Goal: Task Accomplishment & Management: Use online tool/utility

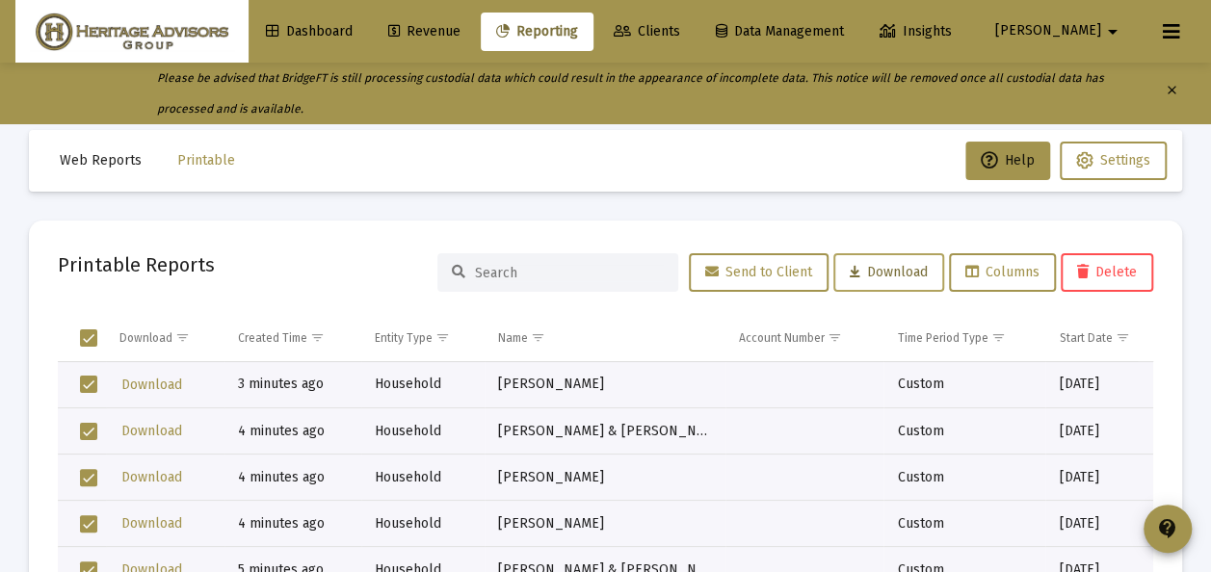
click at [876, 268] on span "Download" at bounding box center [889, 272] width 78 height 16
click at [87, 335] on span "Select all" at bounding box center [88, 337] width 17 height 17
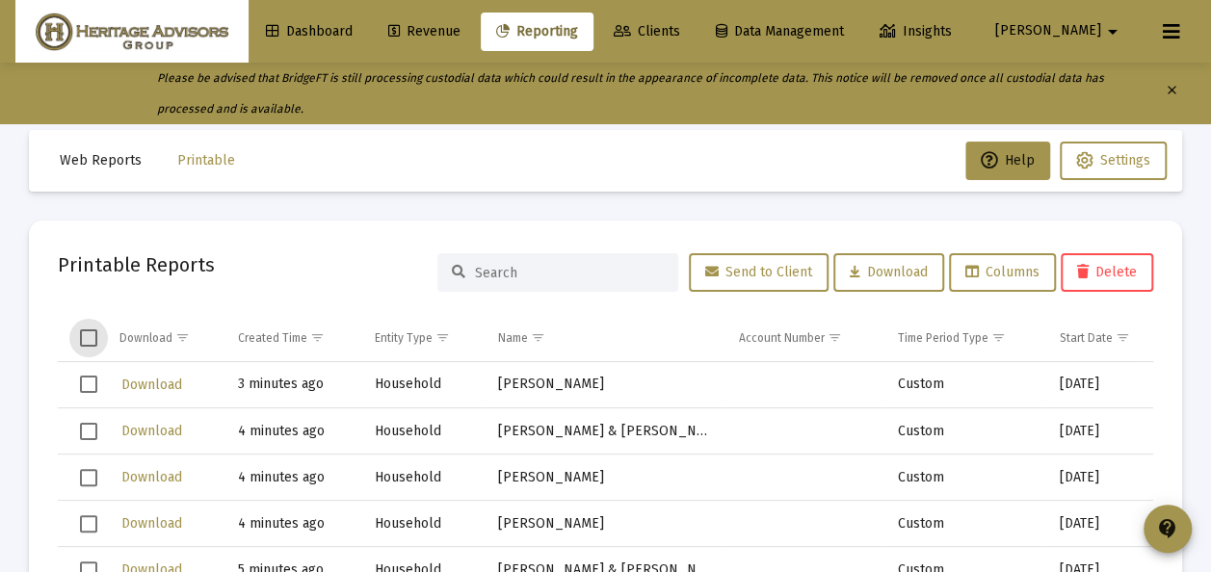
click at [90, 343] on span "Select all" at bounding box center [88, 337] width 17 height 17
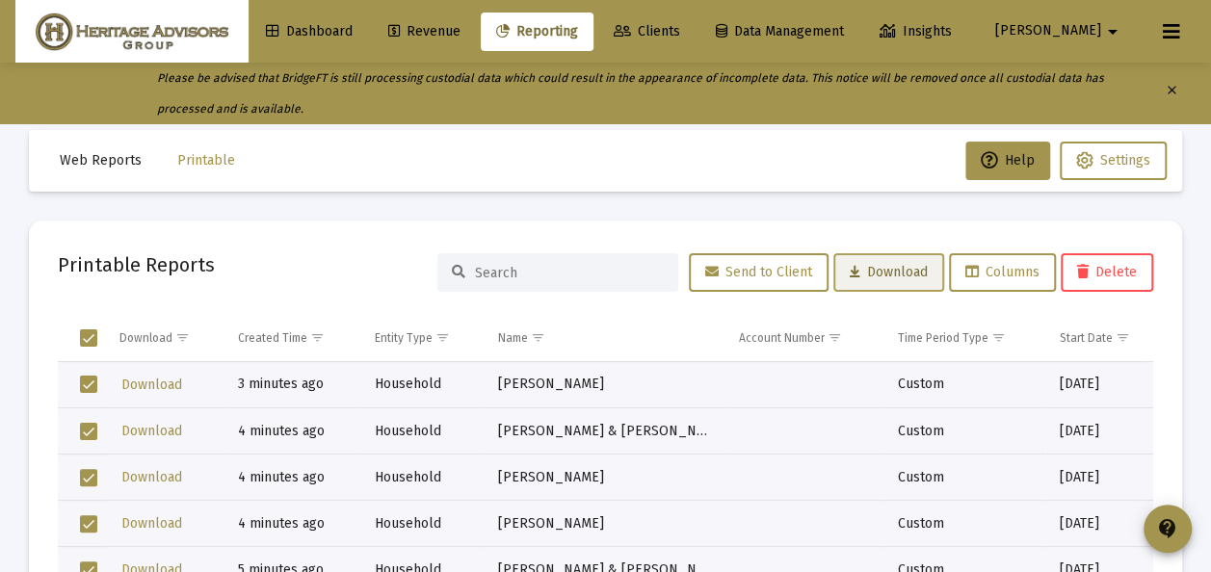
click at [865, 274] on span "Download" at bounding box center [889, 272] width 78 height 16
drag, startPoint x: 515, startPoint y: 476, endPoint x: 482, endPoint y: 472, distance: 33.9
click at [497, 475] on td "Boyle, Heidi Household" at bounding box center [604, 478] width 241 height 46
click at [123, 315] on td "Download" at bounding box center [165, 338] width 118 height 46
click at [92, 332] on span "Select all" at bounding box center [88, 337] width 17 height 17
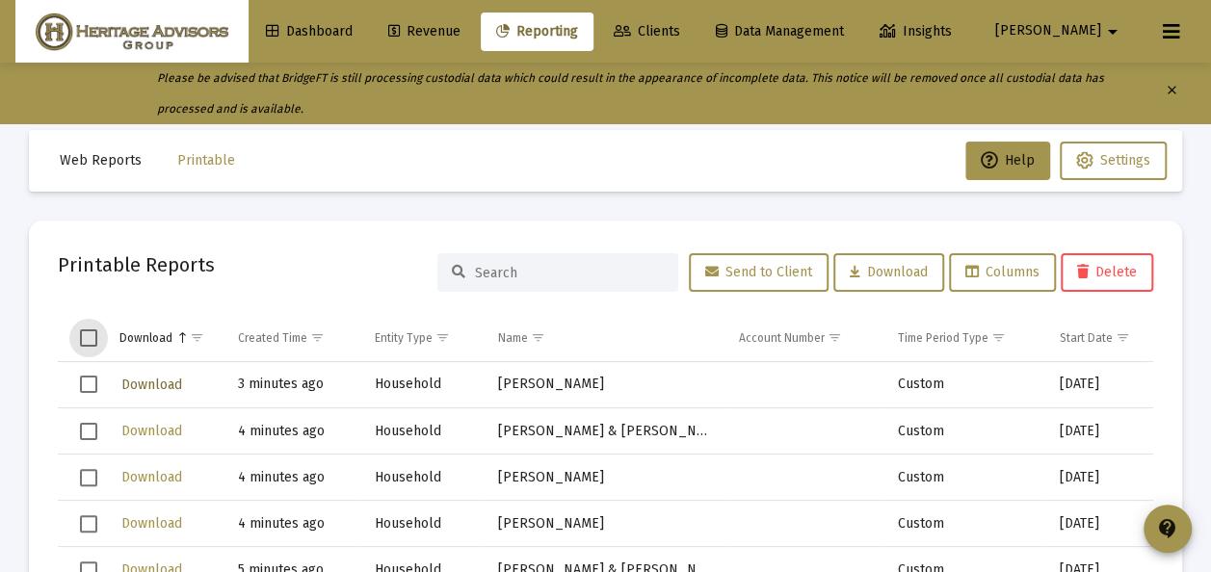
click at [164, 379] on span "Download" at bounding box center [151, 385] width 61 height 16
drag, startPoint x: 91, startPoint y: 428, endPoint x: 92, endPoint y: 455, distance: 27.0
click at [91, 428] on span "Select row" at bounding box center [88, 431] width 17 height 17
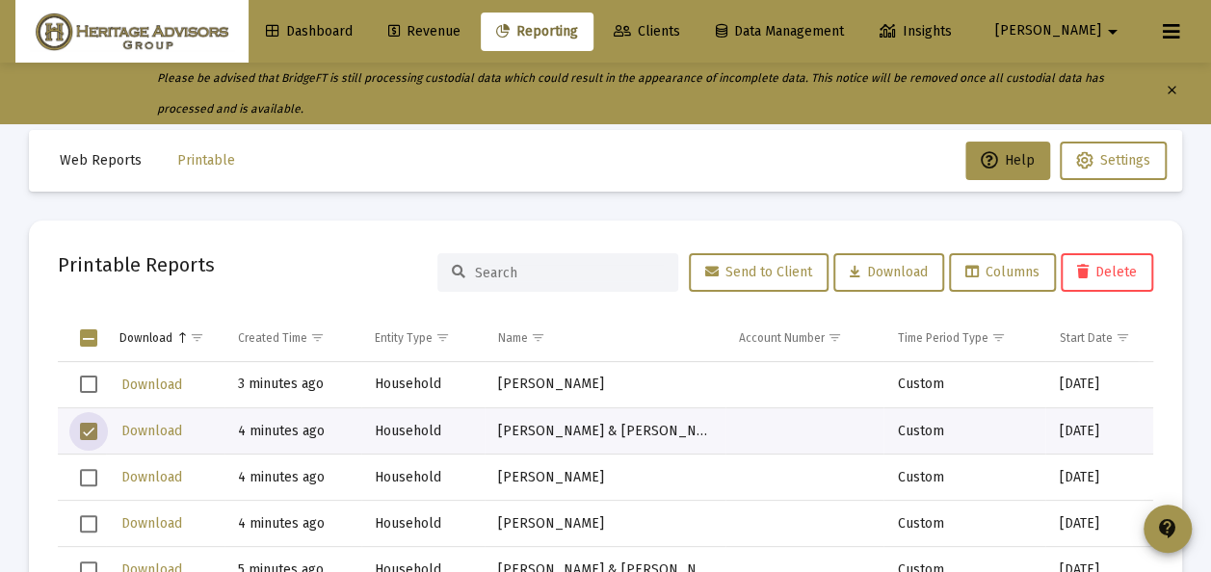
click at [91, 483] on span "Select row" at bounding box center [88, 477] width 17 height 17
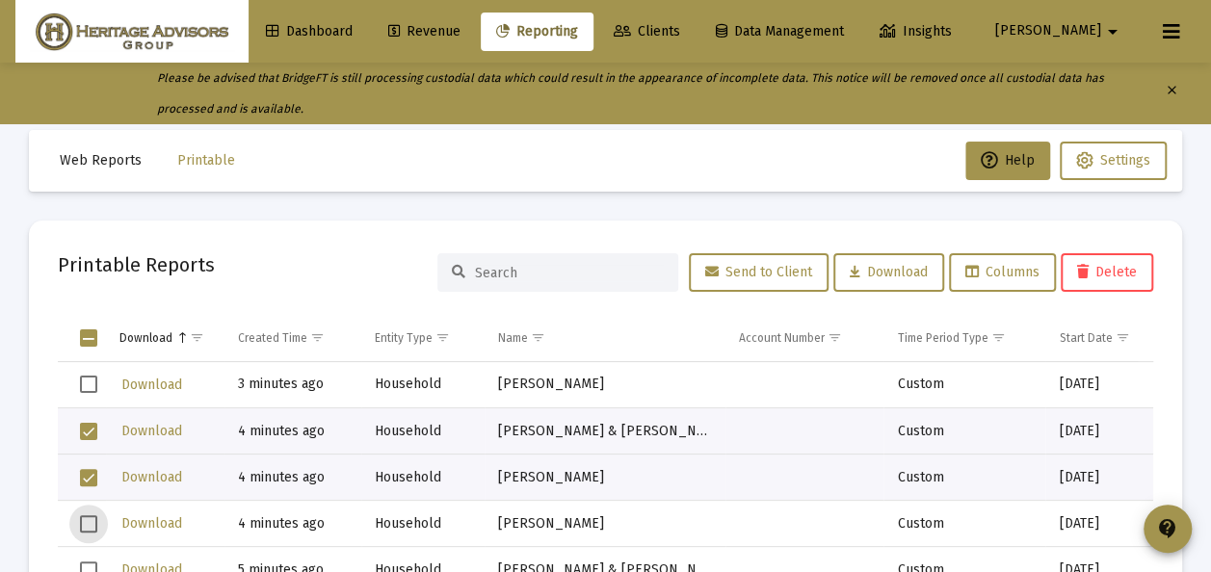
click at [87, 530] on span "Select row" at bounding box center [88, 523] width 17 height 17
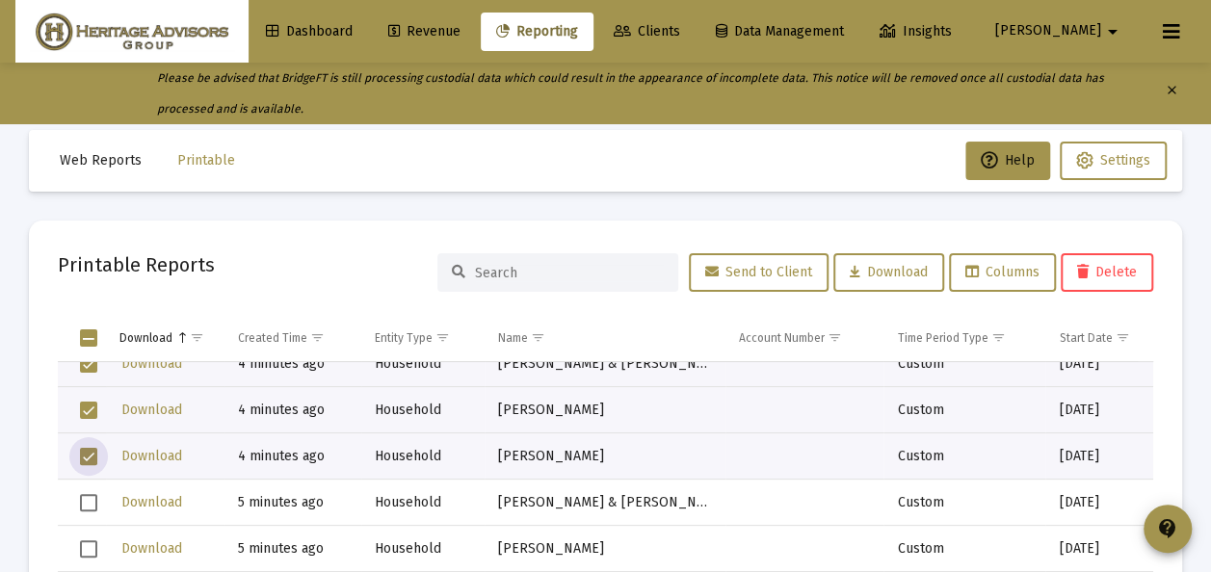
scroll to position [96, 0]
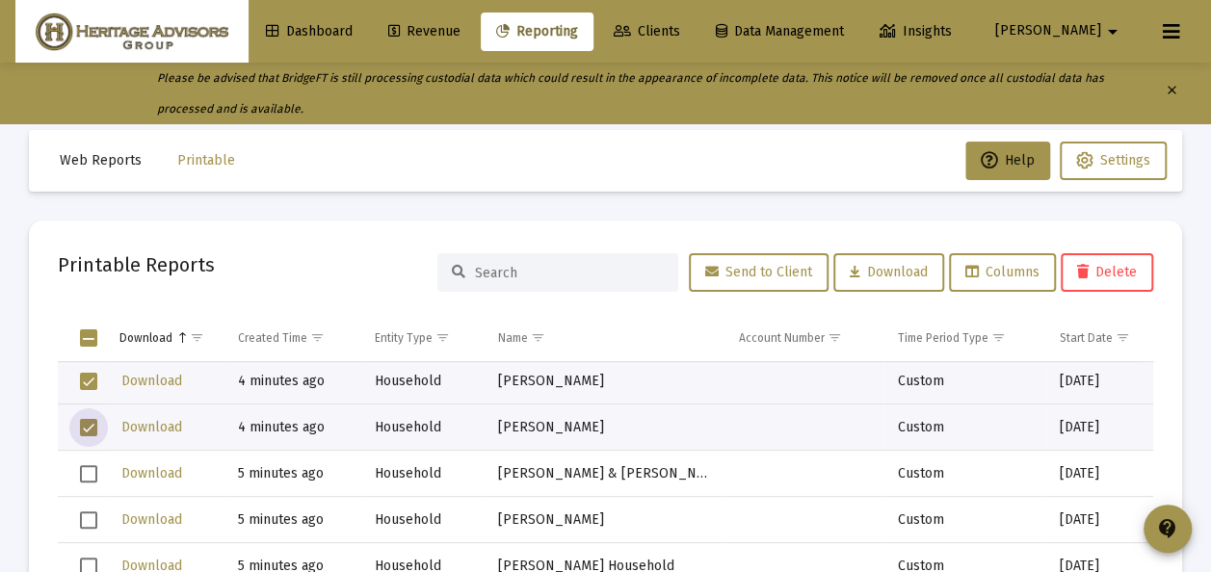
click at [94, 471] on span "Select row" at bounding box center [88, 473] width 17 height 17
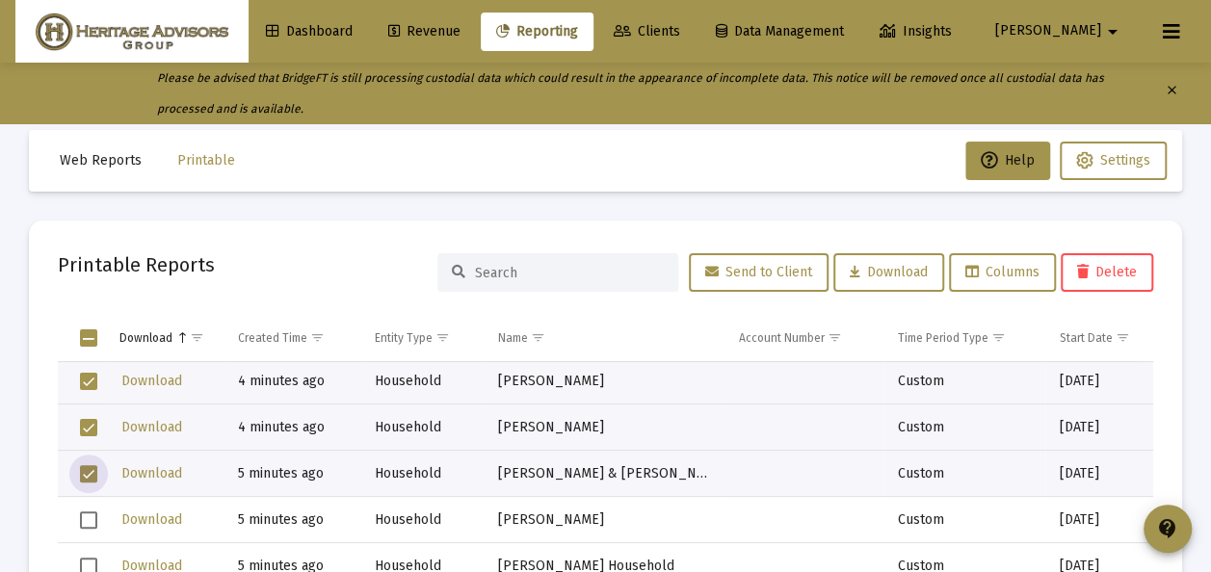
click at [91, 520] on span "Select row" at bounding box center [88, 519] width 17 height 17
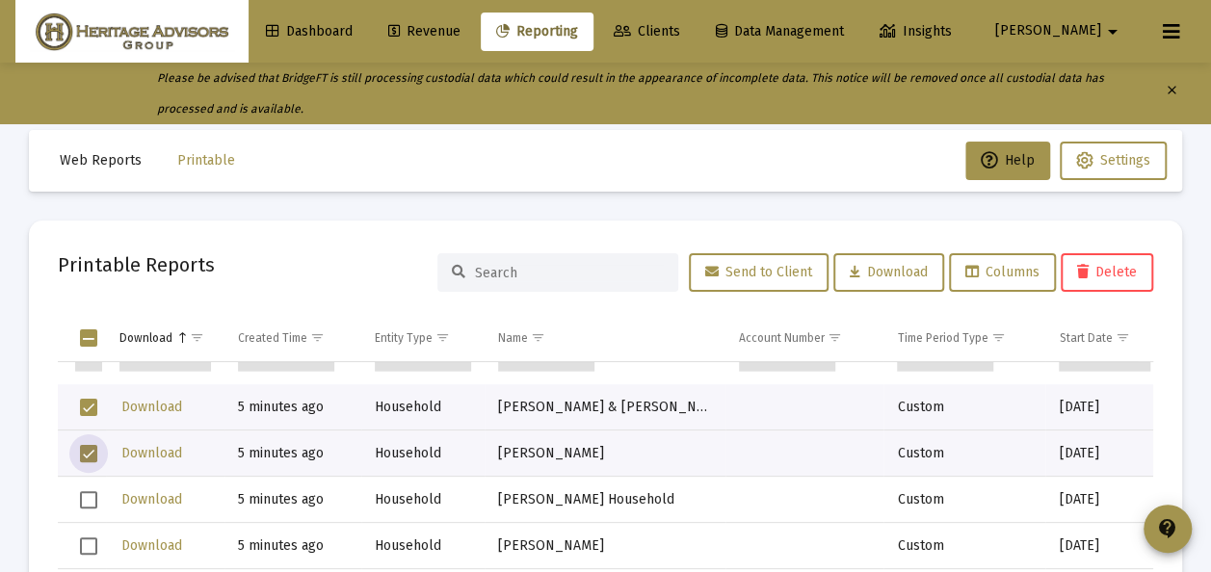
scroll to position [193, 0]
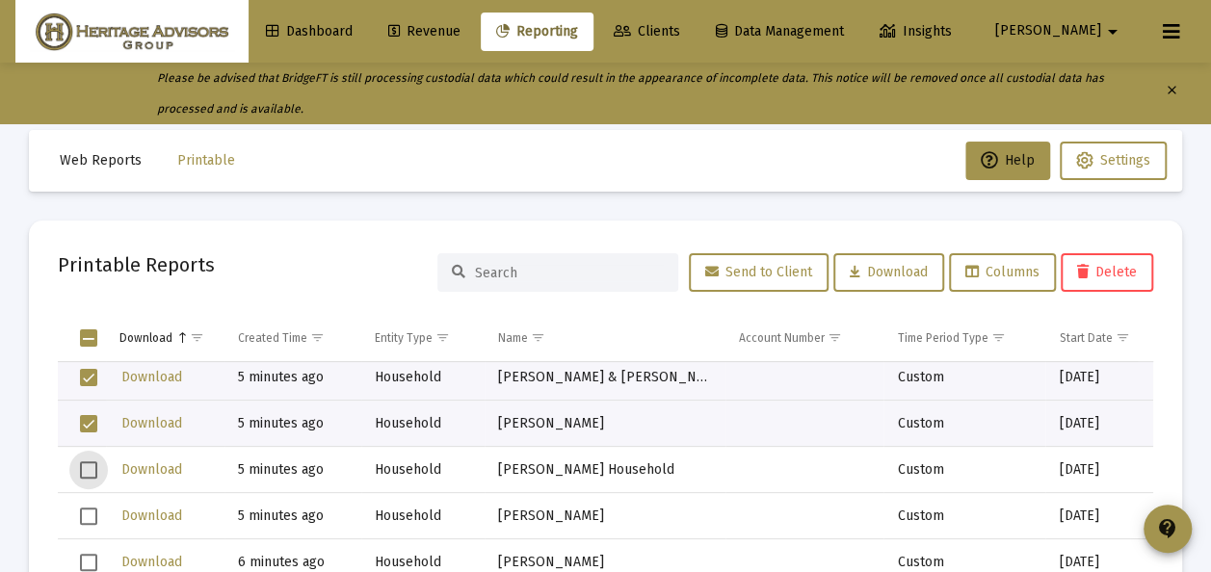
click at [91, 469] on span "Select row" at bounding box center [88, 469] width 17 height 17
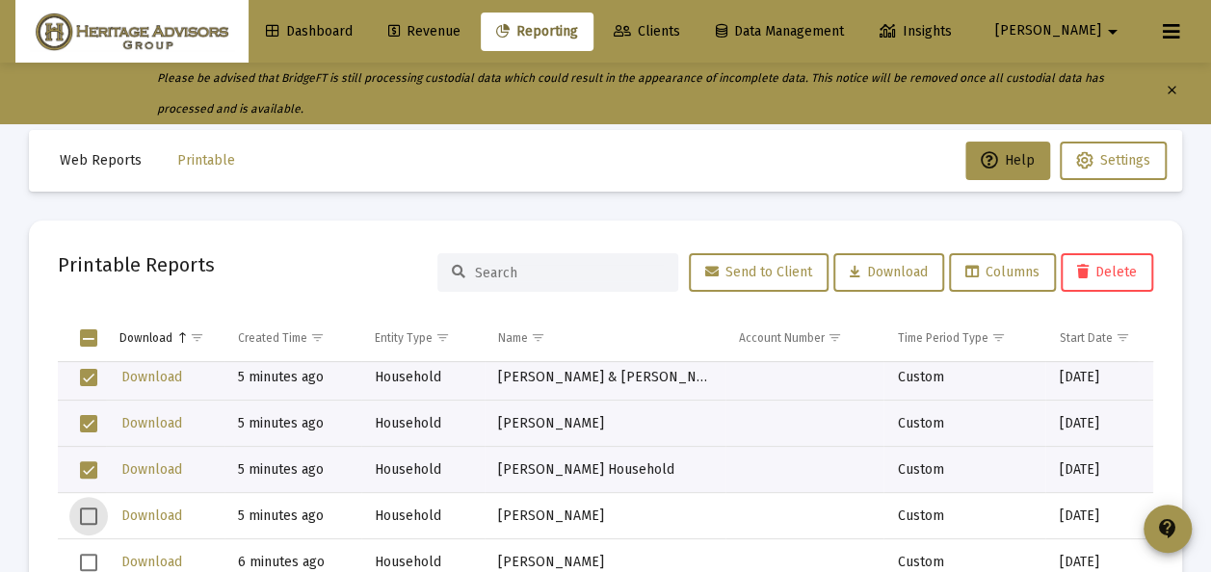
drag, startPoint x: 93, startPoint y: 510, endPoint x: 171, endPoint y: 480, distance: 83.9
click at [93, 510] on span "Select row" at bounding box center [88, 516] width 17 height 17
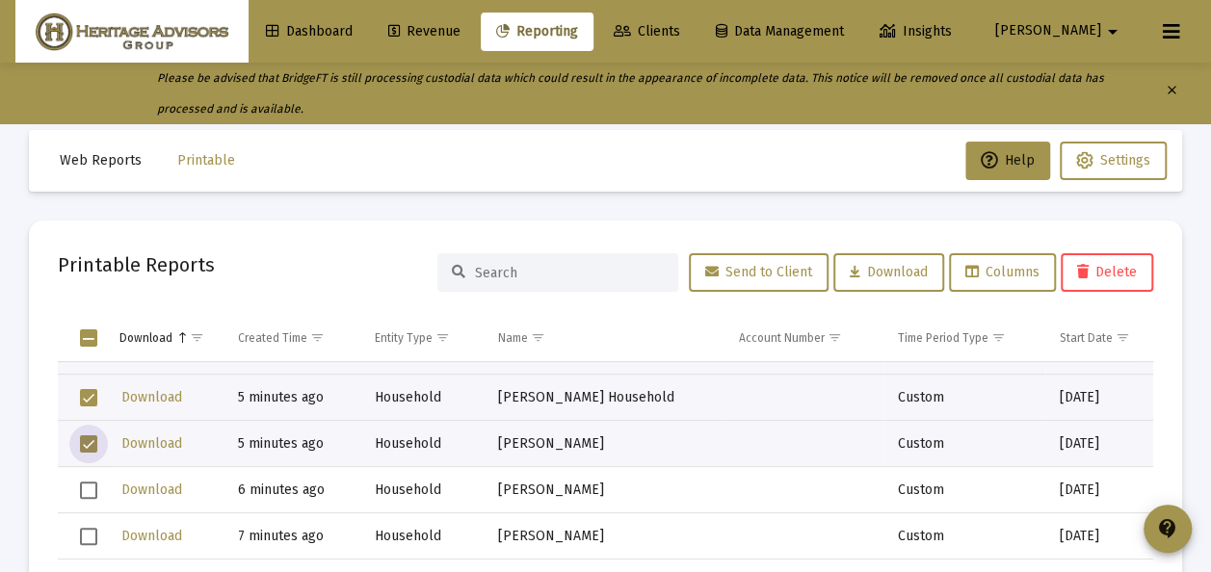
scroll to position [289, 0]
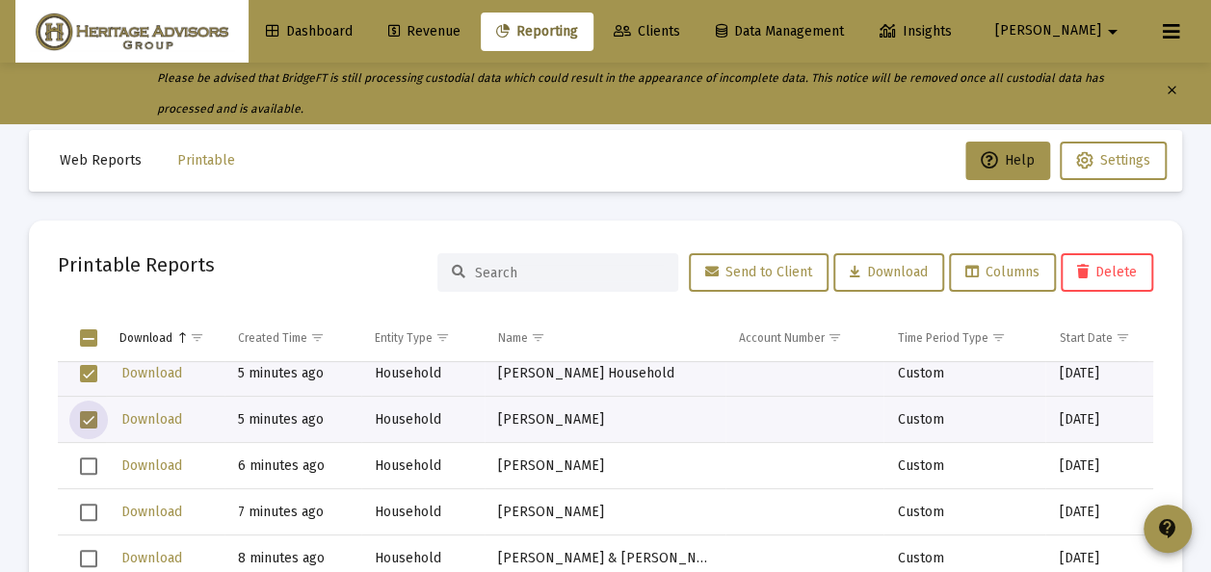
click at [88, 419] on span "Select row" at bounding box center [88, 419] width 17 height 17
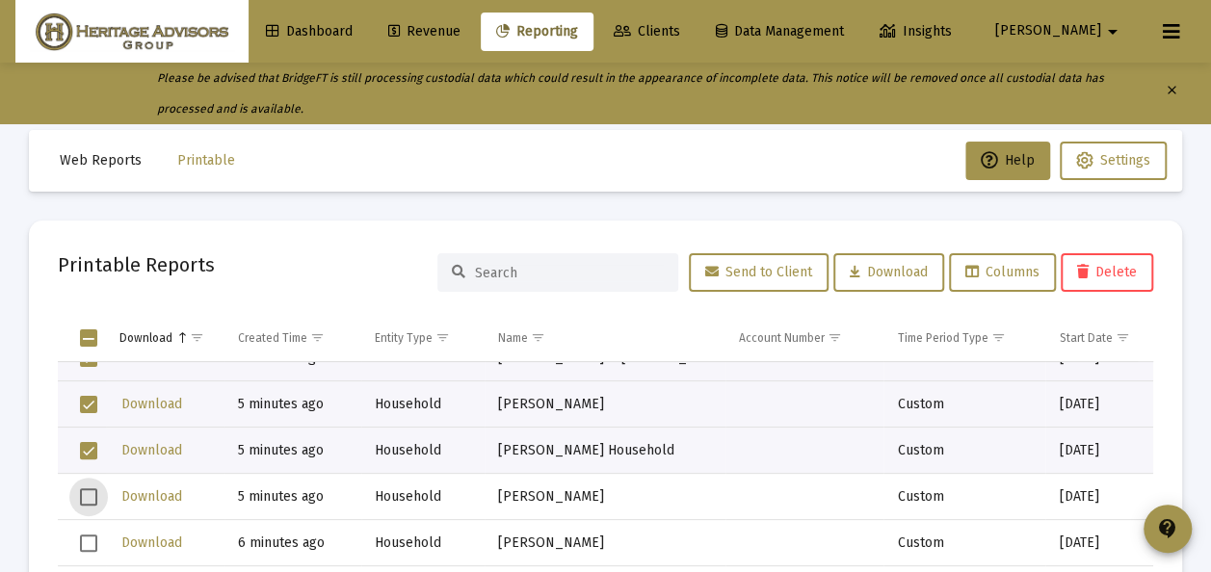
scroll to position [193, 0]
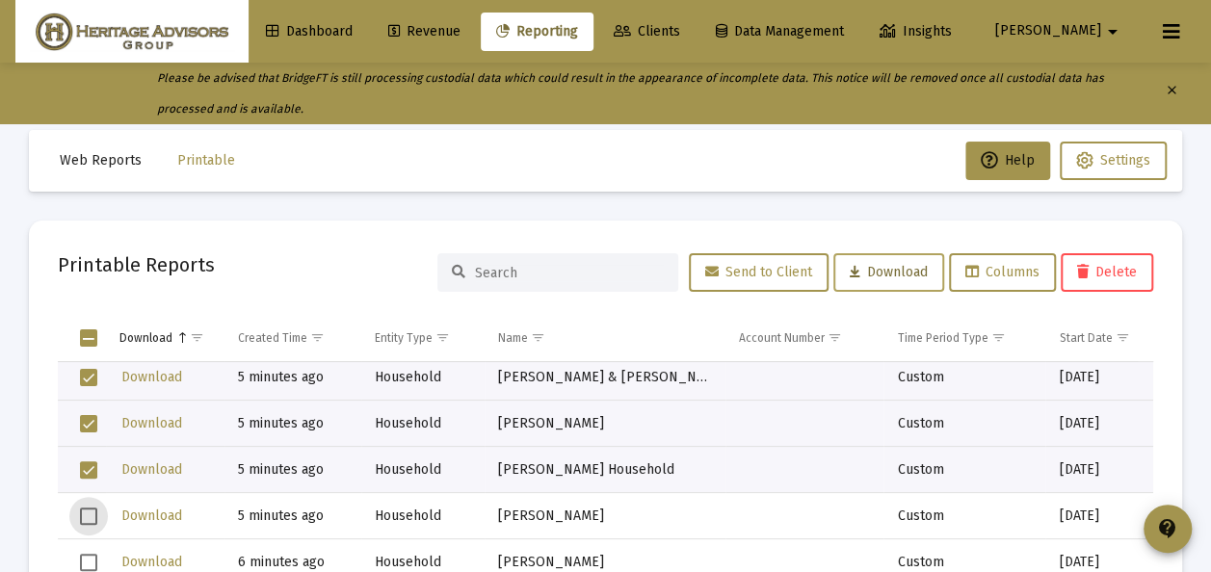
click at [890, 278] on span "Download" at bounding box center [889, 272] width 78 height 16
click at [91, 337] on span "Select all" at bounding box center [88, 337] width 17 height 17
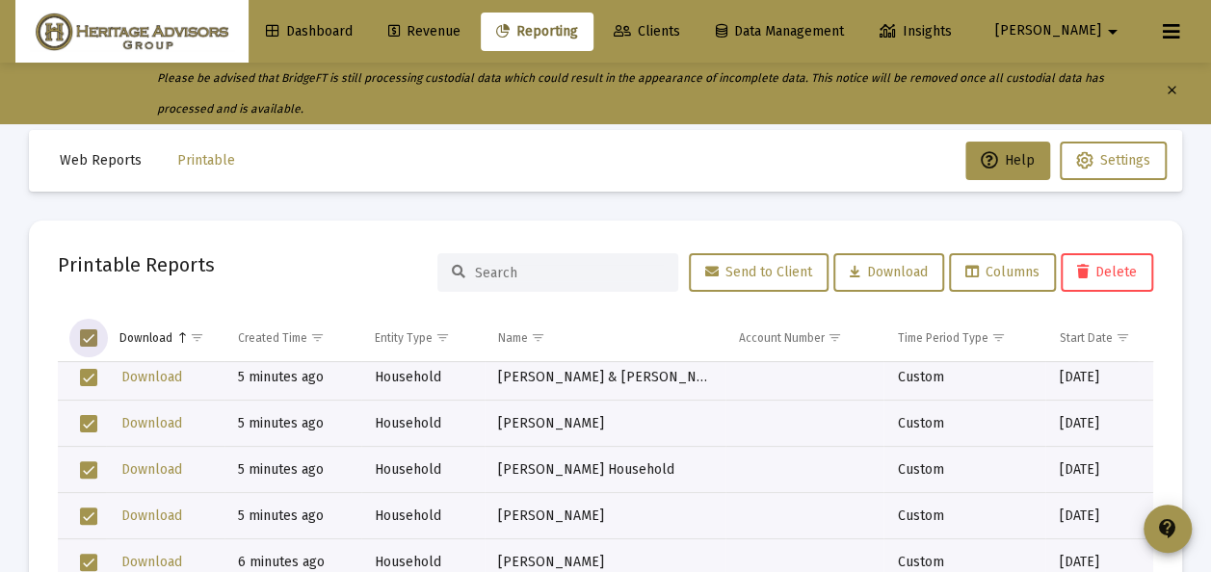
click at [90, 336] on span "Select all" at bounding box center [88, 337] width 17 height 17
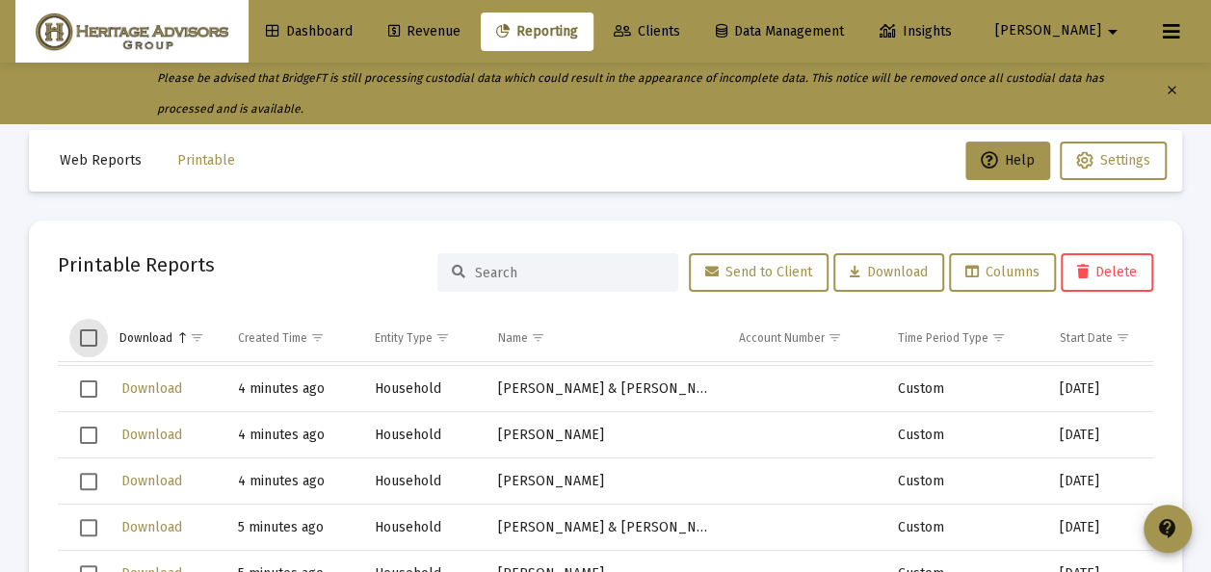
scroll to position [0, 0]
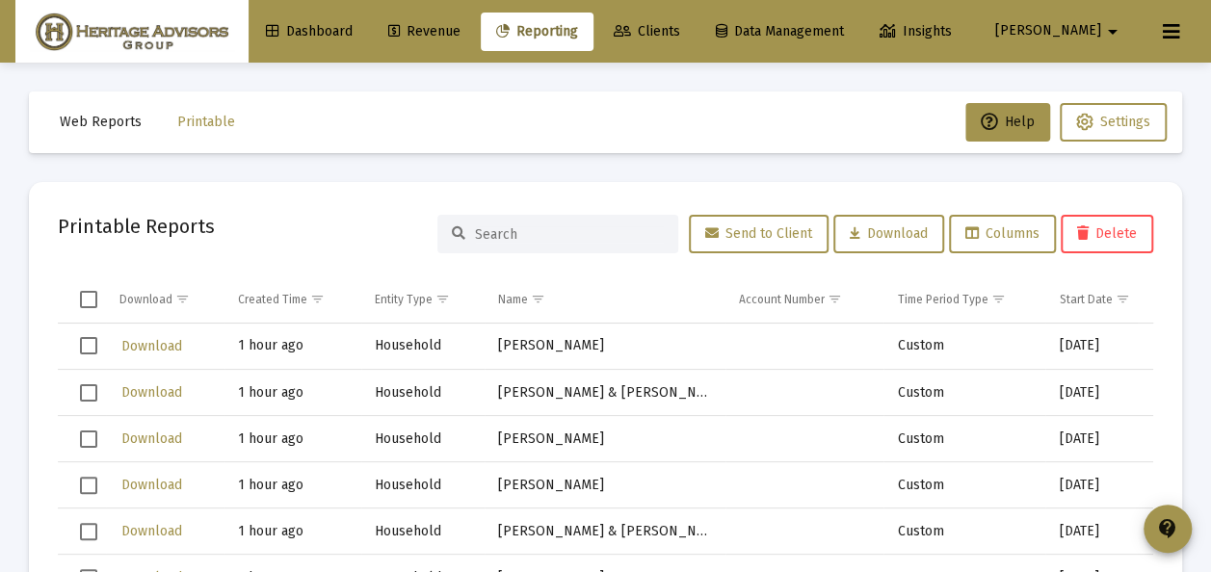
click at [89, 345] on span "Select row" at bounding box center [88, 345] width 17 height 17
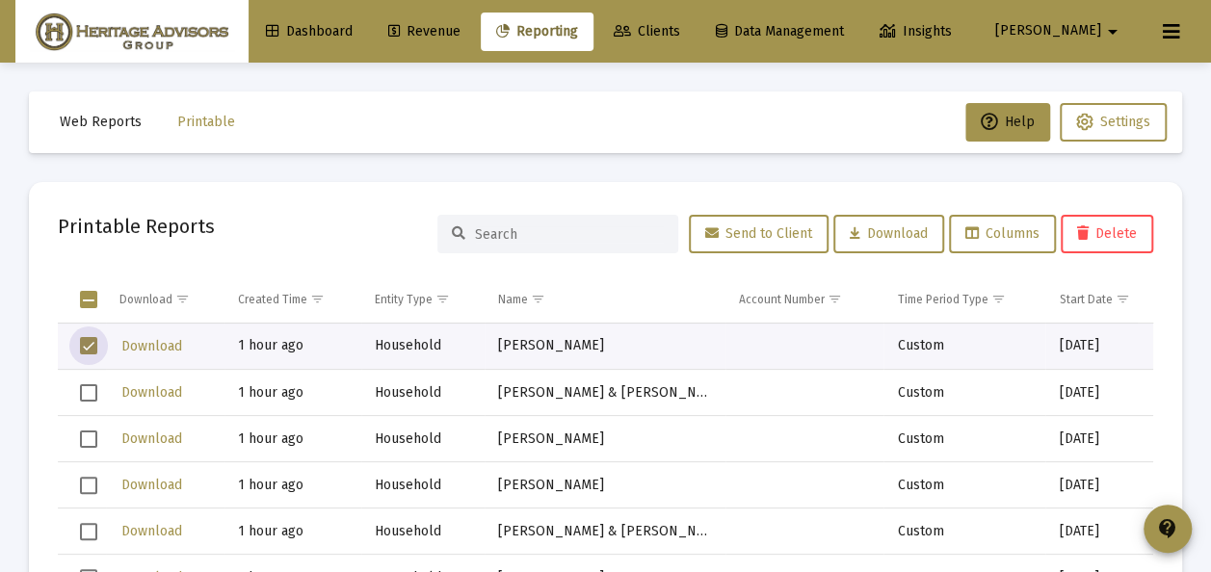
click at [89, 342] on span "Select row" at bounding box center [88, 345] width 17 height 17
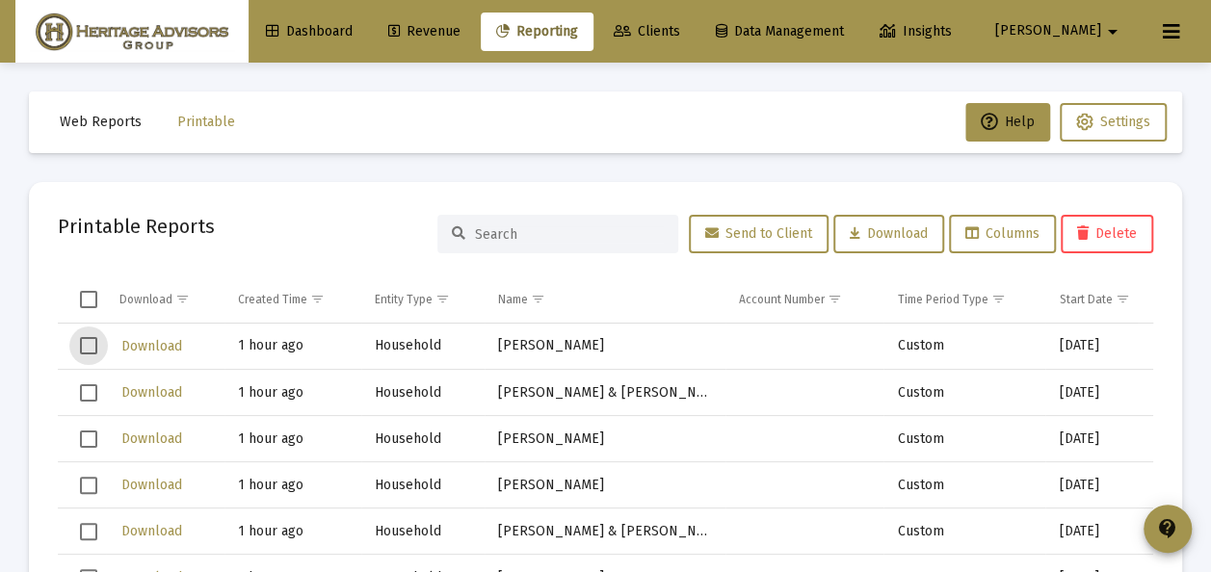
click at [87, 300] on span "Select all" at bounding box center [88, 299] width 17 height 17
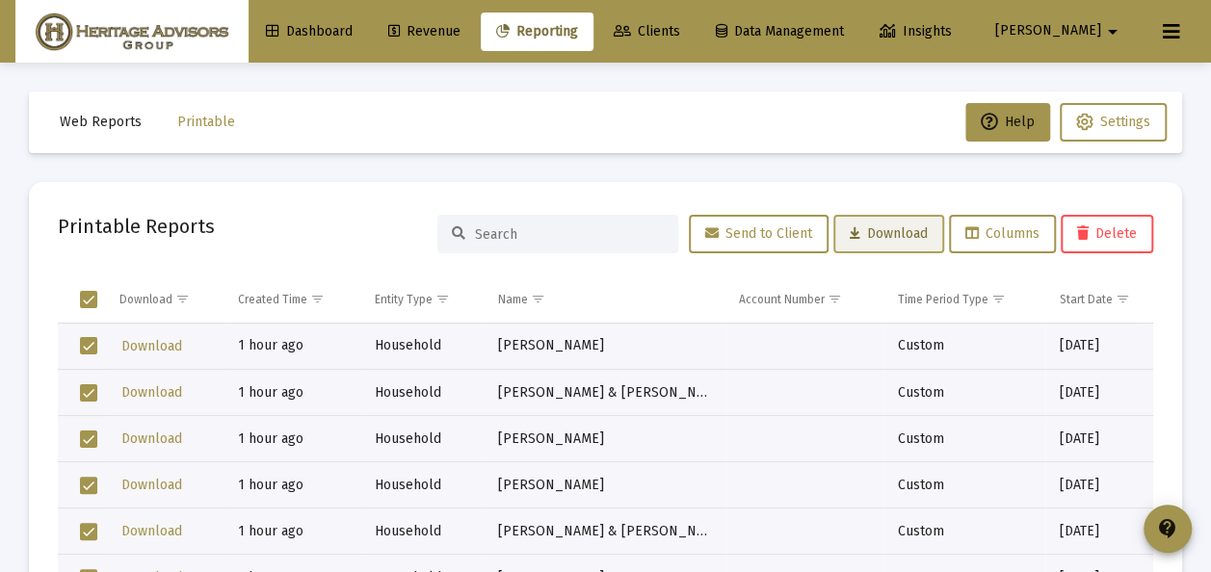
click at [892, 227] on span "Download" at bounding box center [889, 233] width 78 height 16
drag, startPoint x: 282, startPoint y: 235, endPoint x: 260, endPoint y: 244, distance: 23.8
click at [281, 235] on div "Printable Reports Send to Client Download Columns Delete" at bounding box center [605, 234] width 1095 height 46
click at [85, 298] on span "Select all" at bounding box center [88, 299] width 17 height 17
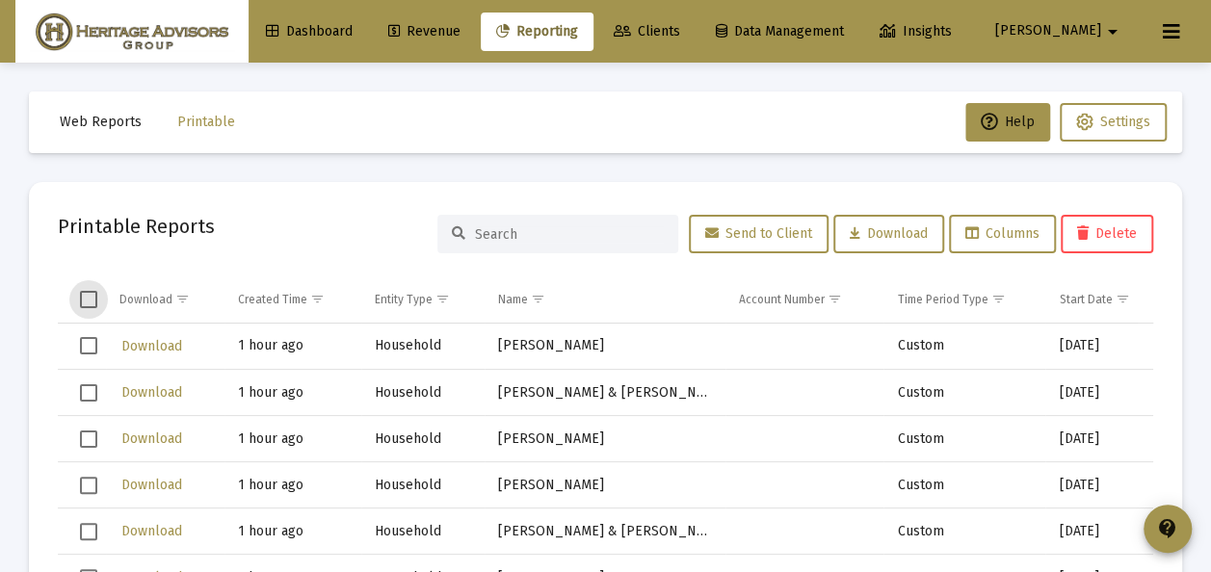
click at [86, 300] on span "Select all" at bounding box center [88, 299] width 17 height 17
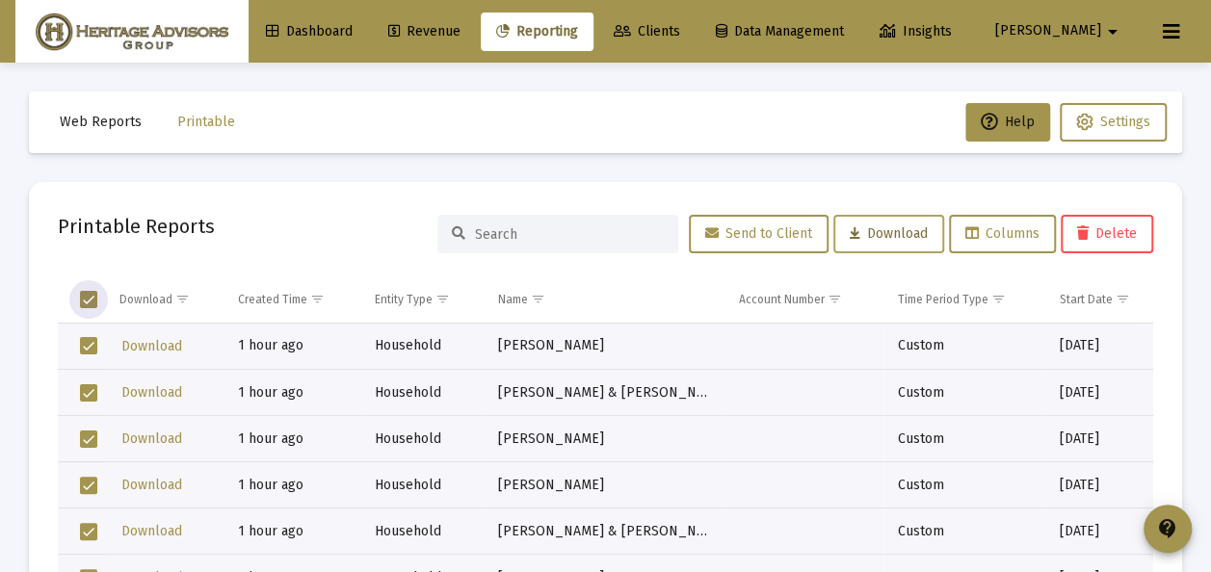
click at [886, 233] on span "Download" at bounding box center [889, 233] width 78 height 16
click at [245, 259] on mat-card "Printable Reports Send to Client Download Columns Delete Download Created Time …" at bounding box center [605, 436] width 1153 height 509
drag, startPoint x: 91, startPoint y: 296, endPoint x: 186, endPoint y: 308, distance: 96.2
click at [91, 295] on span "Select all" at bounding box center [88, 299] width 17 height 17
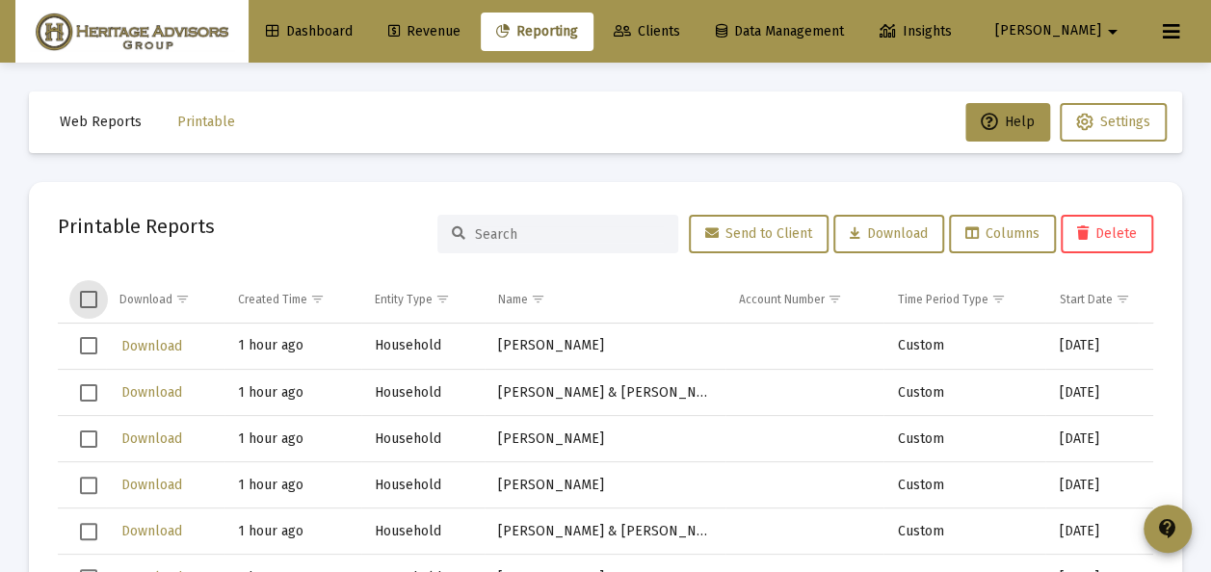
click at [680, 28] on span "Clients" at bounding box center [647, 31] width 66 height 16
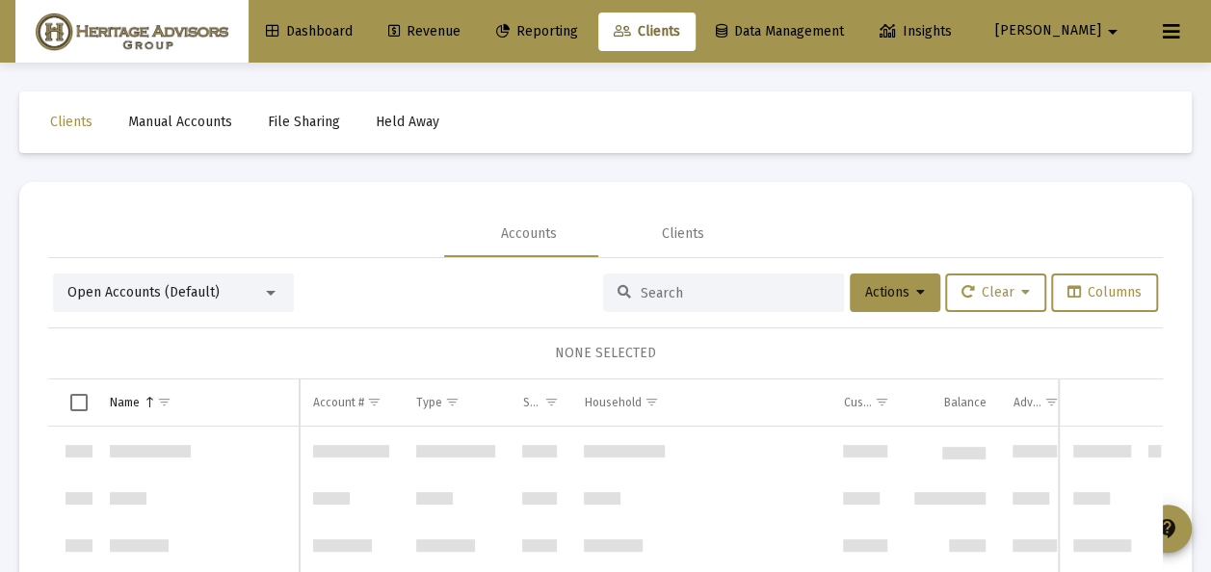
scroll to position [3699, 0]
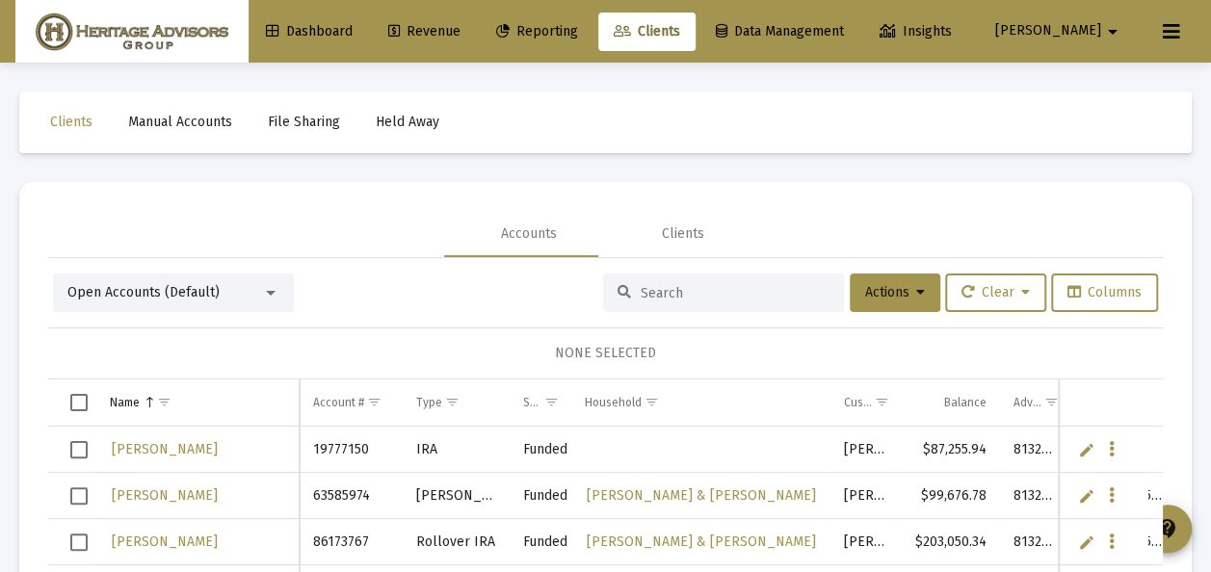
click at [265, 293] on div at bounding box center [270, 292] width 17 height 15
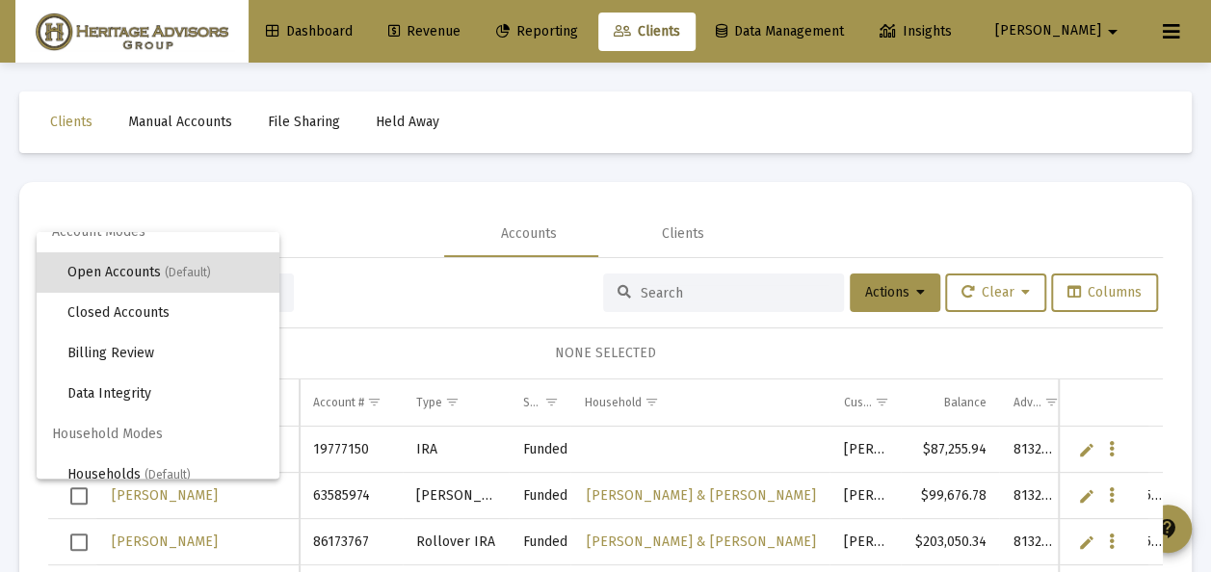
scroll to position [37, 0]
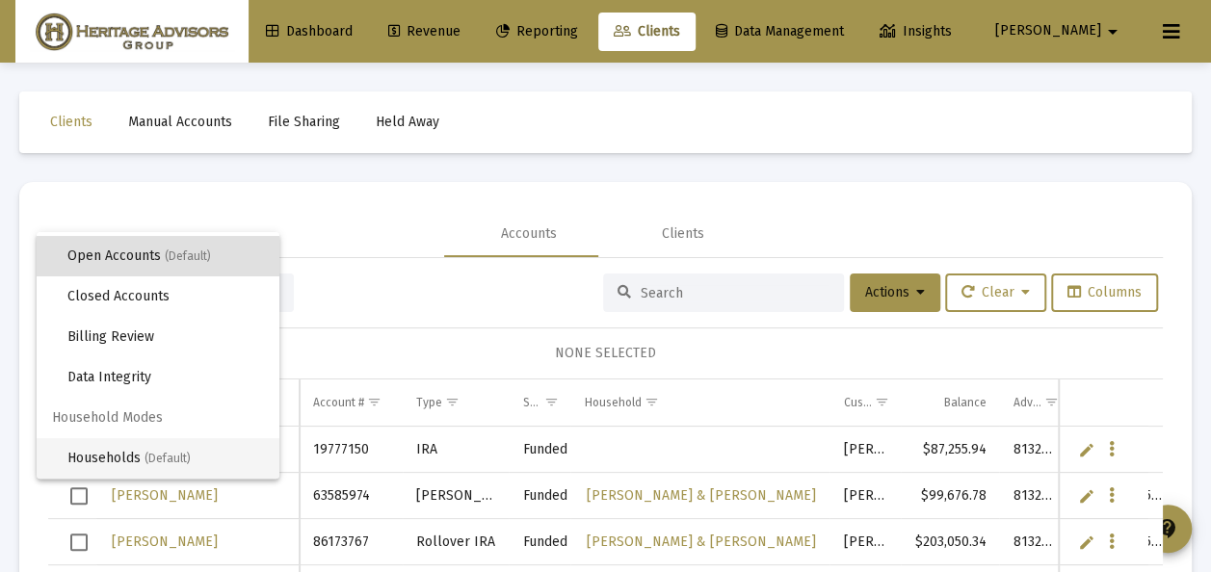
click at [137, 463] on span "Households (Default)" at bounding box center [165, 458] width 196 height 40
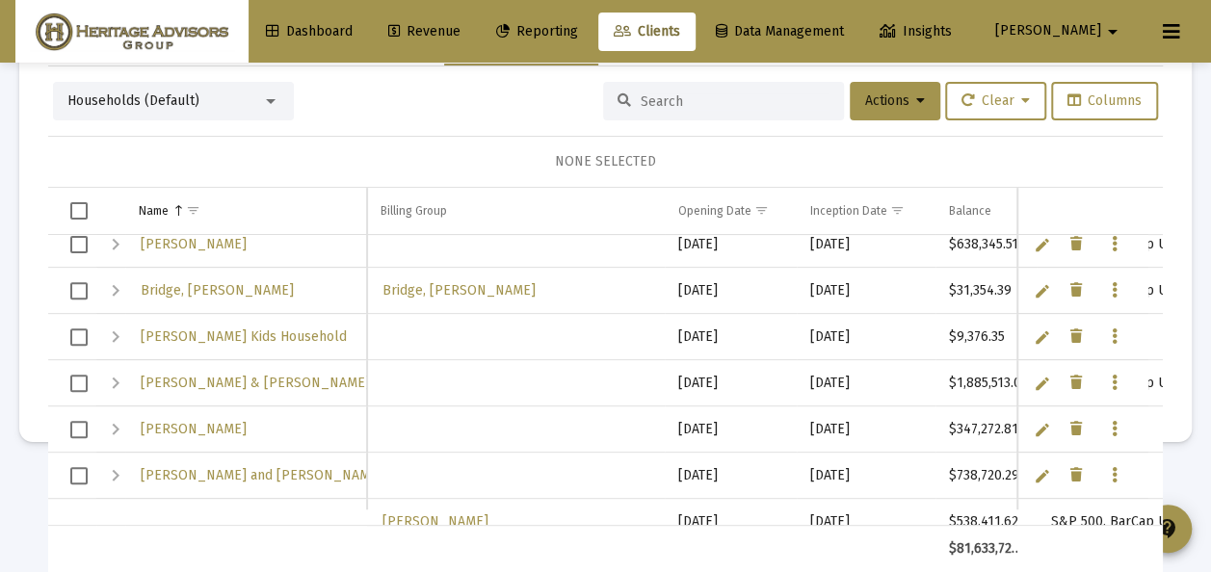
scroll to position [0, 0]
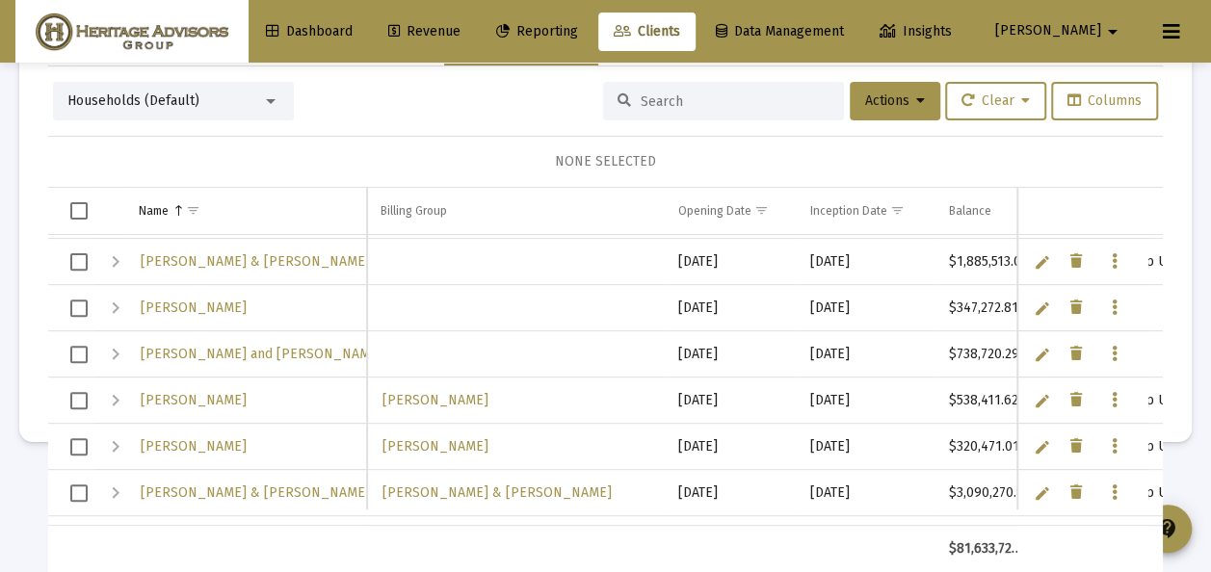
drag, startPoint x: 83, startPoint y: 349, endPoint x: 86, endPoint y: 366, distance: 17.6
click at [83, 350] on span "Select row" at bounding box center [78, 354] width 17 height 17
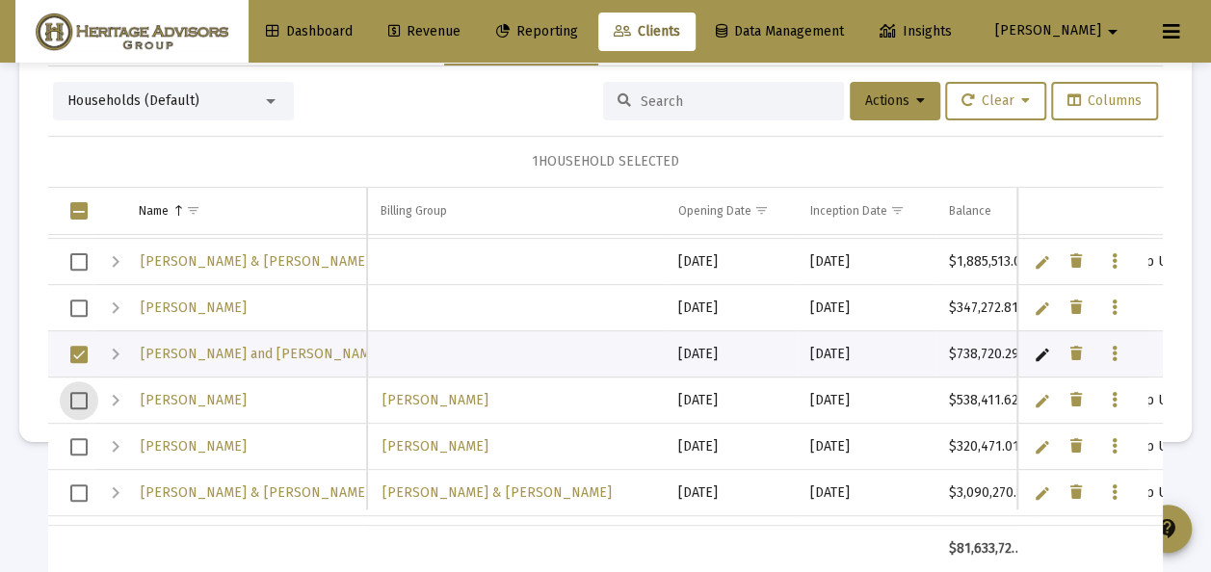
click at [82, 396] on span "Select row" at bounding box center [78, 400] width 17 height 17
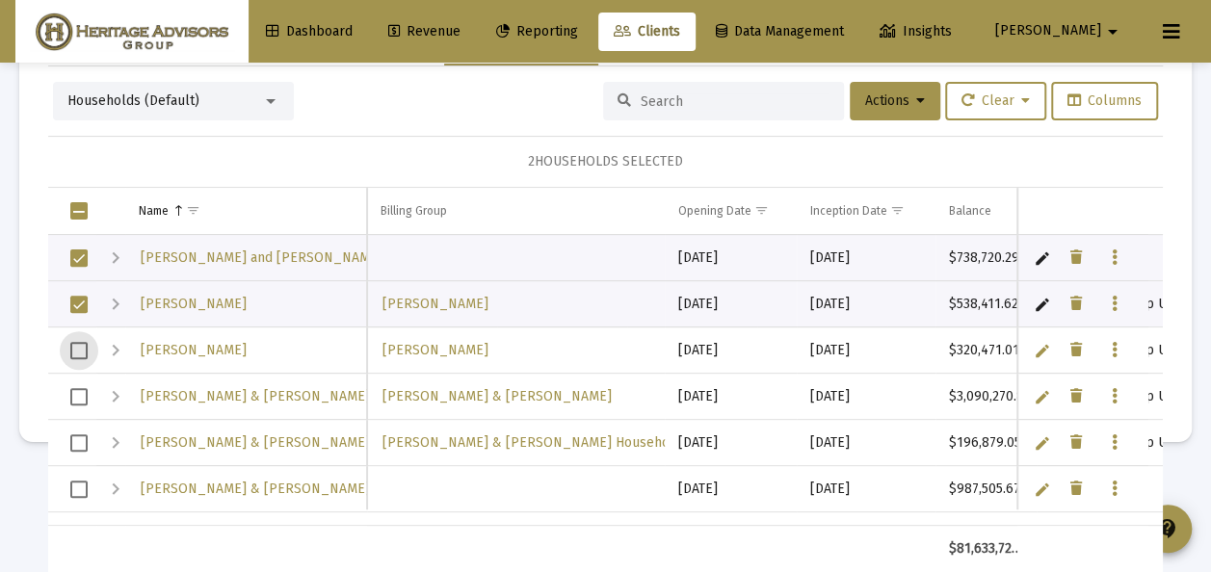
click at [83, 349] on span "Select row" at bounding box center [78, 350] width 17 height 17
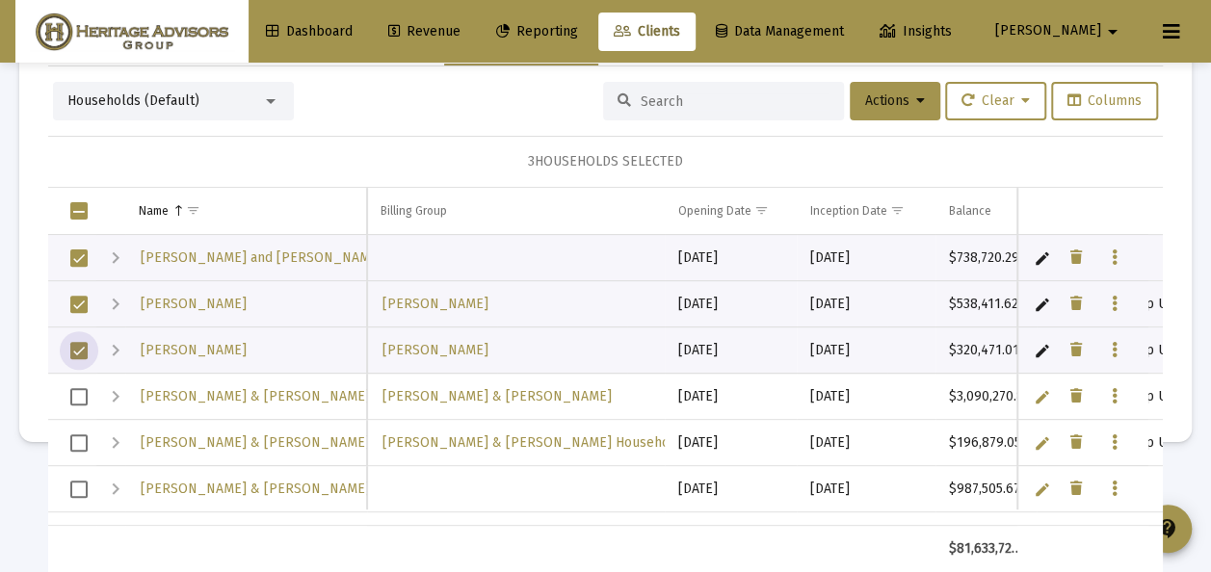
click at [83, 393] on span "Select row" at bounding box center [78, 396] width 17 height 17
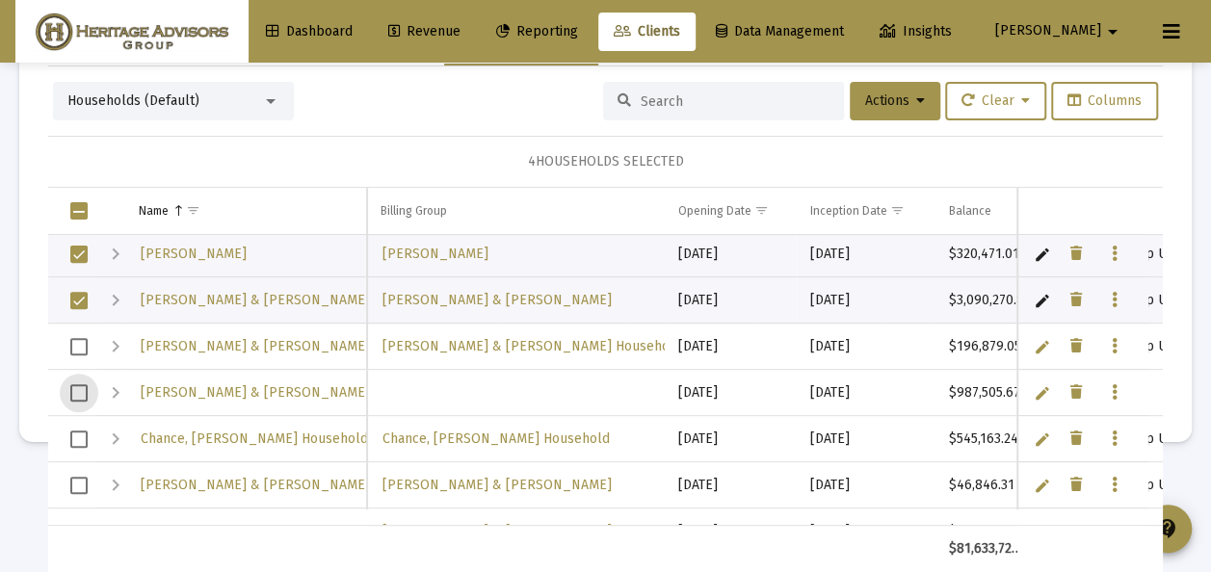
click at [83, 389] on span "Select row" at bounding box center [78, 392] width 17 height 17
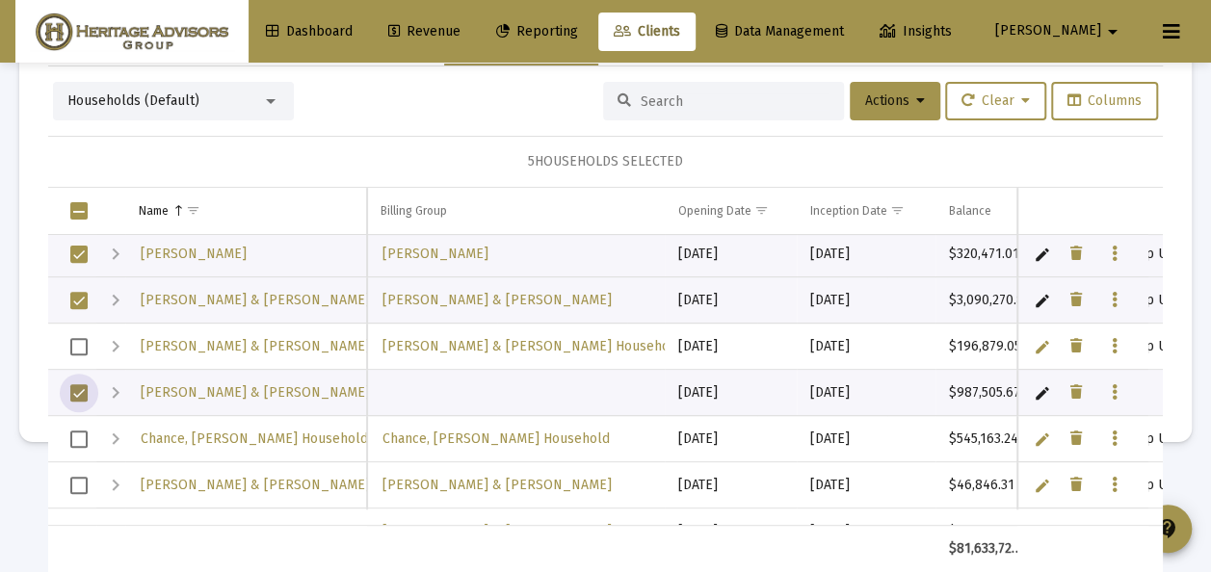
click at [85, 431] on span "Select row" at bounding box center [78, 439] width 17 height 17
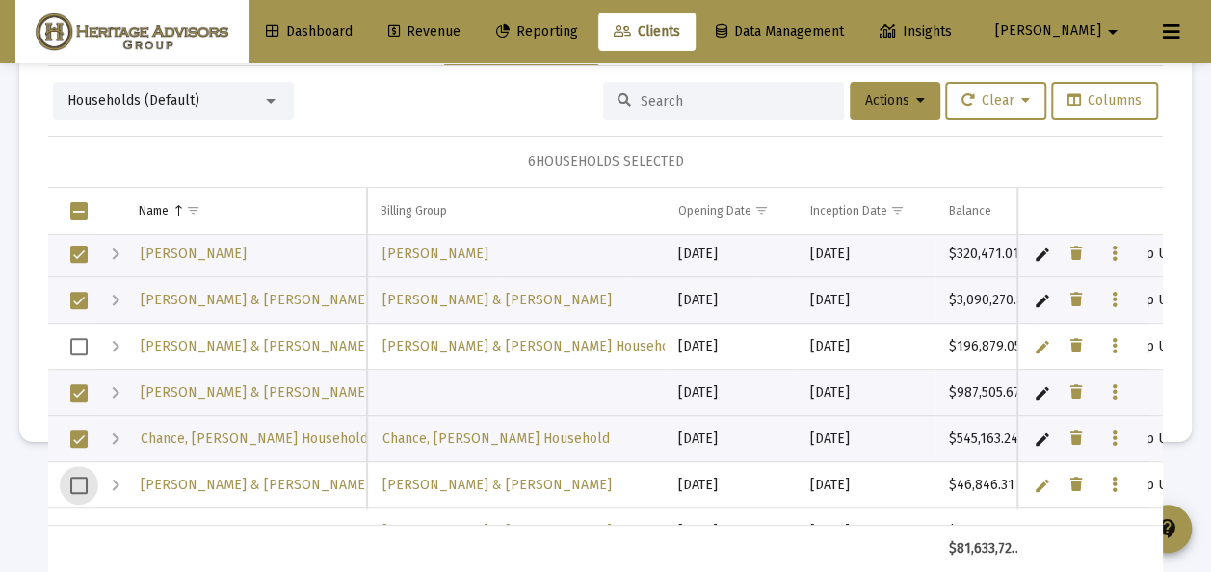
click at [82, 480] on span "Select row" at bounding box center [78, 485] width 17 height 17
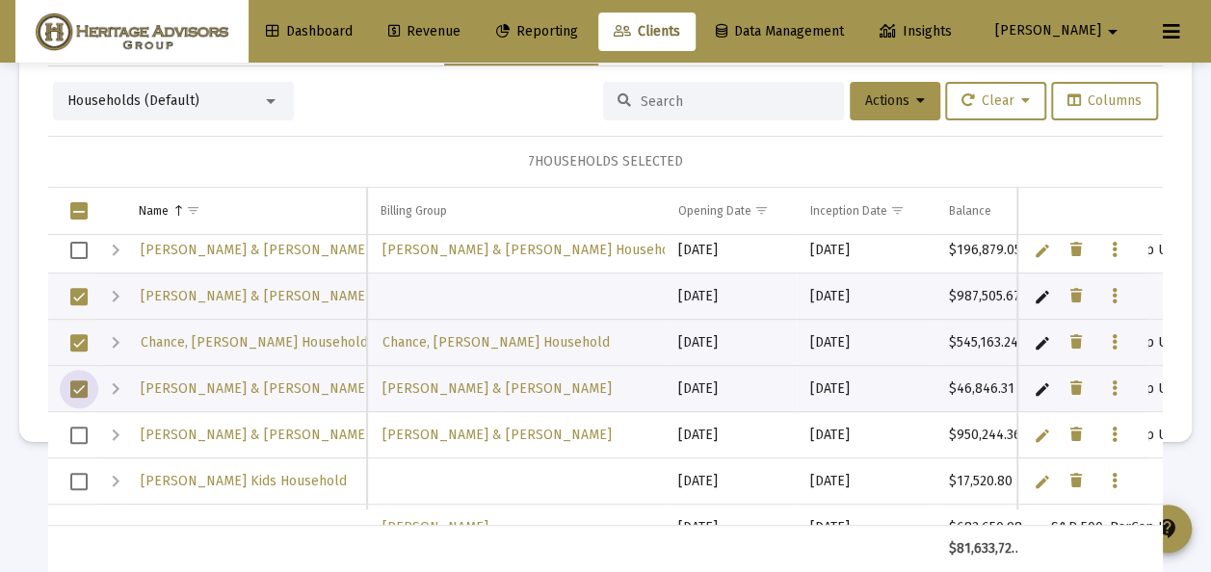
click at [82, 432] on span "Select row" at bounding box center [78, 435] width 17 height 17
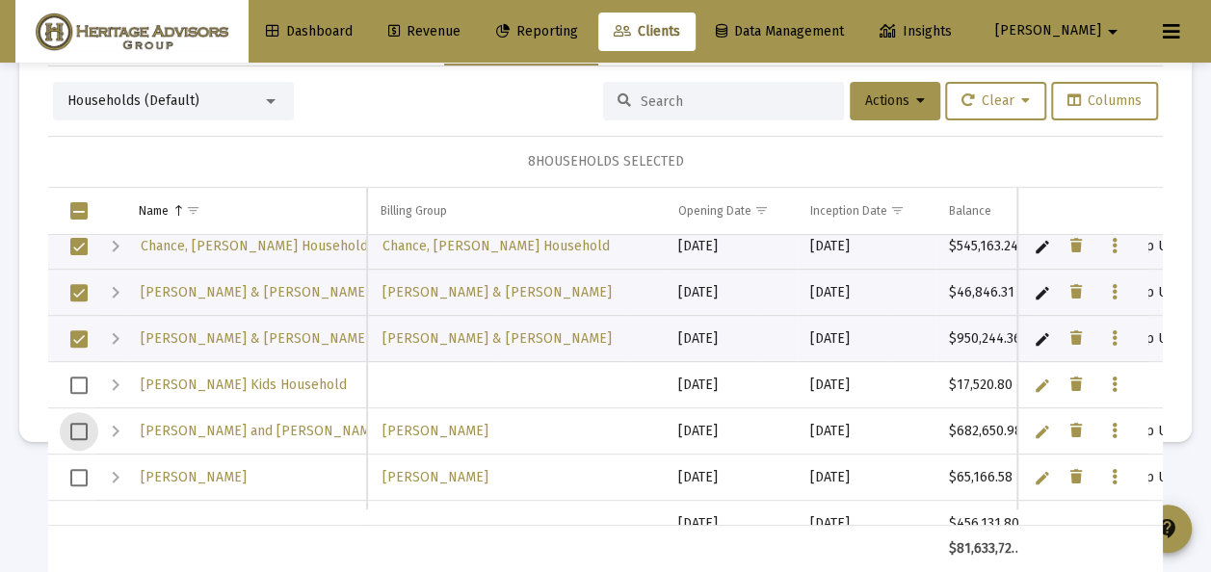
drag, startPoint x: 85, startPoint y: 427, endPoint x: 83, endPoint y: 451, distance: 24.2
click at [84, 427] on span "Select row" at bounding box center [78, 431] width 17 height 17
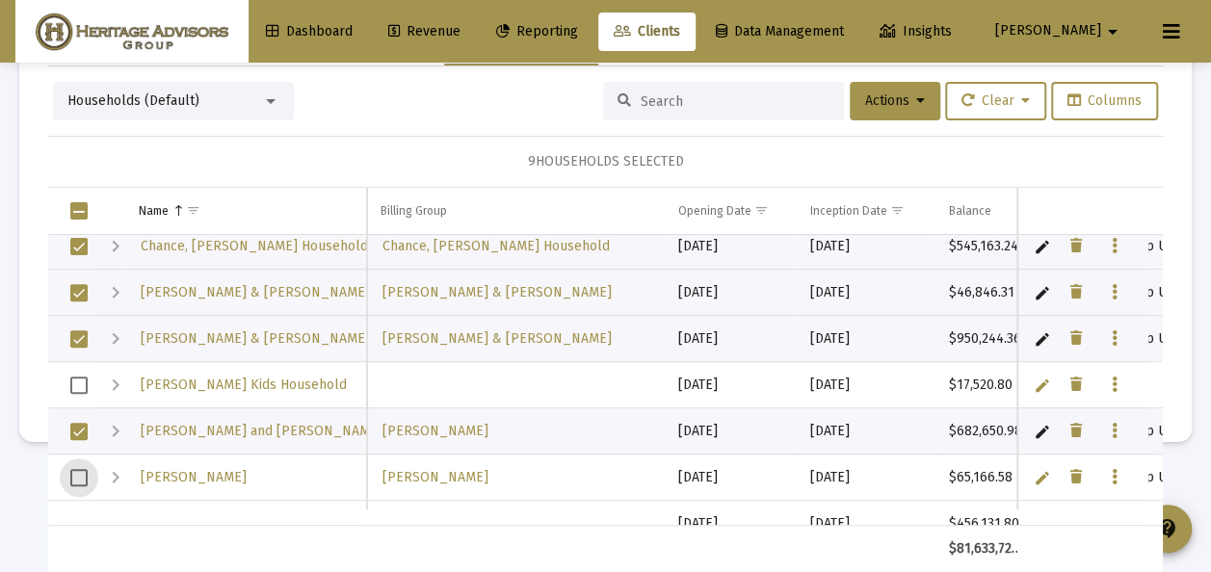
click at [81, 470] on span "Select row" at bounding box center [78, 477] width 17 height 17
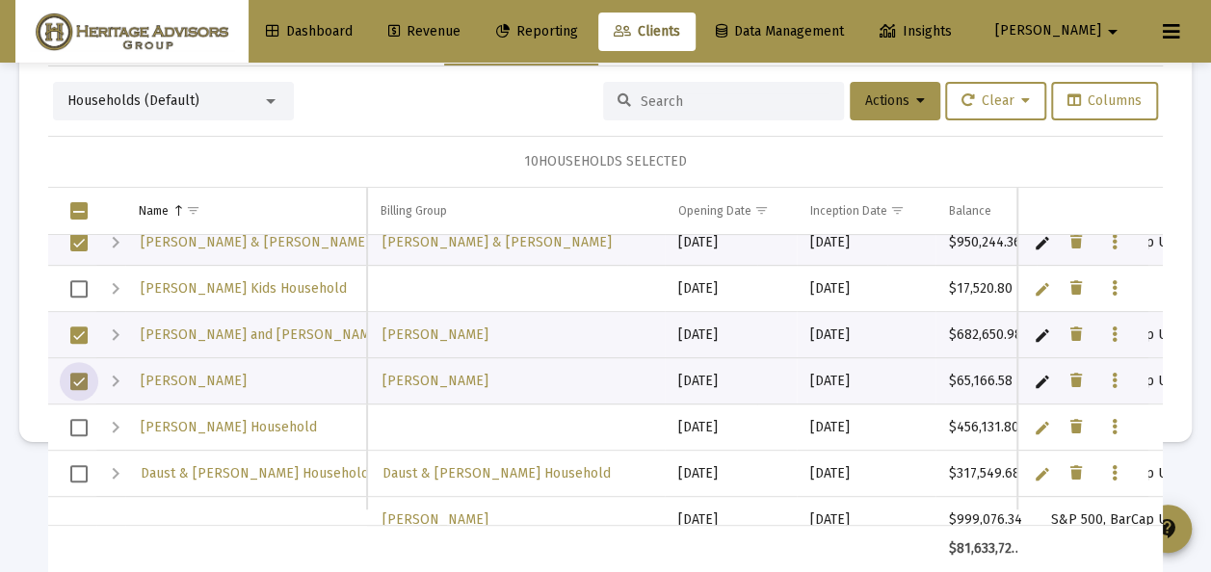
click at [83, 421] on span "Select row" at bounding box center [78, 427] width 17 height 17
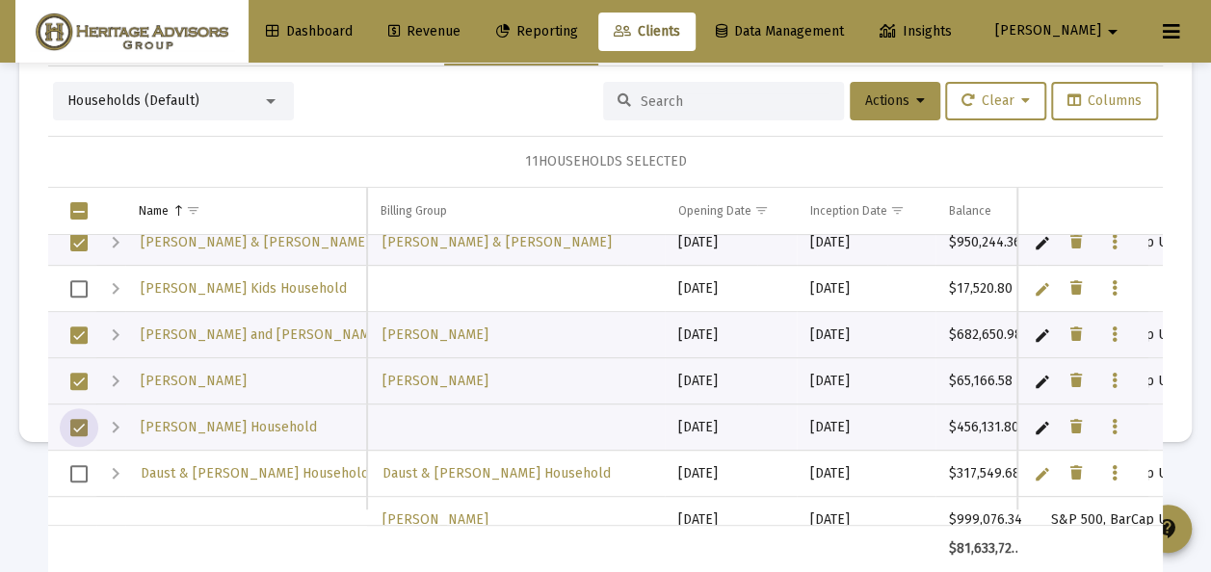
click at [79, 470] on span "Select row" at bounding box center [78, 473] width 17 height 17
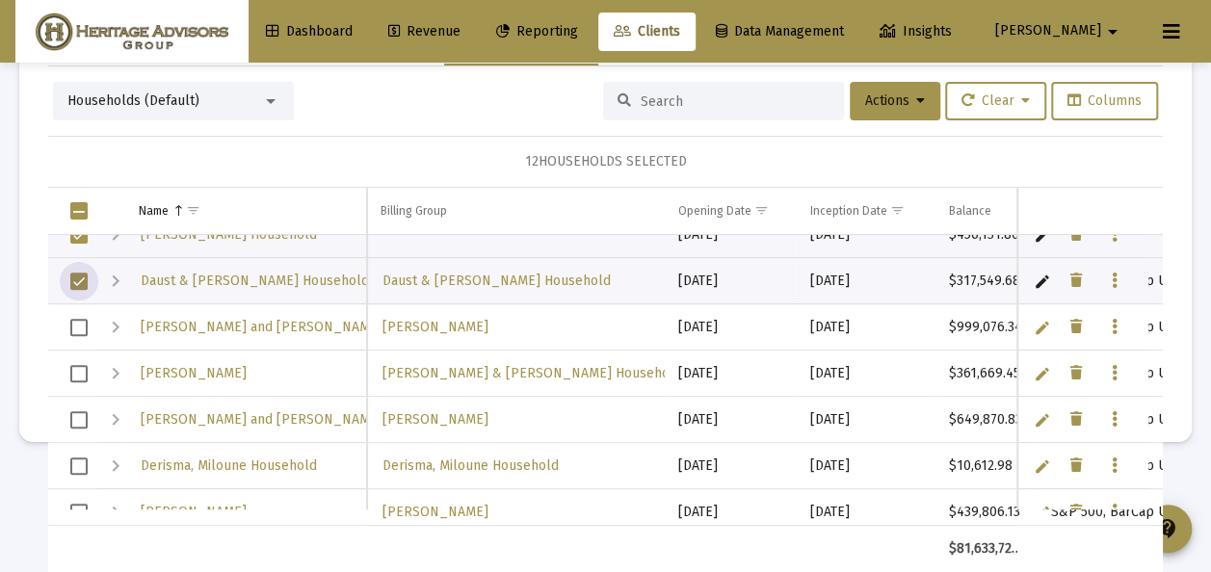
click at [85, 327] on span "Select row" at bounding box center [78, 327] width 17 height 17
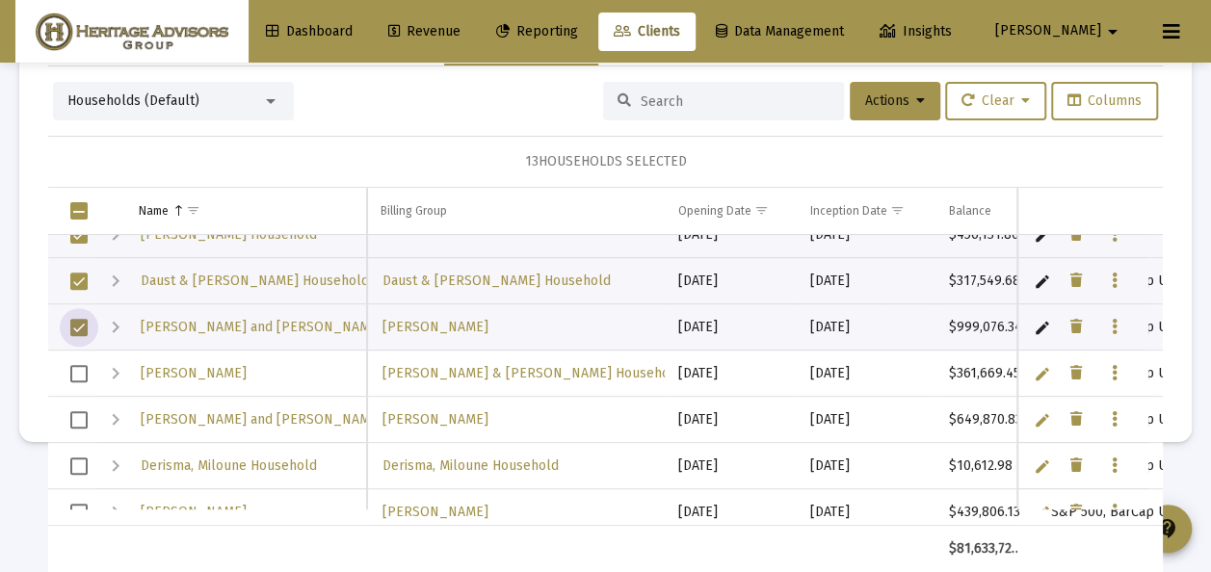
click at [79, 367] on span "Select row" at bounding box center [78, 373] width 17 height 17
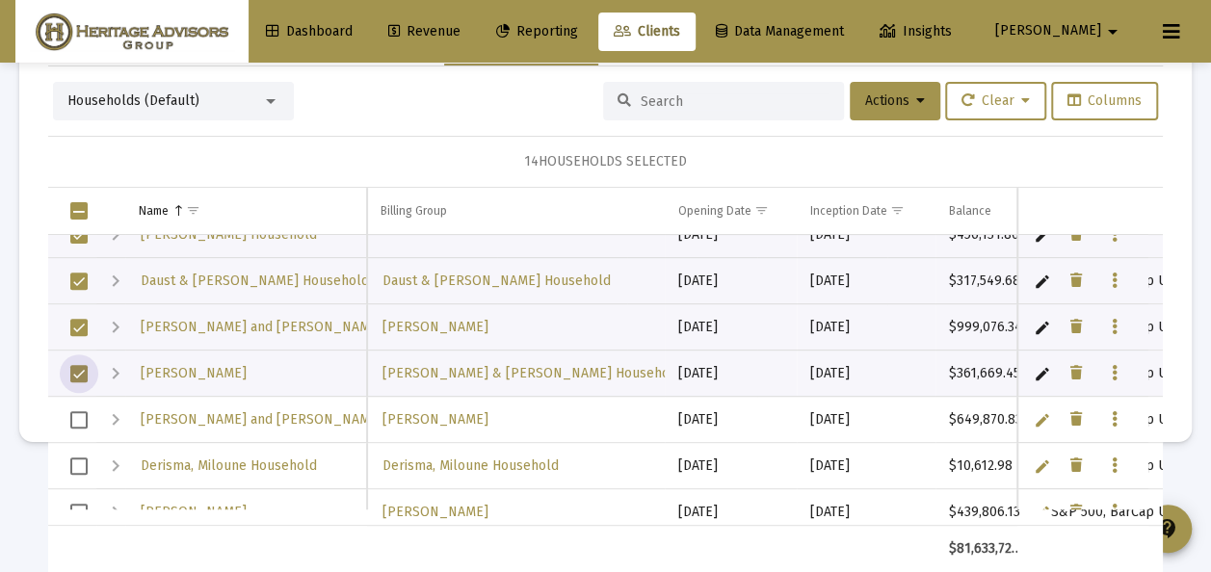
click at [82, 411] on span "Select row" at bounding box center [78, 419] width 17 height 17
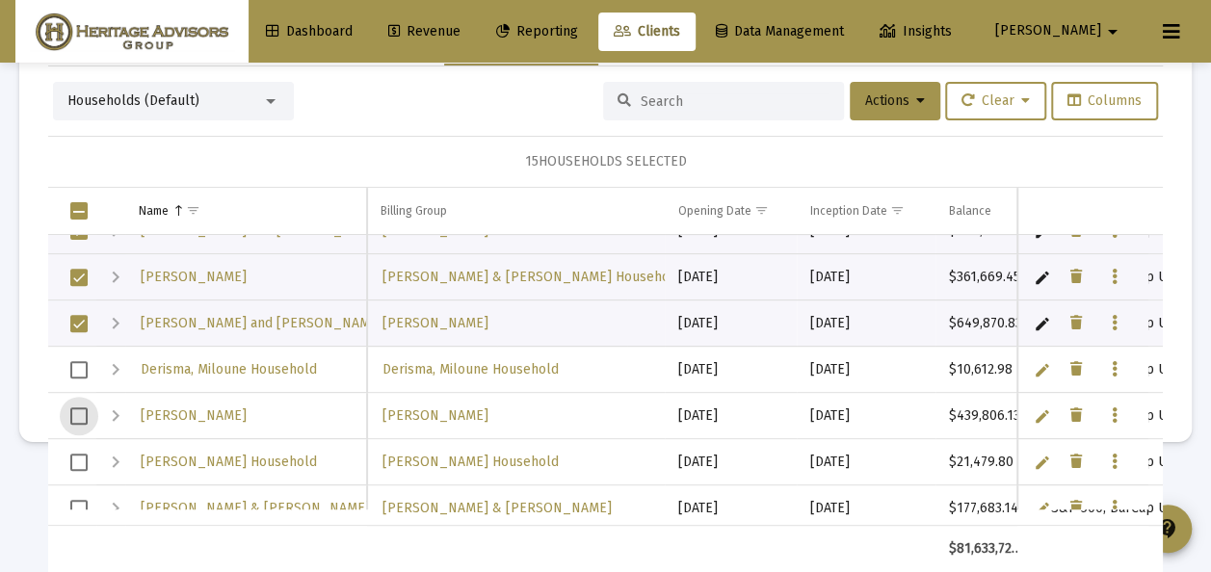
click at [85, 407] on span "Select row" at bounding box center [78, 415] width 17 height 17
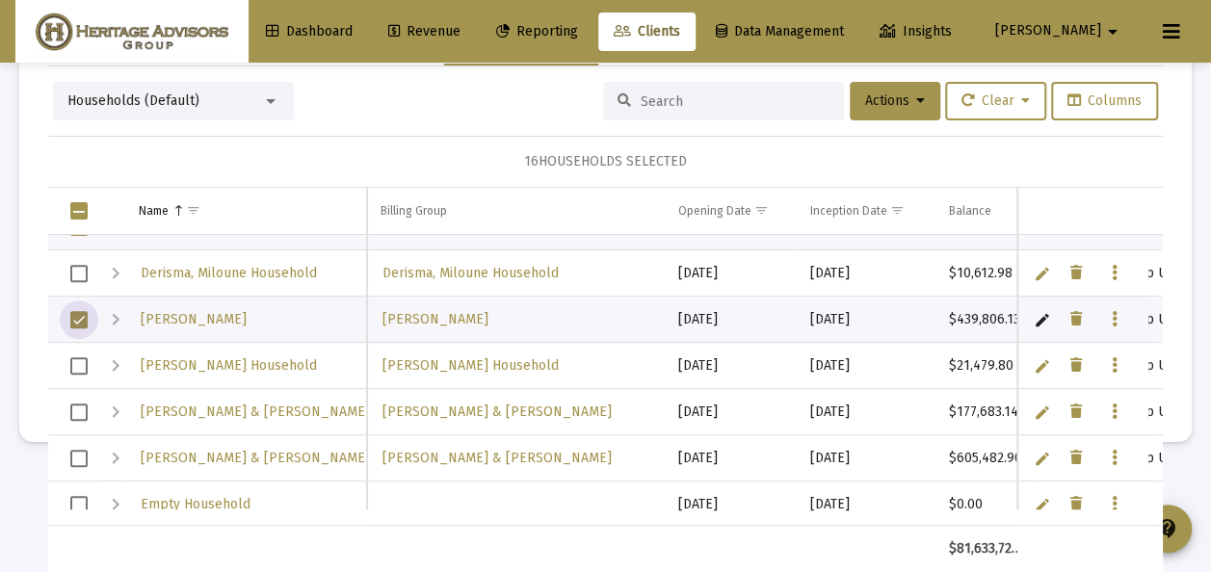
click at [83, 406] on span "Select row" at bounding box center [78, 412] width 17 height 17
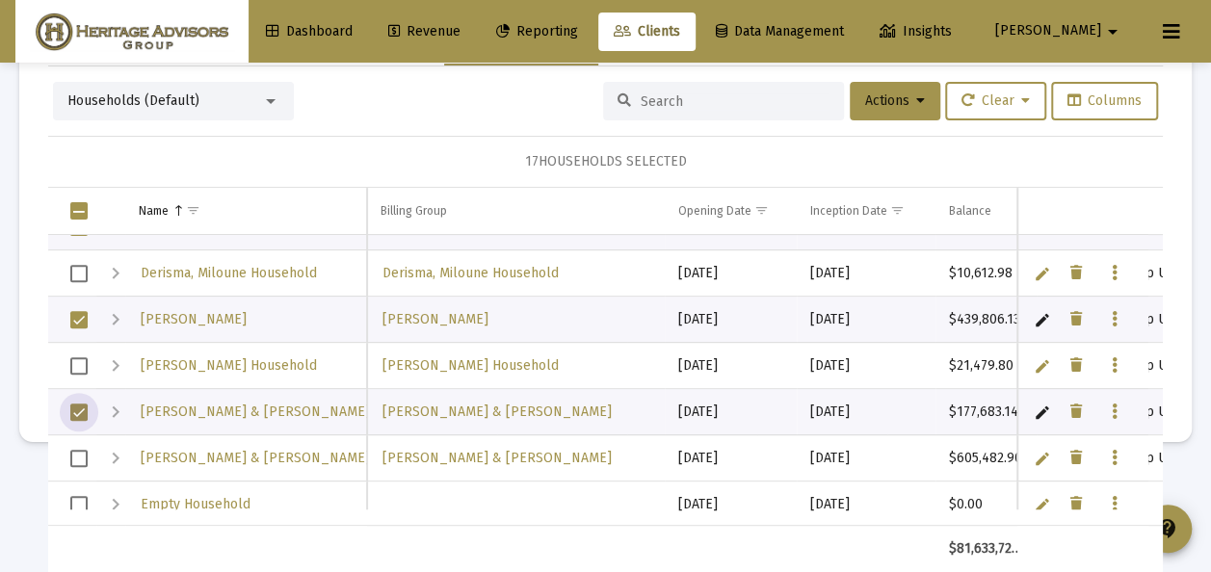
click at [83, 450] on span "Select row" at bounding box center [78, 458] width 17 height 17
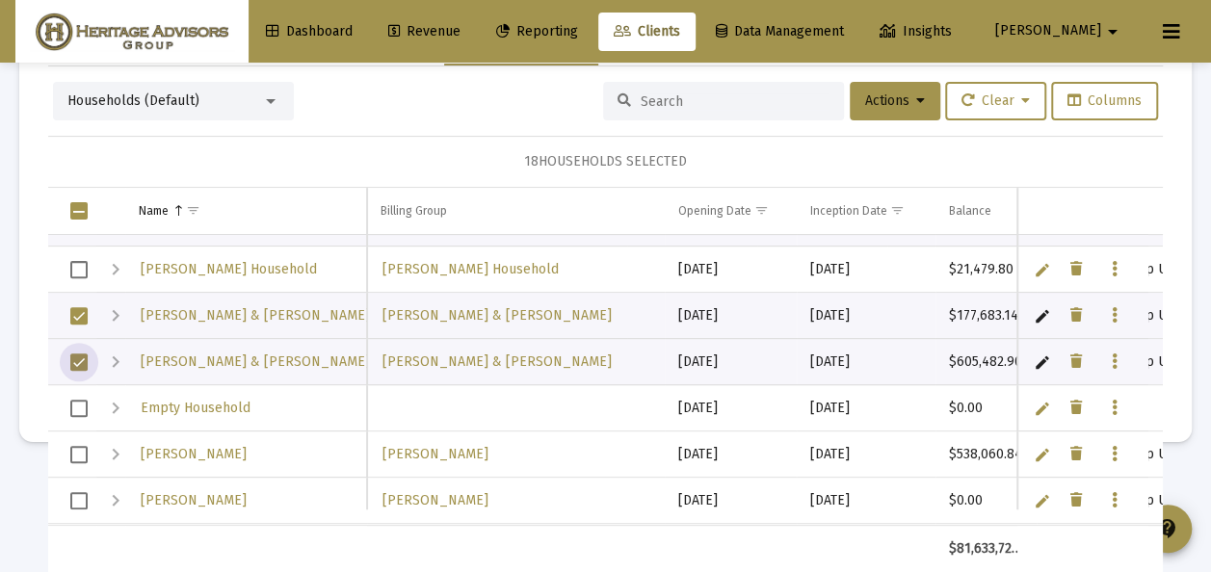
click at [83, 446] on span "Select row" at bounding box center [78, 454] width 17 height 17
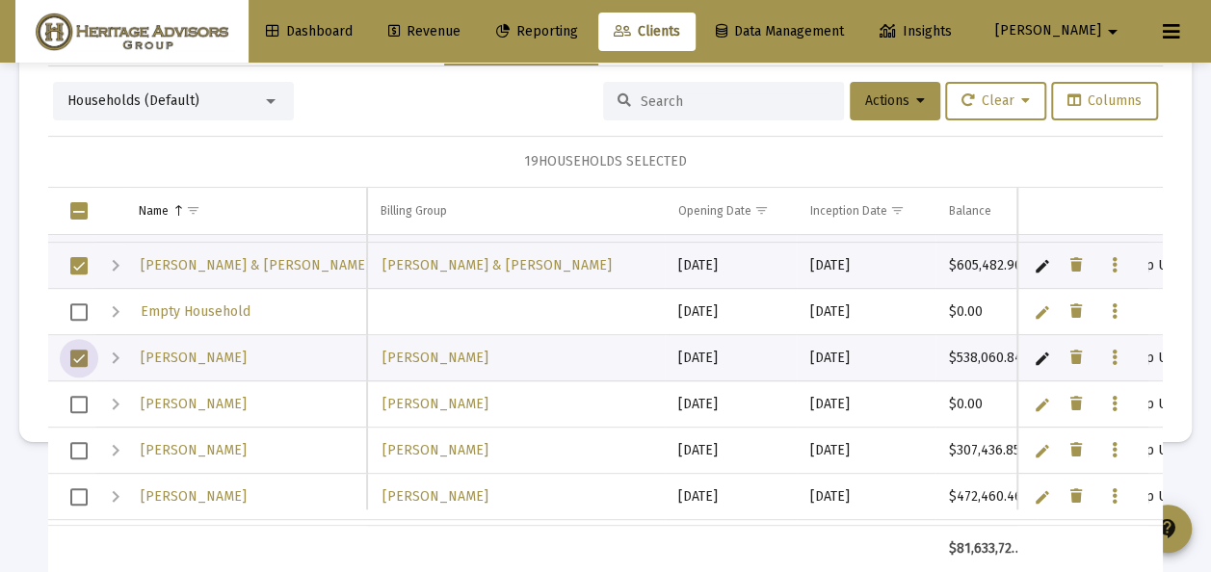
click at [82, 443] on span "Select row" at bounding box center [78, 450] width 17 height 17
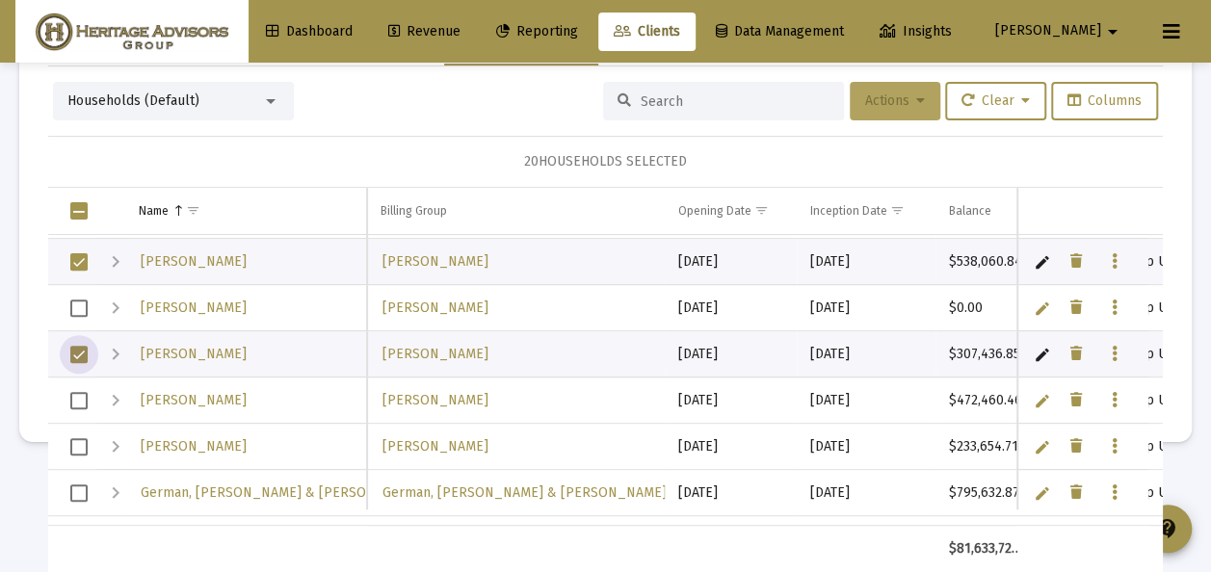
click at [916, 100] on icon at bounding box center [920, 100] width 9 height 13
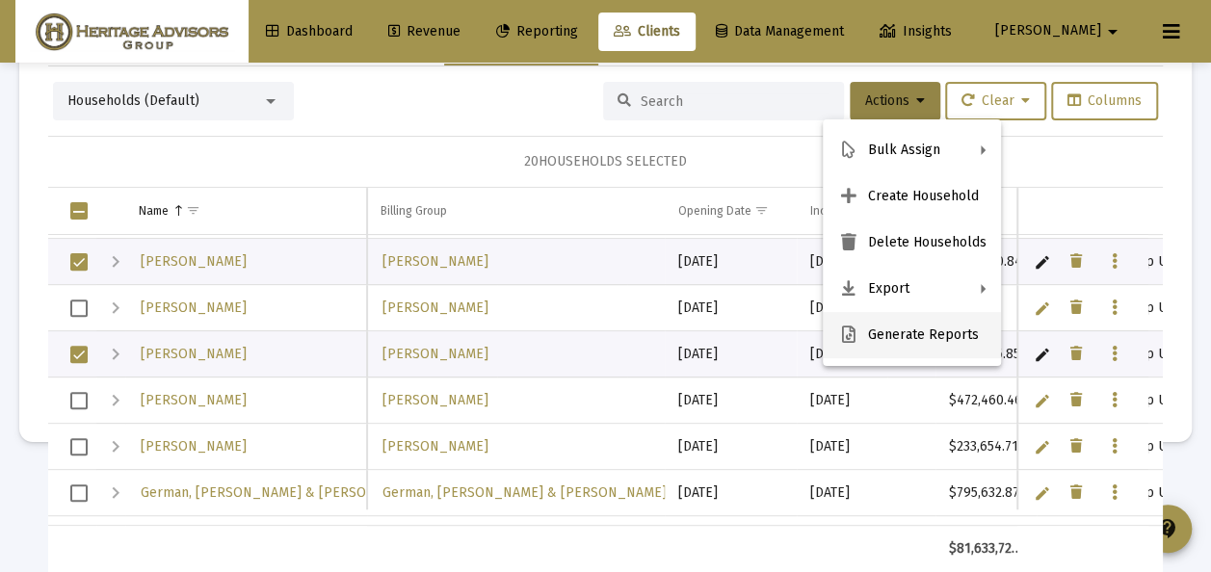
click at [864, 329] on button "Generate Reports" at bounding box center [912, 335] width 178 height 46
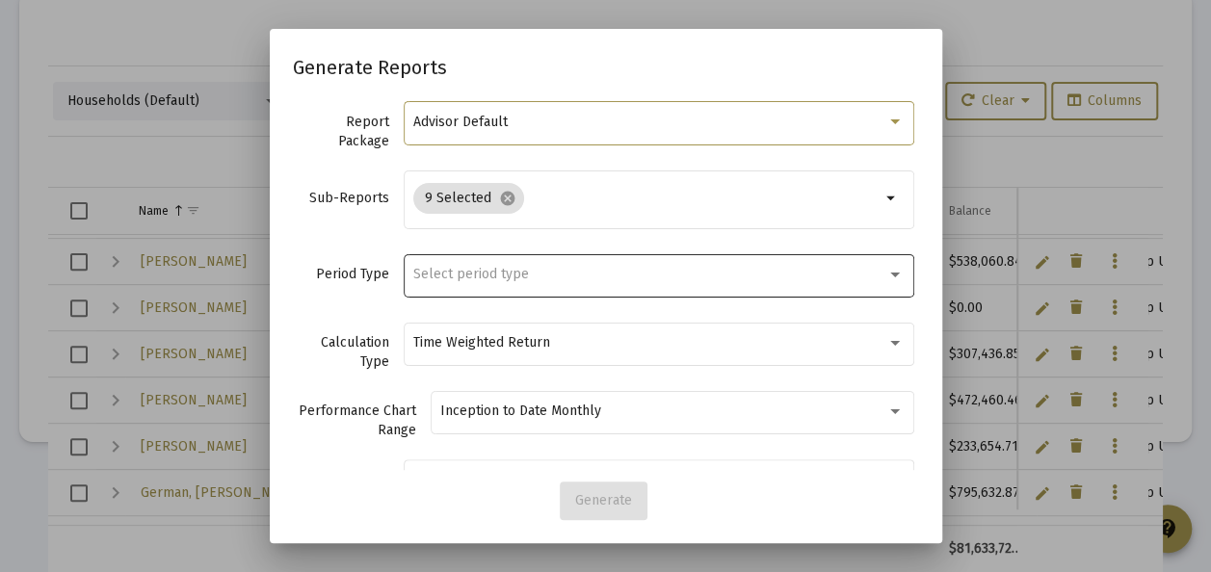
click at [460, 272] on span "Select period type" at bounding box center [471, 274] width 116 height 16
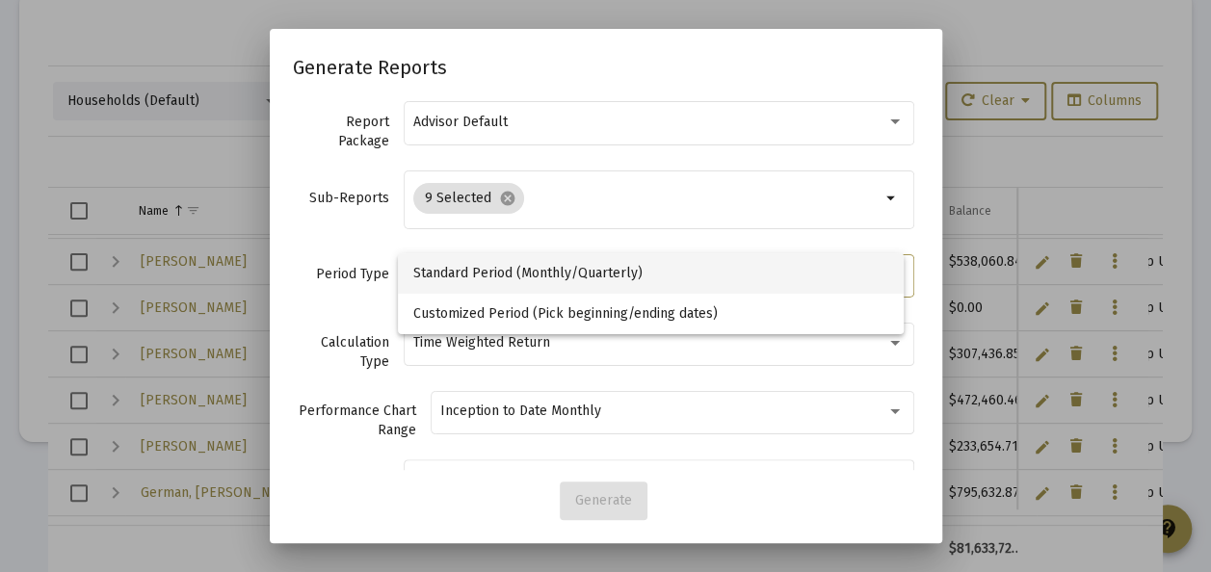
click at [459, 272] on span "Standard Period (Monthly/Quarterly)" at bounding box center [651, 273] width 476 height 40
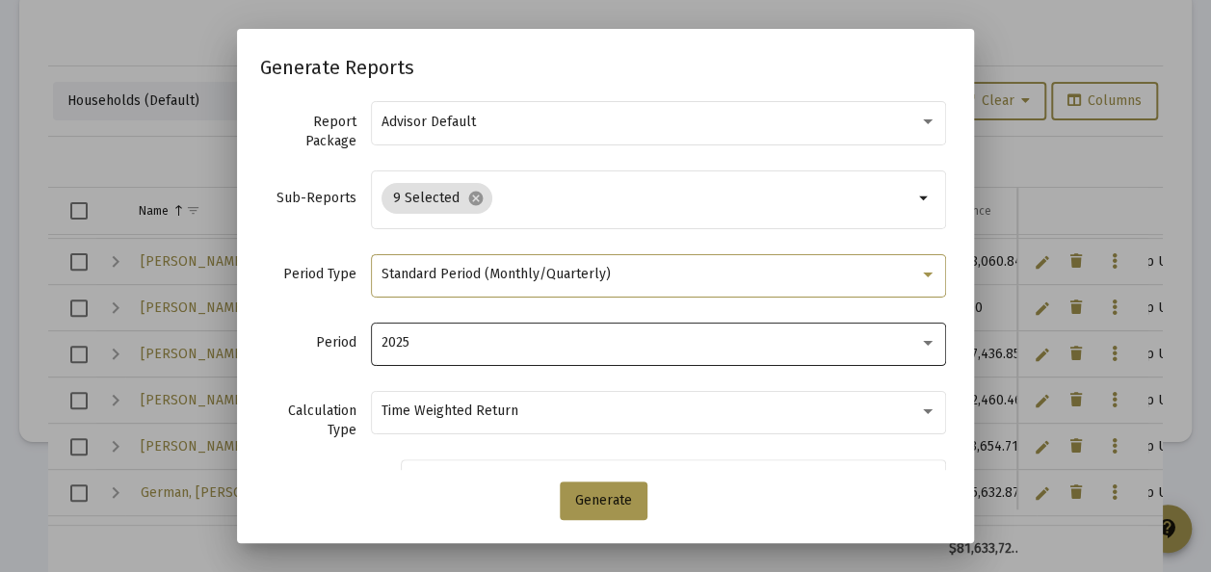
click at [459, 342] on div "2025" at bounding box center [649, 342] width 537 height 15
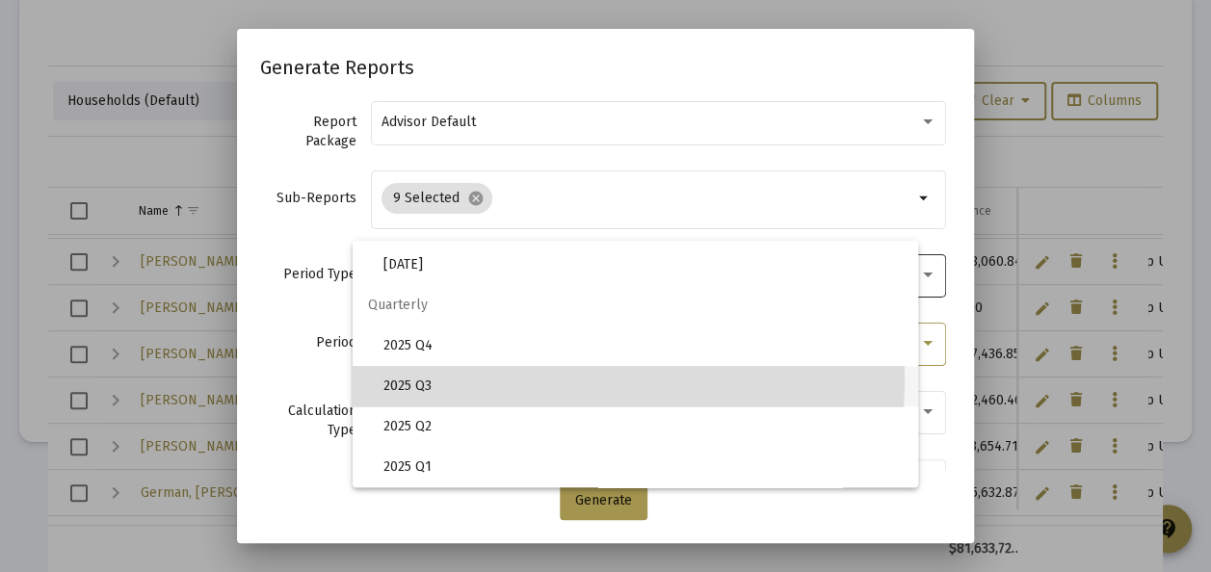
click at [425, 378] on span "2025 Q3" at bounding box center [642, 386] width 519 height 40
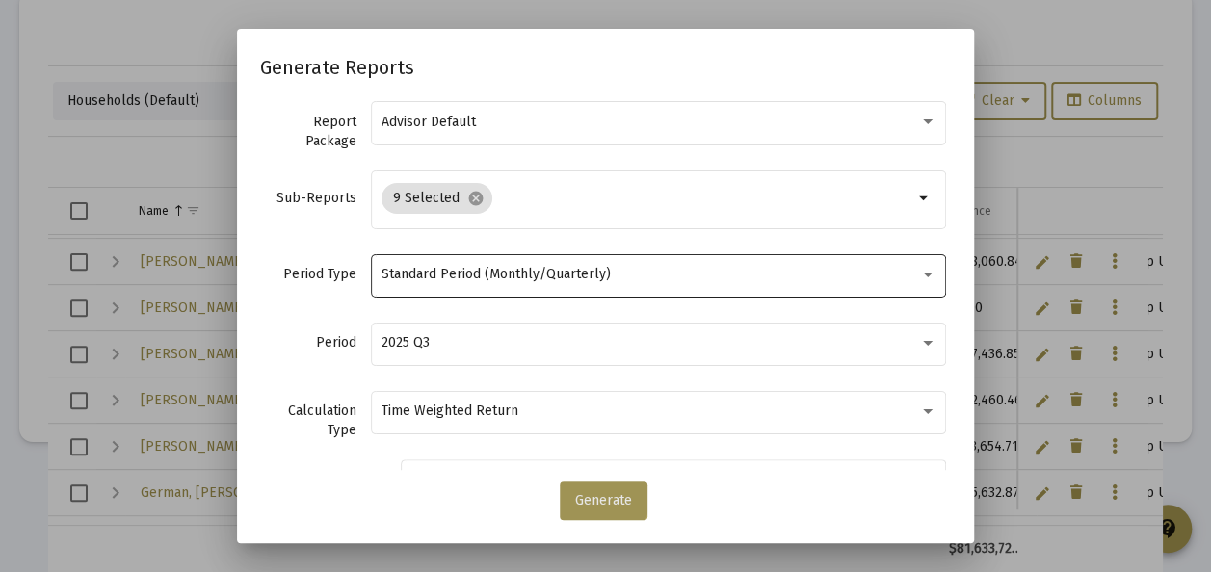
click at [583, 494] on span "Generate" at bounding box center [603, 500] width 57 height 16
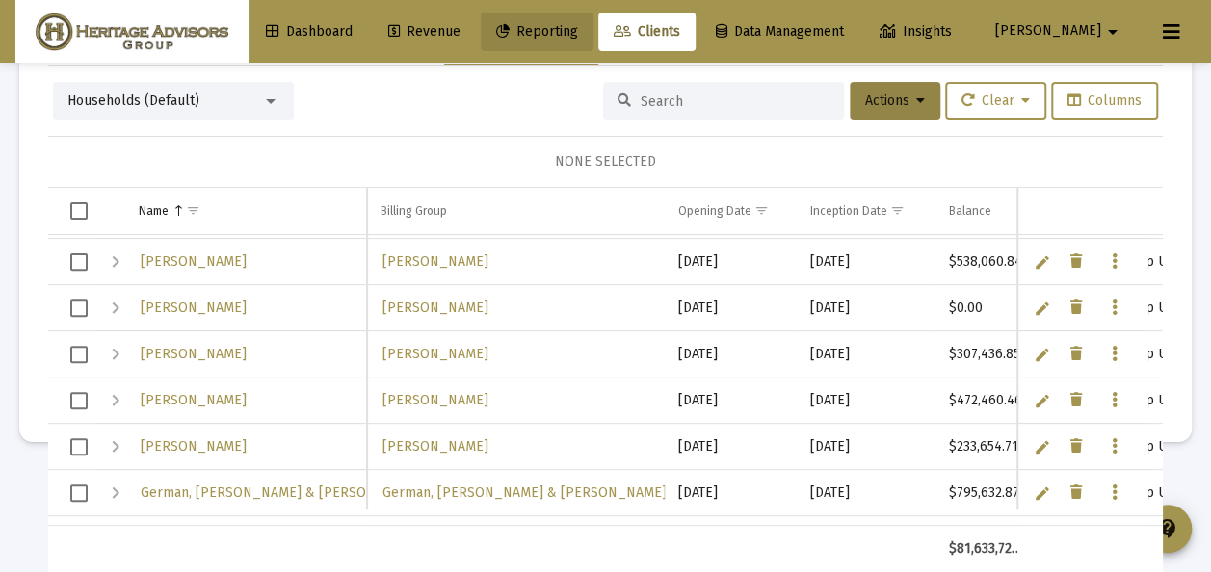
drag, startPoint x: 607, startPoint y: 29, endPoint x: 599, endPoint y: 37, distance: 10.9
click at [578, 30] on span "Reporting" at bounding box center [537, 31] width 82 height 16
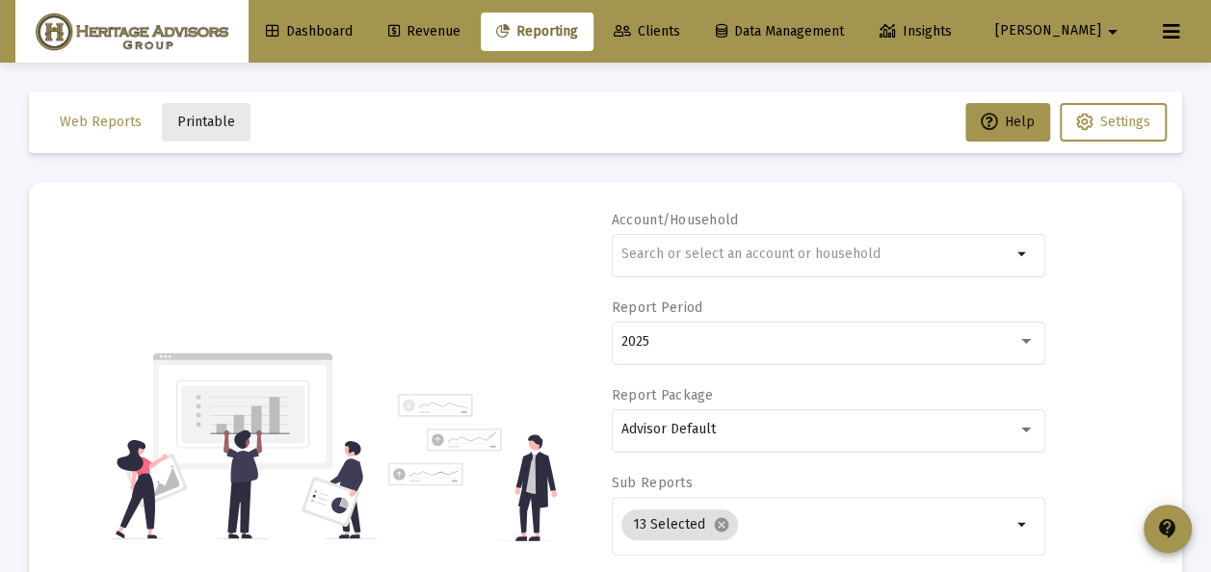
click at [214, 120] on span "Printable" at bounding box center [206, 122] width 58 height 16
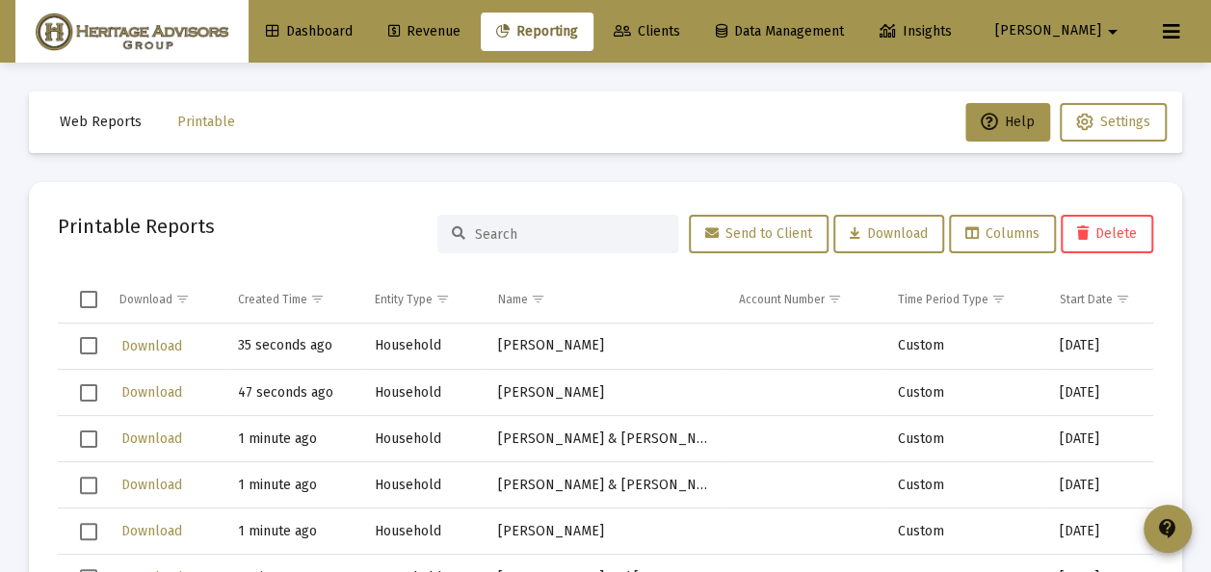
click at [92, 343] on span "Select row" at bounding box center [88, 345] width 17 height 17
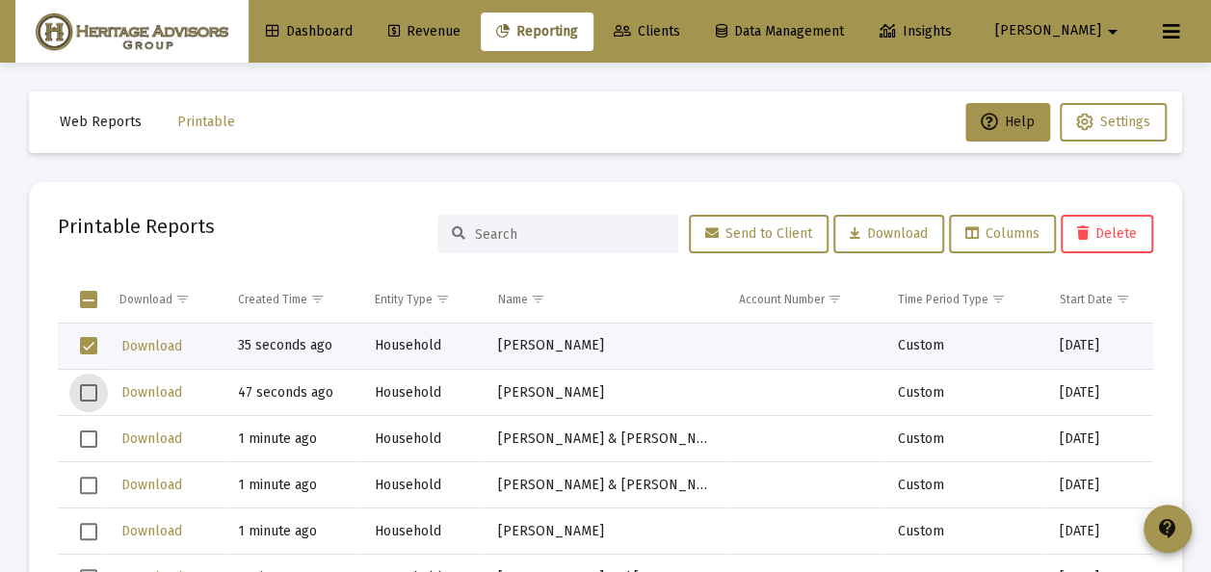
click at [87, 398] on span "Select row" at bounding box center [88, 392] width 17 height 17
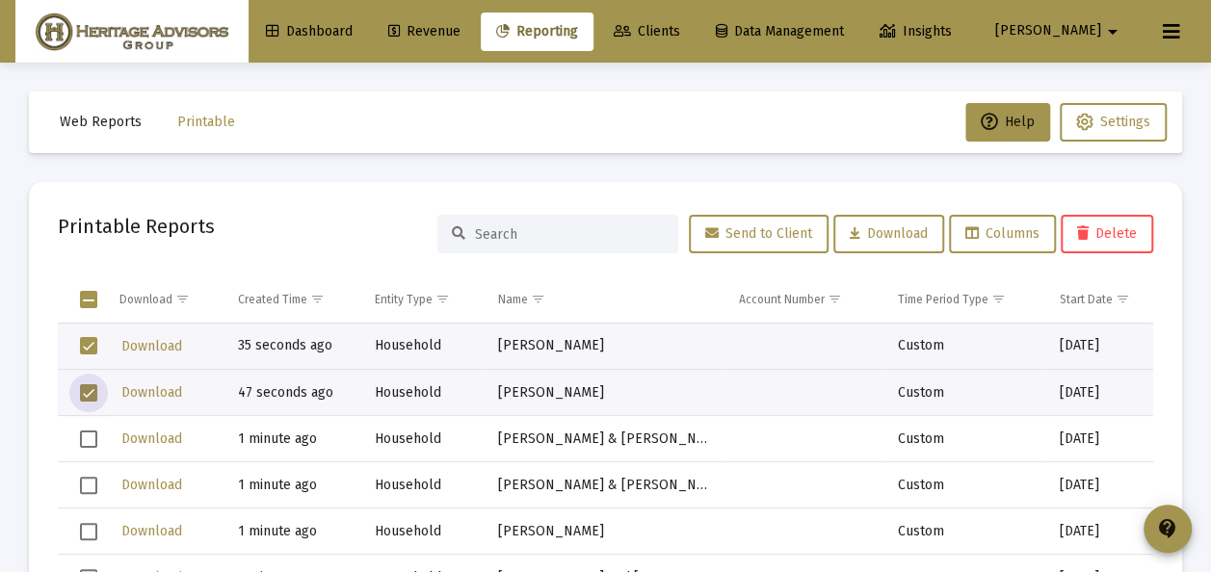
drag, startPoint x: 85, startPoint y: 441, endPoint x: 92, endPoint y: 460, distance: 20.7
click at [85, 441] on span "Select row" at bounding box center [88, 439] width 17 height 17
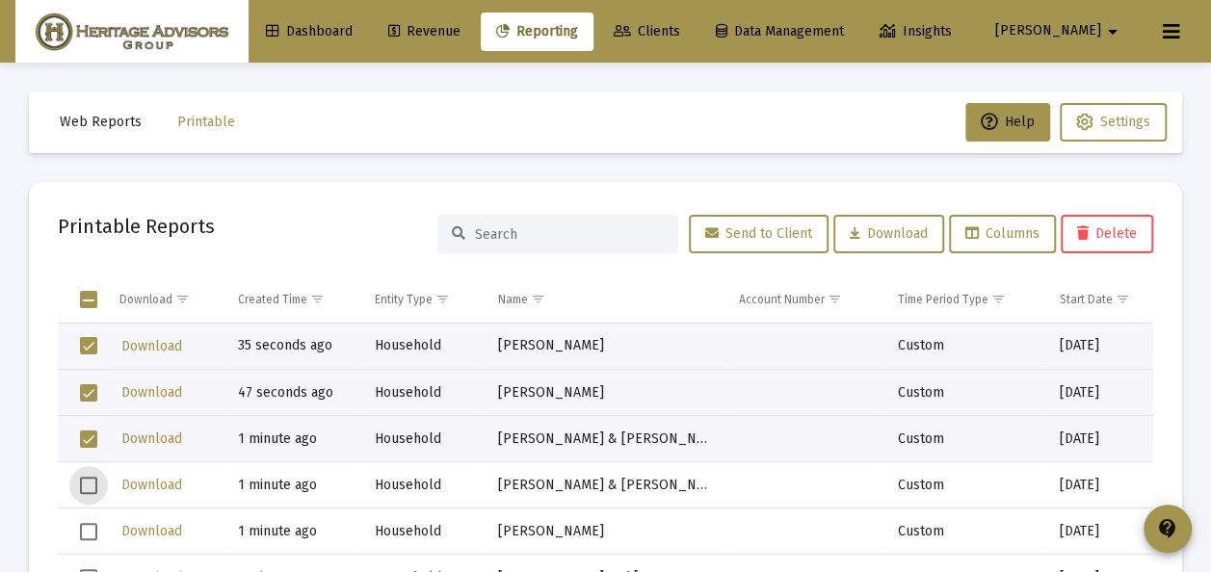
click at [91, 486] on span "Select row" at bounding box center [88, 485] width 17 height 17
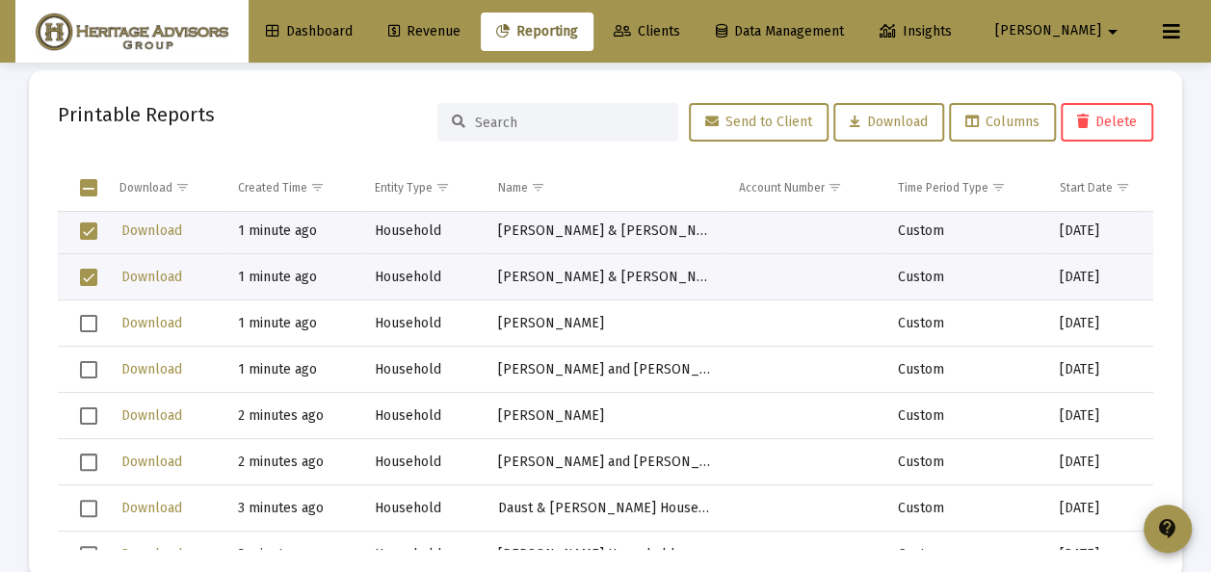
scroll to position [145, 0]
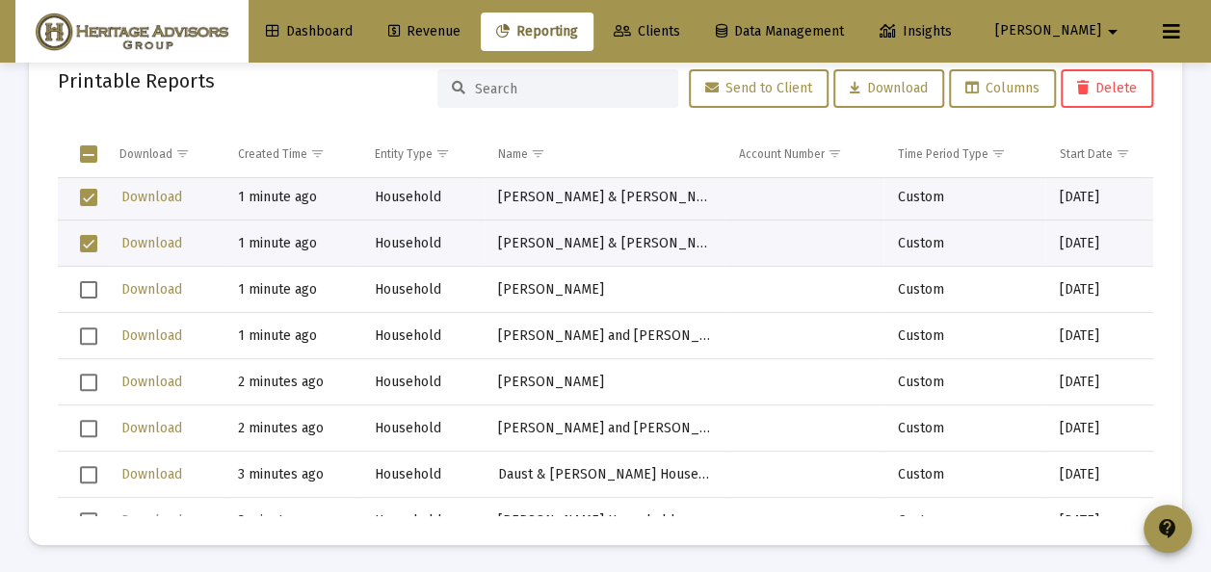
click at [87, 282] on span "Select row" at bounding box center [88, 289] width 17 height 17
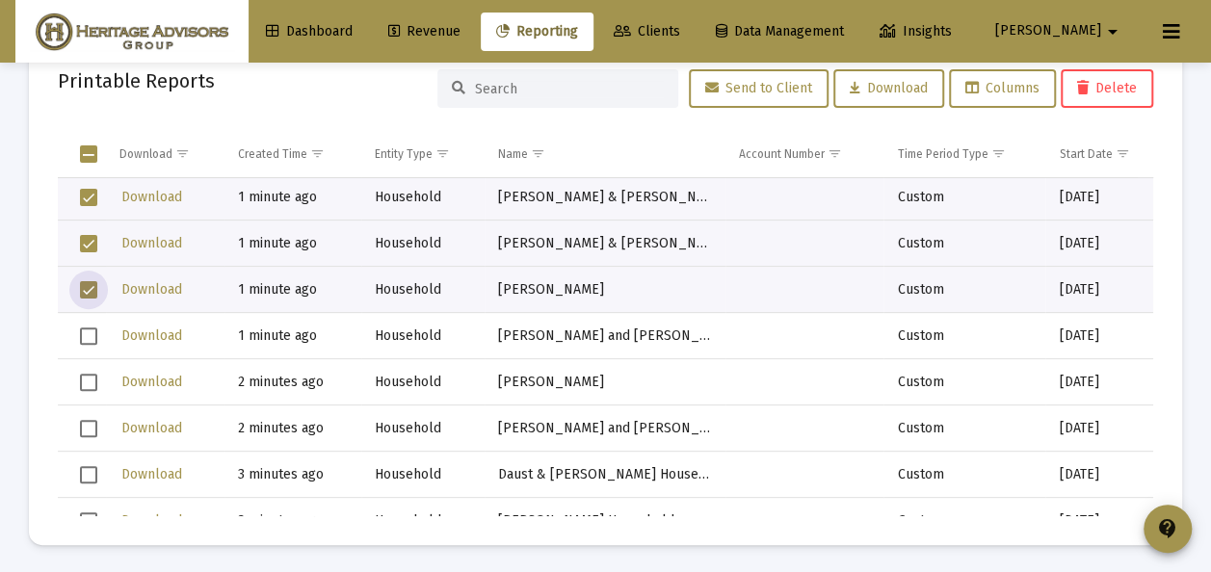
click at [86, 329] on span "Select row" at bounding box center [88, 335] width 17 height 17
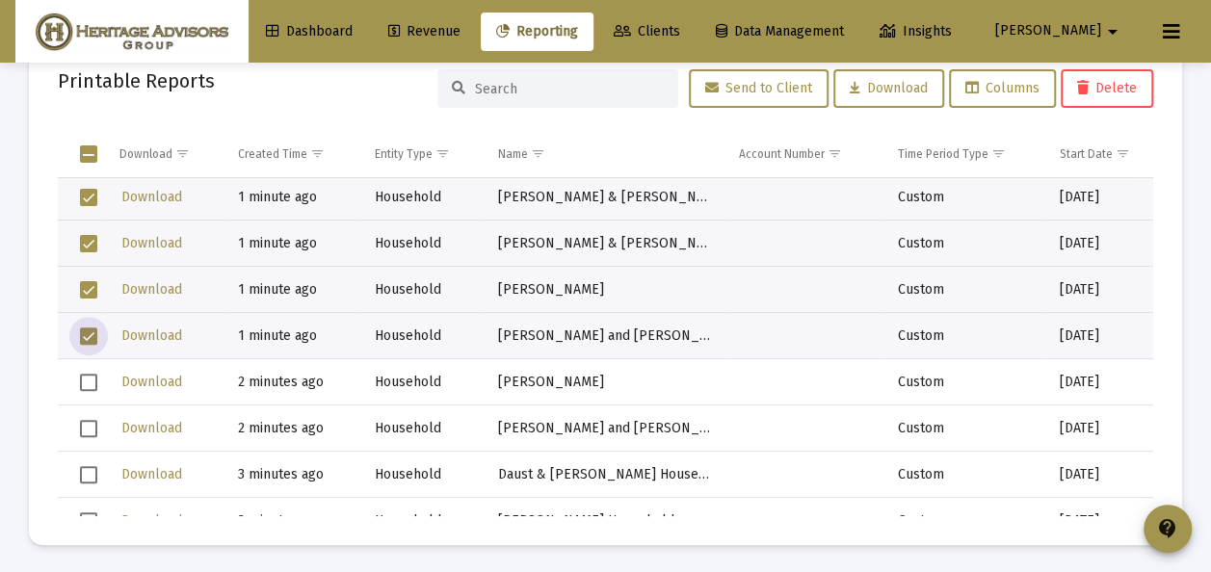
drag, startPoint x: 88, startPoint y: 374, endPoint x: 93, endPoint y: 392, distance: 19.2
click at [88, 374] on span "Select row" at bounding box center [88, 382] width 17 height 17
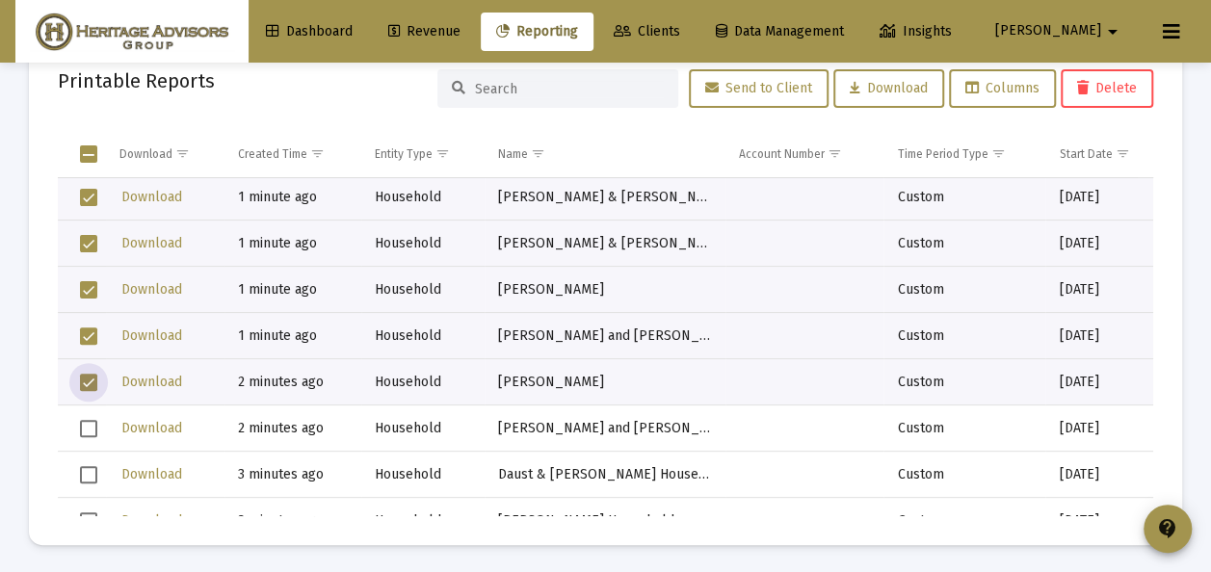
click at [91, 425] on span "Select row" at bounding box center [88, 428] width 17 height 17
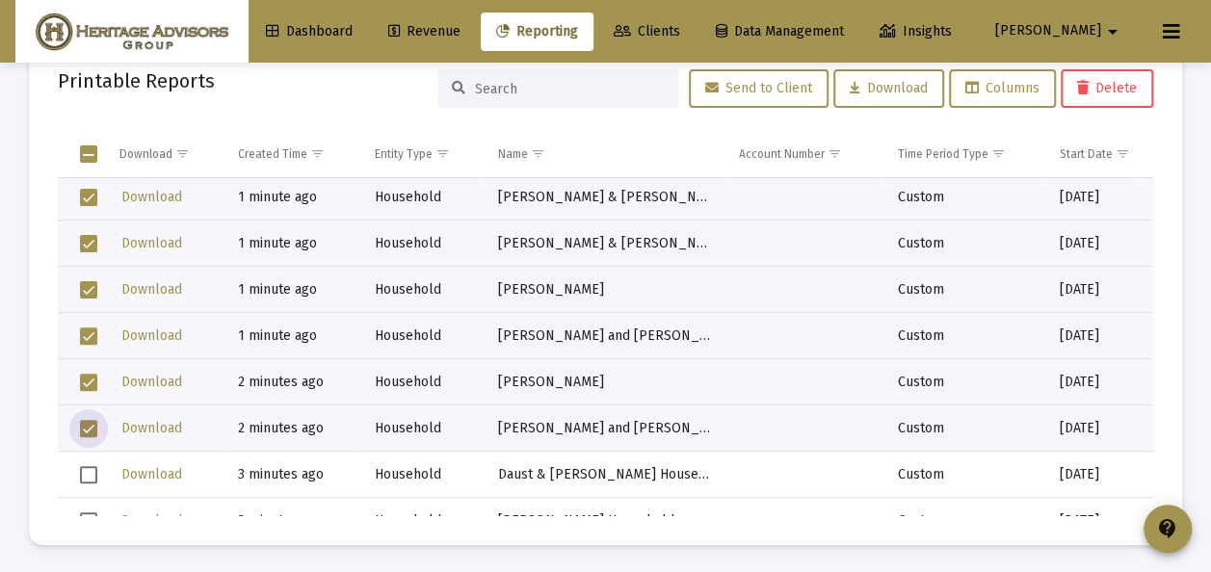
scroll to position [193, 0]
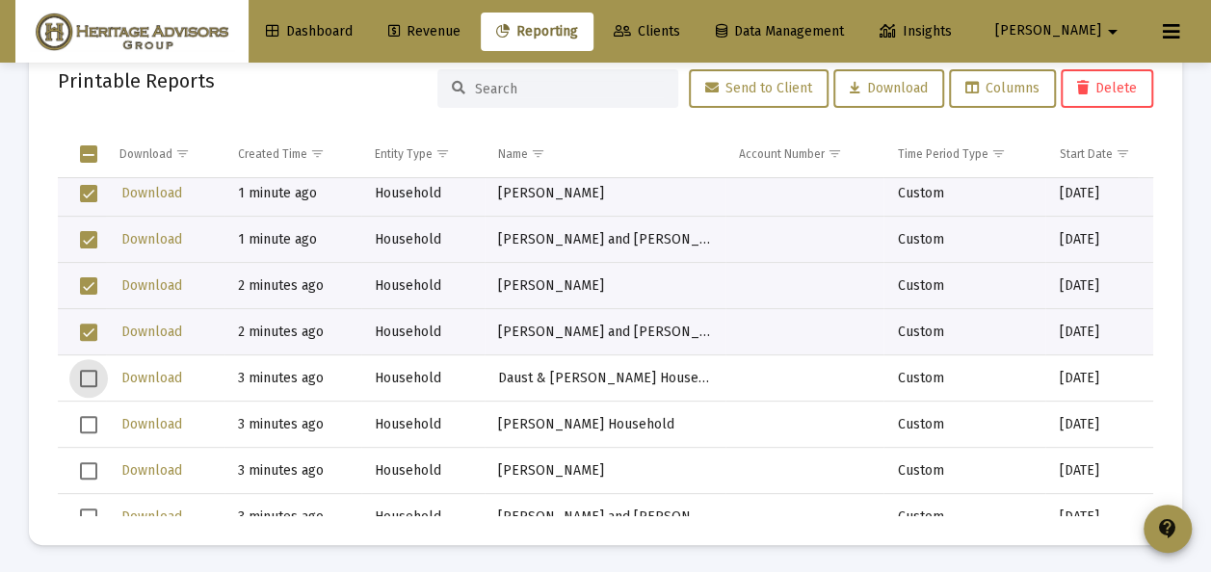
click at [80, 379] on span "Select row" at bounding box center [88, 378] width 17 height 17
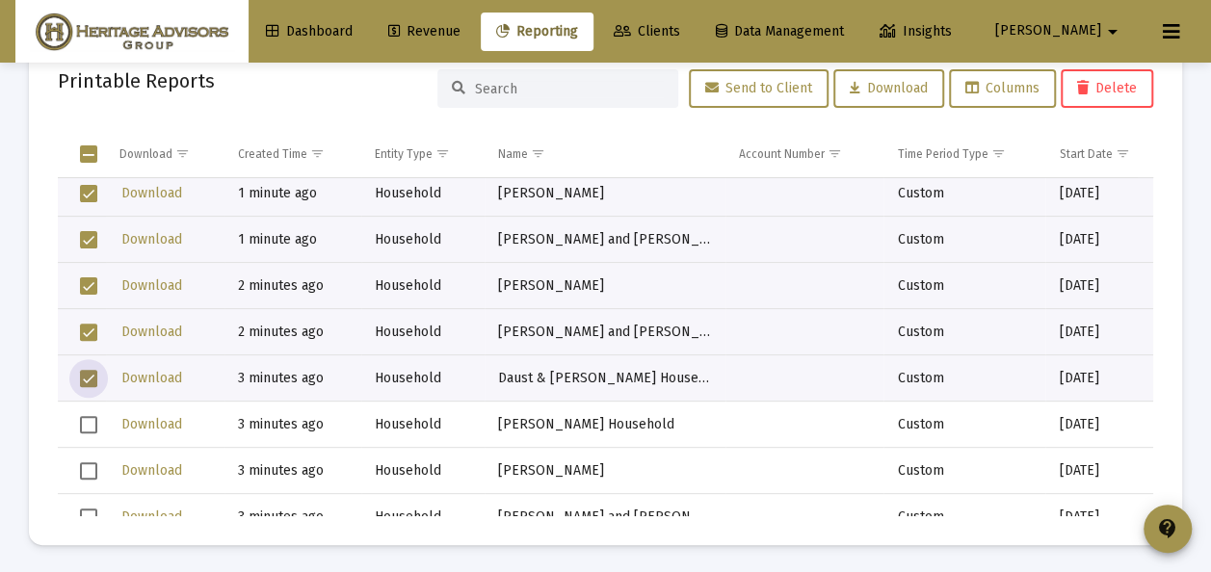
click at [88, 418] on span "Select row" at bounding box center [88, 424] width 17 height 17
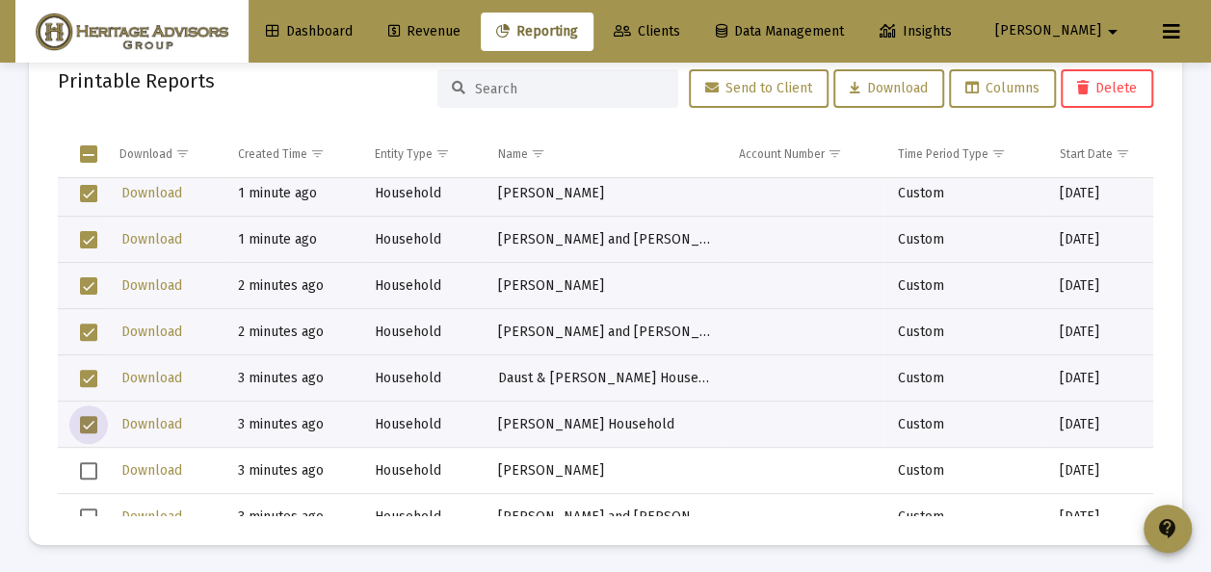
scroll to position [289, 0]
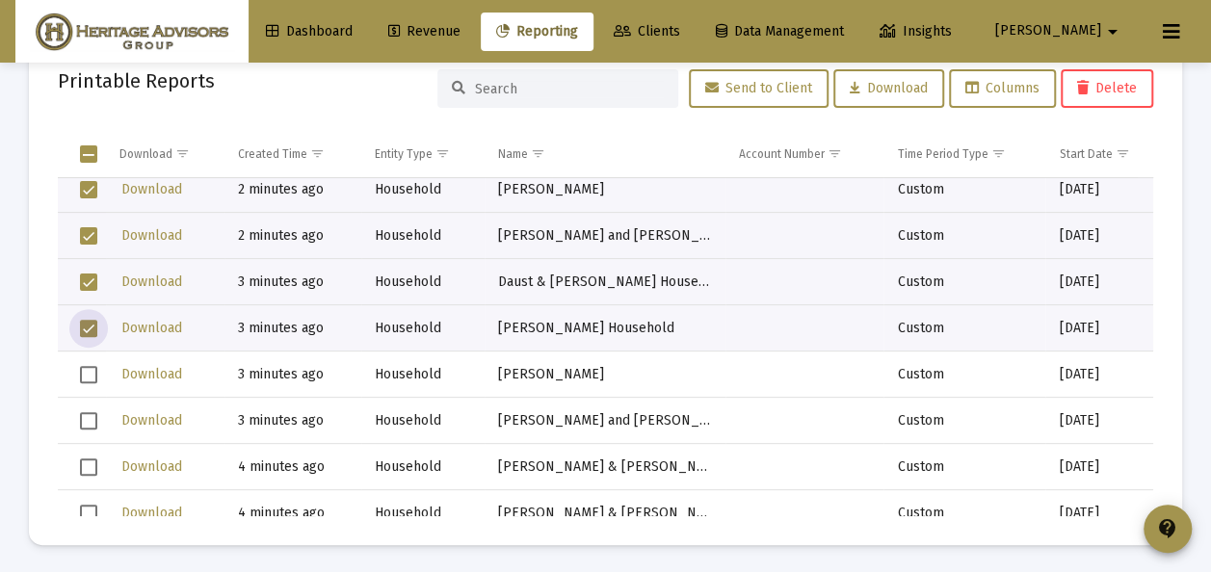
click at [87, 374] on span "Select row" at bounding box center [88, 374] width 17 height 17
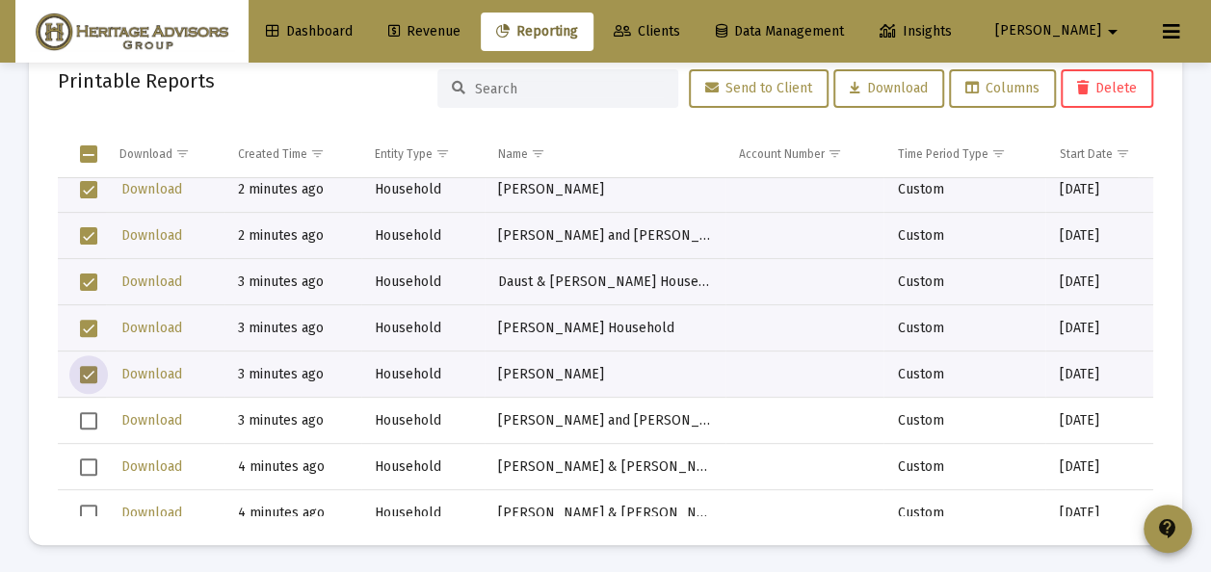
click at [89, 414] on span "Select row" at bounding box center [88, 420] width 17 height 17
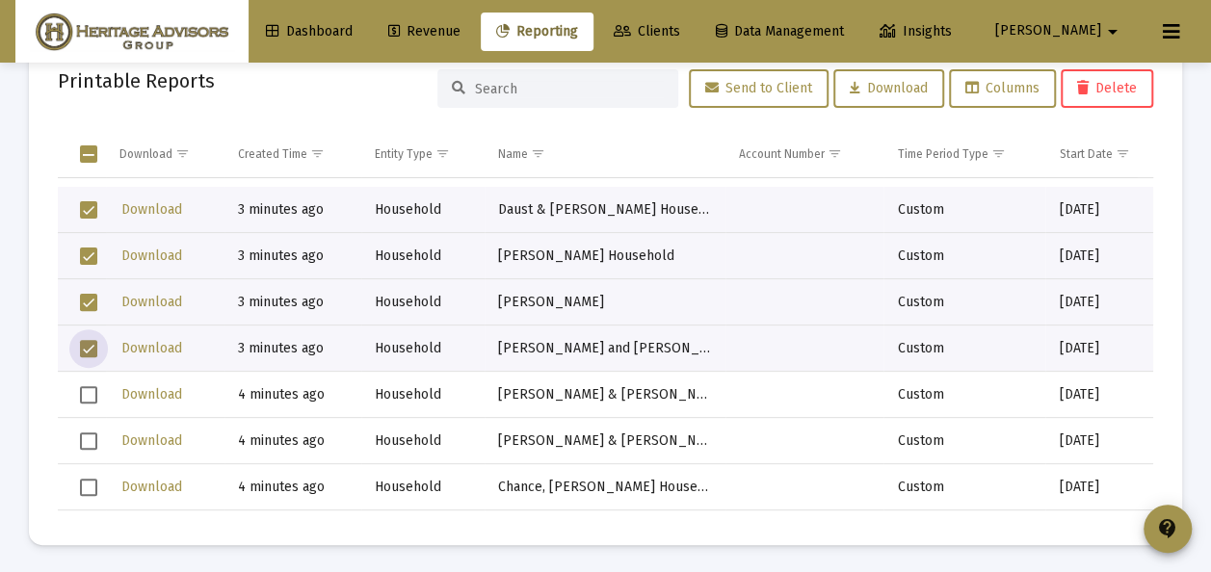
scroll to position [385, 0]
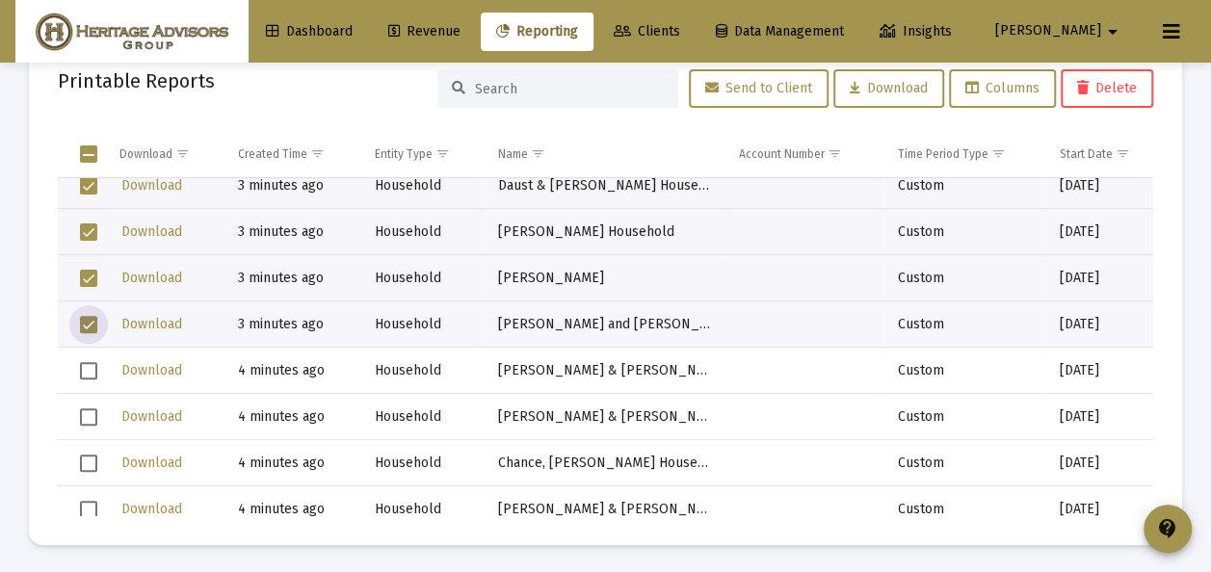
click at [87, 376] on span "Select row" at bounding box center [88, 370] width 17 height 17
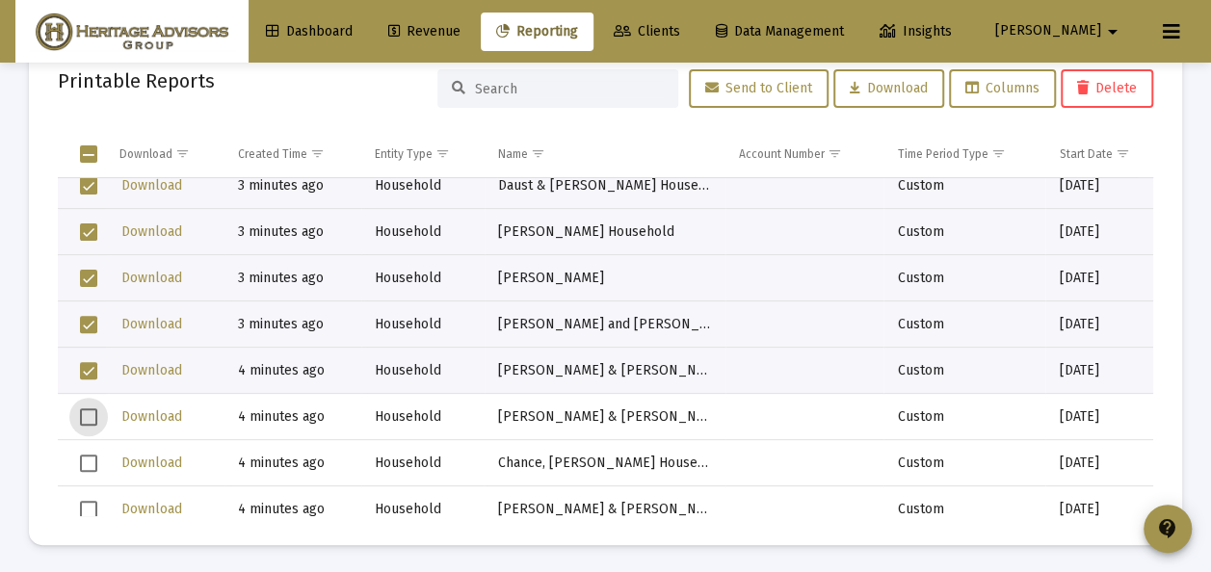
click at [92, 411] on span "Select row" at bounding box center [88, 416] width 17 height 17
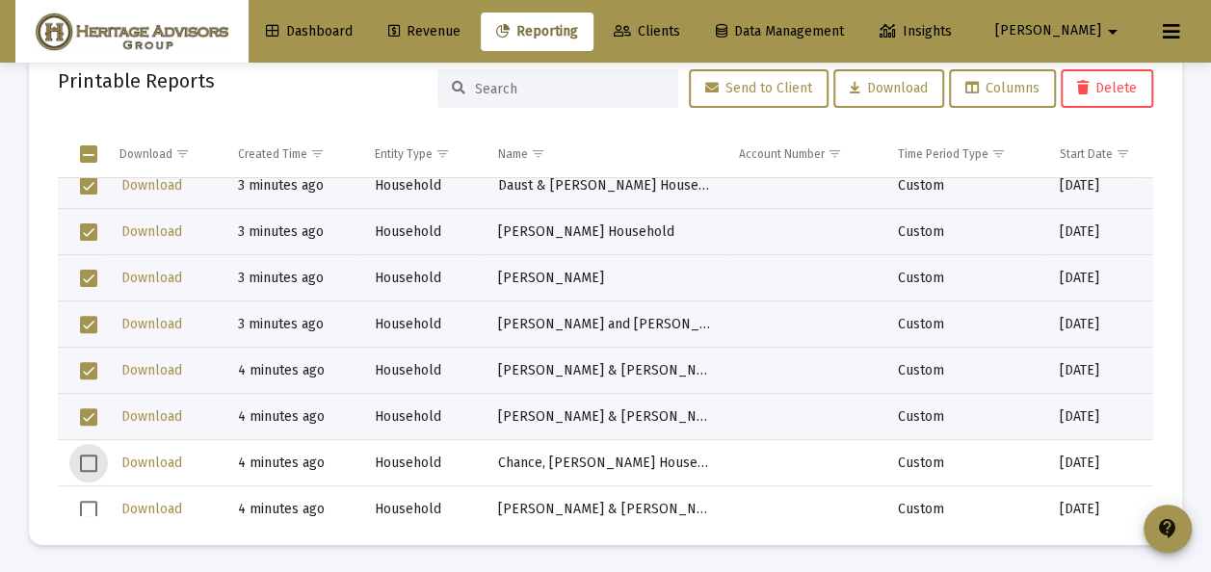
drag, startPoint x: 91, startPoint y: 464, endPoint x: 143, endPoint y: 412, distance: 72.9
click at [91, 463] on span "Select row" at bounding box center [88, 463] width 17 height 17
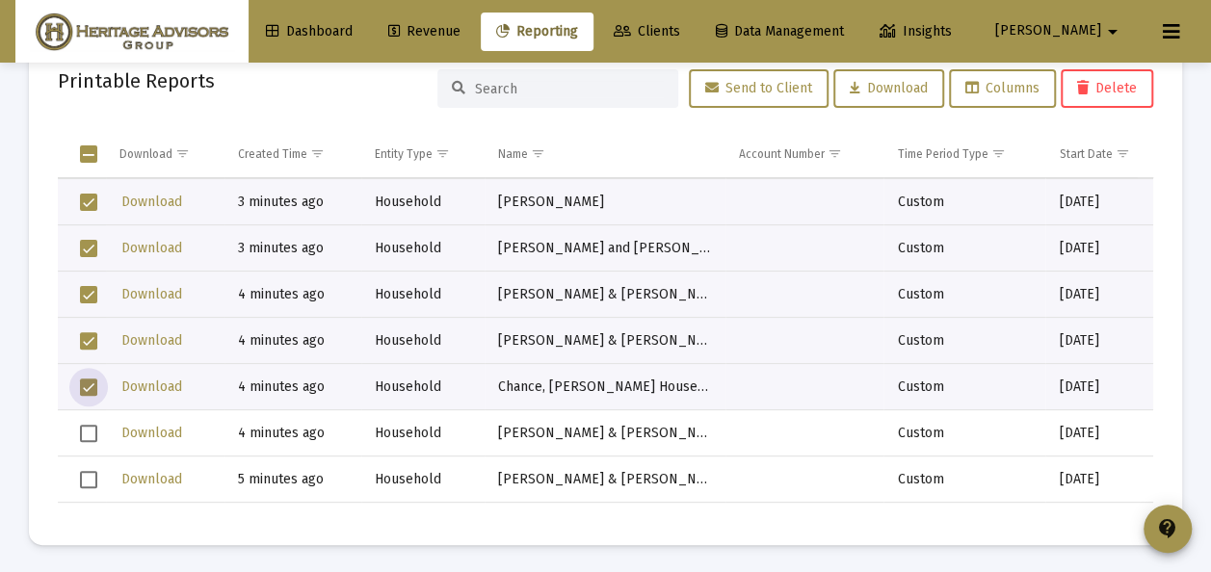
scroll to position [482, 0]
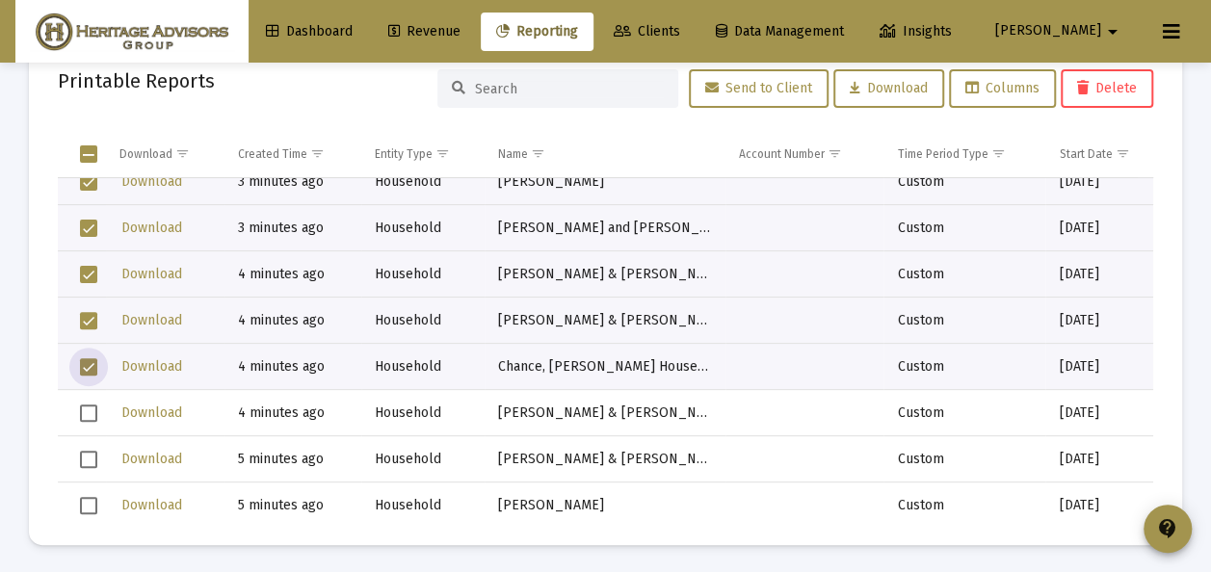
click at [87, 409] on span "Select row" at bounding box center [88, 413] width 17 height 17
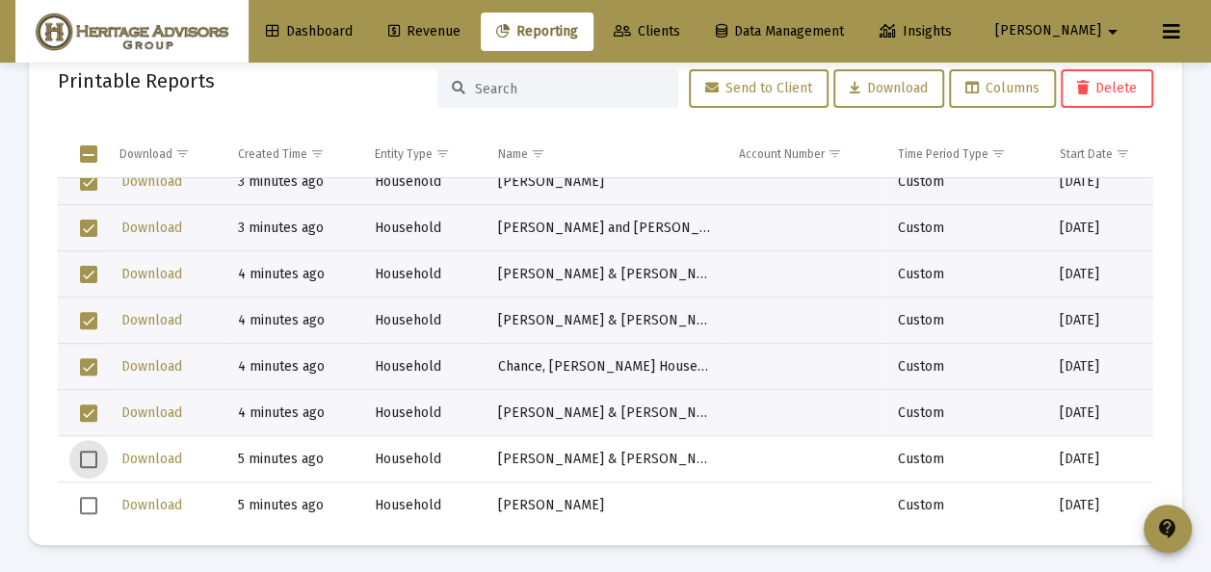
click at [91, 453] on span "Select row" at bounding box center [88, 459] width 17 height 17
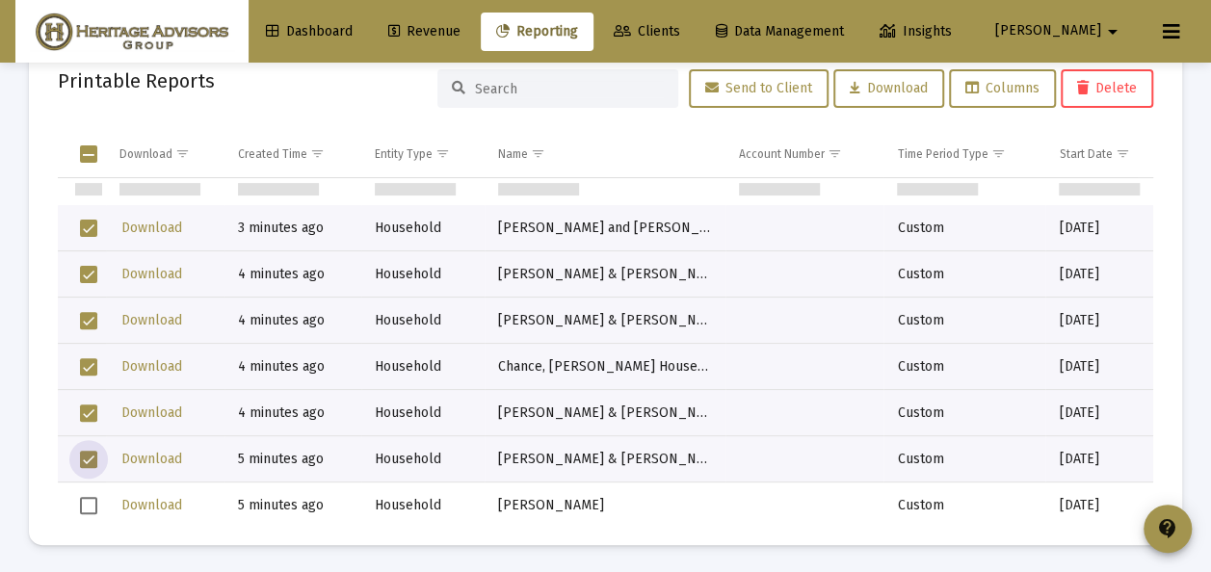
scroll to position [578, 0]
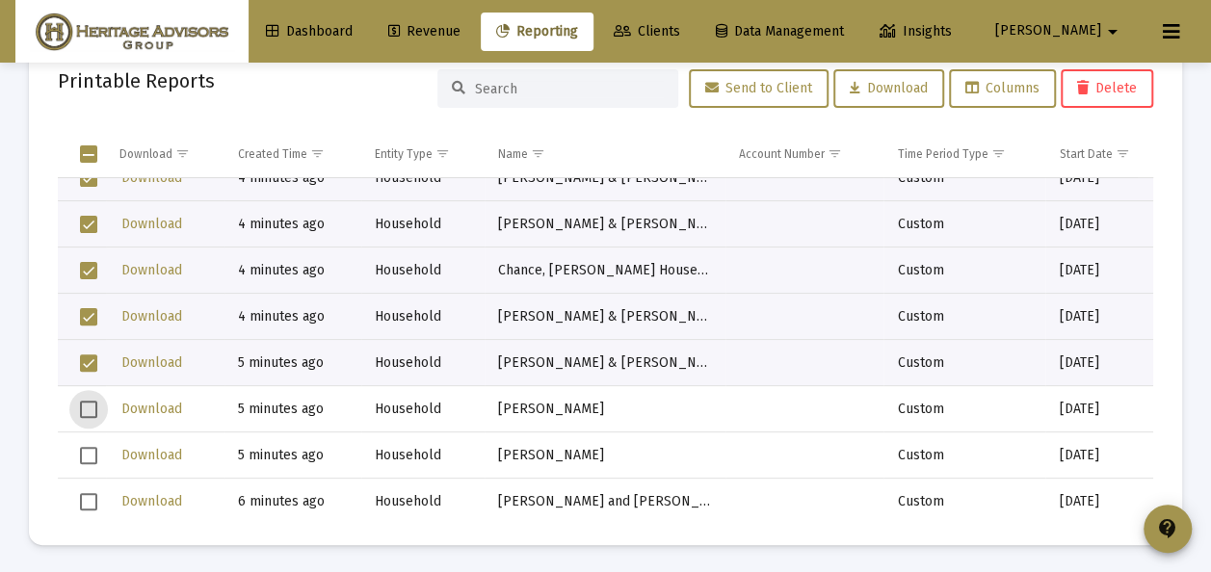
click at [88, 406] on span "Select row" at bounding box center [88, 409] width 17 height 17
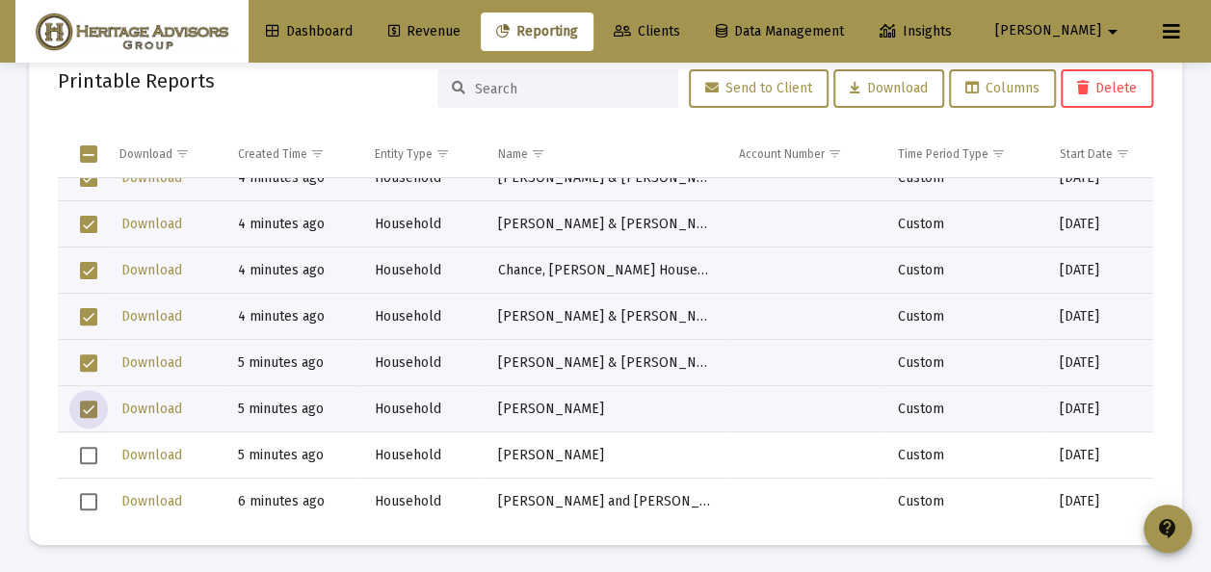
click at [91, 451] on span "Select row" at bounding box center [88, 455] width 17 height 17
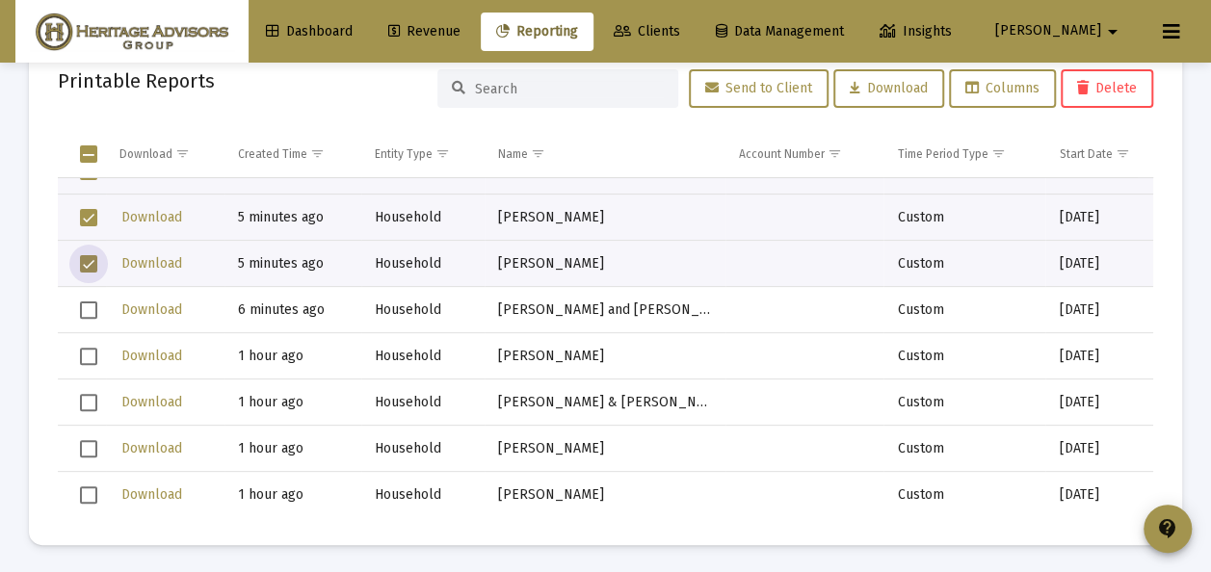
scroll to position [771, 0]
click at [86, 307] on span "Select row" at bounding box center [88, 309] width 17 height 17
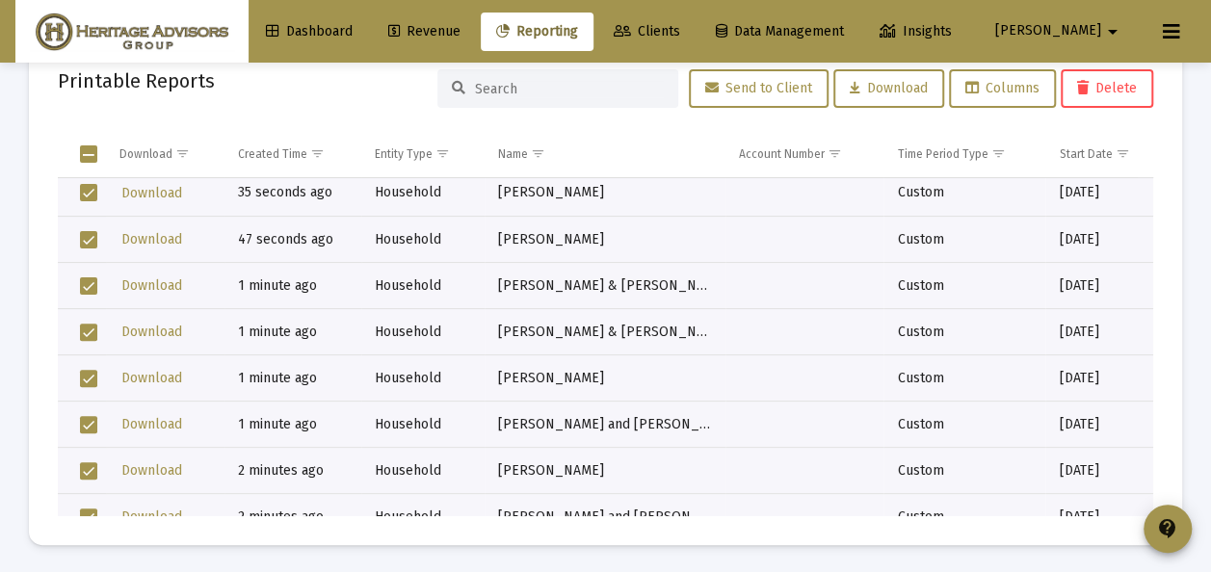
scroll to position [0, 0]
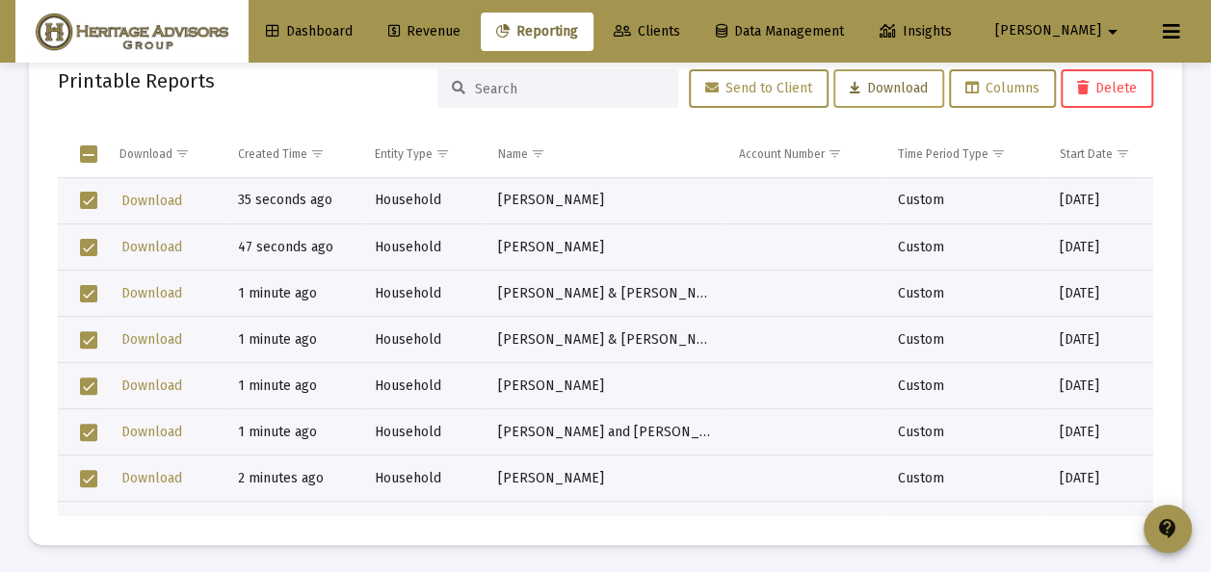
click at [869, 81] on span "Download" at bounding box center [889, 88] width 78 height 16
click at [374, 115] on mat-card "Printable Reports Send to Client Download Columns Delete Download Created Time …" at bounding box center [605, 291] width 1153 height 509
click at [89, 153] on span "Select all" at bounding box center [88, 153] width 17 height 17
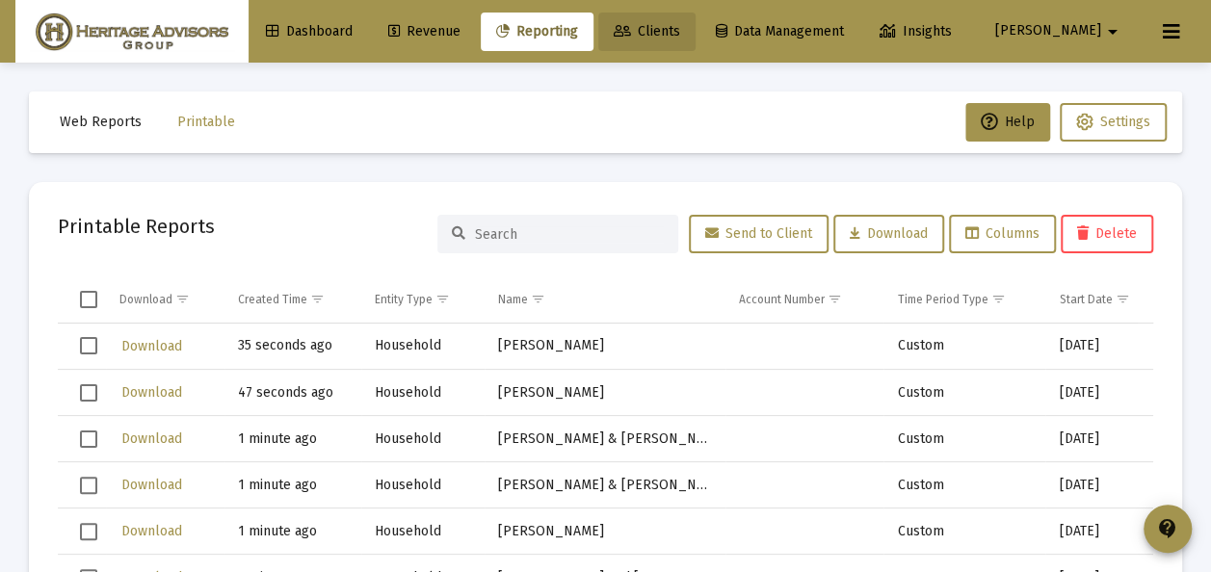
click at [680, 33] on span "Clients" at bounding box center [647, 31] width 66 height 16
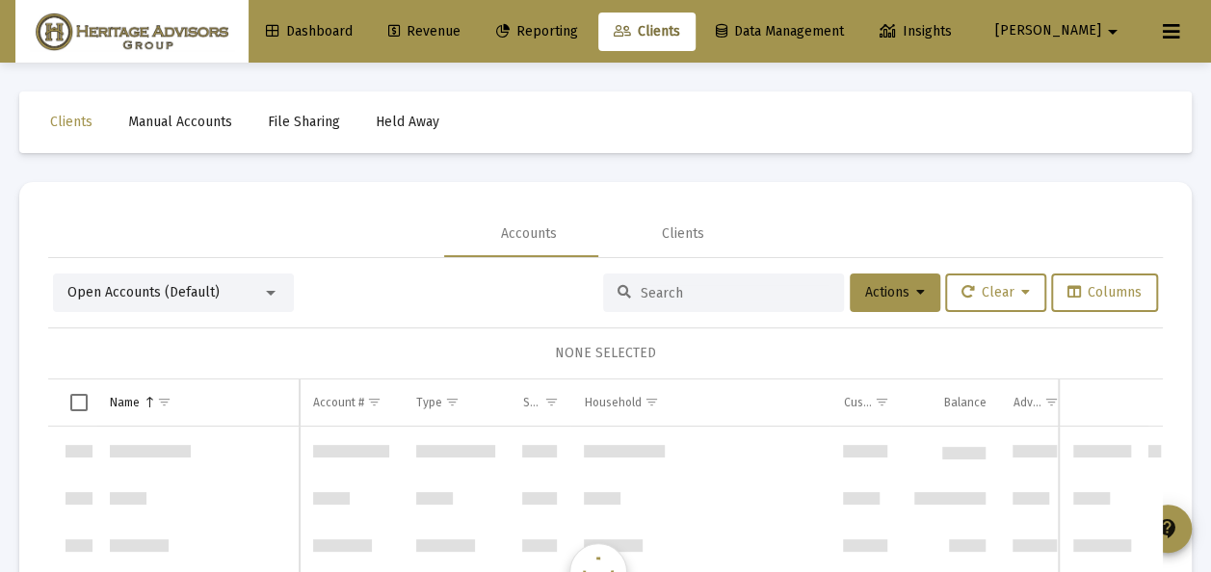
scroll to position [3699, 0]
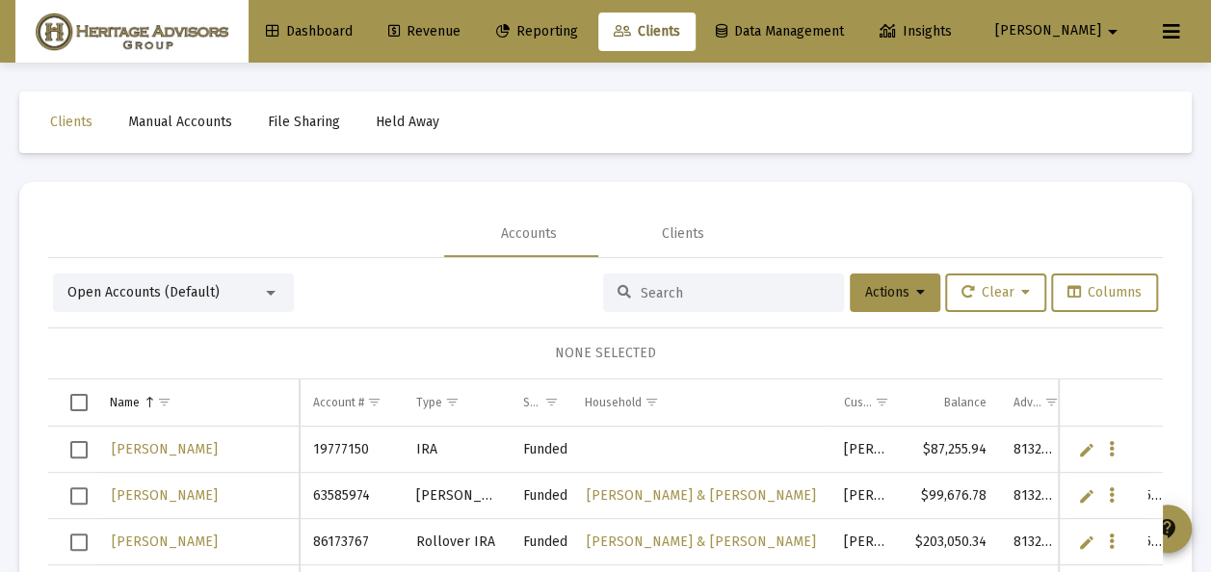
click at [274, 283] on mat-select "Open Accounts (Default)" at bounding box center [173, 292] width 212 height 19
click at [270, 292] on div at bounding box center [271, 293] width 10 height 5
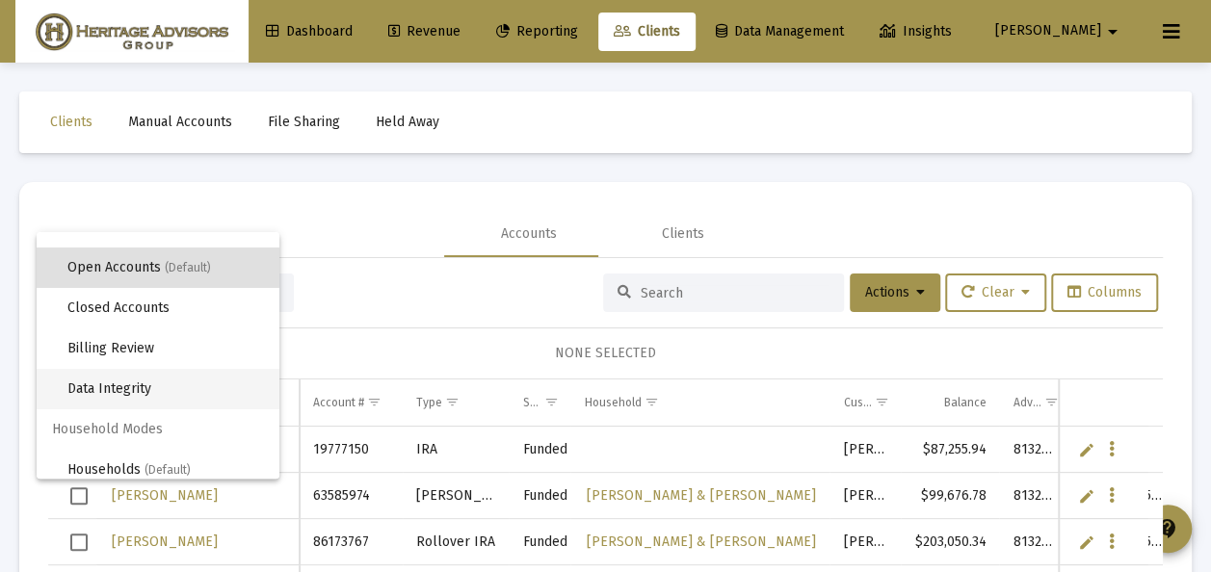
scroll to position [37, 0]
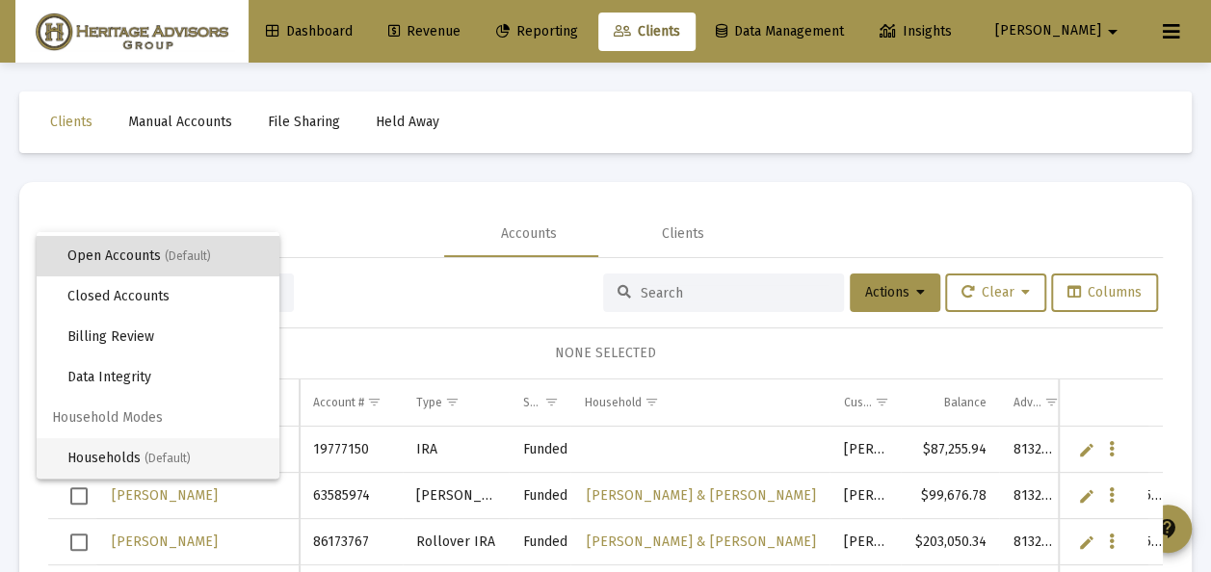
click at [177, 455] on span "(Default)" at bounding box center [167, 458] width 46 height 13
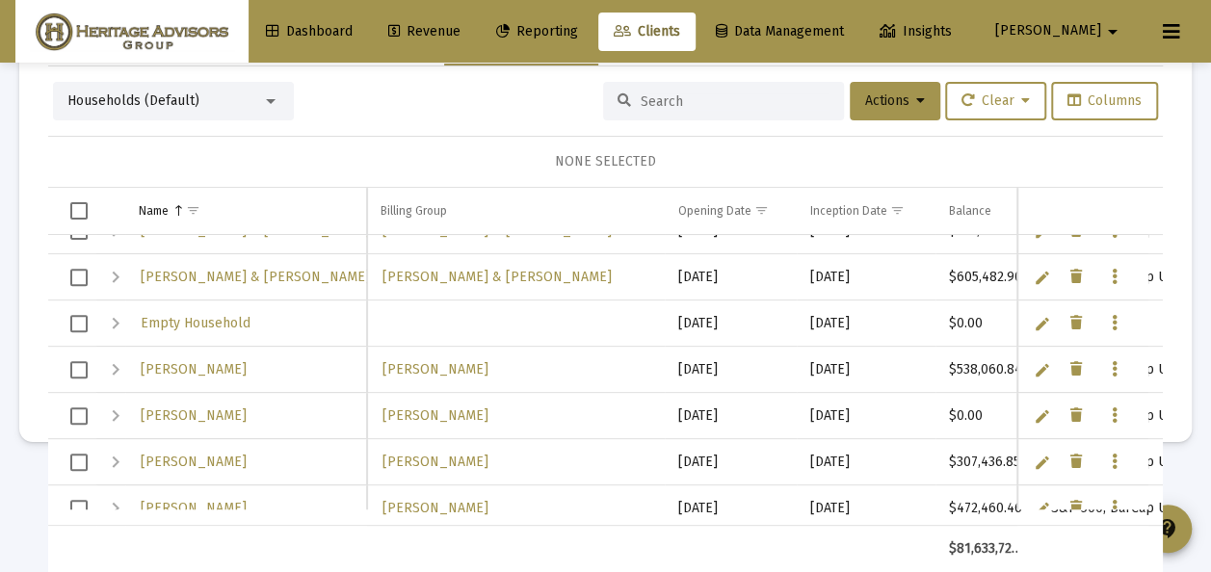
scroll to position [2138, 0]
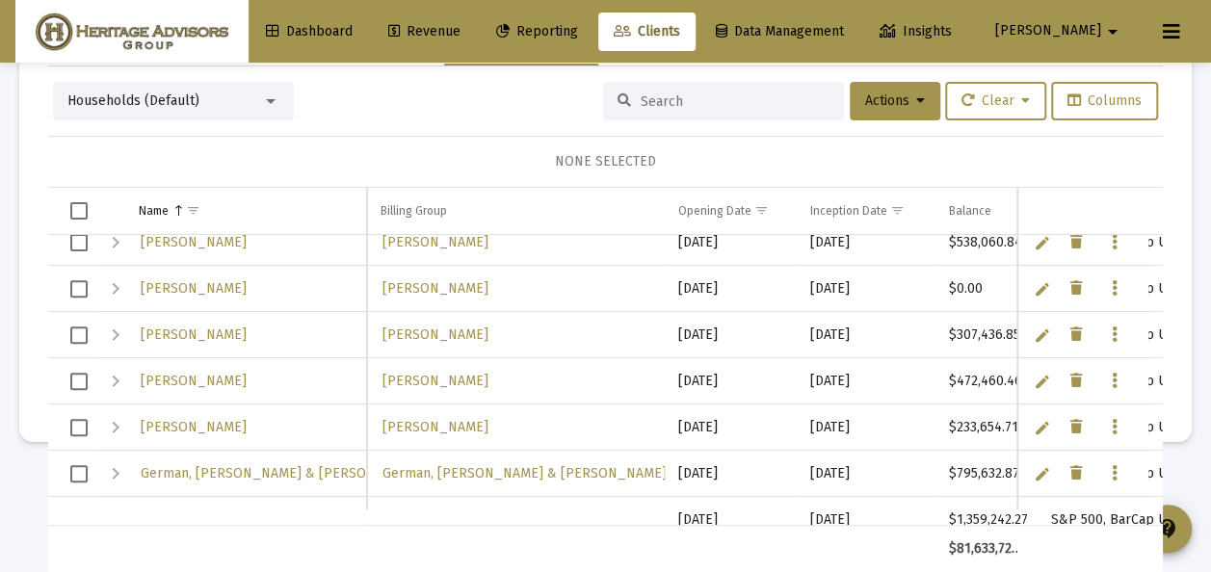
click at [82, 375] on span "Select row" at bounding box center [78, 381] width 17 height 17
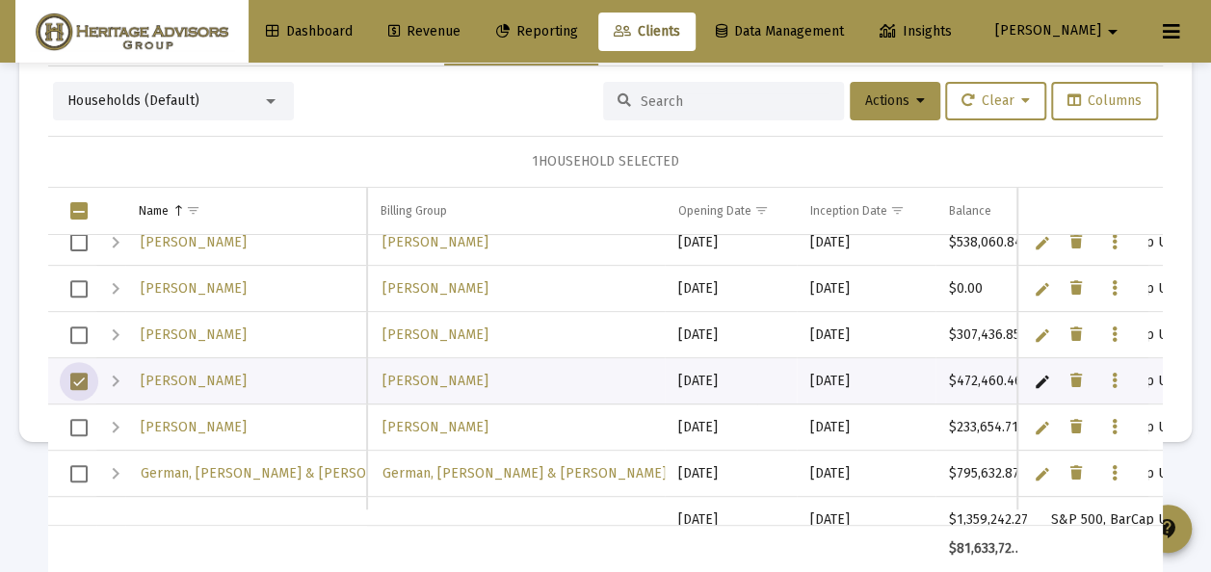
click at [80, 421] on span "Select row" at bounding box center [78, 427] width 17 height 17
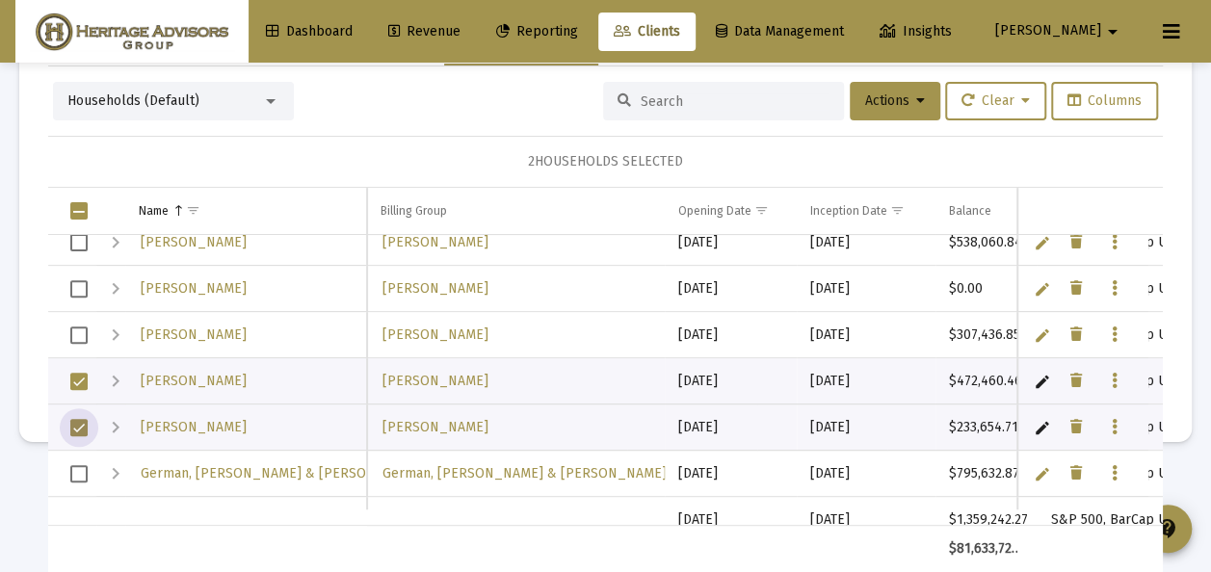
scroll to position [2331, 0]
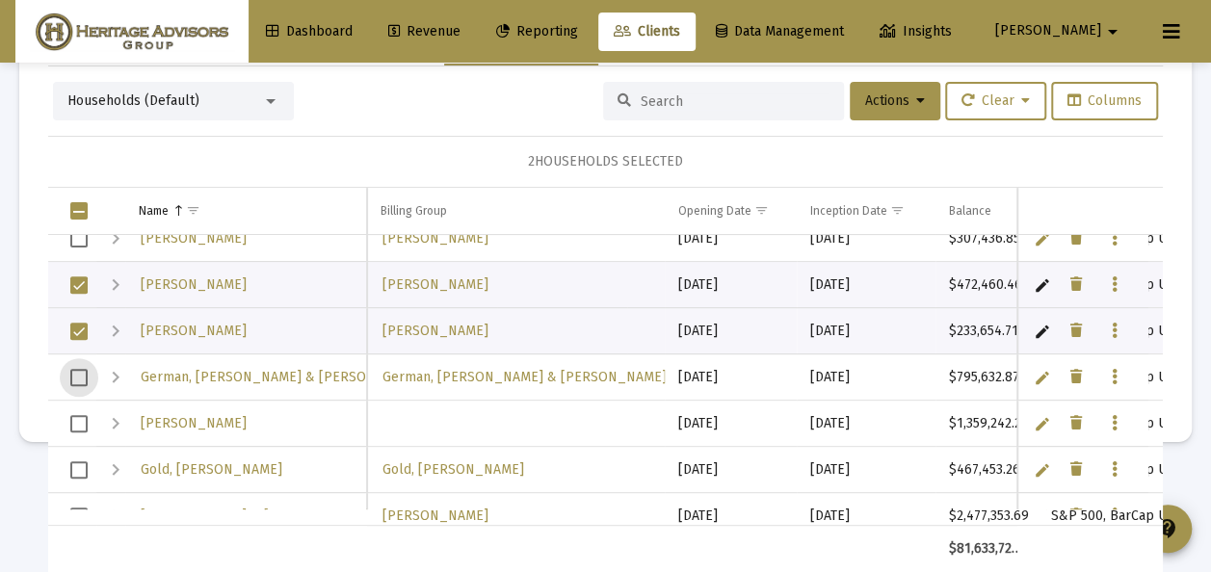
drag, startPoint x: 82, startPoint y: 370, endPoint x: 87, endPoint y: 394, distance: 24.6
click at [83, 375] on span "Select row" at bounding box center [78, 377] width 17 height 17
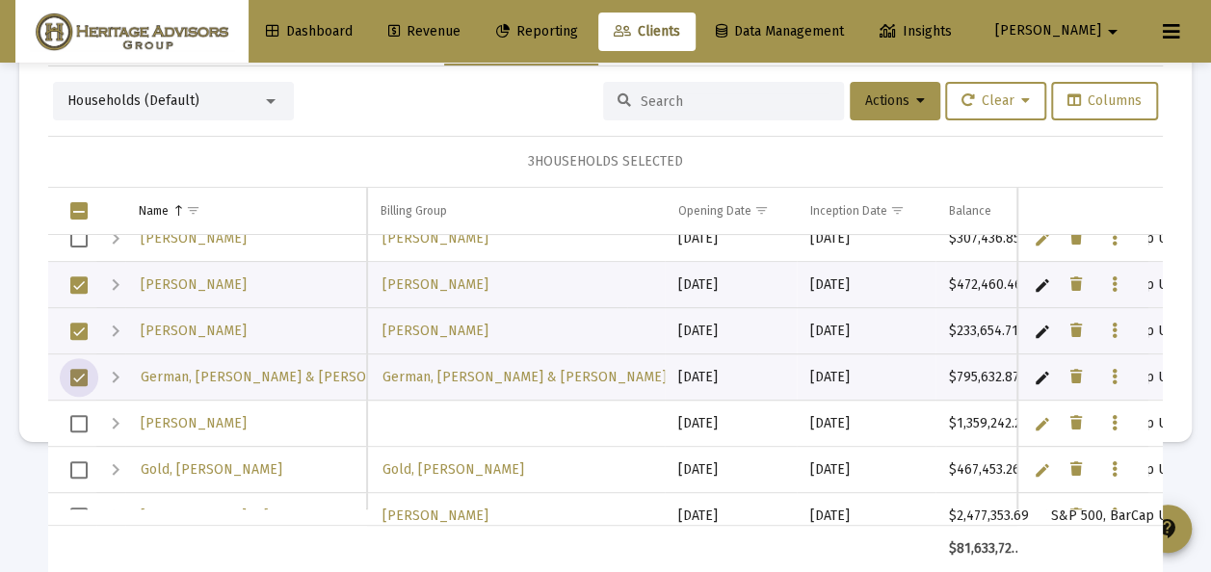
click at [81, 418] on span "Select row" at bounding box center [78, 423] width 17 height 17
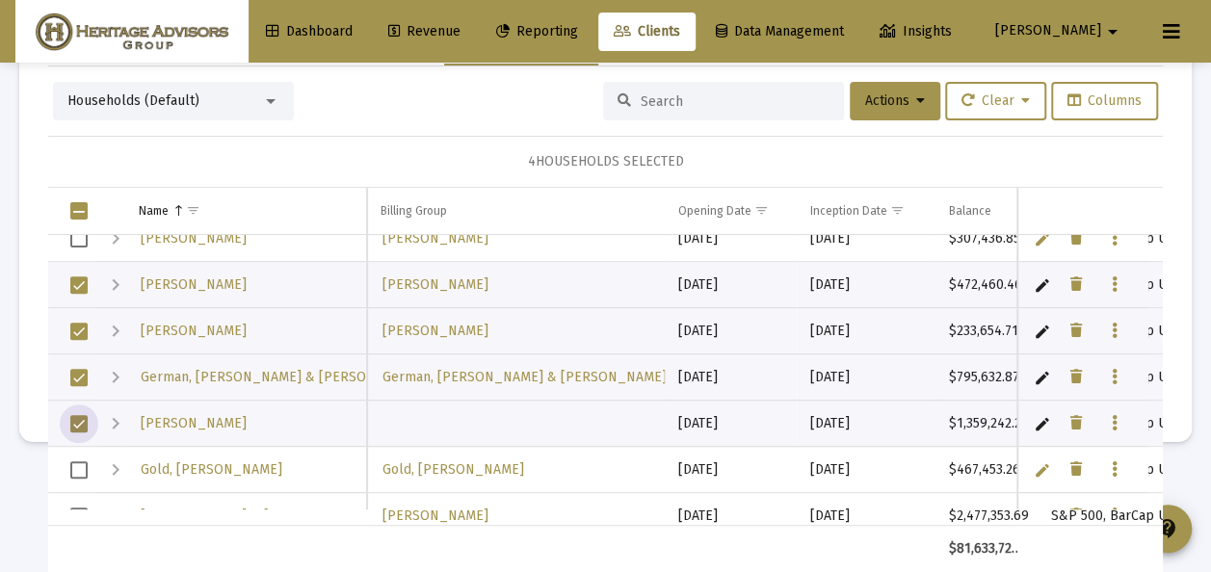
scroll to position [2427, 0]
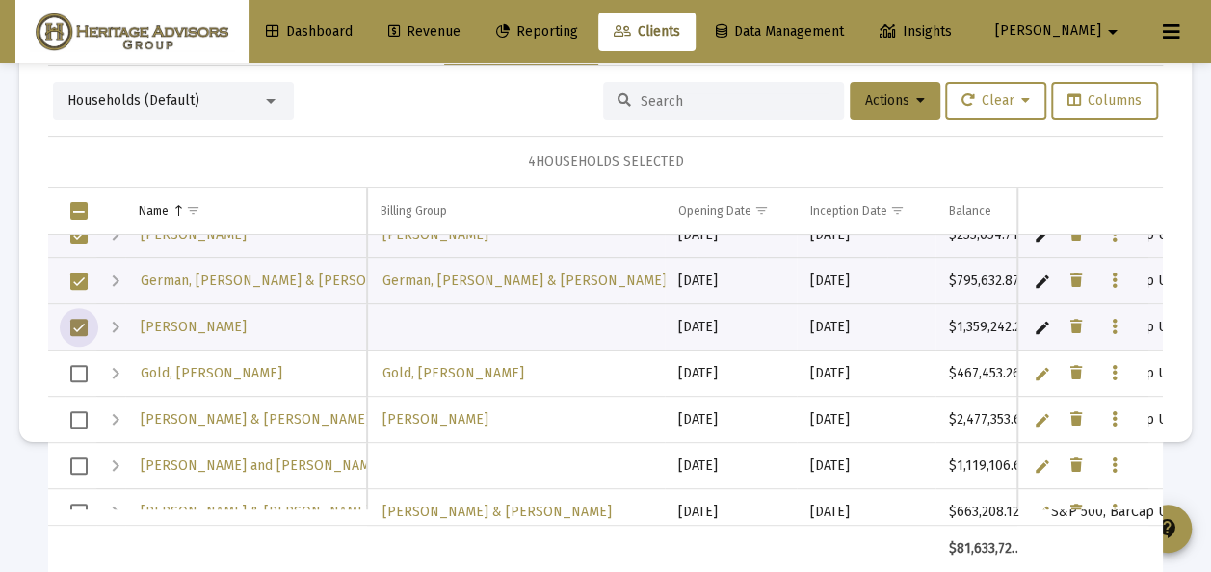
click at [83, 374] on span "Select row" at bounding box center [78, 373] width 17 height 17
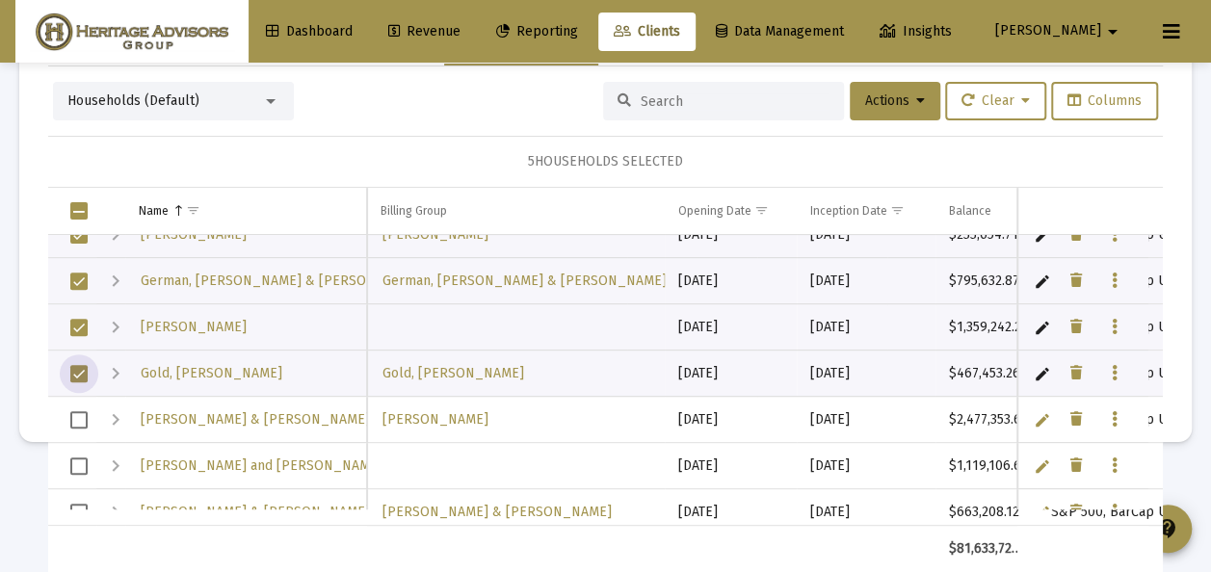
click at [83, 407] on td "Data grid" at bounding box center [72, 420] width 48 height 46
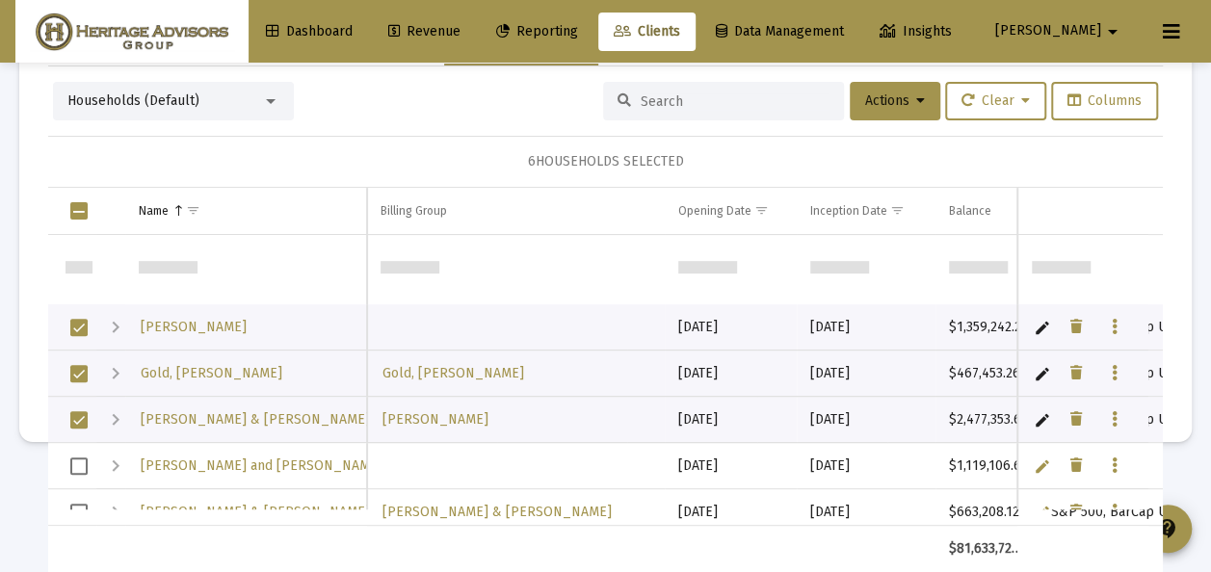
scroll to position [2523, 0]
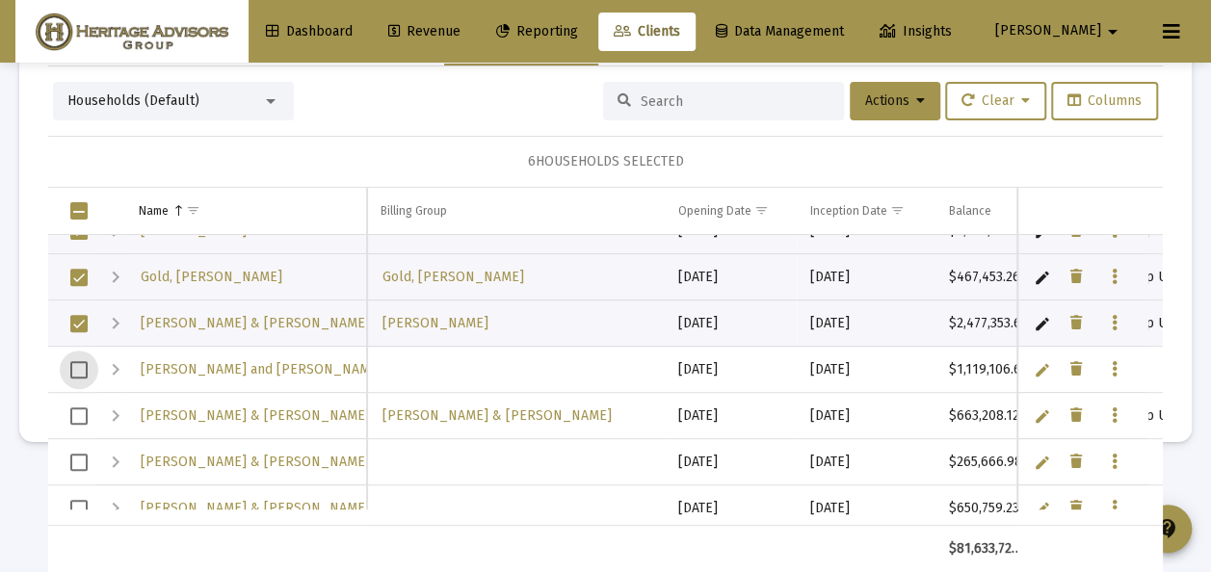
click at [88, 368] on span "Select row" at bounding box center [78, 369] width 17 height 17
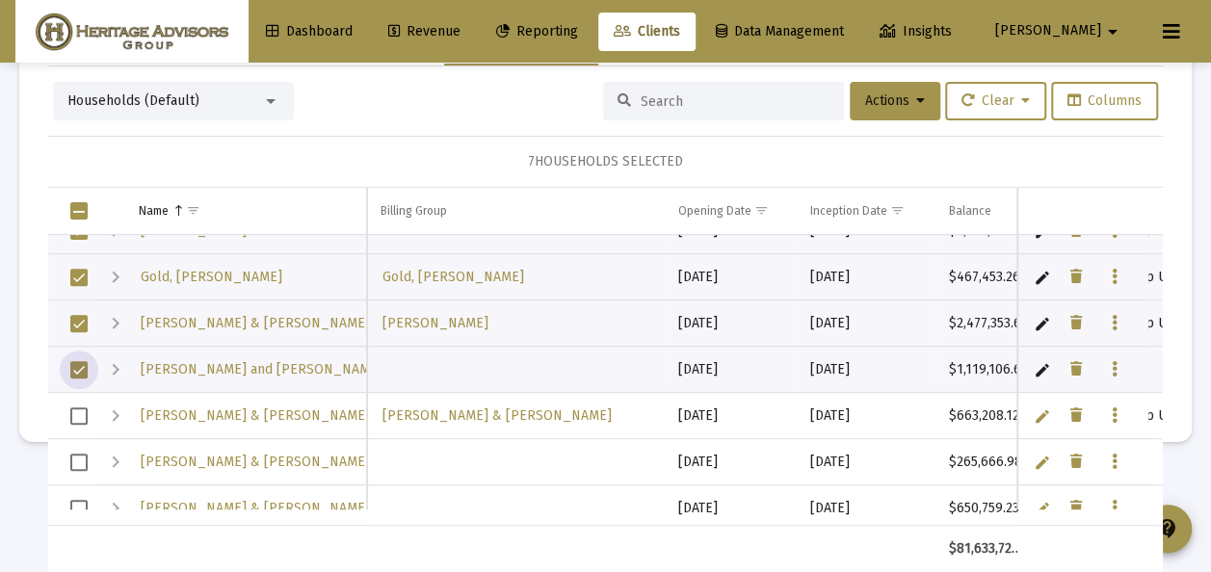
click at [85, 412] on span "Select row" at bounding box center [78, 415] width 17 height 17
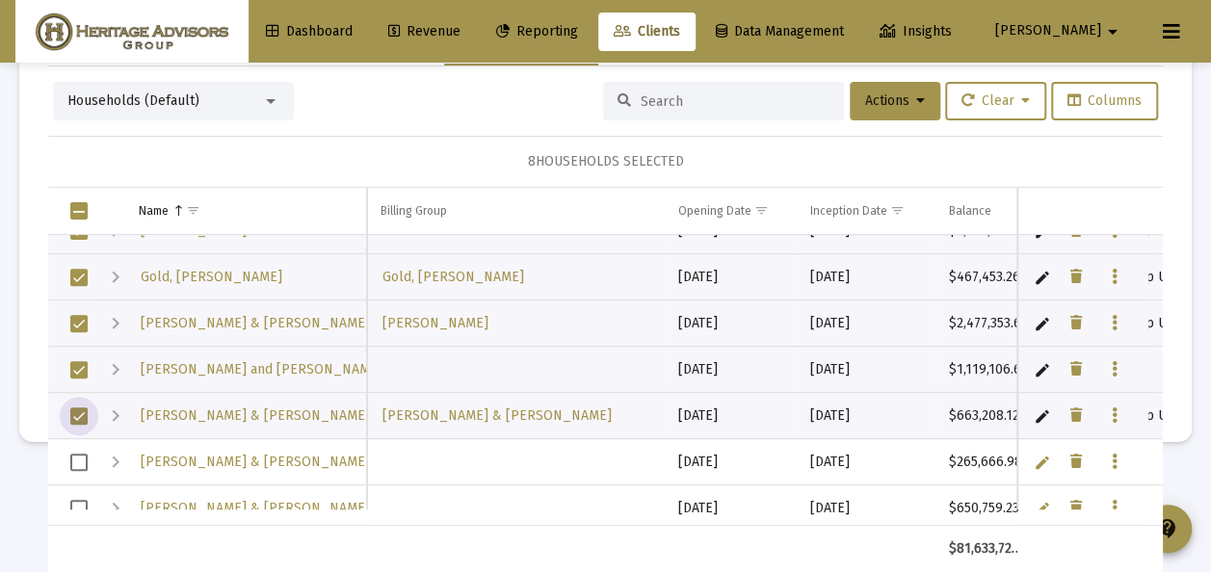
scroll to position [2620, 0]
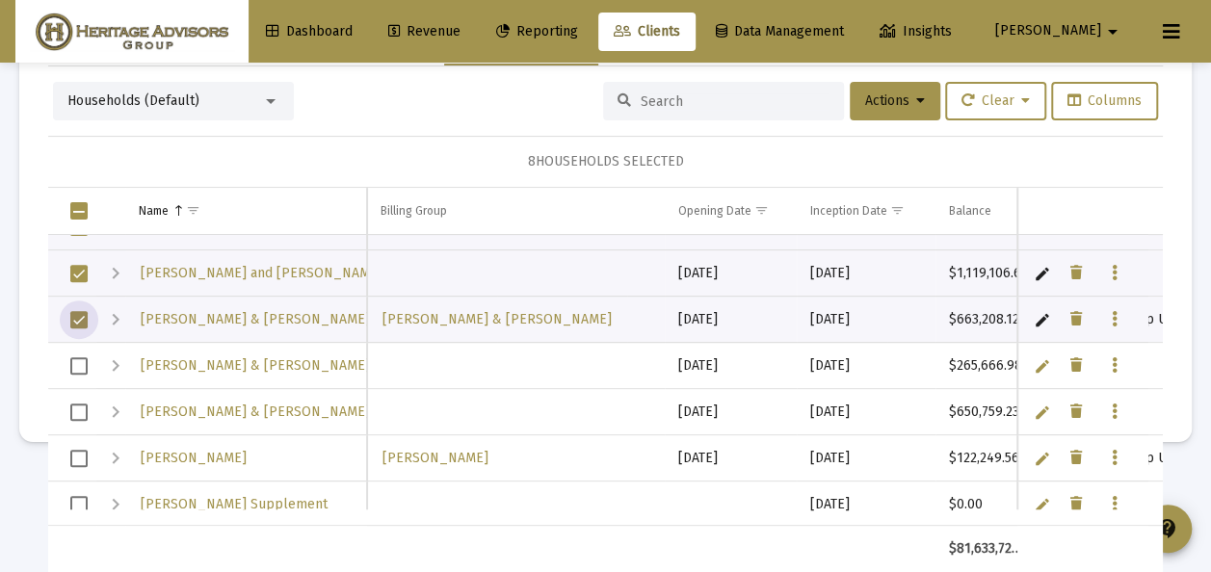
click at [85, 360] on span "Select row" at bounding box center [78, 365] width 17 height 17
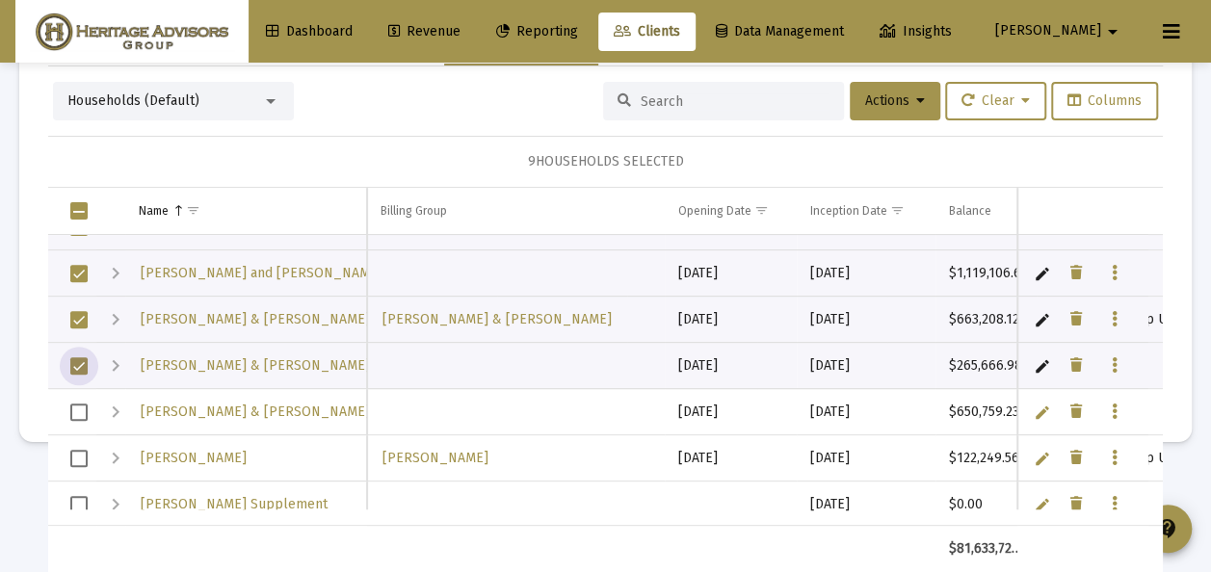
click at [83, 405] on span "Select row" at bounding box center [78, 412] width 17 height 17
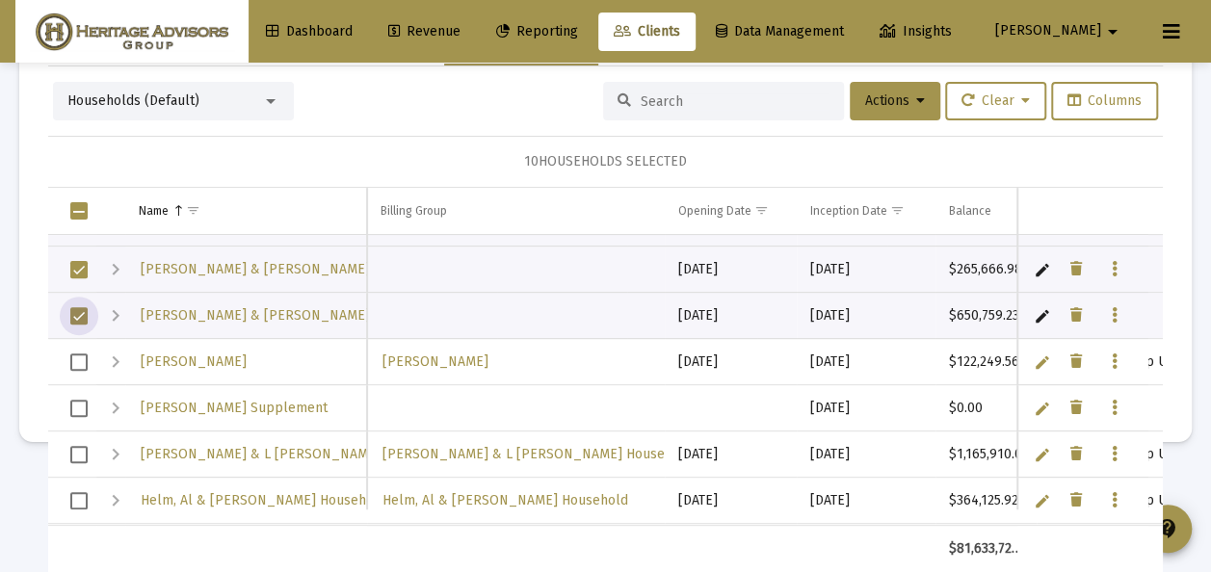
click at [83, 355] on span "Select row" at bounding box center [78, 361] width 17 height 17
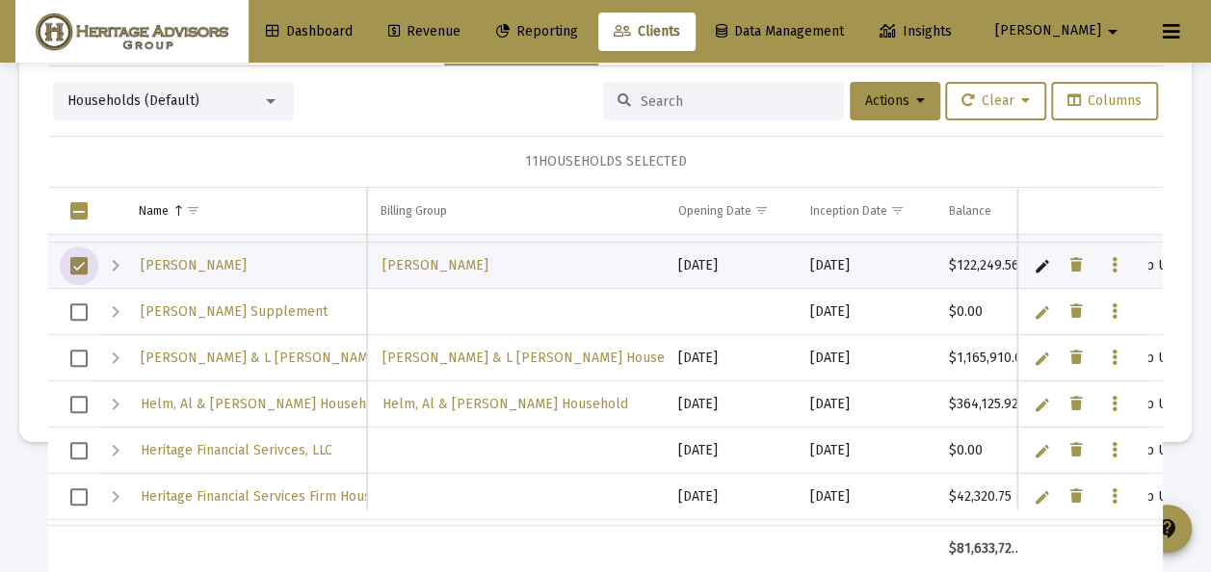
click at [83, 351] on span "Select row" at bounding box center [78, 358] width 17 height 17
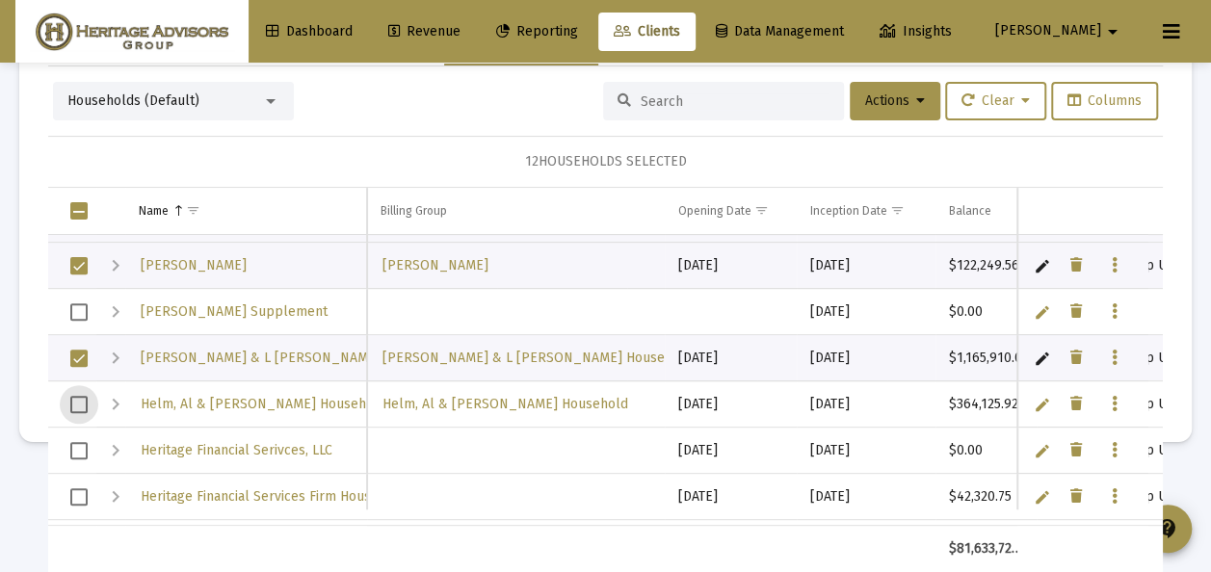
click at [85, 398] on span "Select row" at bounding box center [78, 404] width 17 height 17
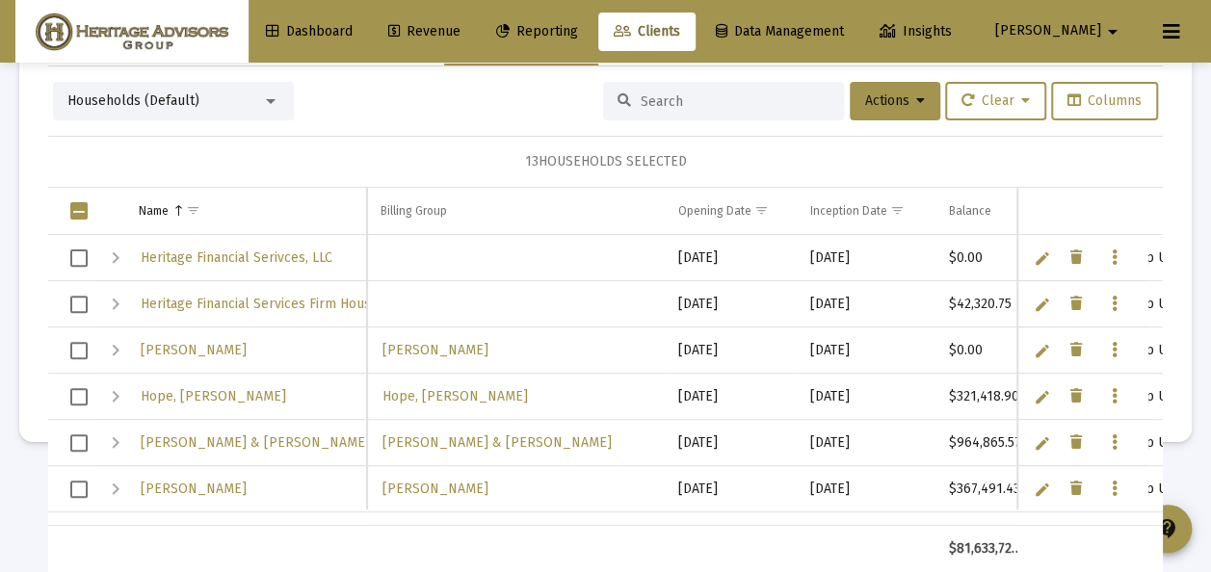
click at [79, 393] on span "Select row" at bounding box center [78, 396] width 17 height 17
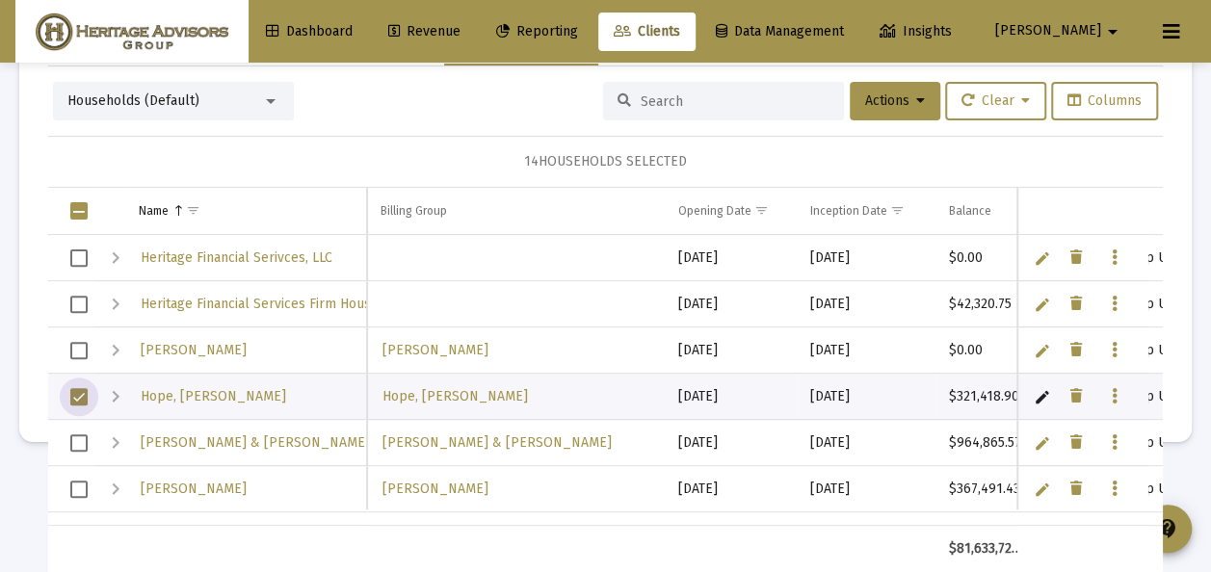
click at [83, 437] on span "Select row" at bounding box center [78, 442] width 17 height 17
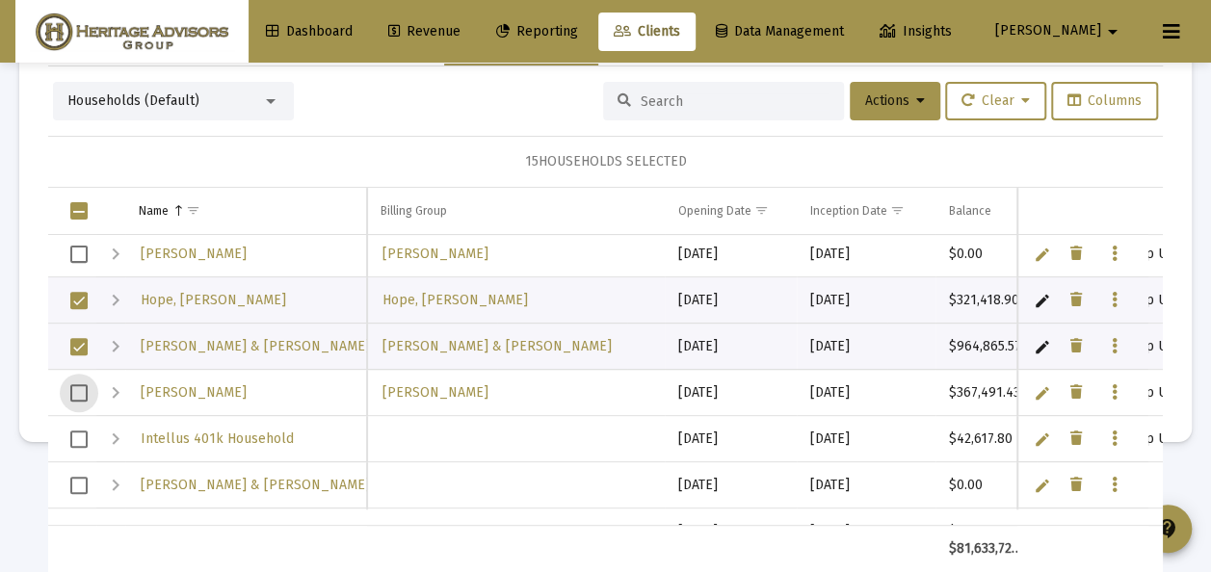
click at [84, 385] on span "Select row" at bounding box center [78, 392] width 17 height 17
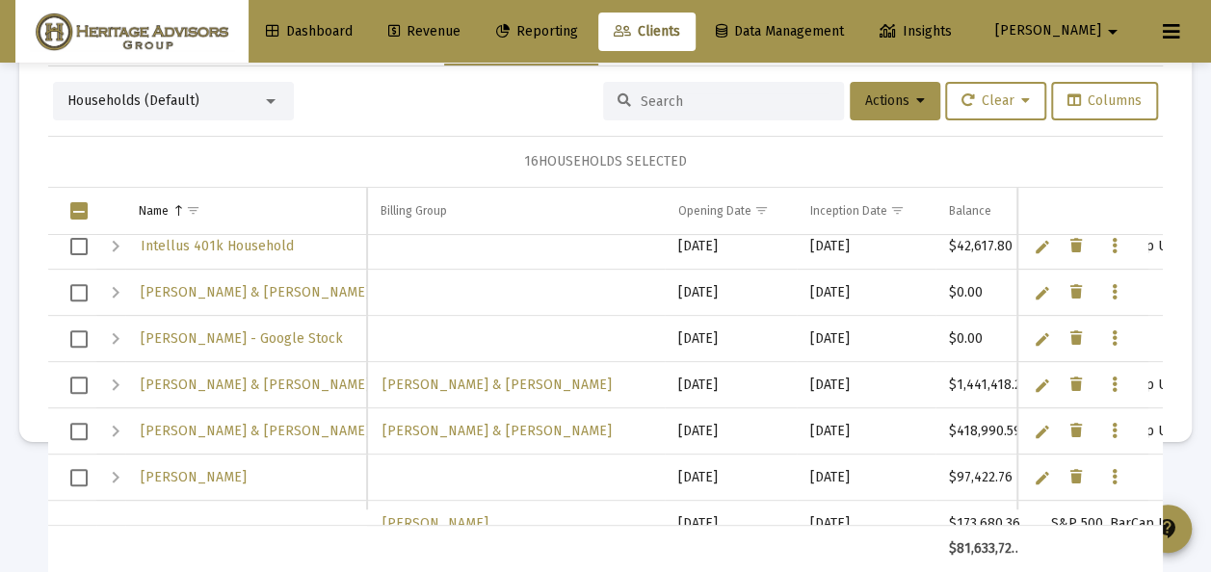
click at [84, 379] on span "Select row" at bounding box center [78, 385] width 17 height 17
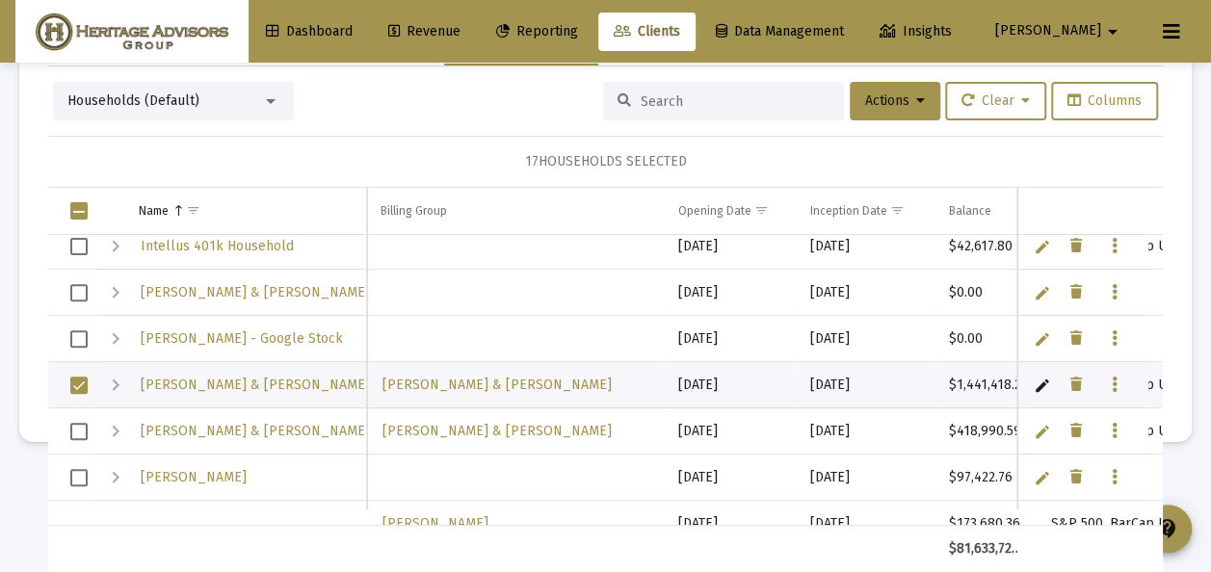
click at [91, 424] on td "Data grid" at bounding box center [72, 431] width 48 height 46
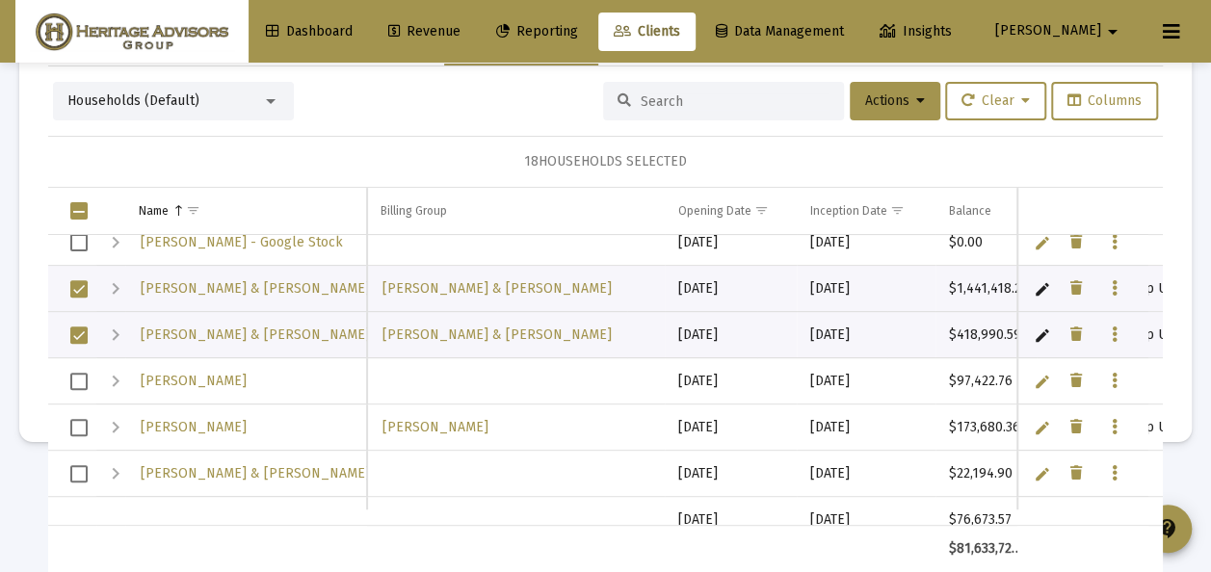
click at [85, 426] on span "Select row" at bounding box center [78, 427] width 17 height 17
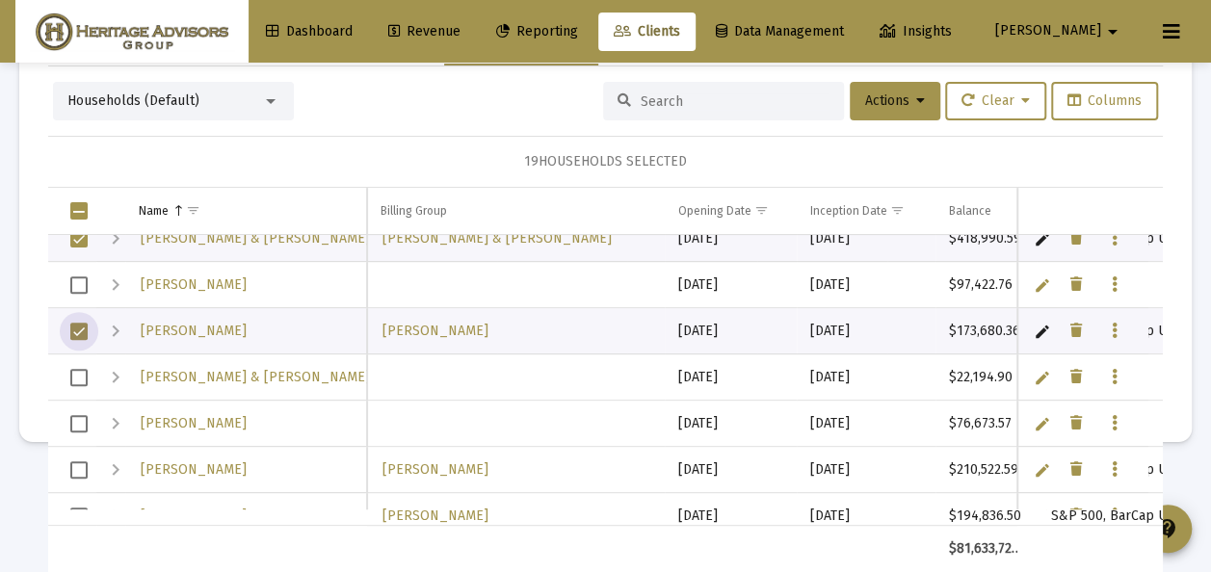
click at [77, 375] on span "Select row" at bounding box center [78, 377] width 17 height 17
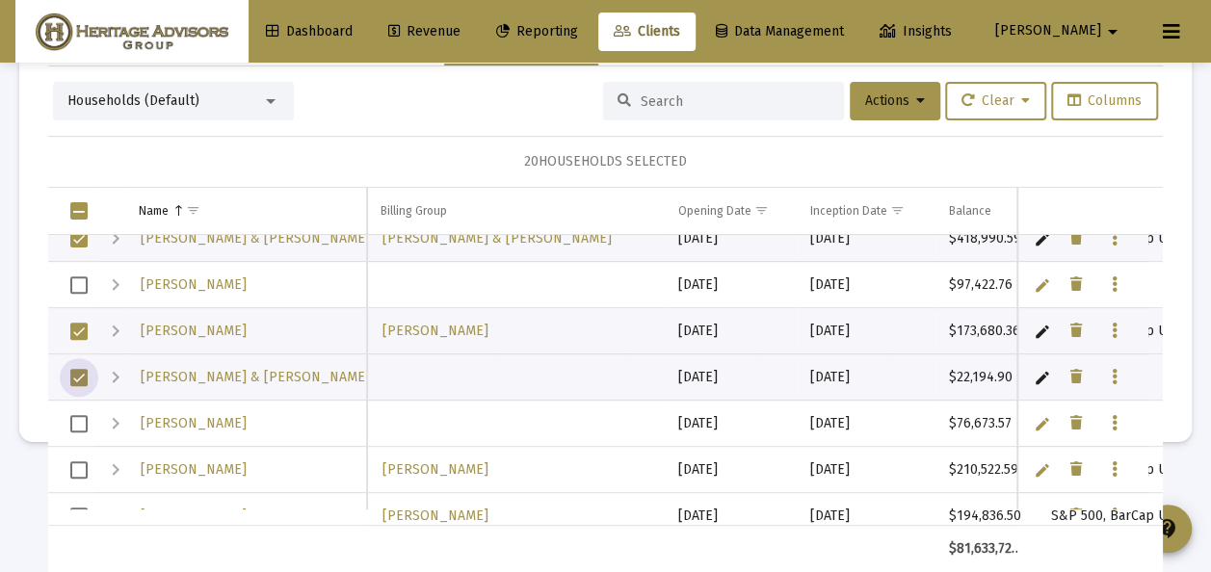
click at [81, 419] on span "Select row" at bounding box center [78, 423] width 17 height 17
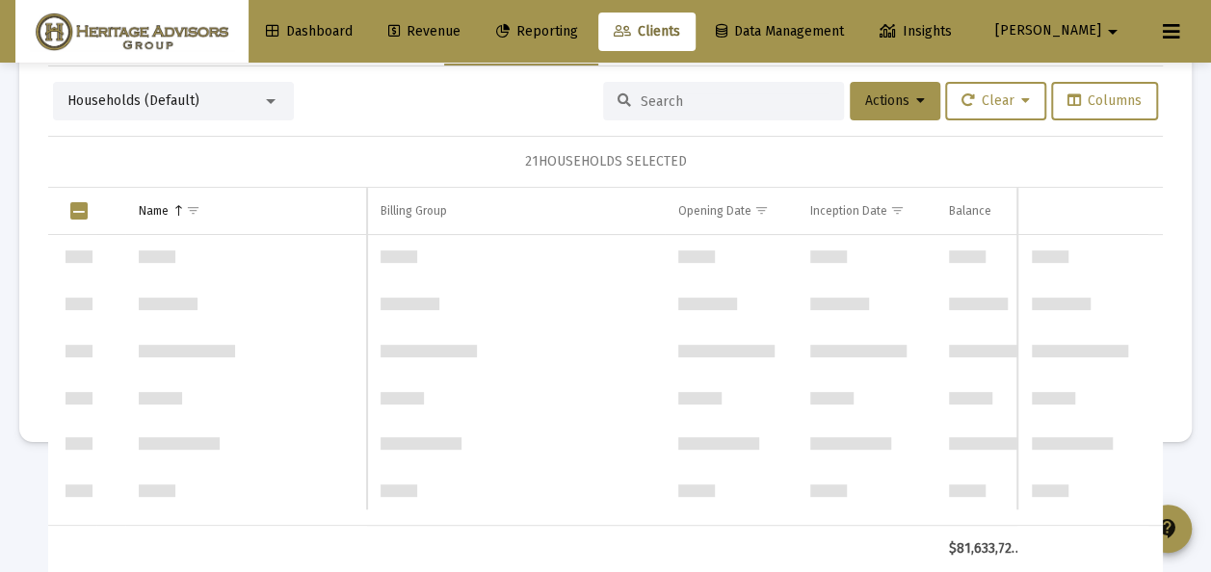
scroll to position [2716, 0]
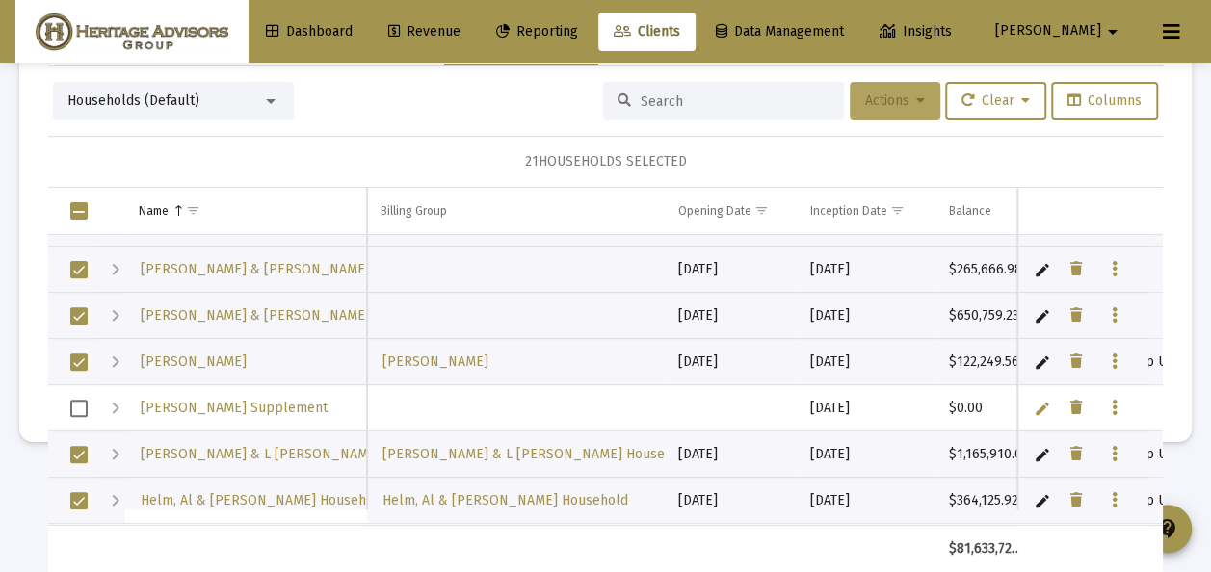
click at [916, 96] on icon at bounding box center [920, 100] width 9 height 13
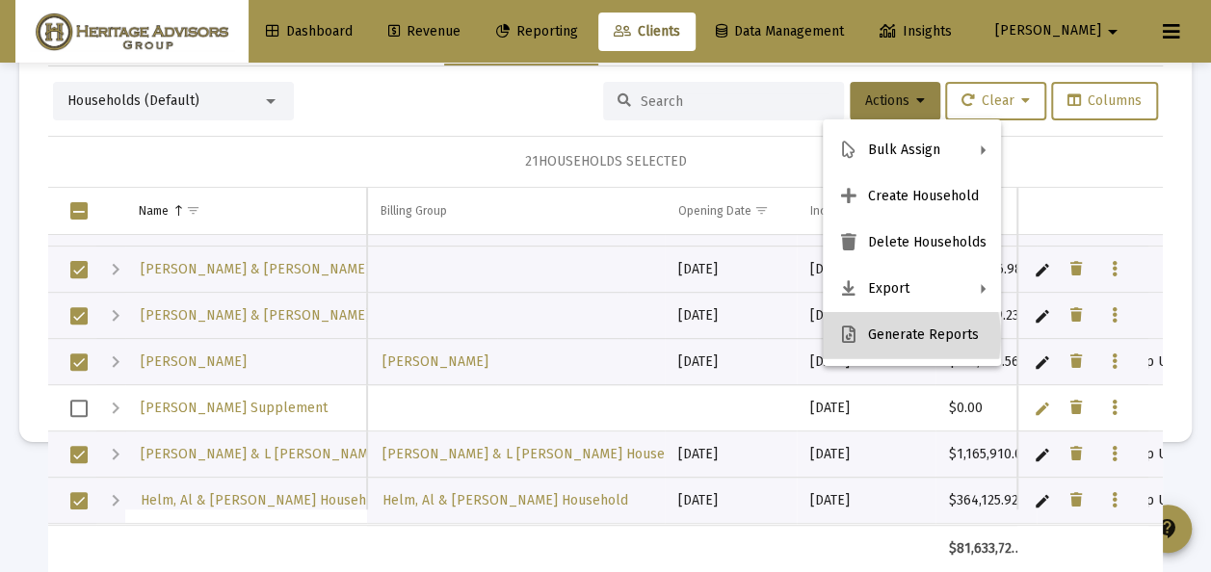
click at [882, 337] on button "Generate Reports" at bounding box center [912, 335] width 178 height 46
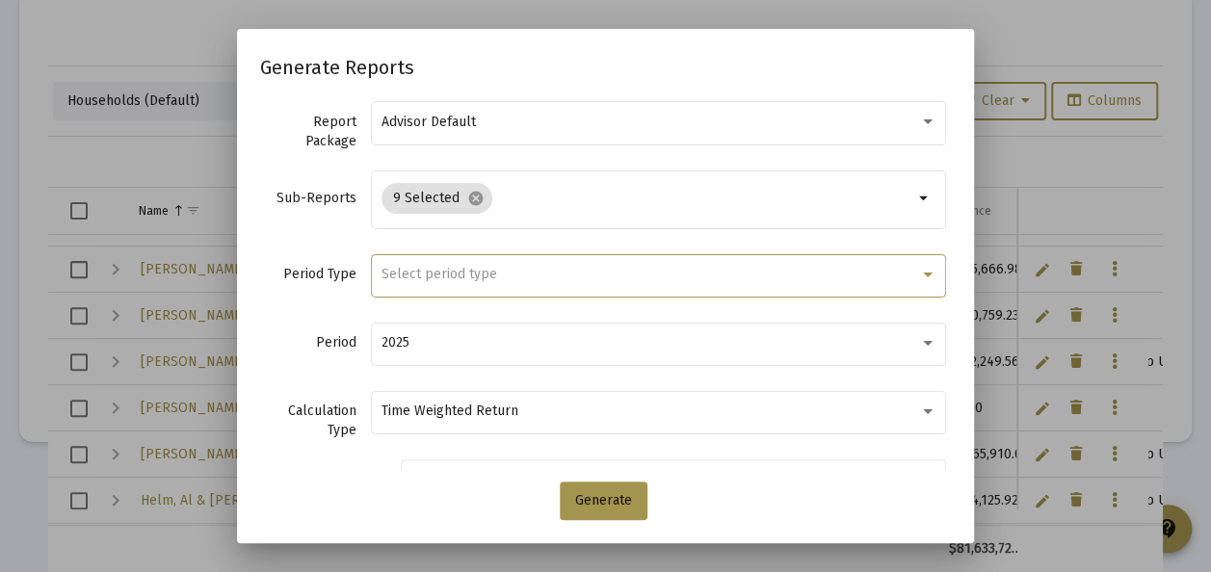
click at [416, 275] on span "Select period type" at bounding box center [439, 274] width 116 height 16
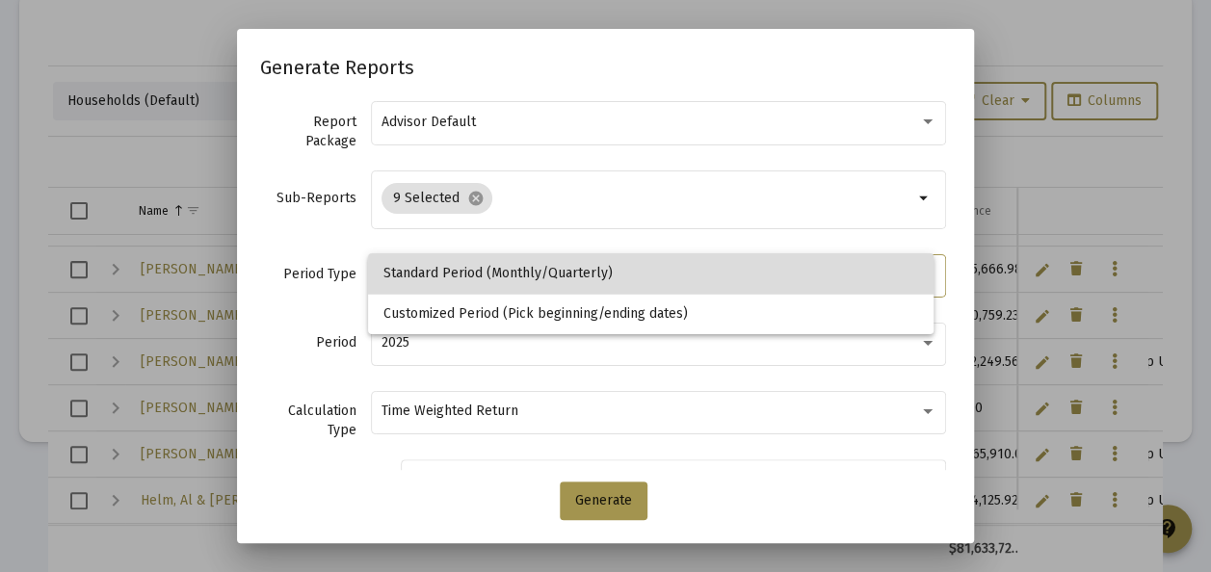
click at [416, 275] on span "Standard Period (Monthly/Quarterly)" at bounding box center [650, 273] width 535 height 40
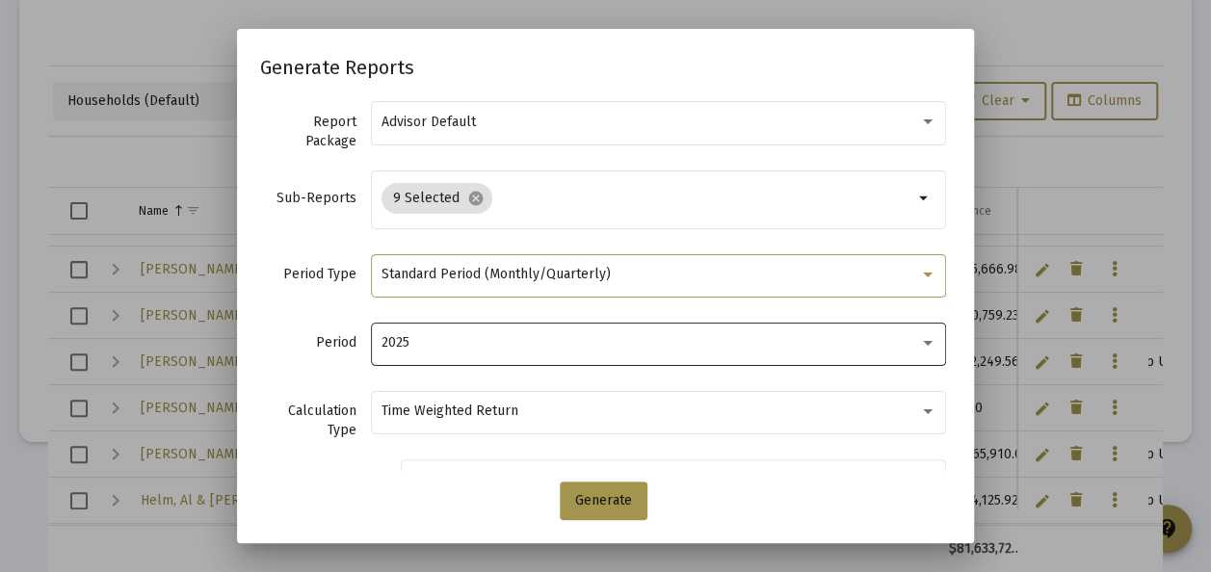
drag, startPoint x: 416, startPoint y: 275, endPoint x: 415, endPoint y: 341, distance: 65.5
click at [415, 341] on div "2025" at bounding box center [649, 342] width 537 height 15
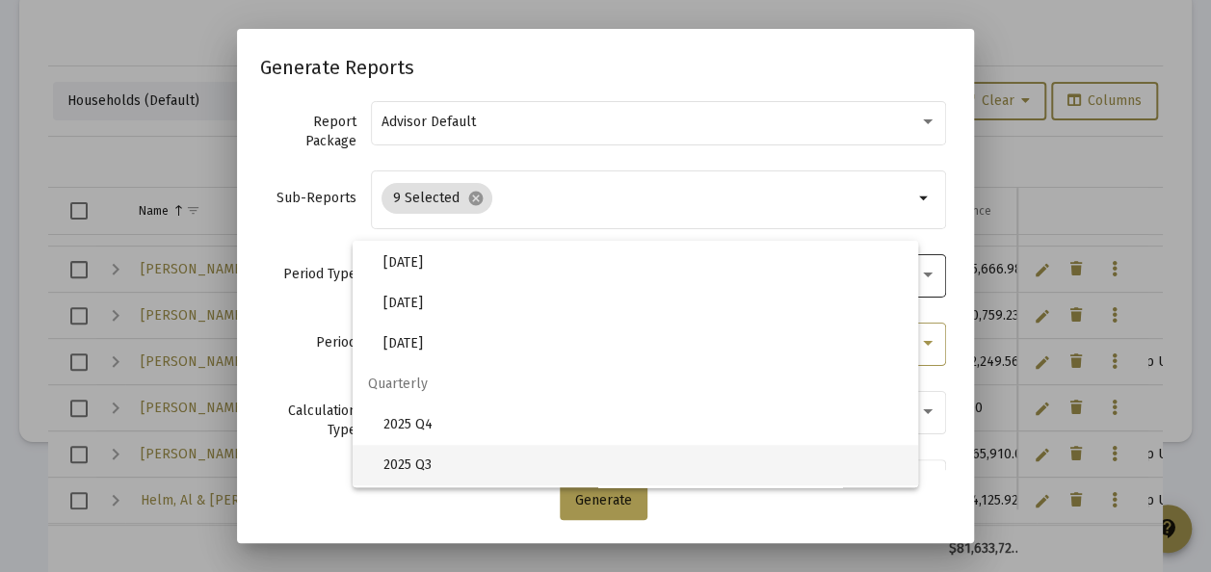
scroll to position [643, 0]
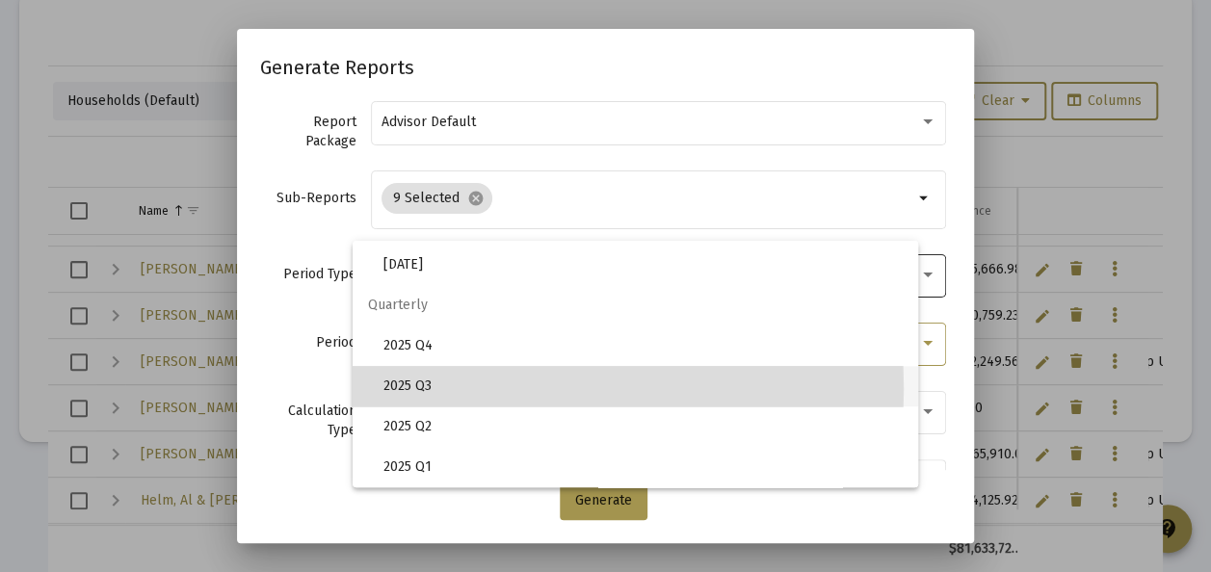
click at [414, 388] on span "2025 Q3" at bounding box center [642, 386] width 519 height 40
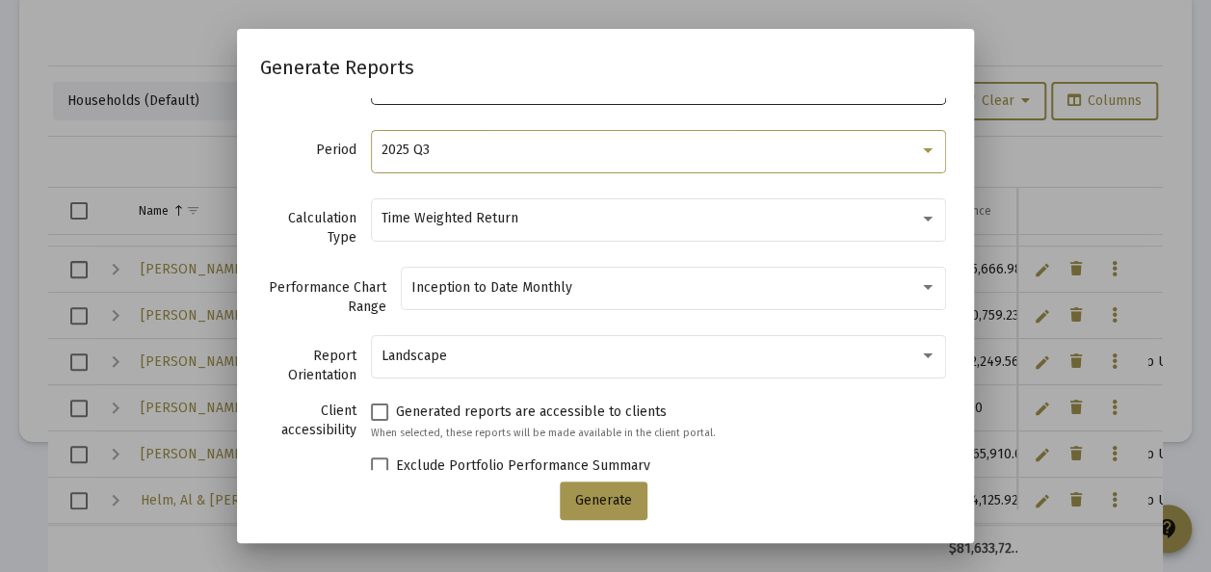
scroll to position [0, 0]
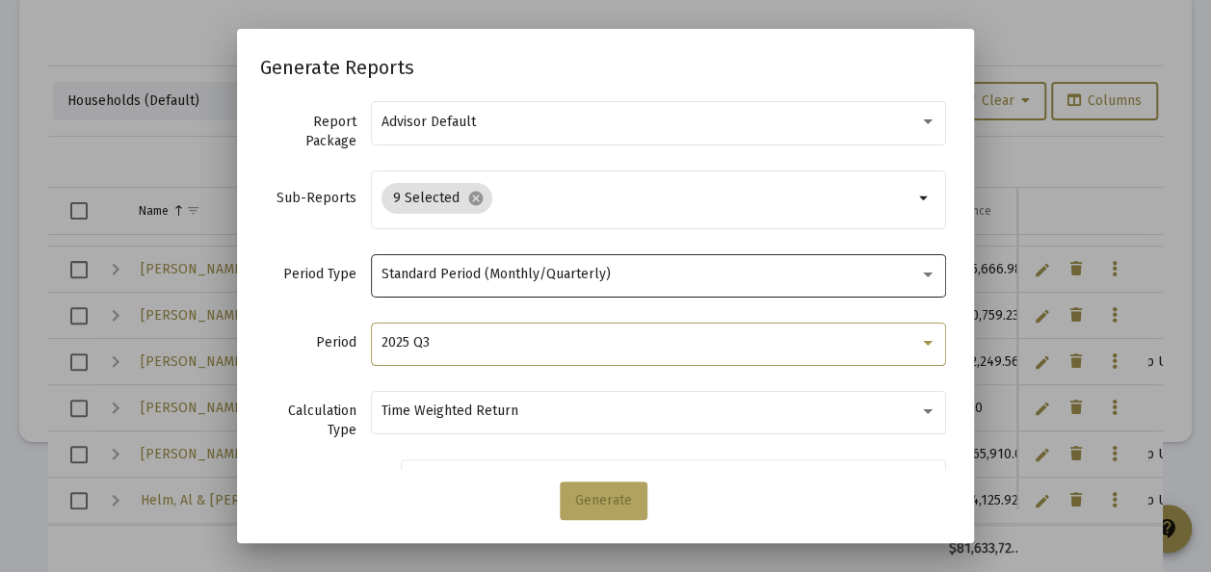
click at [591, 490] on button "Generate" at bounding box center [604, 501] width 88 height 39
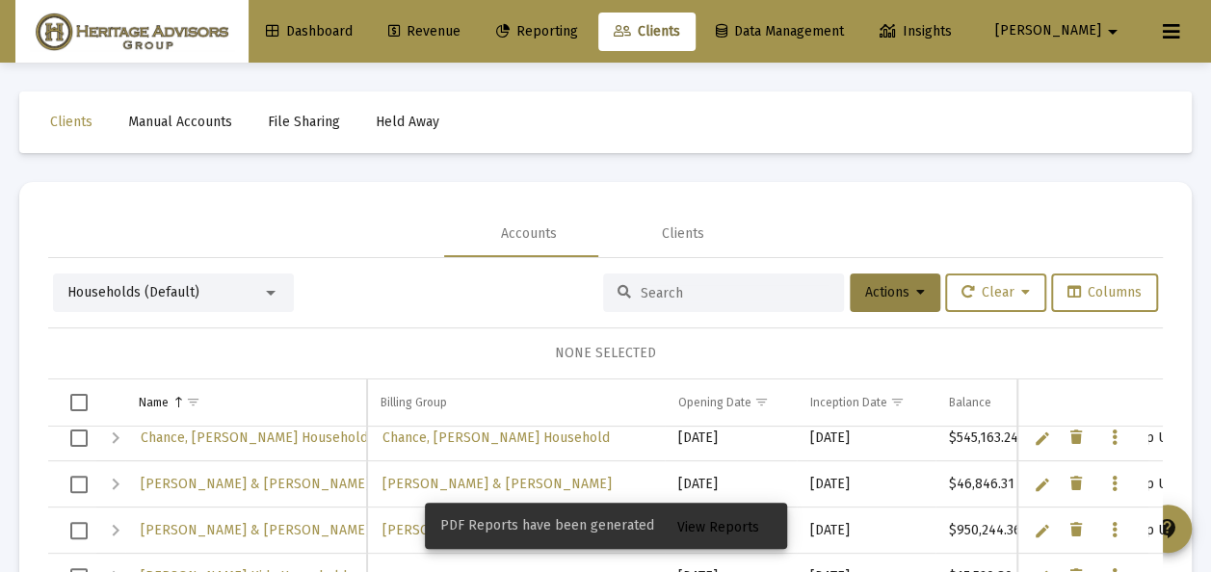
click at [713, 525] on span "View Reports" at bounding box center [718, 527] width 82 height 16
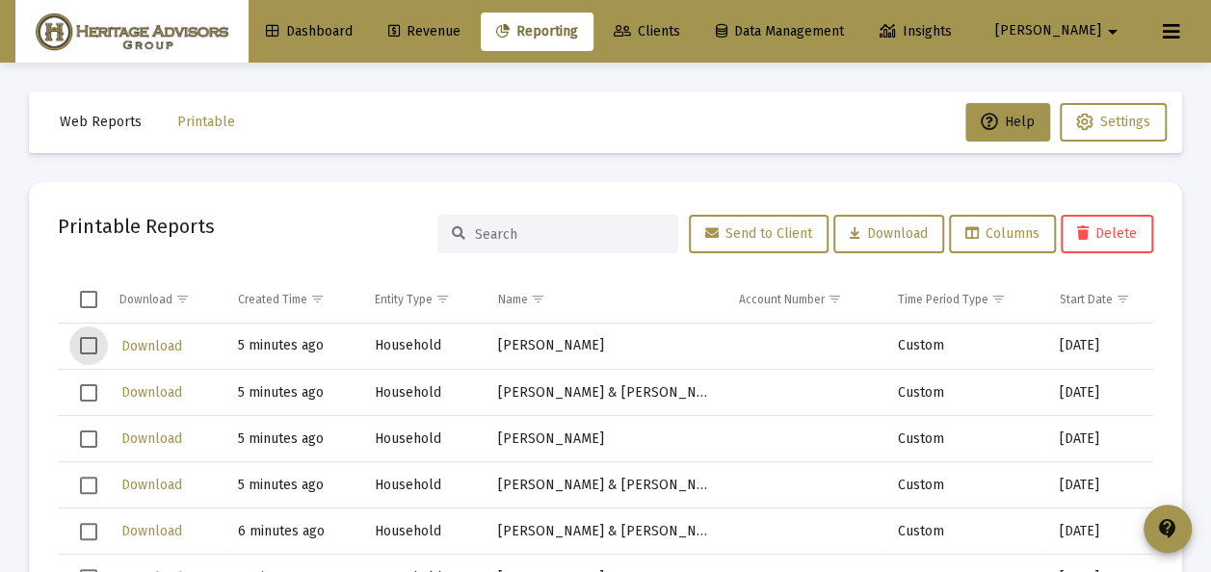
click at [91, 342] on span "Select row" at bounding box center [88, 345] width 17 height 17
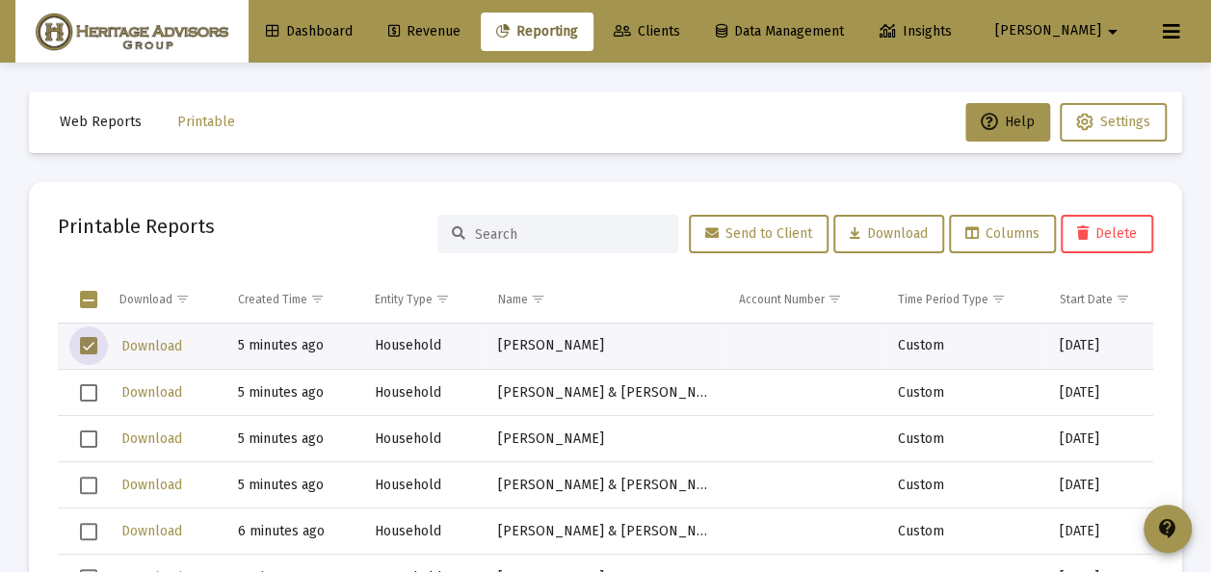
drag, startPoint x: 89, startPoint y: 393, endPoint x: 106, endPoint y: 420, distance: 32.1
click at [90, 393] on span "Select row" at bounding box center [88, 392] width 17 height 17
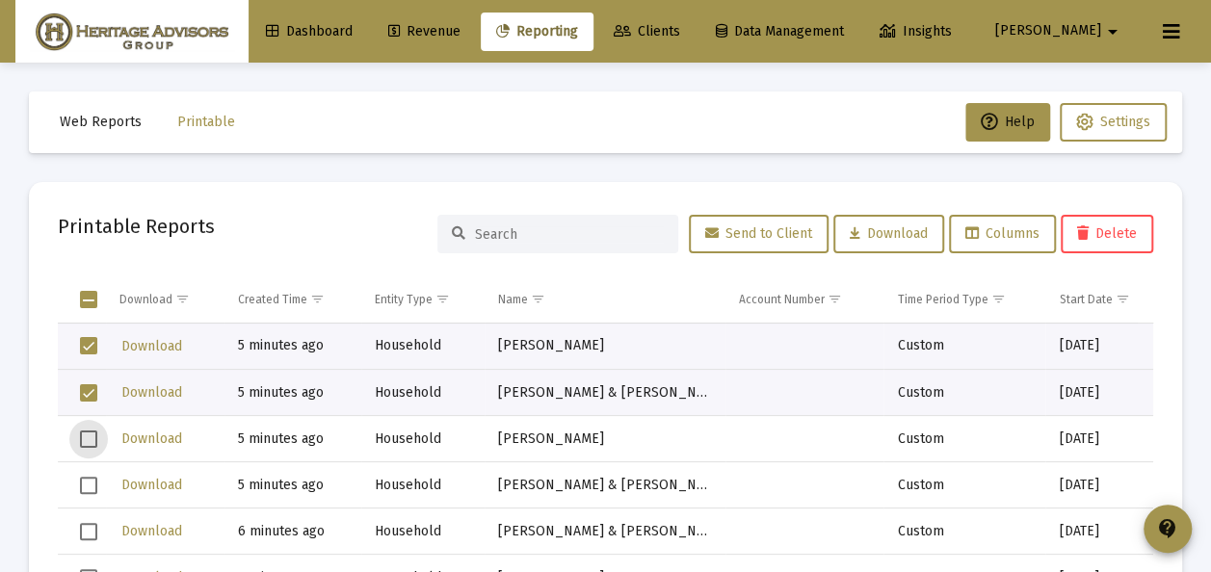
click at [93, 438] on span "Select row" at bounding box center [88, 439] width 17 height 17
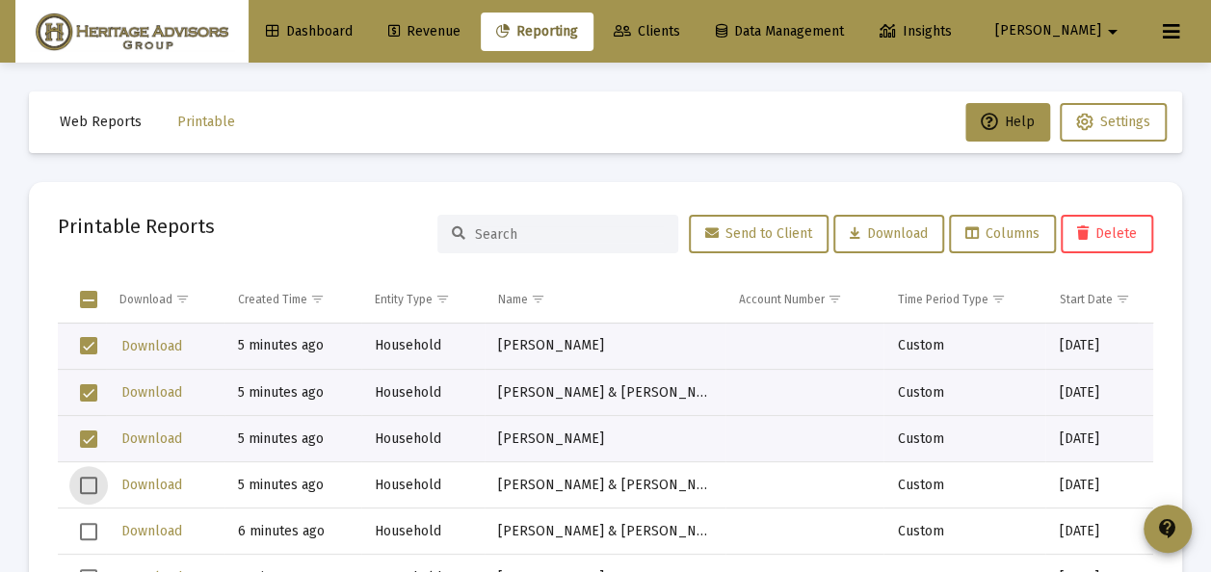
click at [90, 485] on span "Select row" at bounding box center [88, 485] width 17 height 17
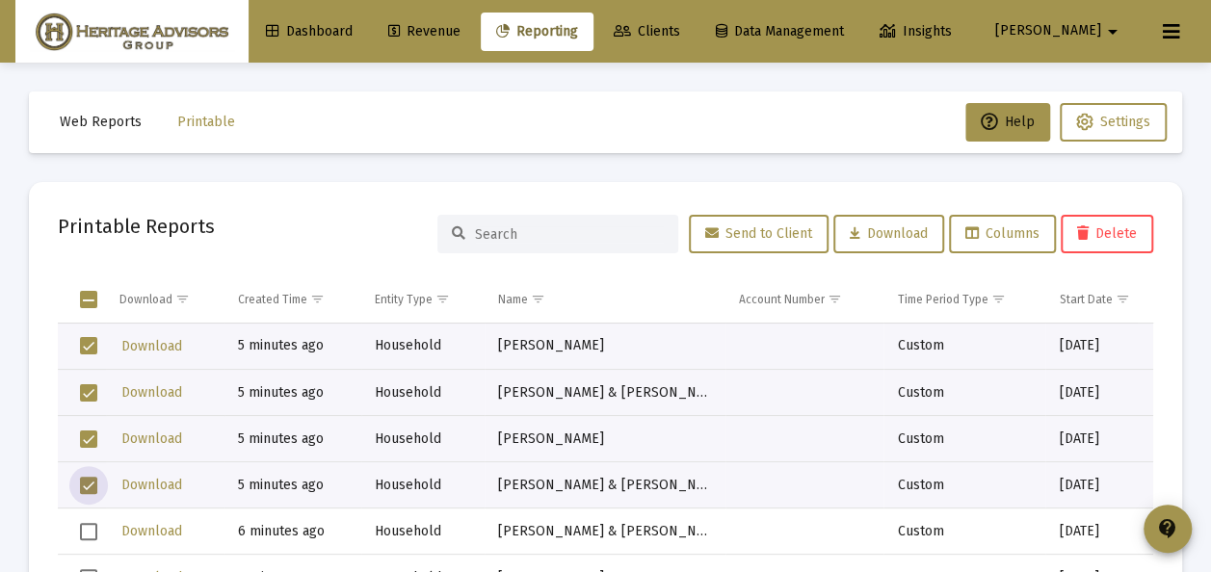
scroll to position [96, 0]
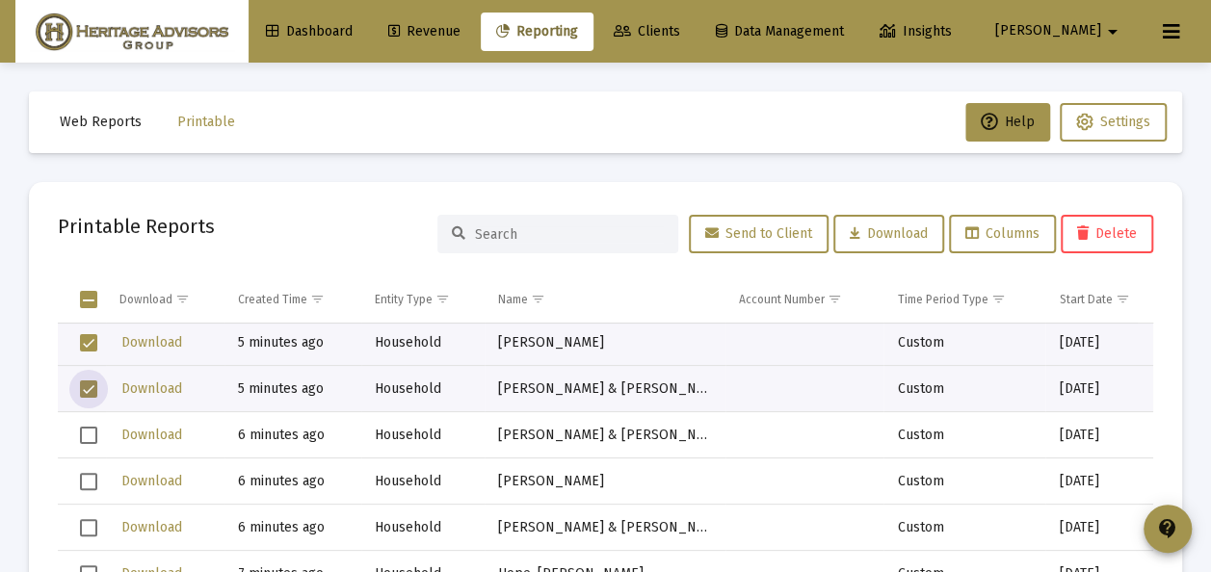
click at [87, 435] on span "Select row" at bounding box center [88, 435] width 17 height 17
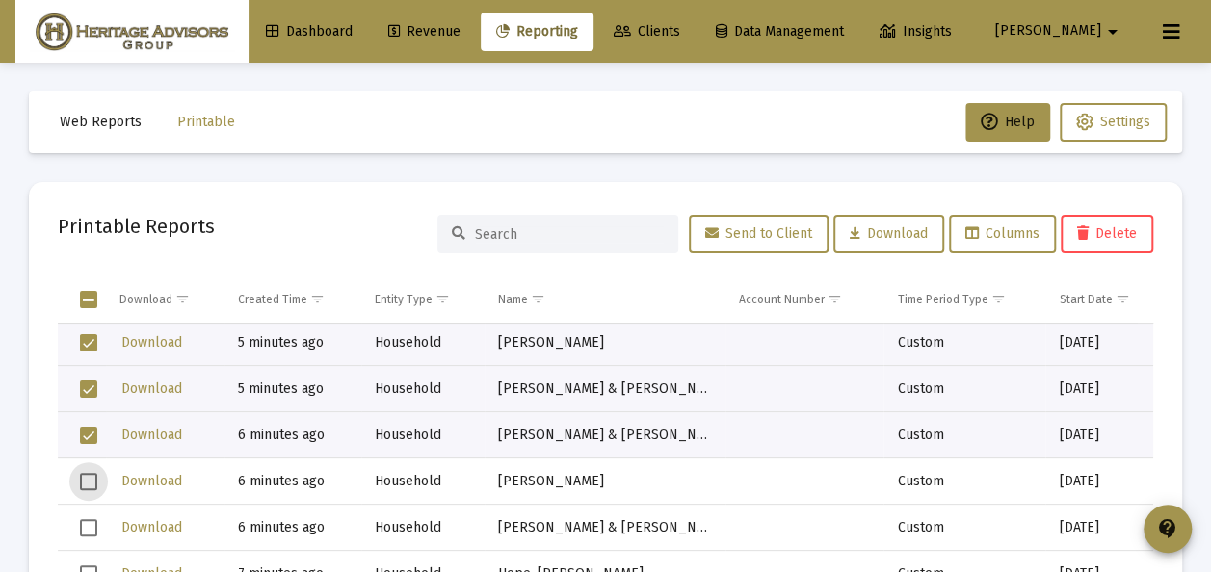
click at [89, 482] on span "Select row" at bounding box center [88, 481] width 17 height 17
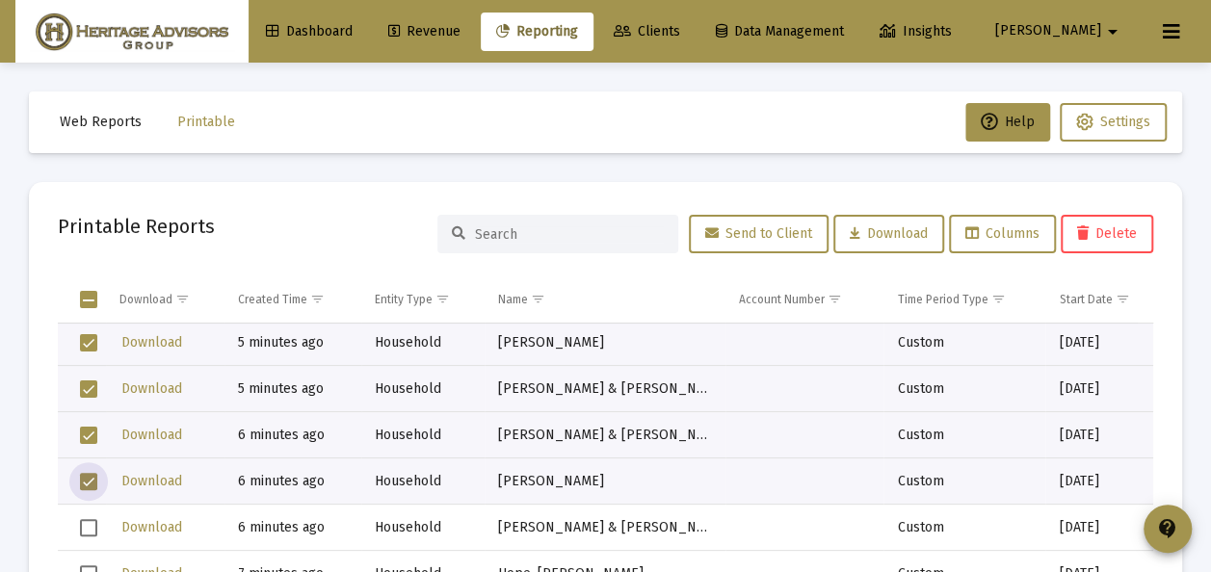
click at [94, 522] on span "Select row" at bounding box center [88, 527] width 17 height 17
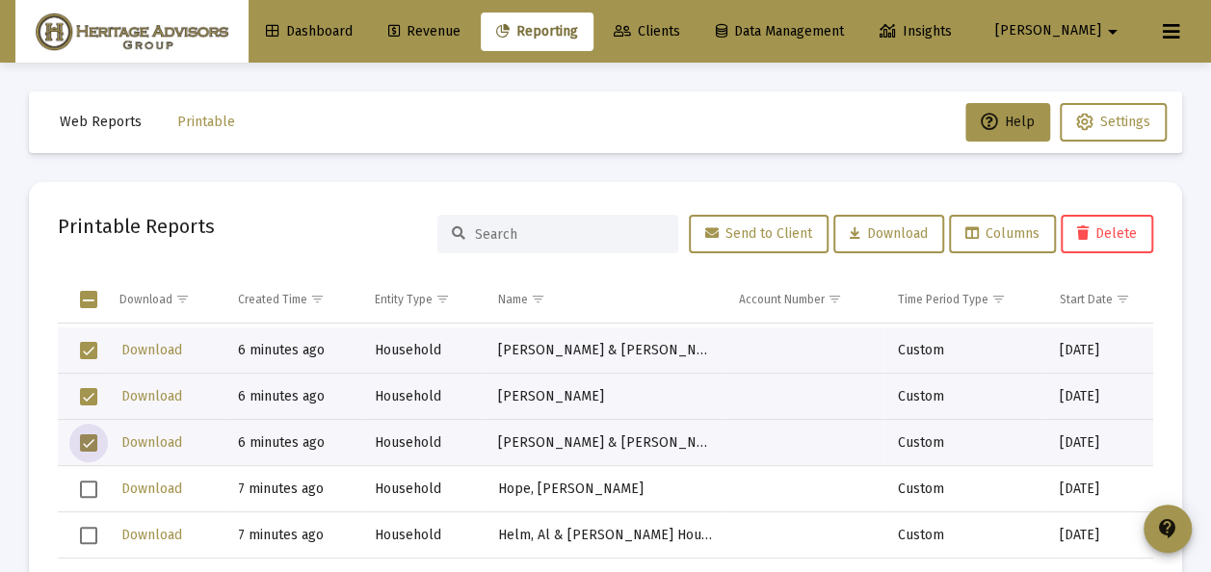
scroll to position [193, 0]
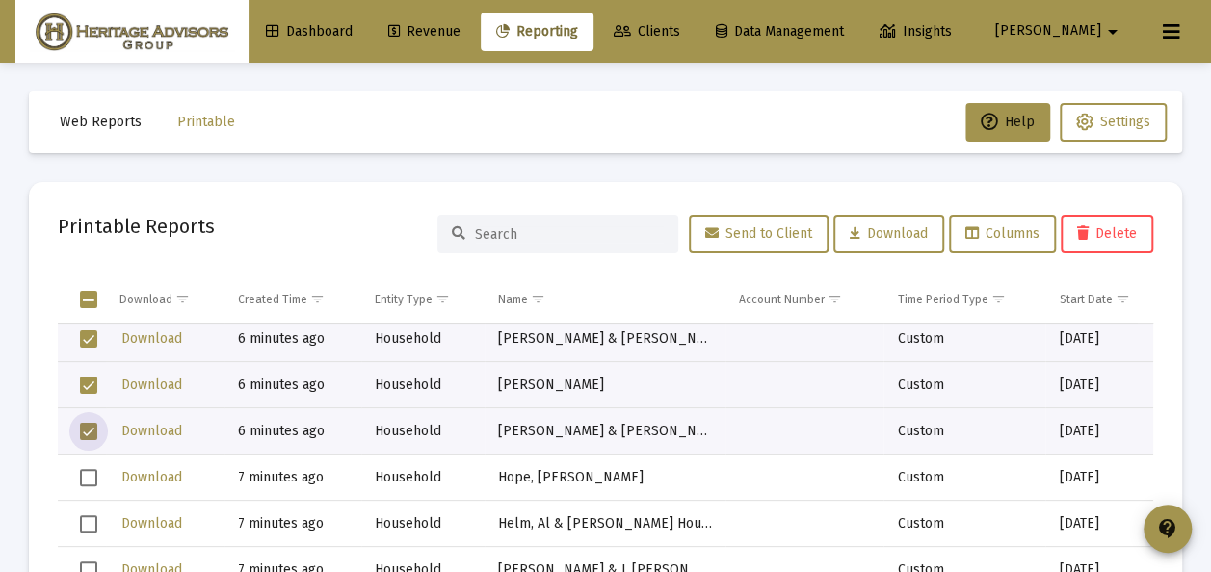
drag, startPoint x: 93, startPoint y: 470, endPoint x: 102, endPoint y: 501, distance: 32.0
click at [95, 474] on span "Select row" at bounding box center [88, 477] width 17 height 17
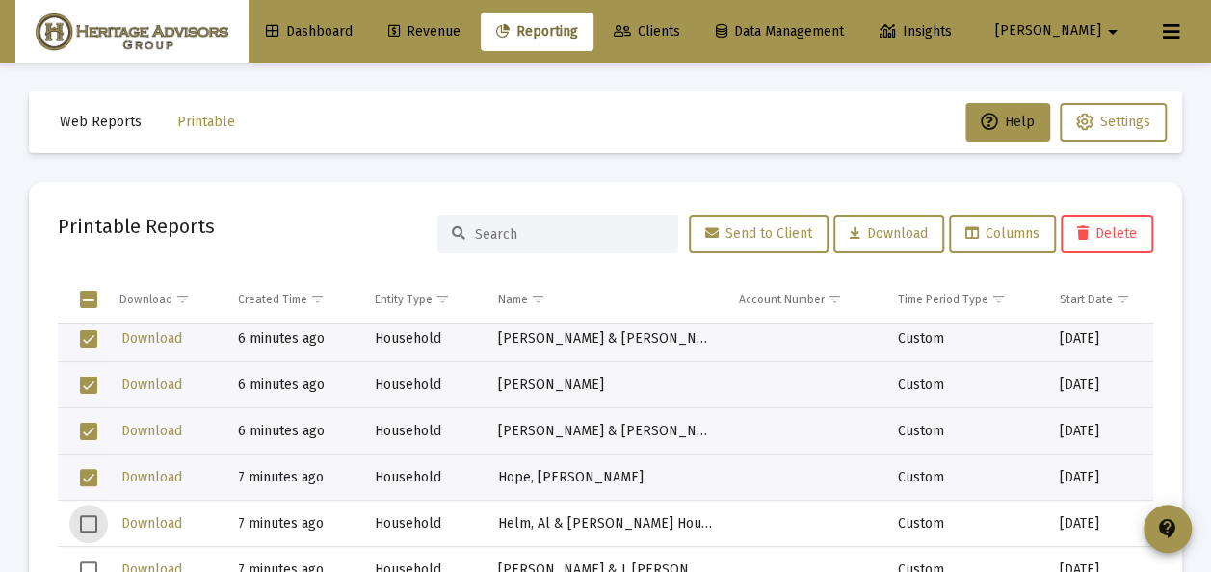
click at [92, 521] on span "Select row" at bounding box center [88, 523] width 17 height 17
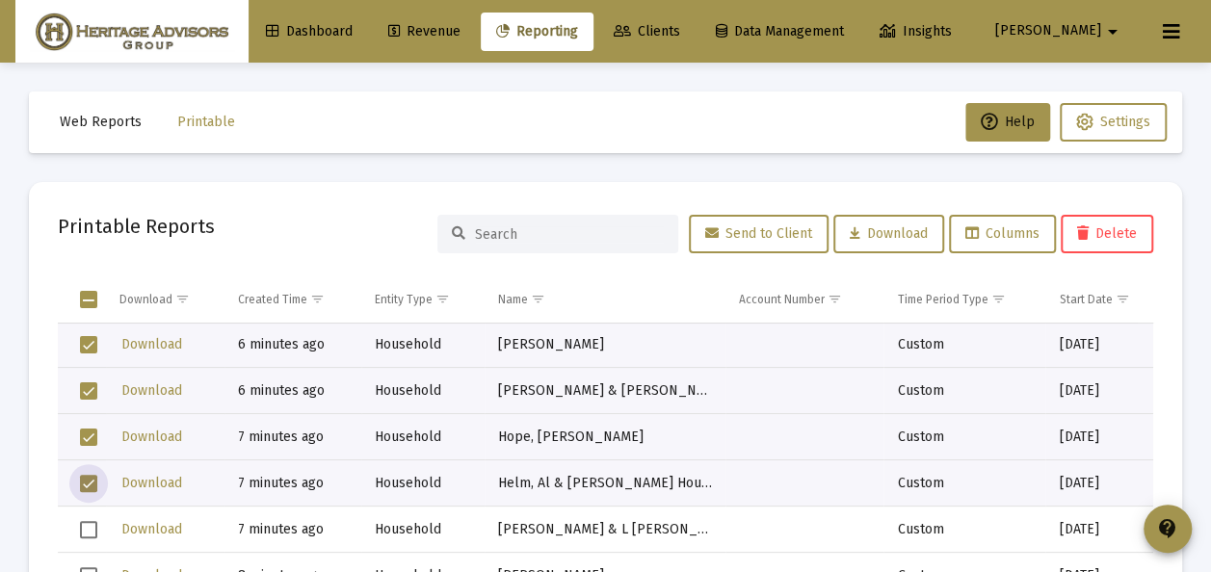
scroll to position [289, 0]
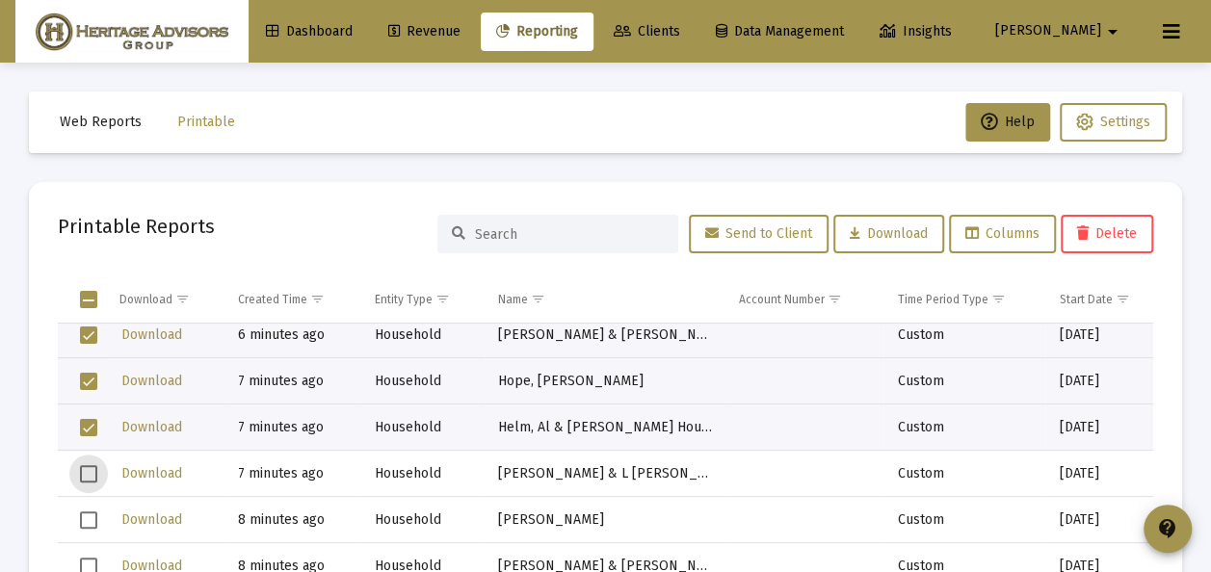
click at [90, 478] on span "Select row" at bounding box center [88, 473] width 17 height 17
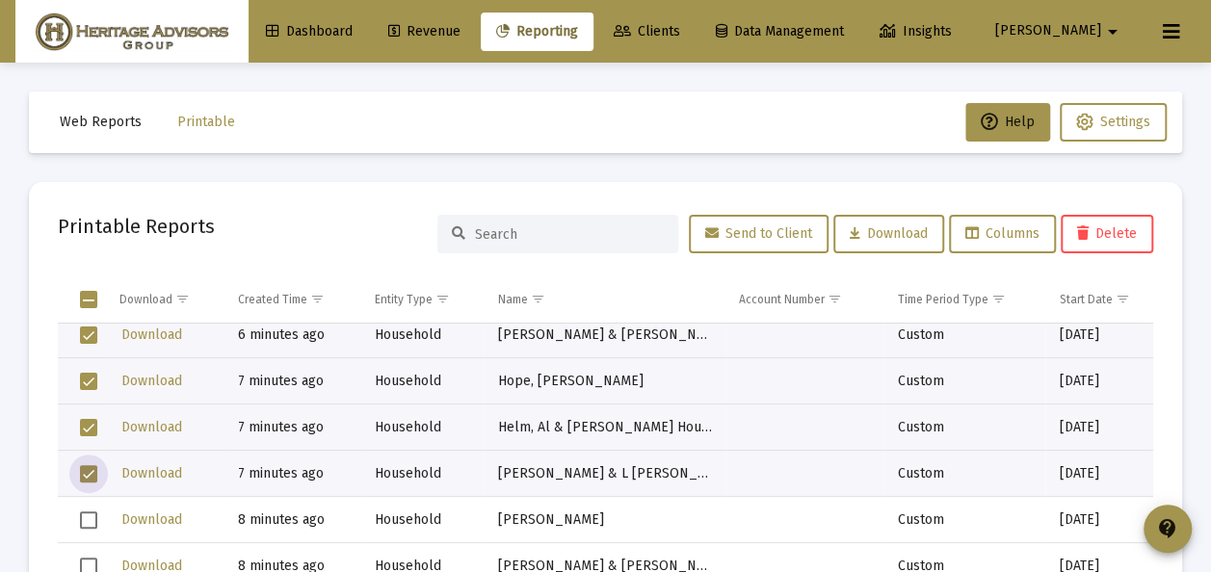
click at [91, 519] on span "Select row" at bounding box center [88, 519] width 17 height 17
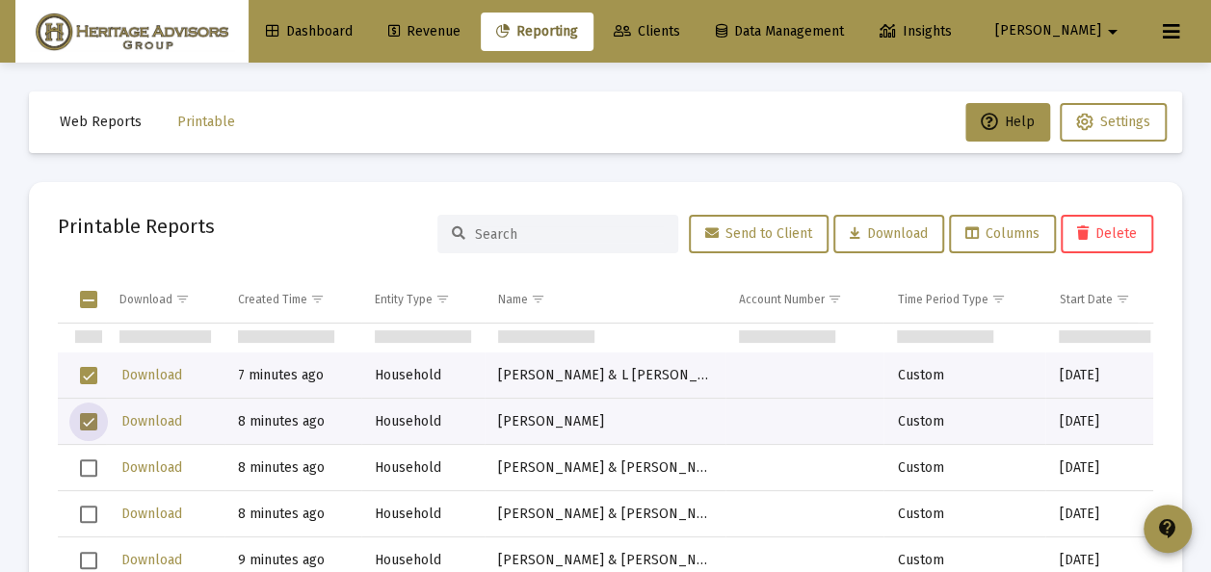
scroll to position [482, 0]
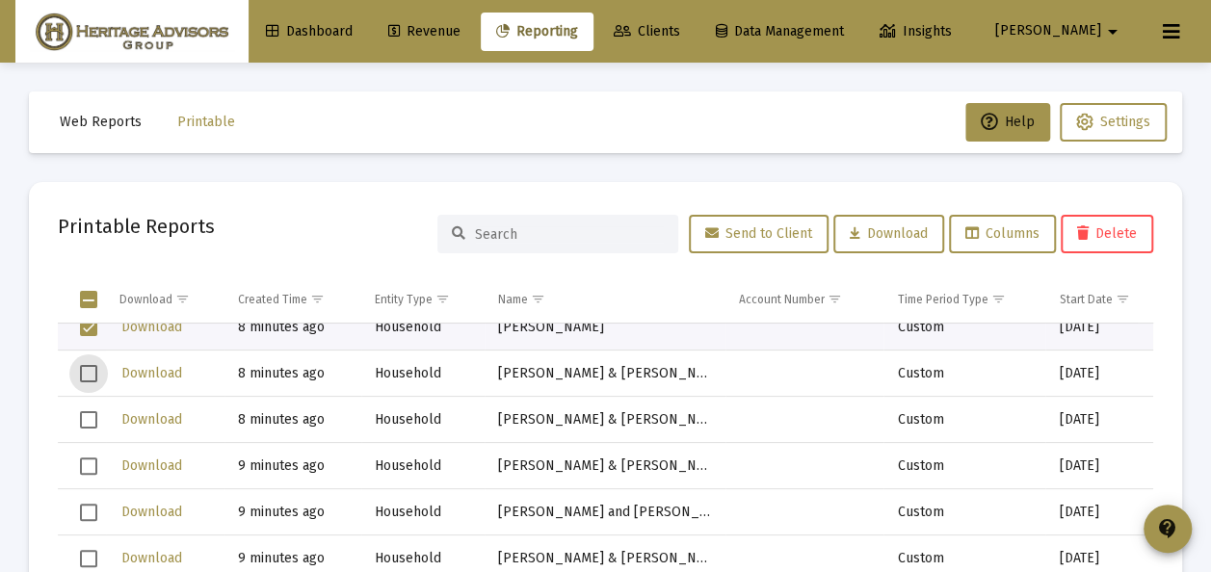
click at [93, 370] on span "Select row" at bounding box center [88, 373] width 17 height 17
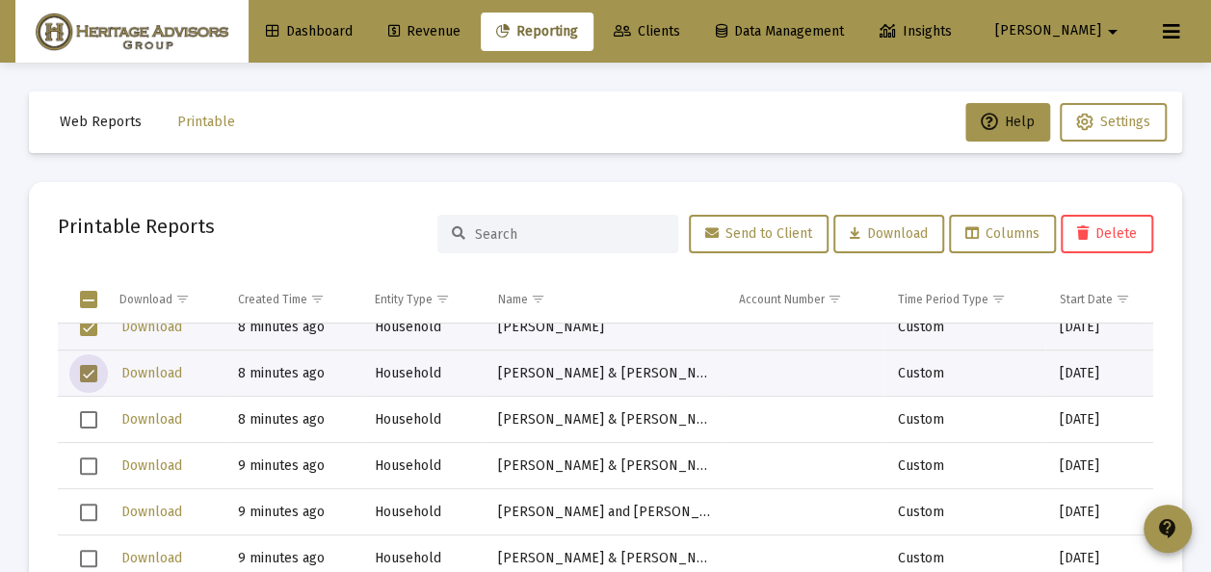
drag, startPoint x: 88, startPoint y: 412, endPoint x: 94, endPoint y: 444, distance: 32.5
click at [89, 413] on span "Select row" at bounding box center [88, 419] width 17 height 17
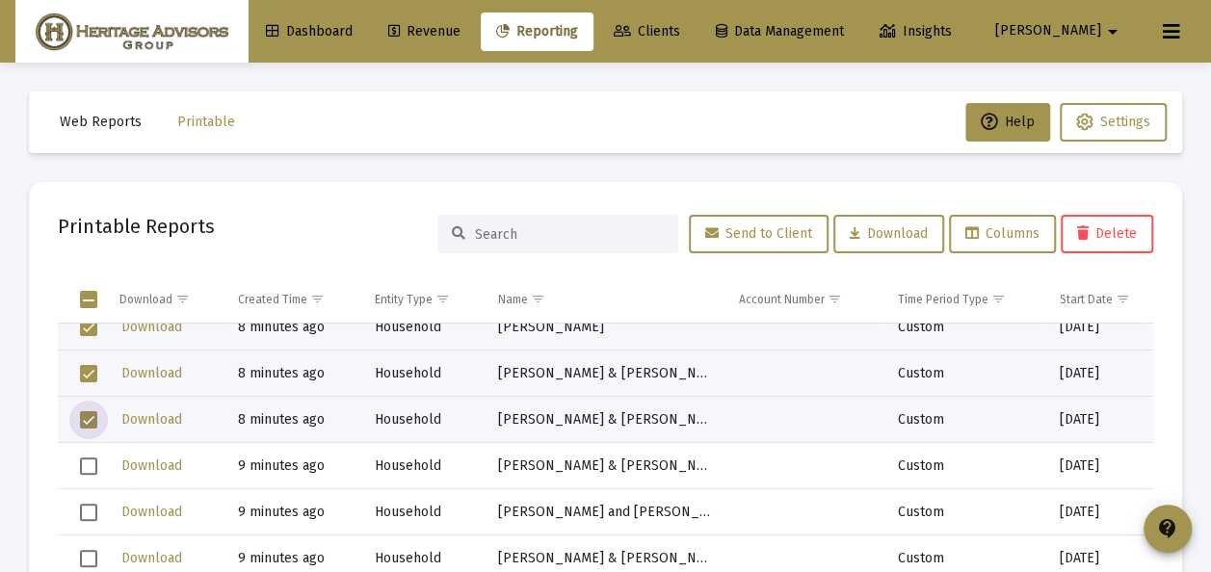
click at [88, 463] on span "Select row" at bounding box center [88, 465] width 17 height 17
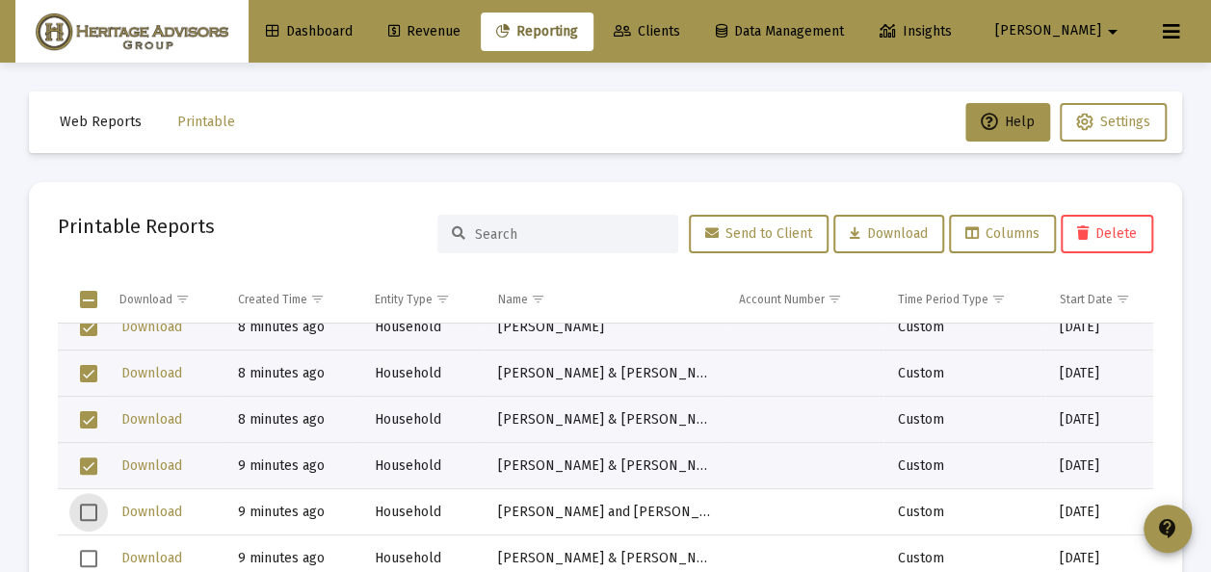
click at [91, 505] on span "Select row" at bounding box center [88, 512] width 17 height 17
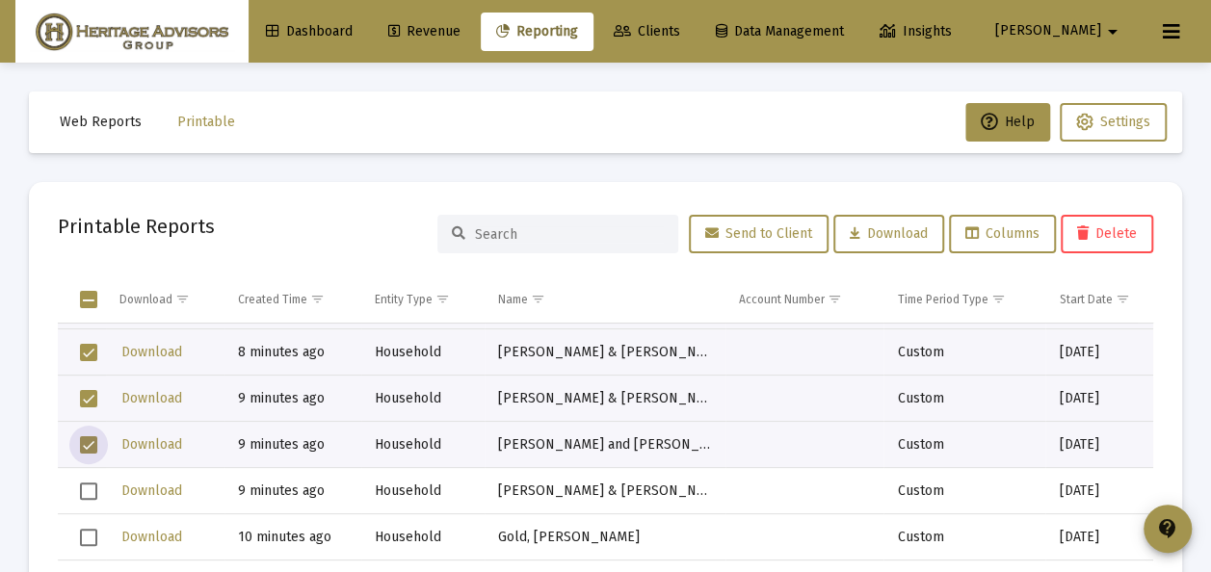
scroll to position [578, 0]
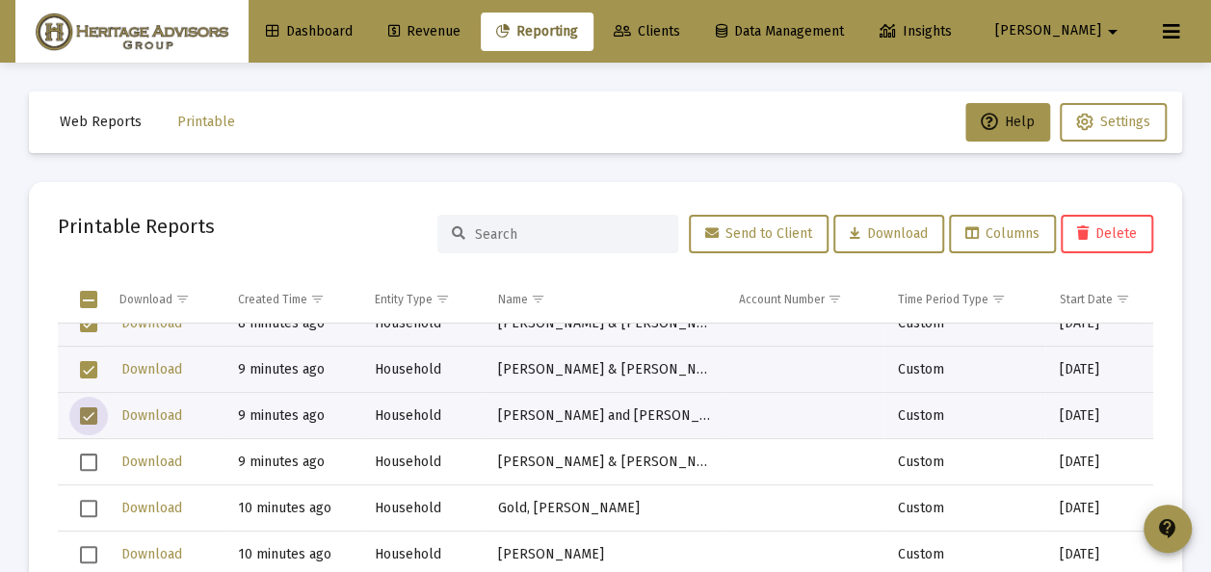
click at [87, 457] on span "Select row" at bounding box center [88, 462] width 17 height 17
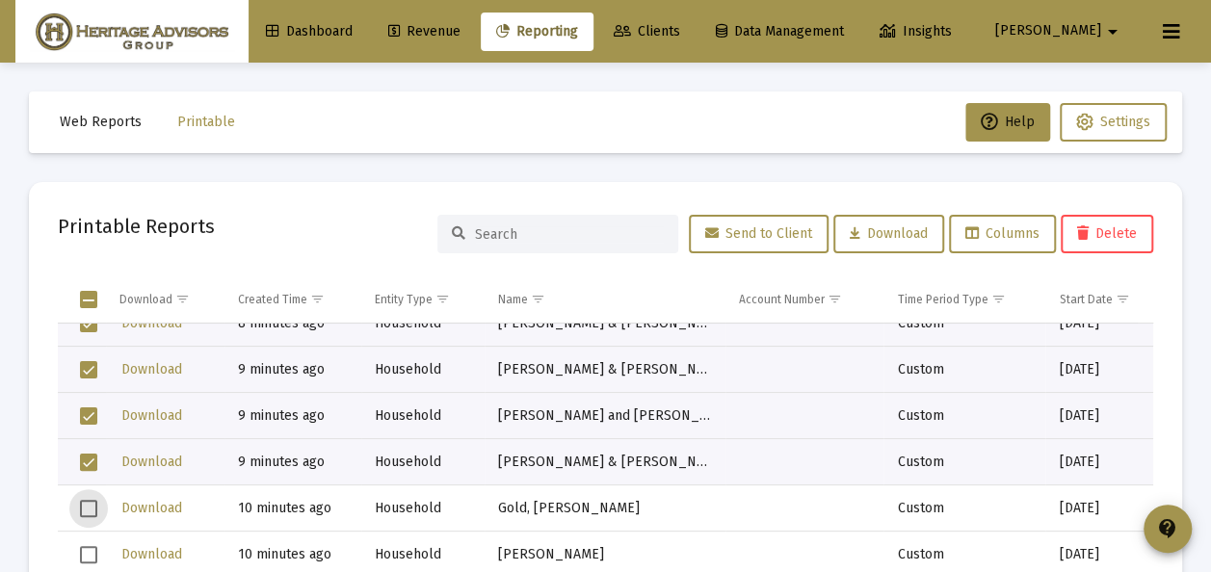
click at [87, 503] on span "Select row" at bounding box center [88, 508] width 17 height 17
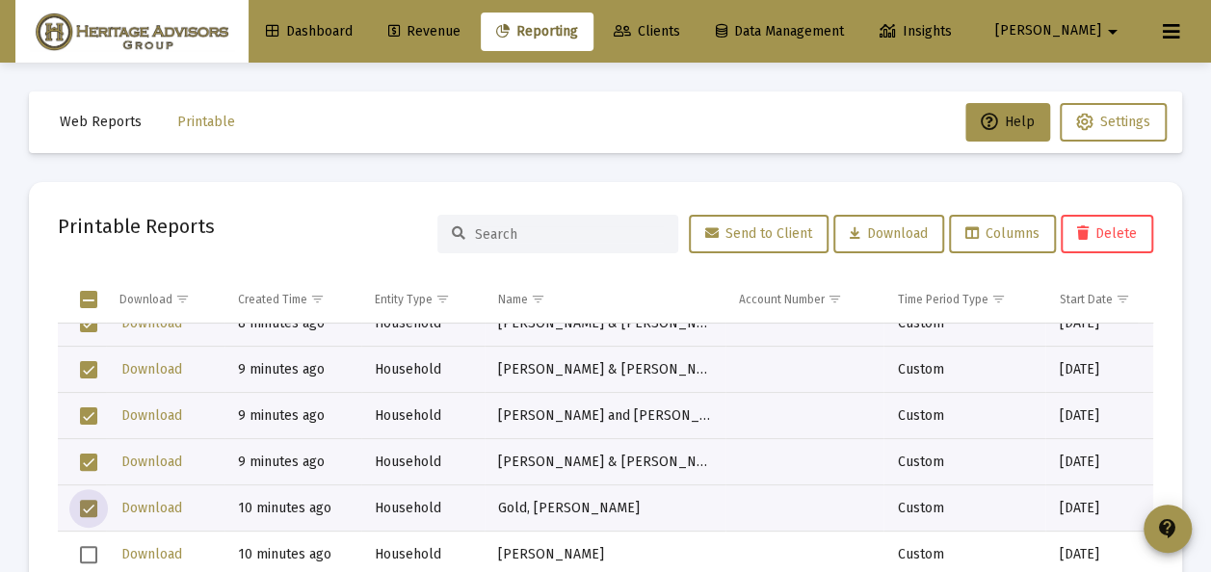
scroll to position [674, 0]
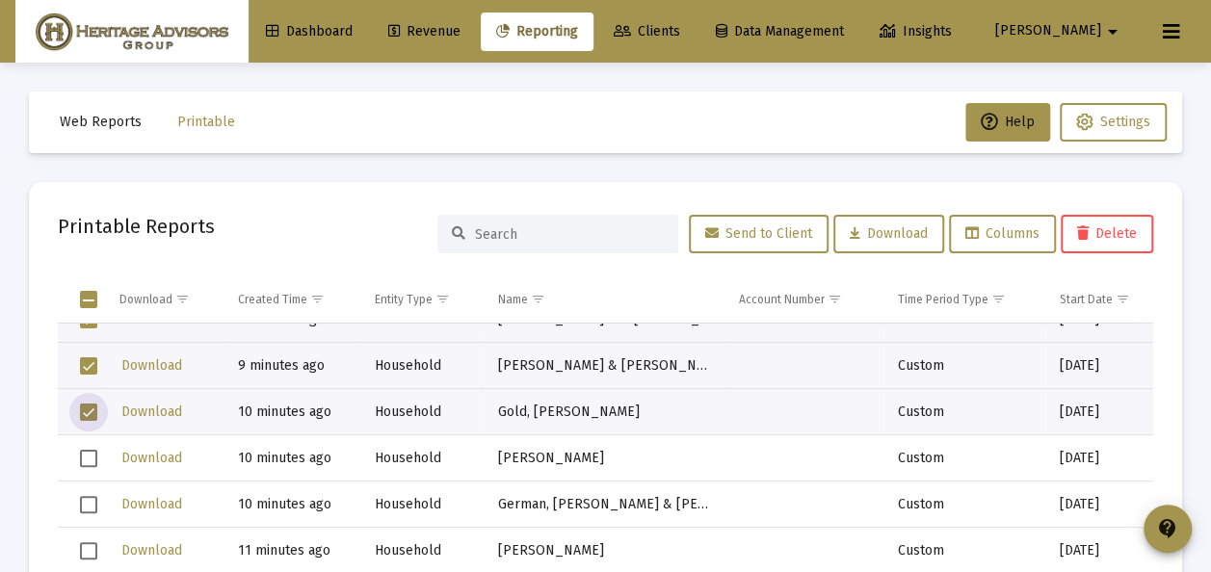
click at [93, 459] on span "Select row" at bounding box center [88, 458] width 17 height 17
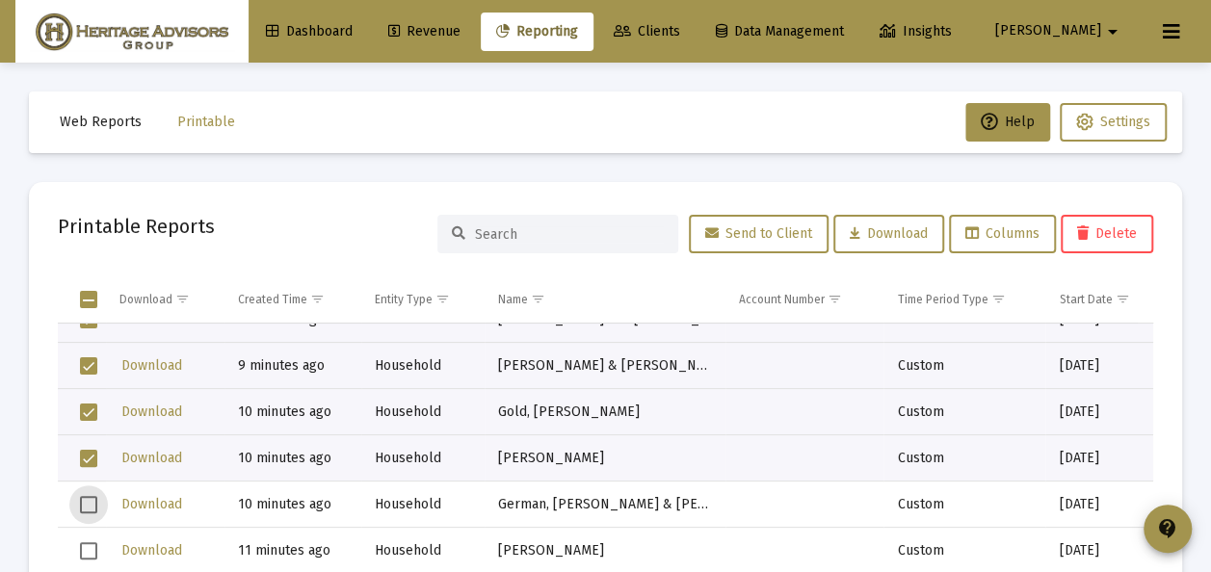
click at [92, 499] on span "Select row" at bounding box center [88, 504] width 17 height 17
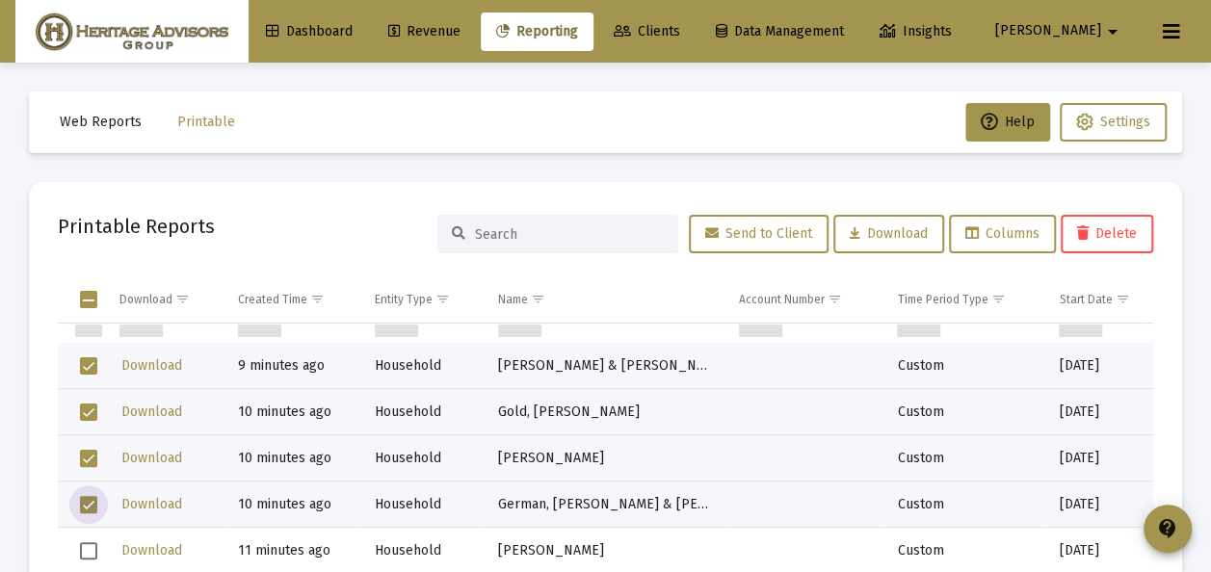
scroll to position [771, 0]
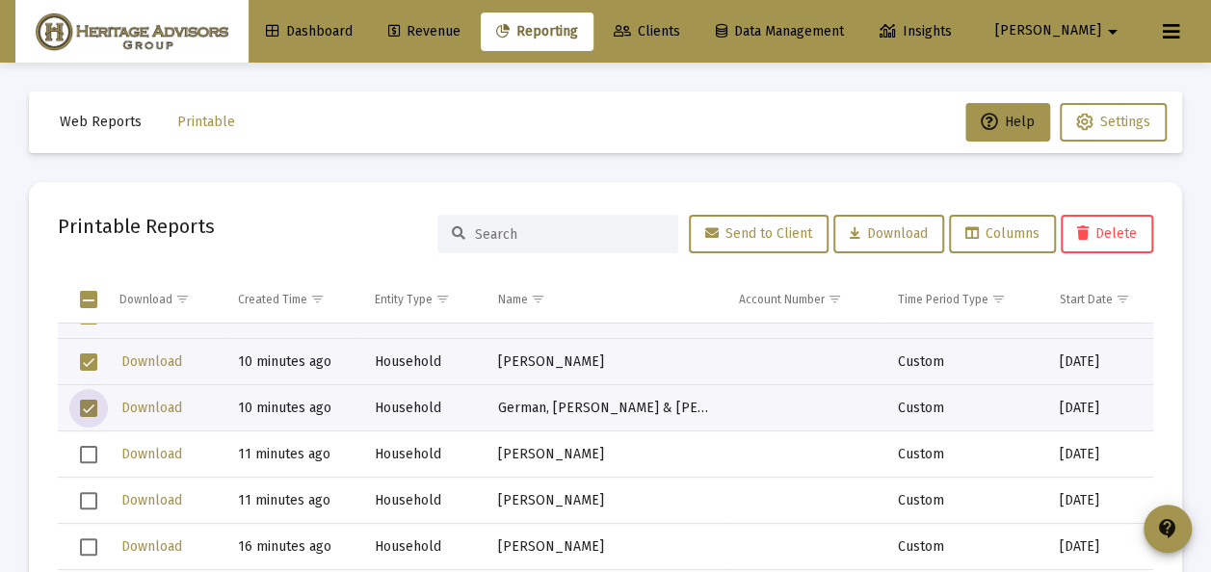
click at [91, 451] on span "Select row" at bounding box center [88, 454] width 17 height 17
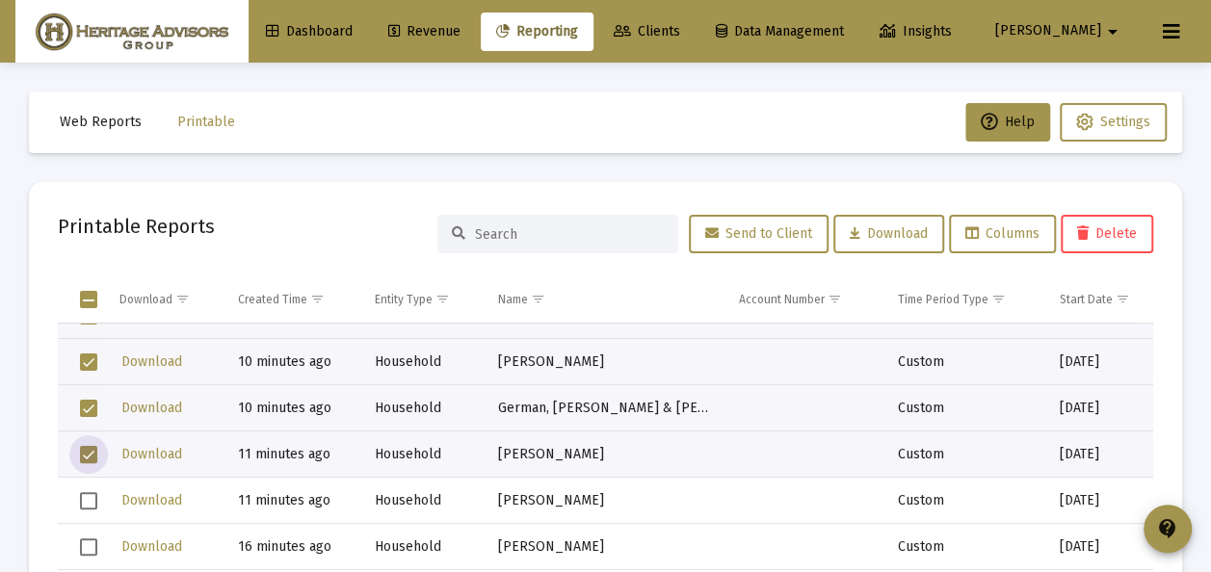
click at [90, 493] on span "Select row" at bounding box center [88, 500] width 17 height 17
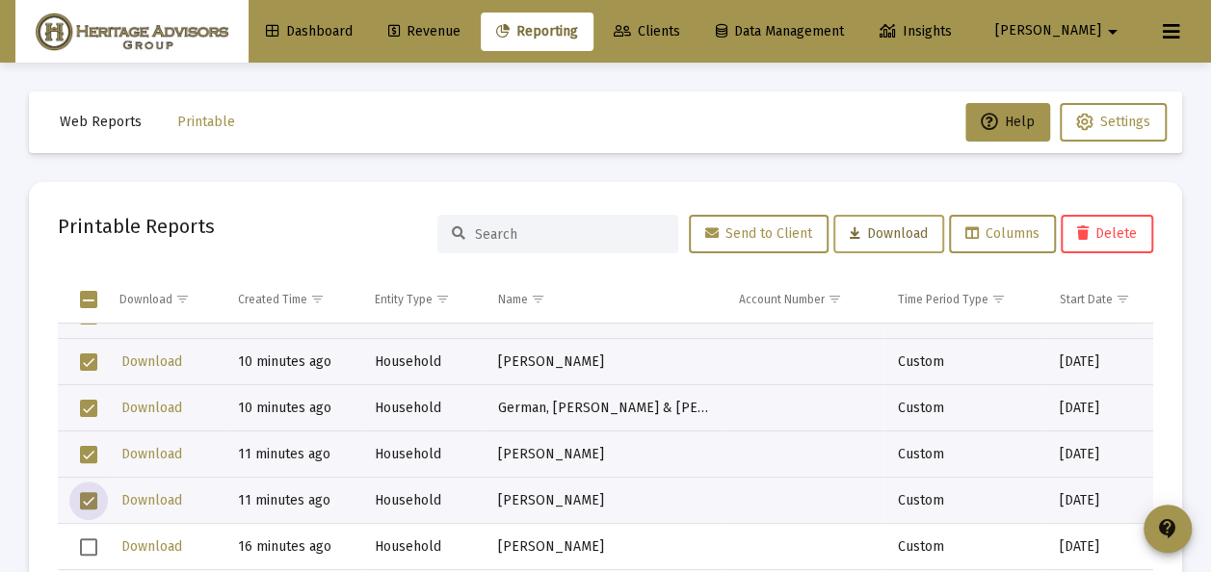
click at [869, 232] on span "Download" at bounding box center [889, 233] width 78 height 16
click at [94, 301] on span "Select all" at bounding box center [88, 299] width 17 height 17
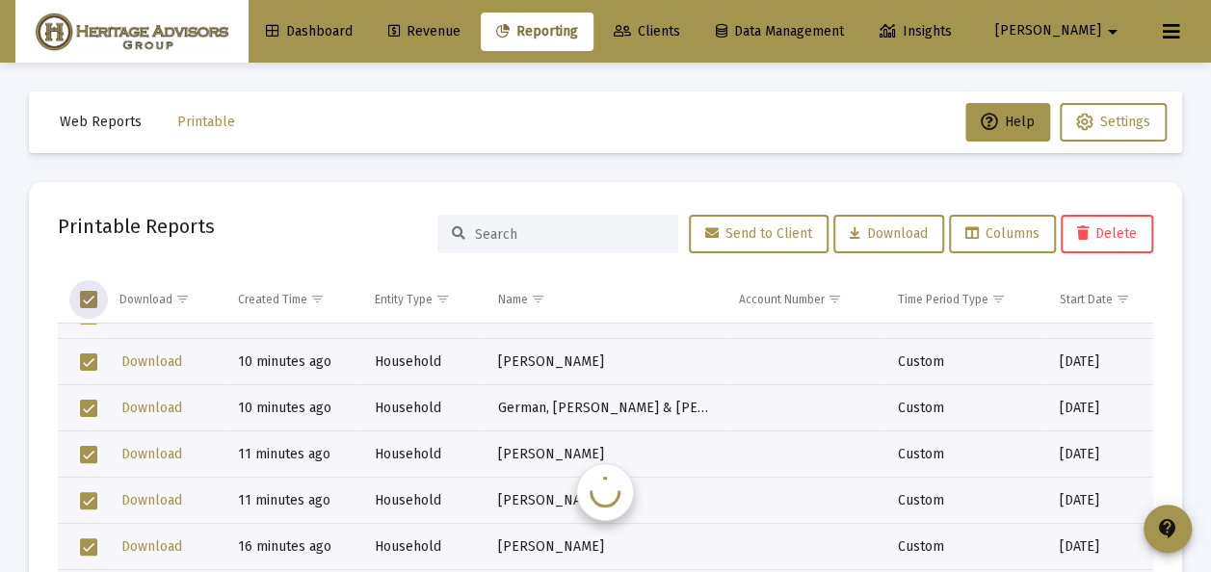
click at [94, 300] on span "Select all" at bounding box center [88, 299] width 17 height 17
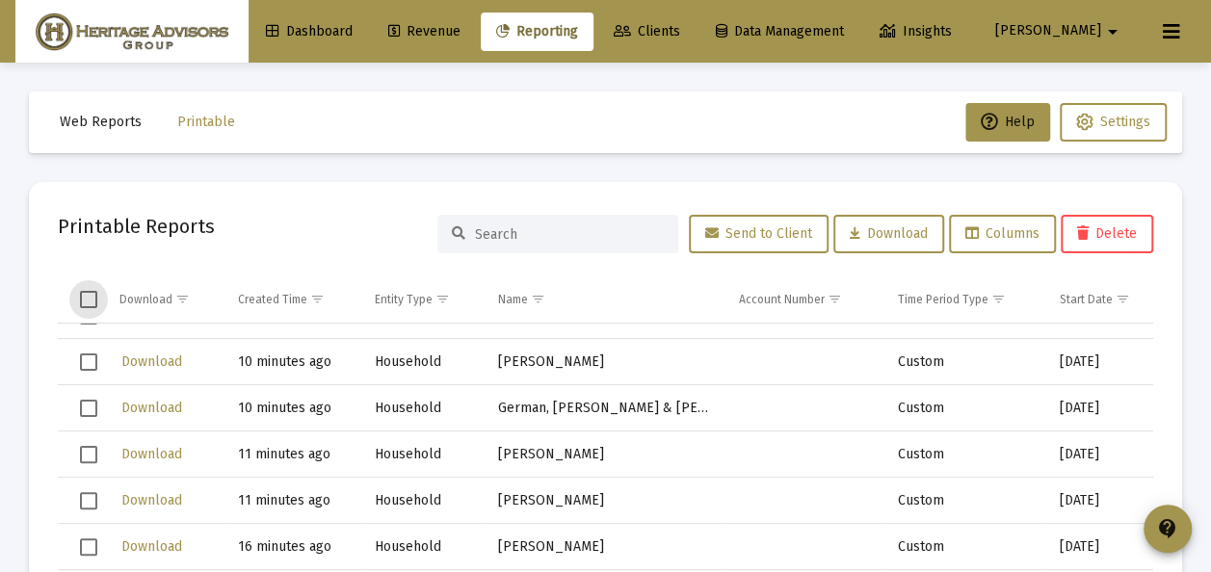
click at [680, 35] on span "Clients" at bounding box center [647, 31] width 66 height 16
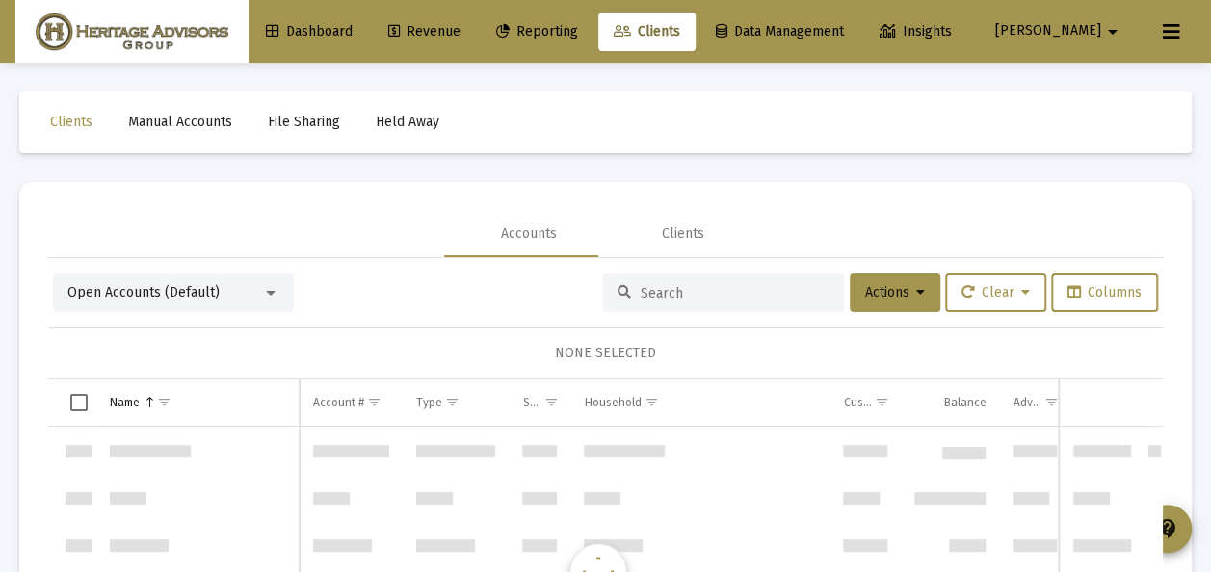
scroll to position [3699, 0]
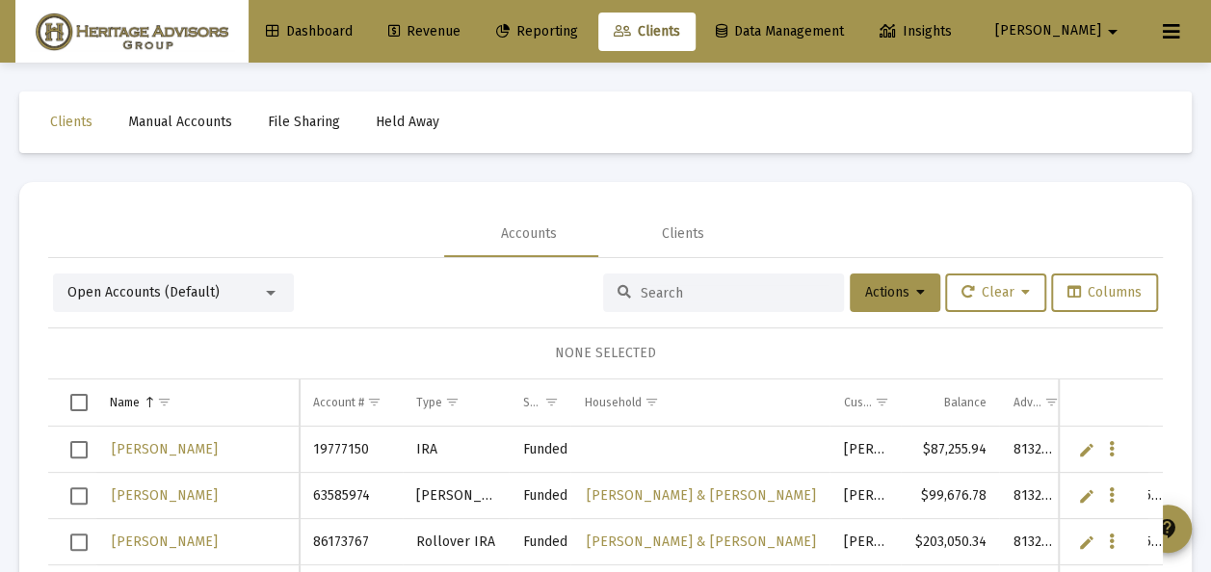
click at [267, 297] on div at bounding box center [270, 292] width 17 height 15
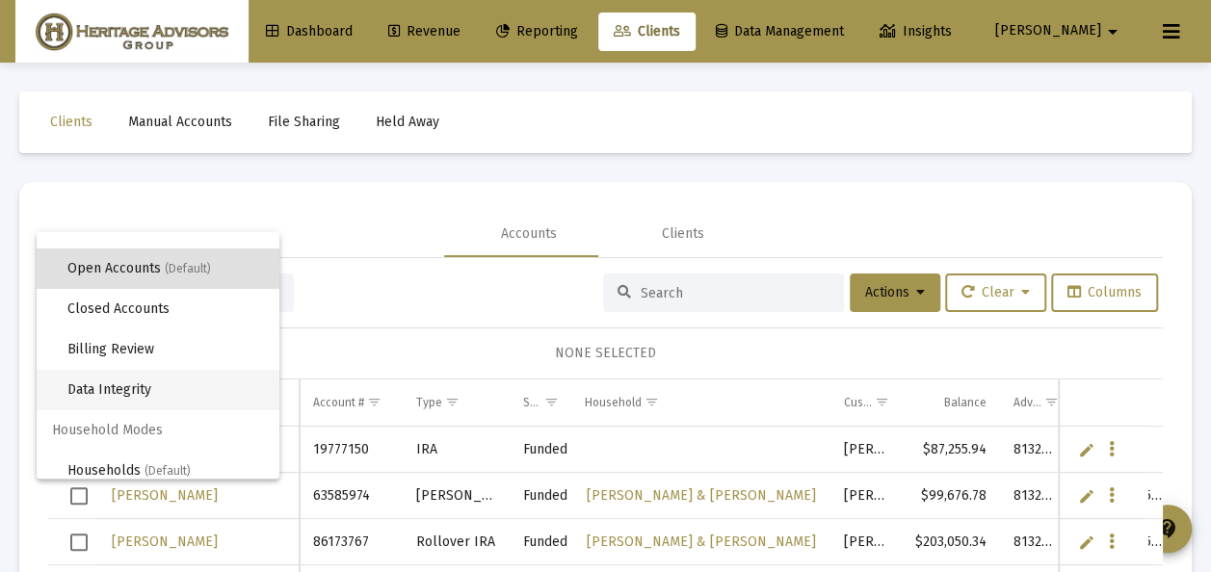
scroll to position [37, 0]
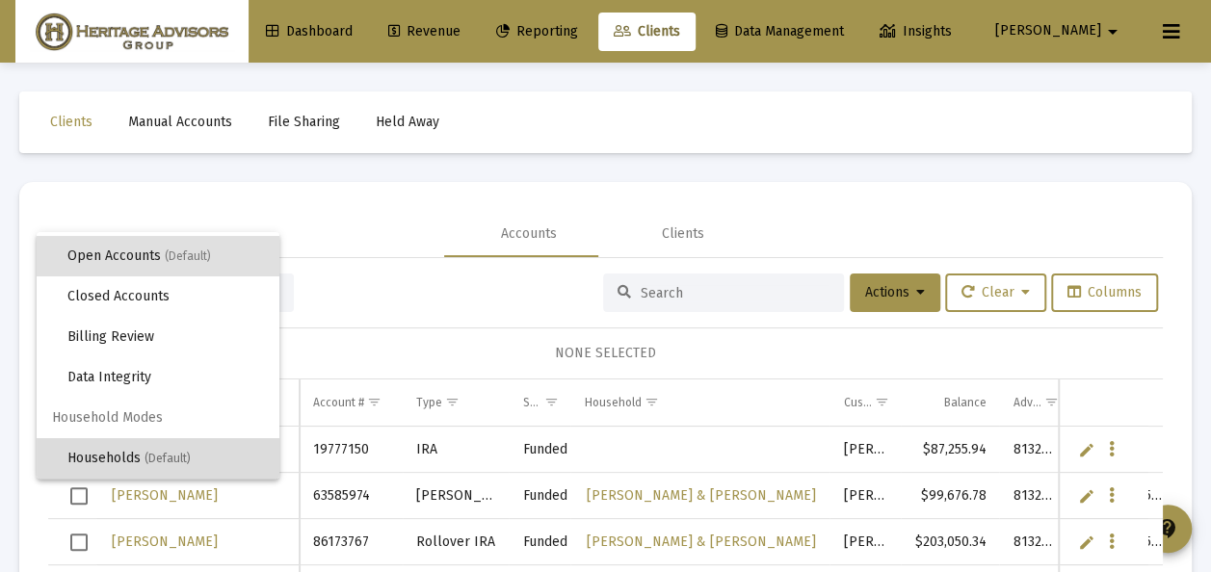
click at [182, 447] on span "Households (Default)" at bounding box center [165, 458] width 196 height 40
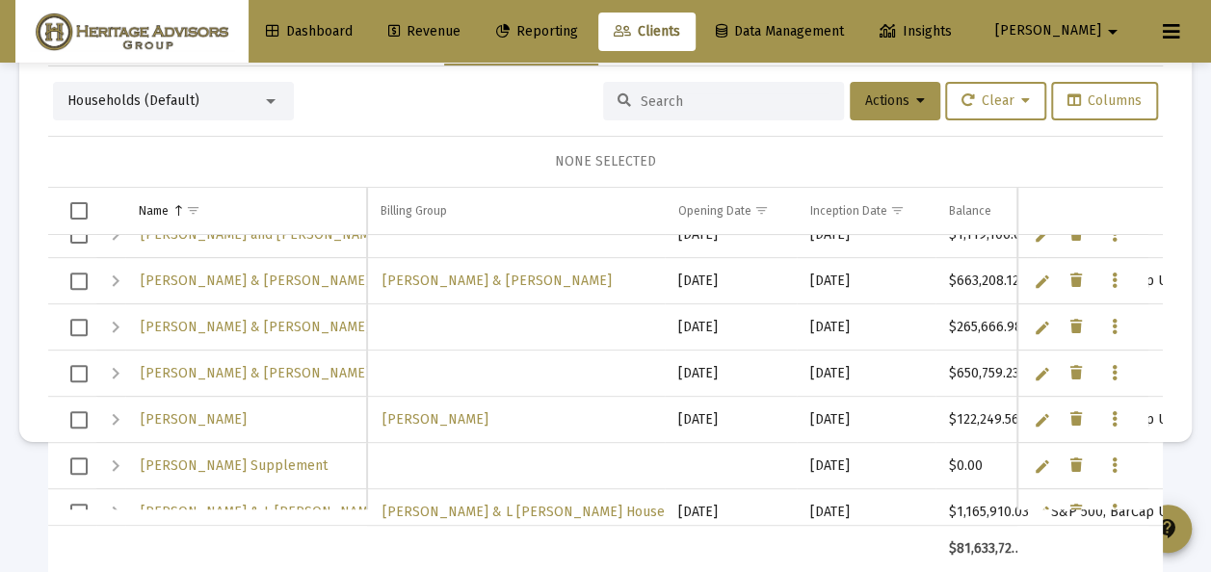
scroll to position [2937, 0]
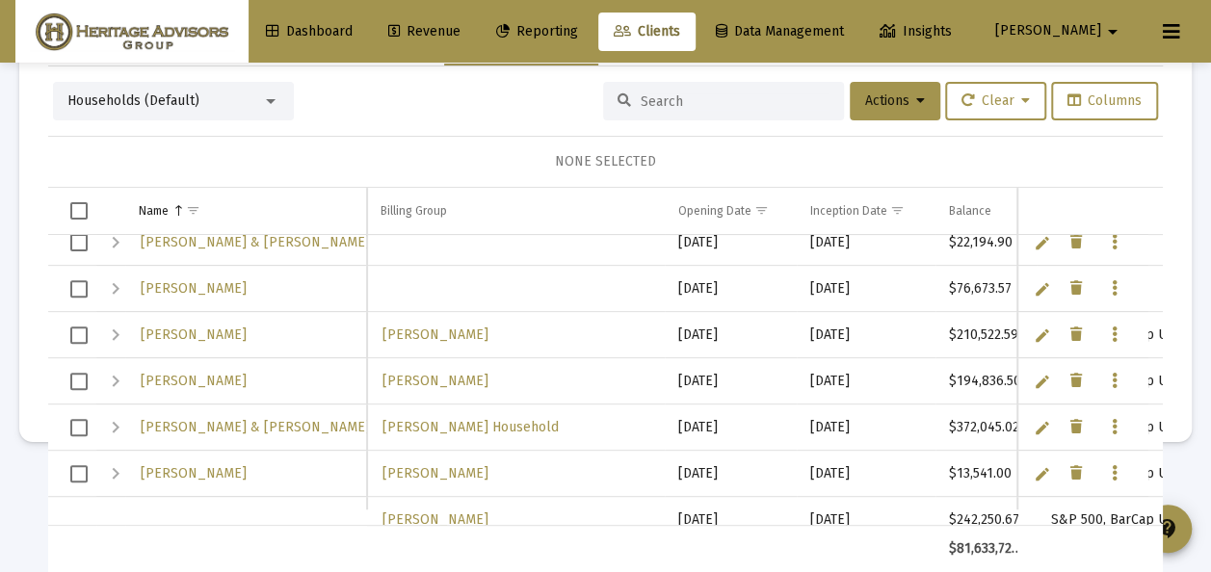
click at [85, 375] on span "Select row" at bounding box center [78, 381] width 17 height 17
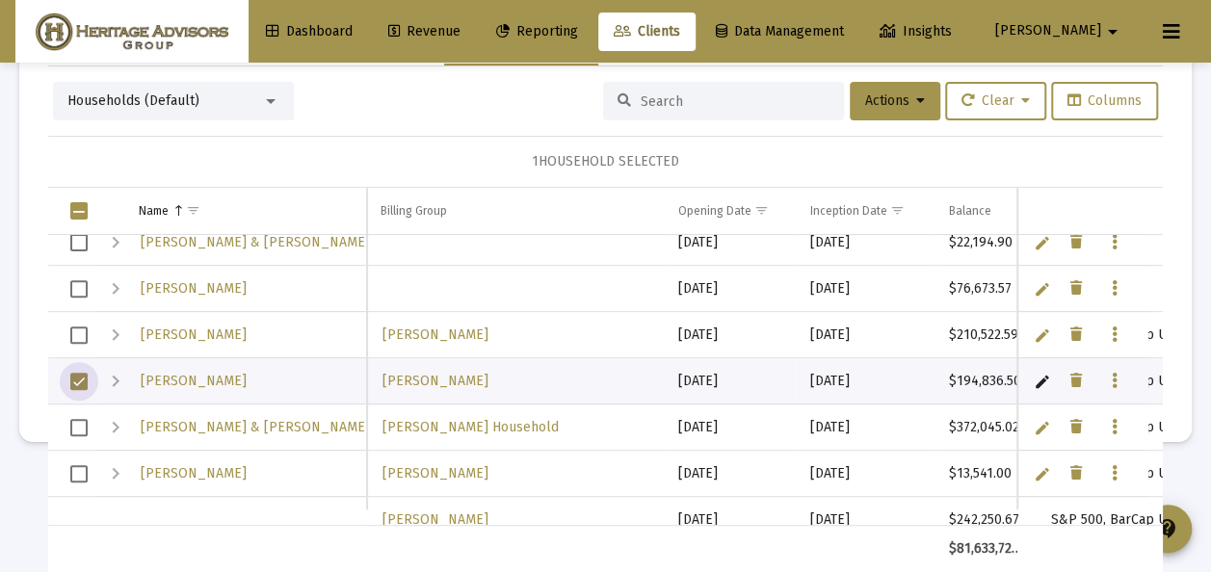
click at [85, 424] on span "Select row" at bounding box center [78, 427] width 17 height 17
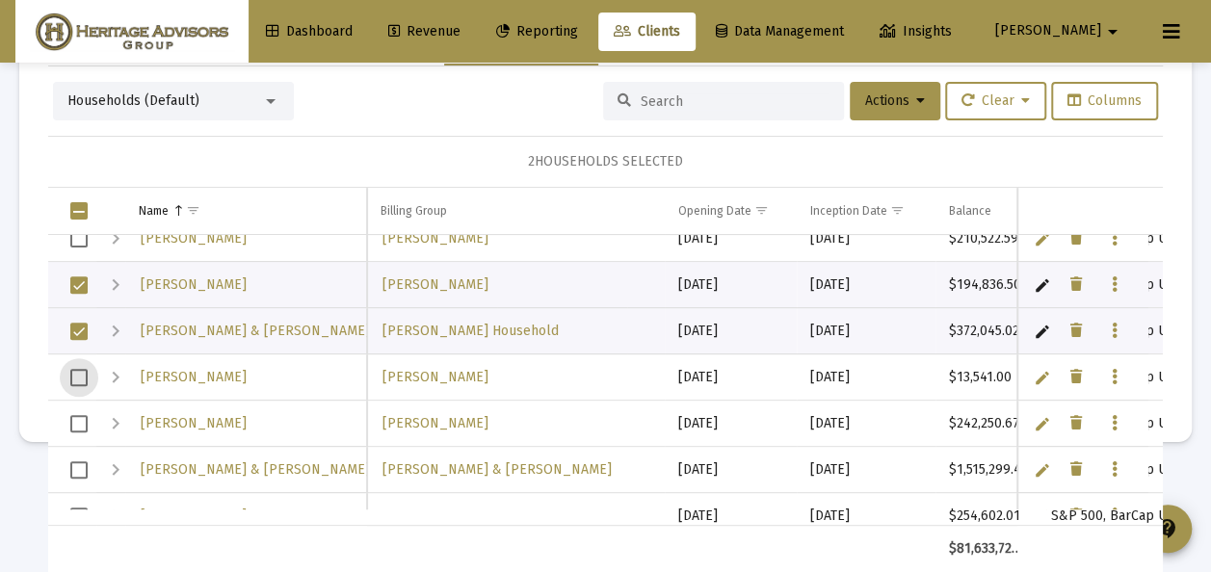
click at [81, 370] on span "Select row" at bounding box center [78, 377] width 17 height 17
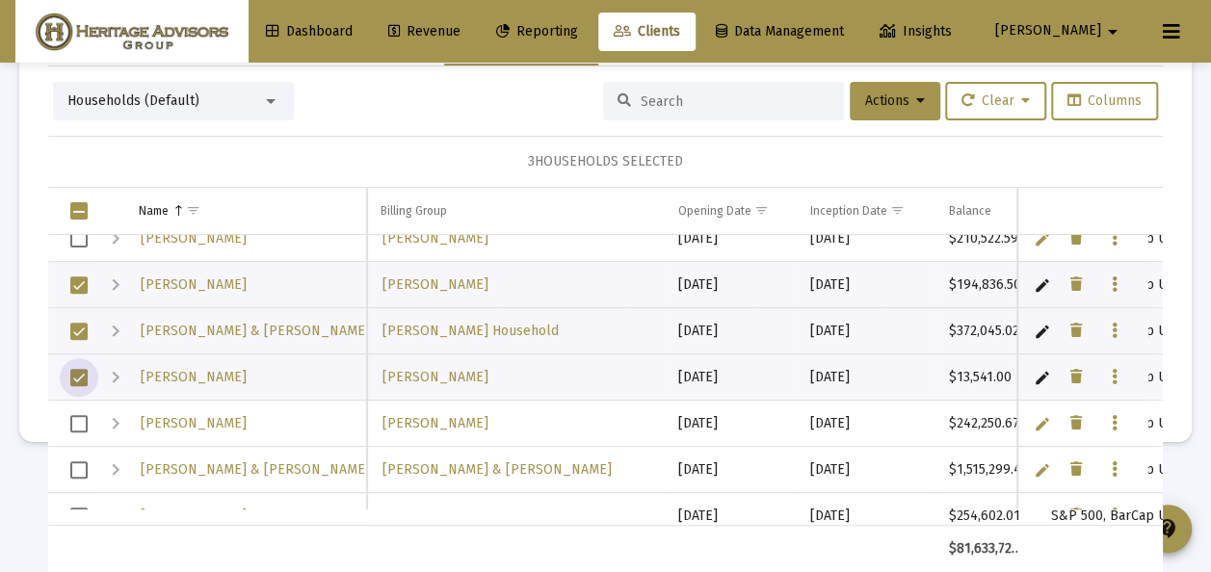
click at [82, 374] on span "Select row" at bounding box center [78, 377] width 17 height 17
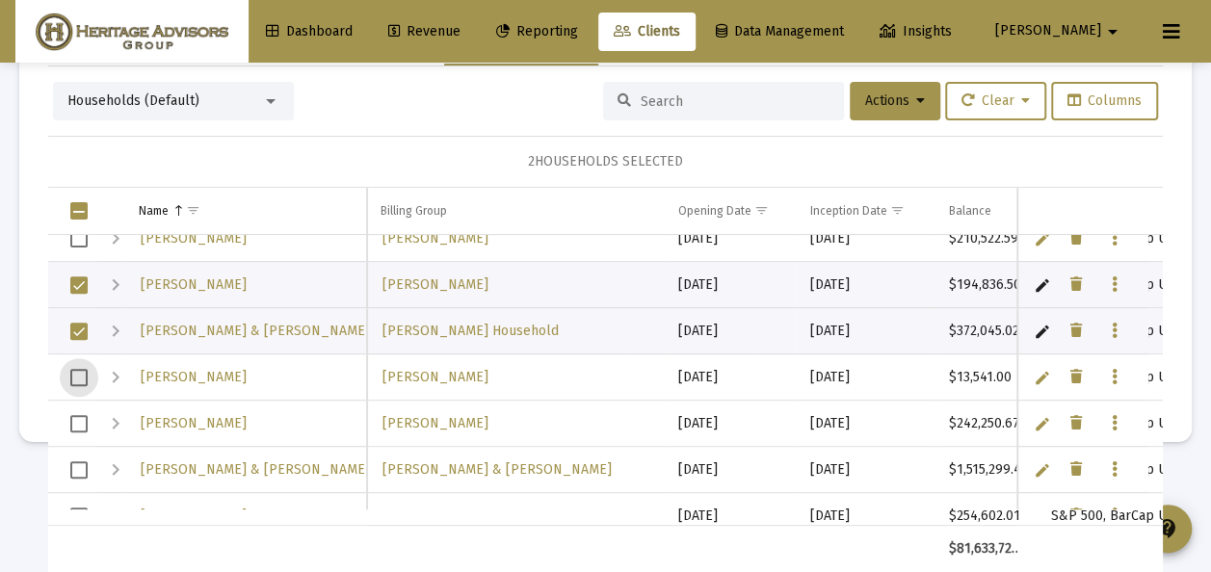
click at [81, 415] on span "Select row" at bounding box center [78, 423] width 17 height 17
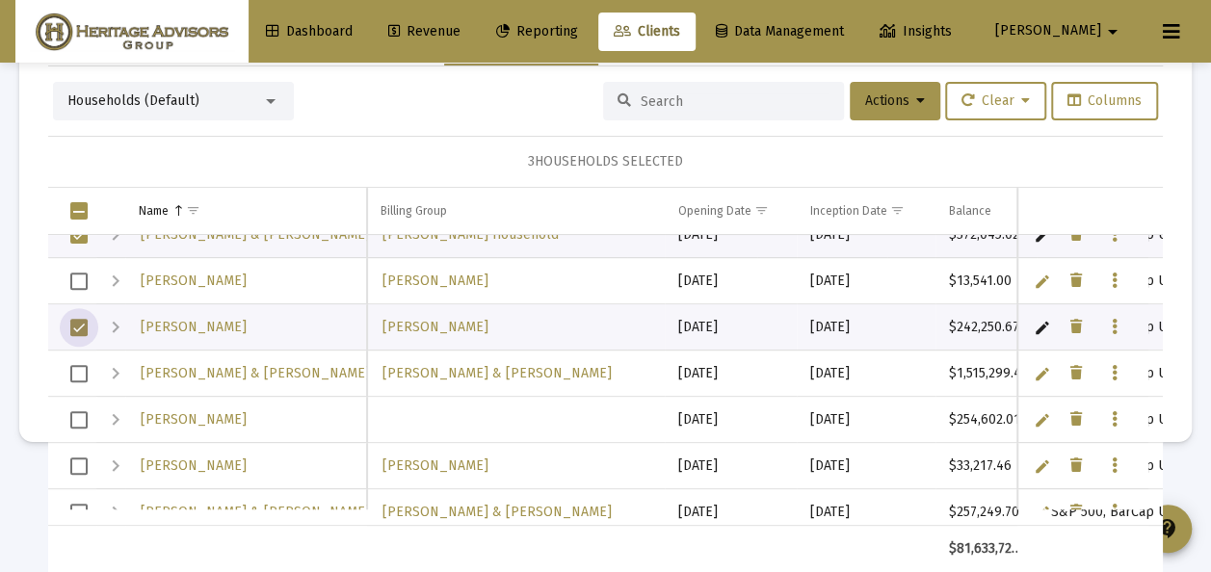
click at [76, 366] on span "Select row" at bounding box center [78, 373] width 17 height 17
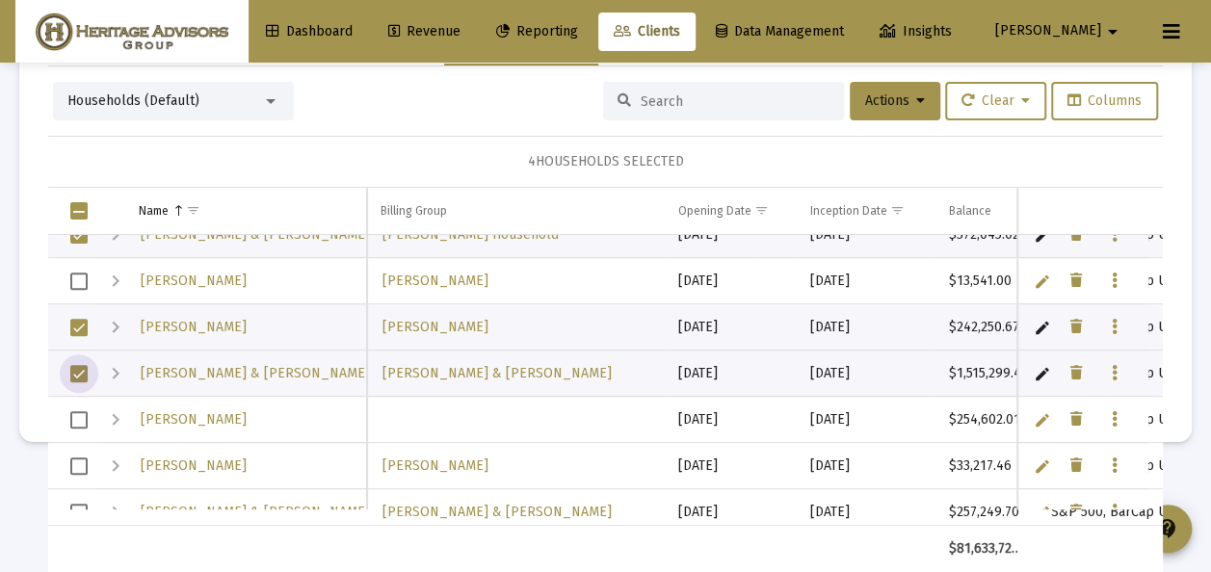
click at [85, 414] on span "Select row" at bounding box center [78, 419] width 17 height 17
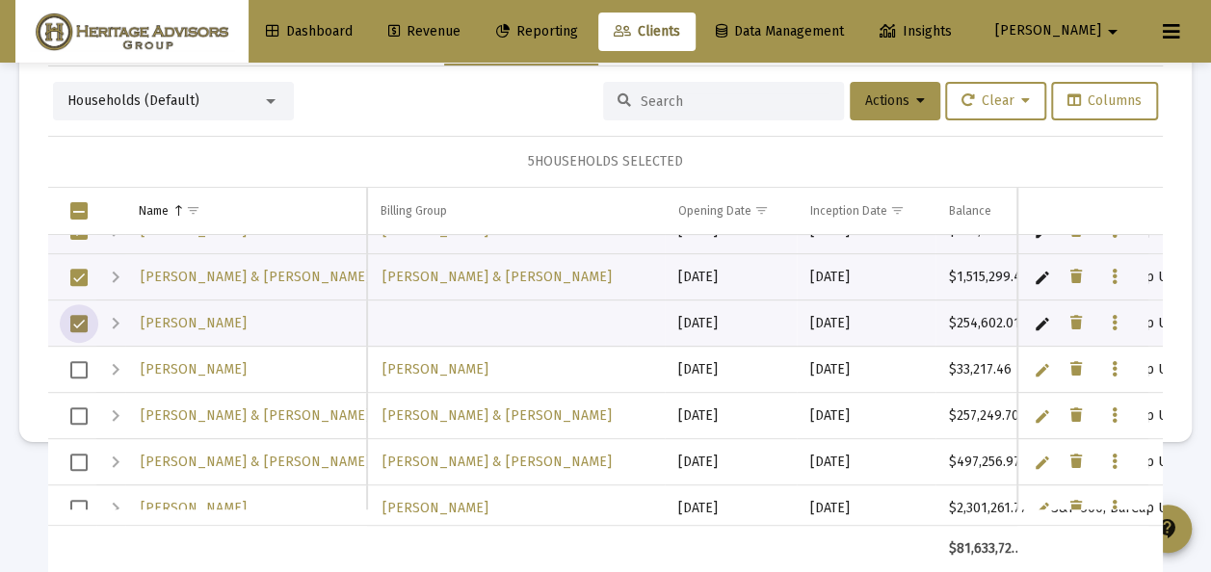
drag, startPoint x: 88, startPoint y: 407, endPoint x: 89, endPoint y: 431, distance: 24.1
click at [88, 408] on td "Data grid" at bounding box center [72, 416] width 48 height 46
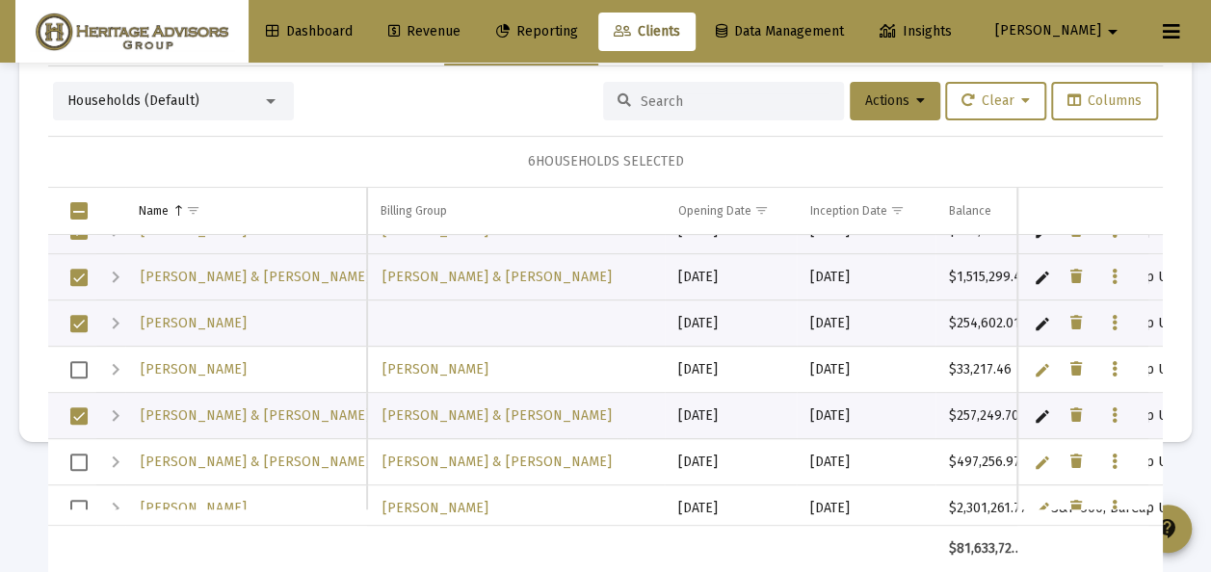
click at [84, 454] on span "Select row" at bounding box center [78, 462] width 17 height 17
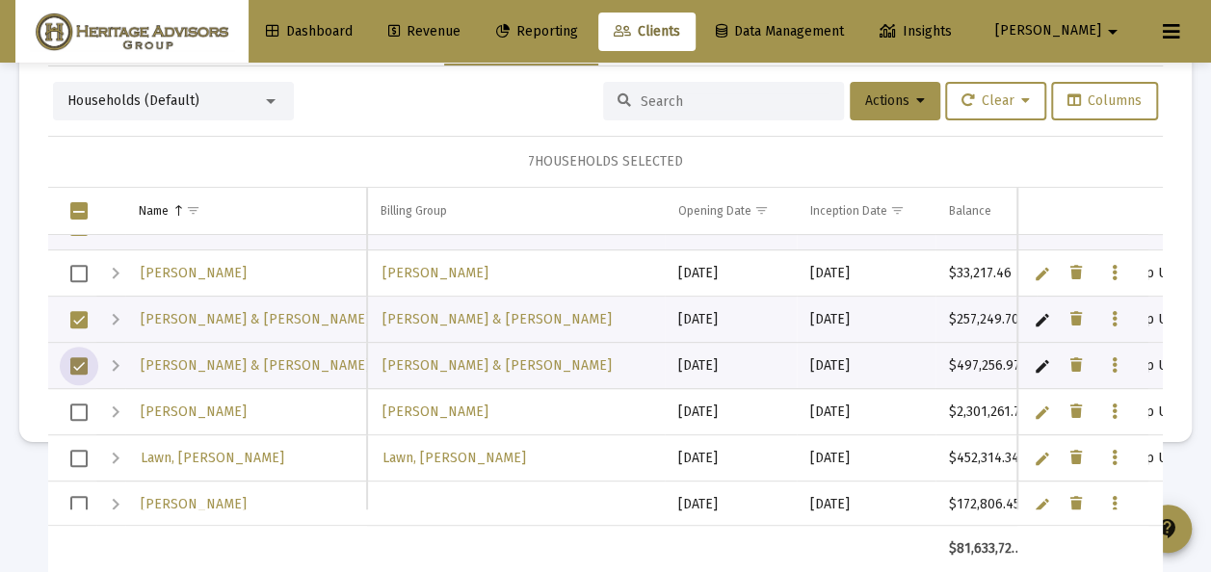
click at [83, 408] on span "Select row" at bounding box center [78, 412] width 17 height 17
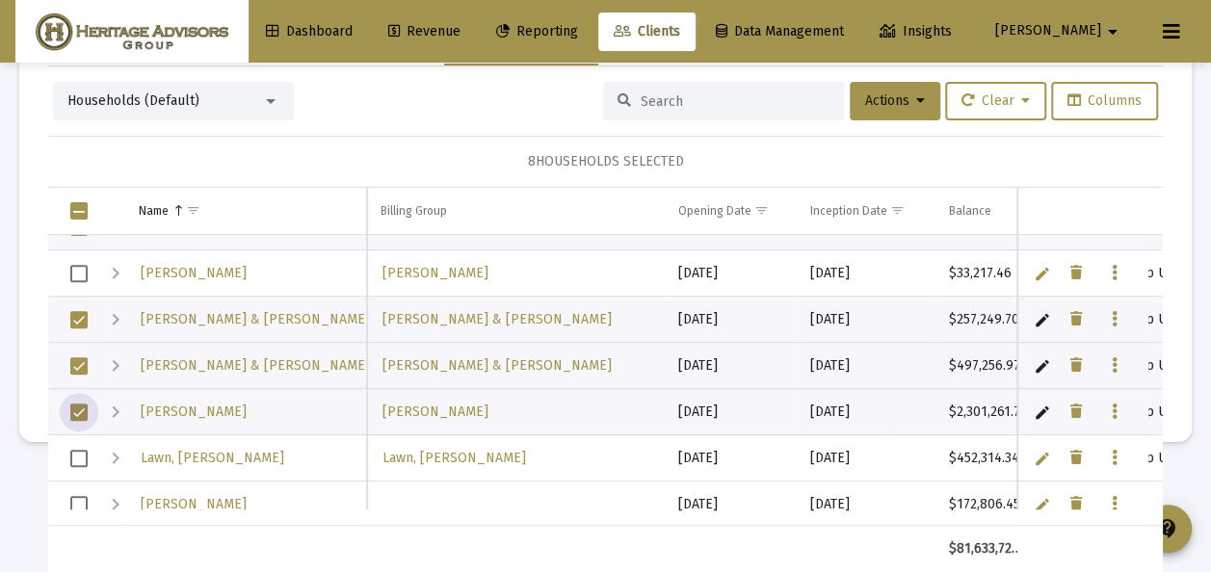
click at [79, 456] on span "Select row" at bounding box center [78, 458] width 17 height 17
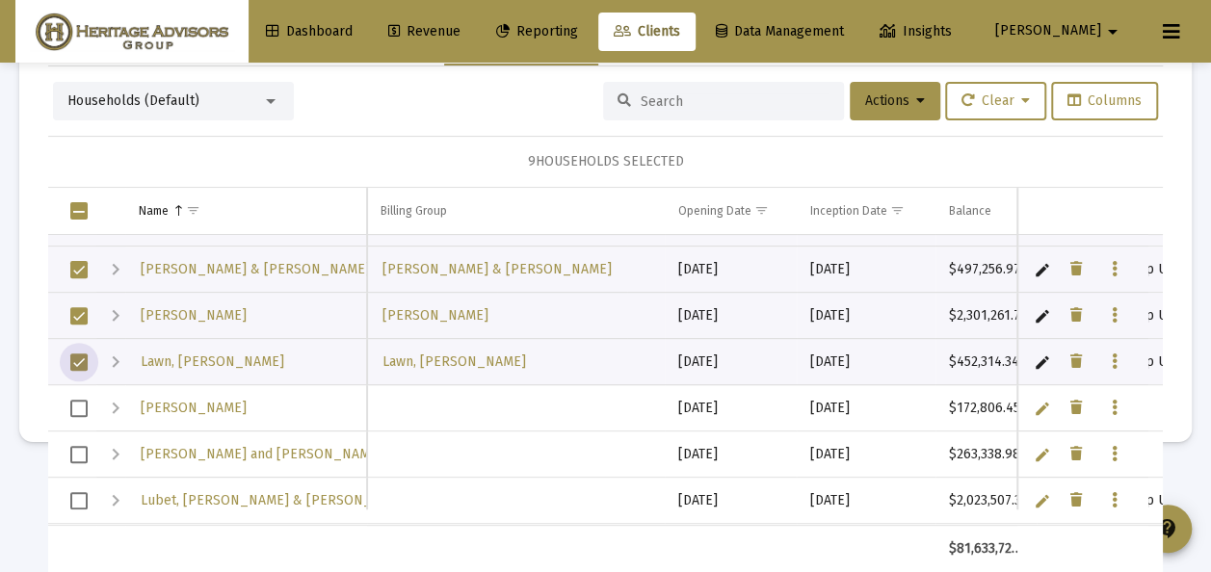
click at [85, 403] on span "Select row" at bounding box center [78, 408] width 17 height 17
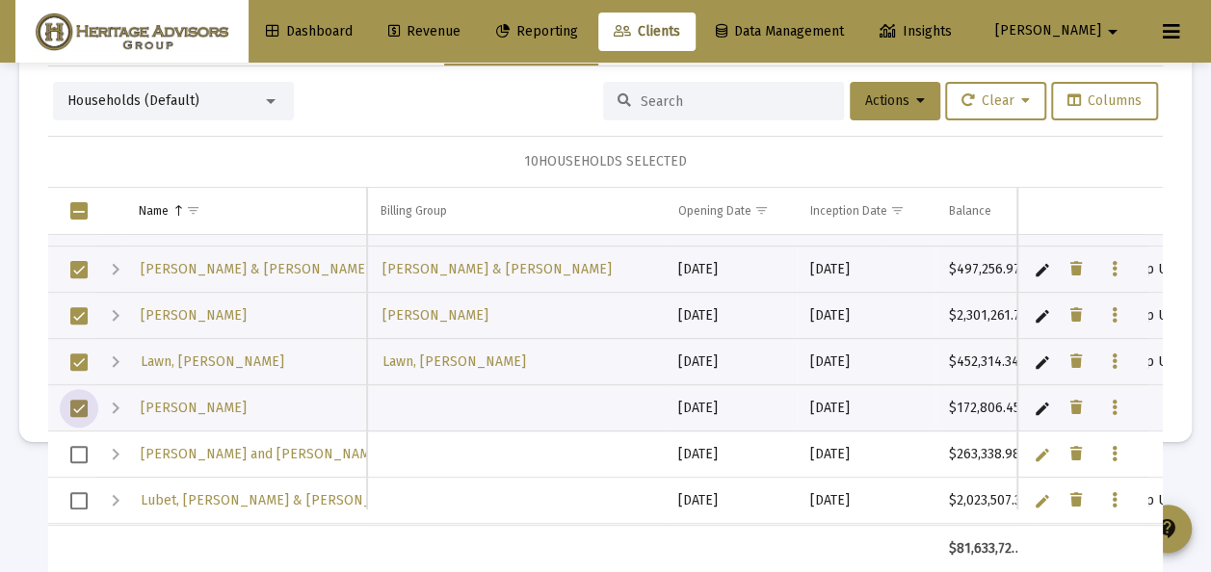
click at [79, 450] on span "Select row" at bounding box center [78, 454] width 17 height 17
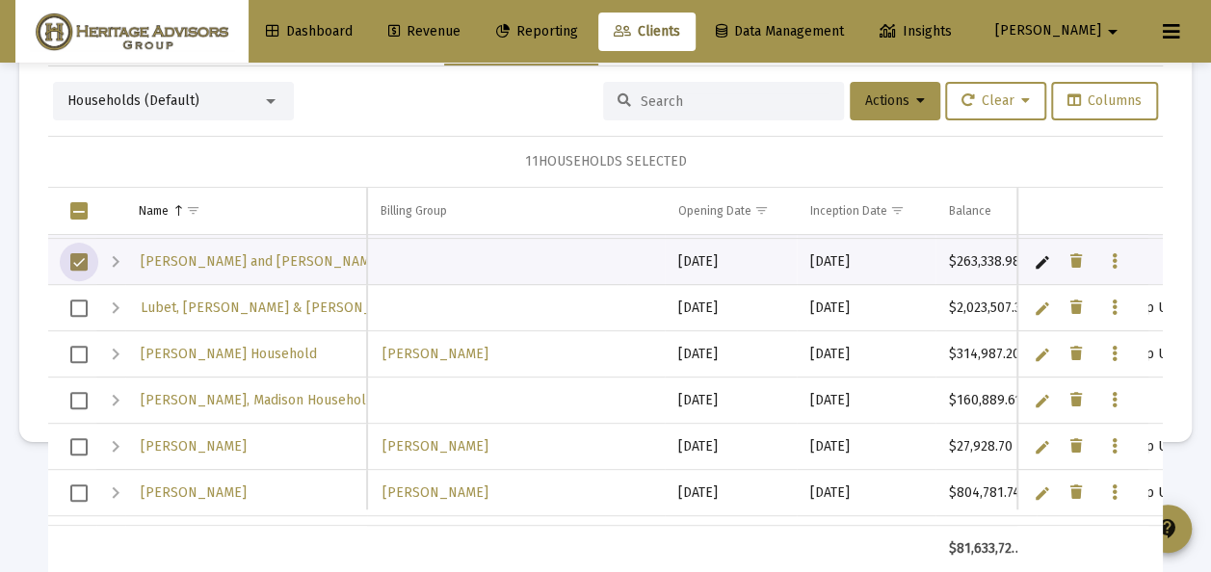
click at [77, 304] on span "Select row" at bounding box center [78, 308] width 17 height 17
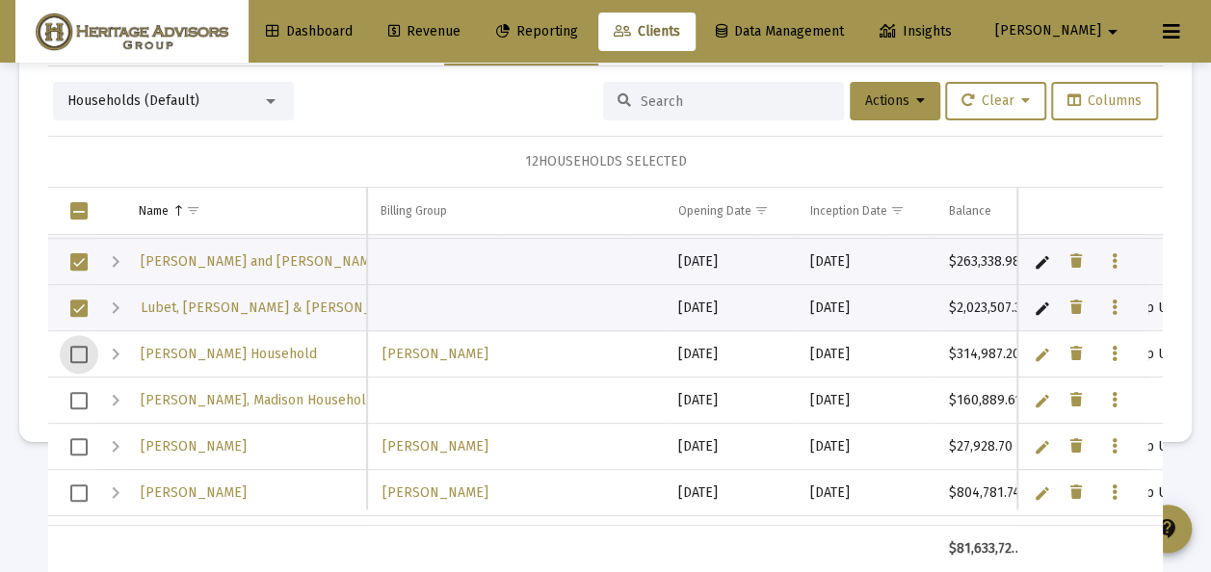
click at [81, 352] on span "Select row" at bounding box center [78, 354] width 17 height 17
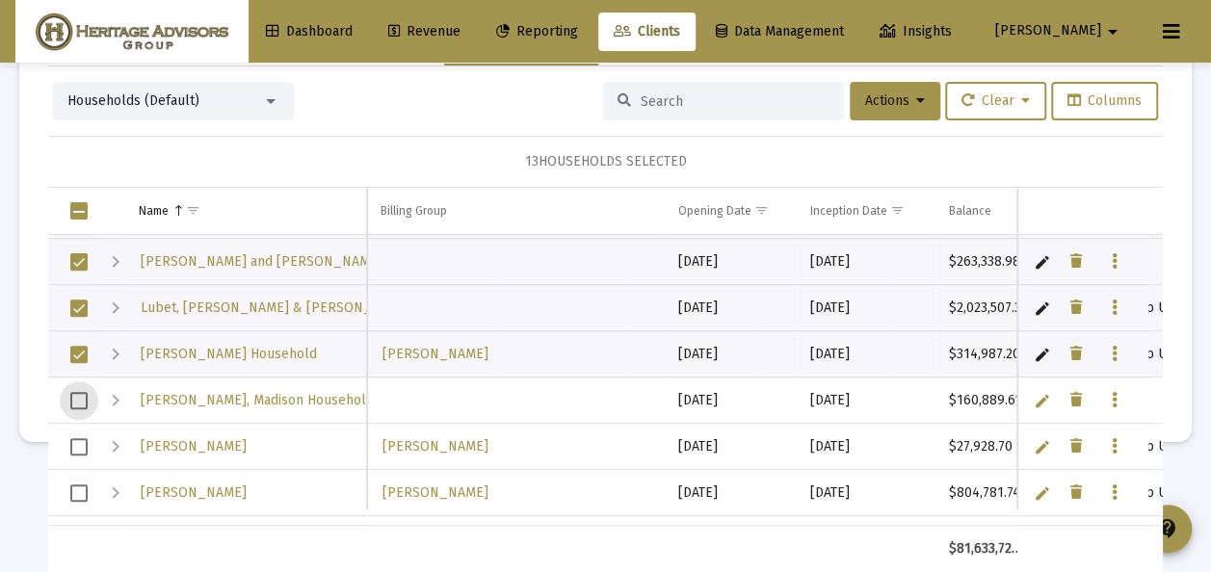
drag, startPoint x: 79, startPoint y: 395, endPoint x: 84, endPoint y: 417, distance: 22.7
click at [79, 396] on span "Select row" at bounding box center [78, 400] width 17 height 17
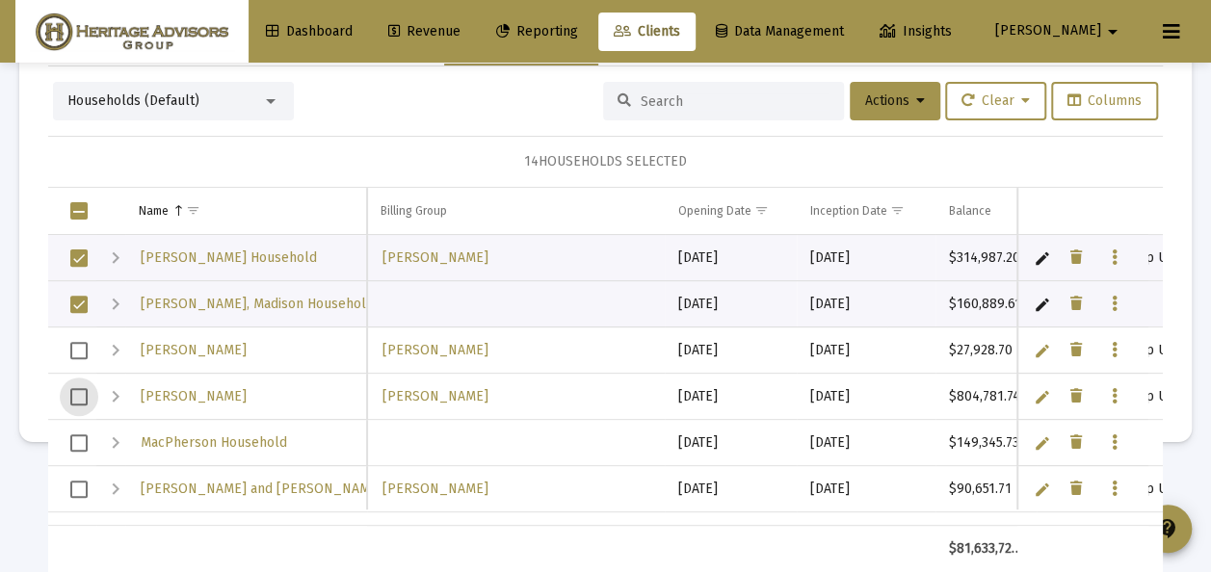
click at [79, 389] on span "Select row" at bounding box center [78, 396] width 17 height 17
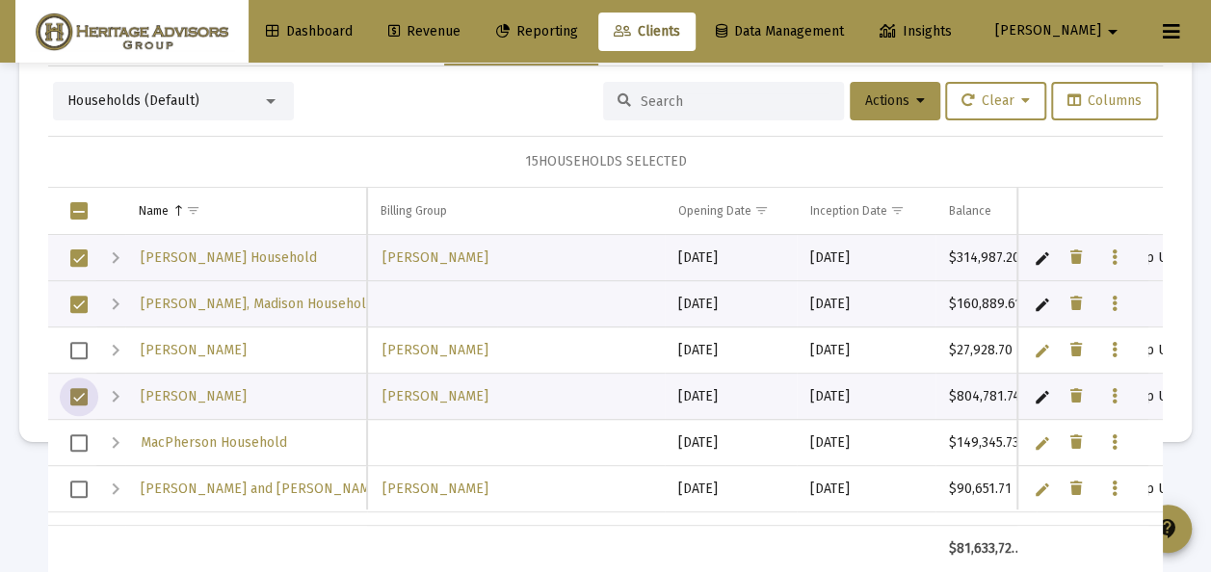
click at [84, 434] on span "Select row" at bounding box center [78, 442] width 17 height 17
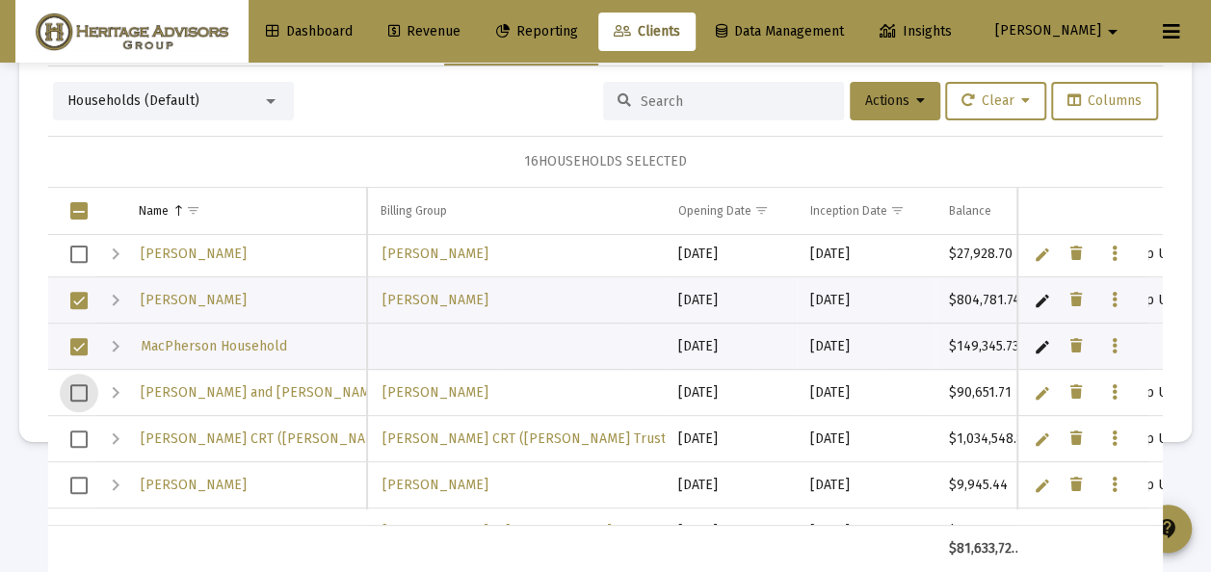
click at [85, 387] on span "Select row" at bounding box center [78, 392] width 17 height 17
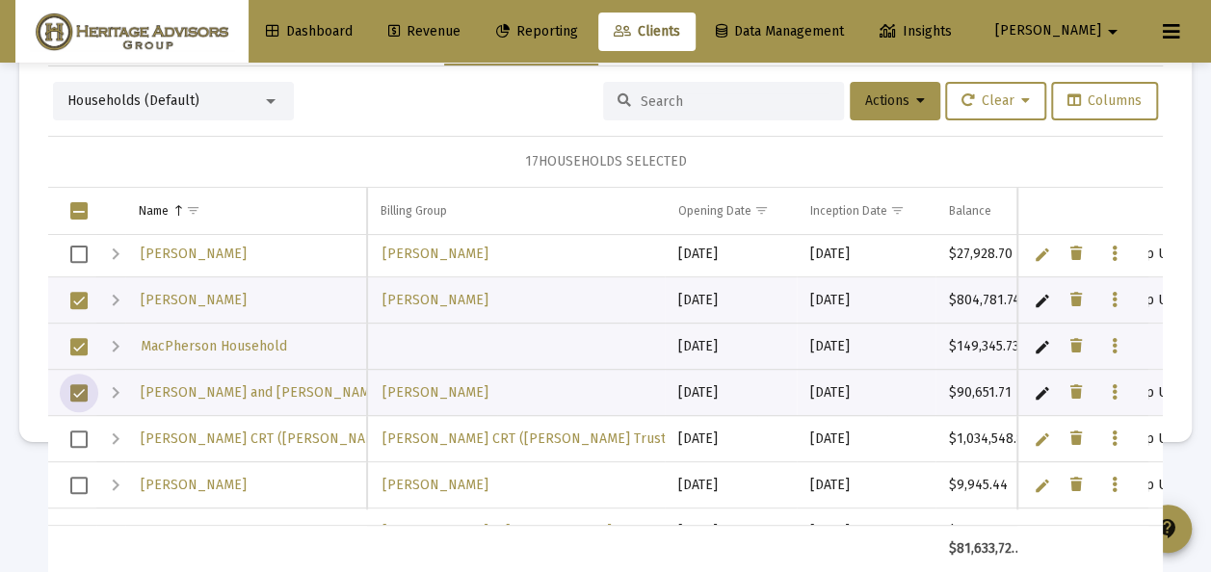
click at [86, 433] on span "Select row" at bounding box center [78, 439] width 17 height 17
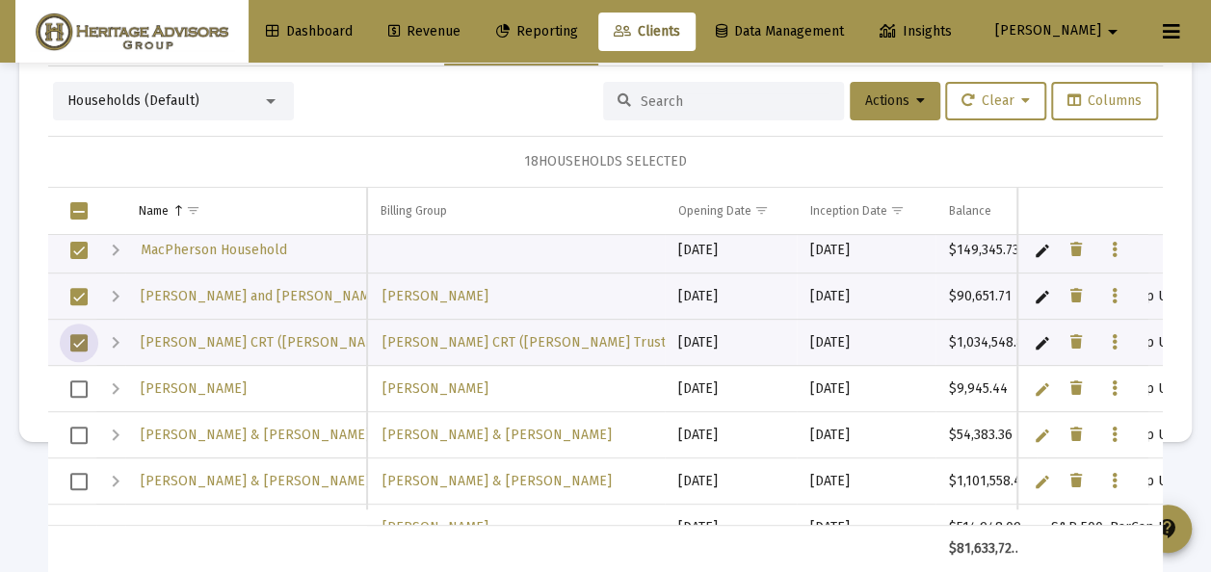
click at [83, 430] on span "Select row" at bounding box center [78, 435] width 17 height 17
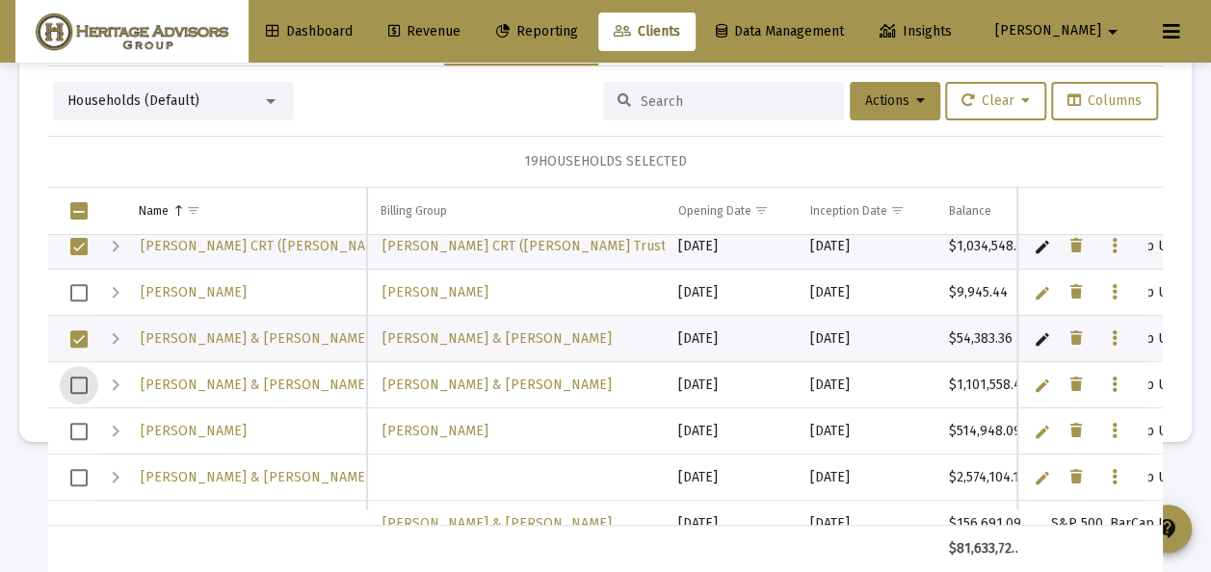
click at [76, 381] on span "Select row" at bounding box center [78, 385] width 17 height 17
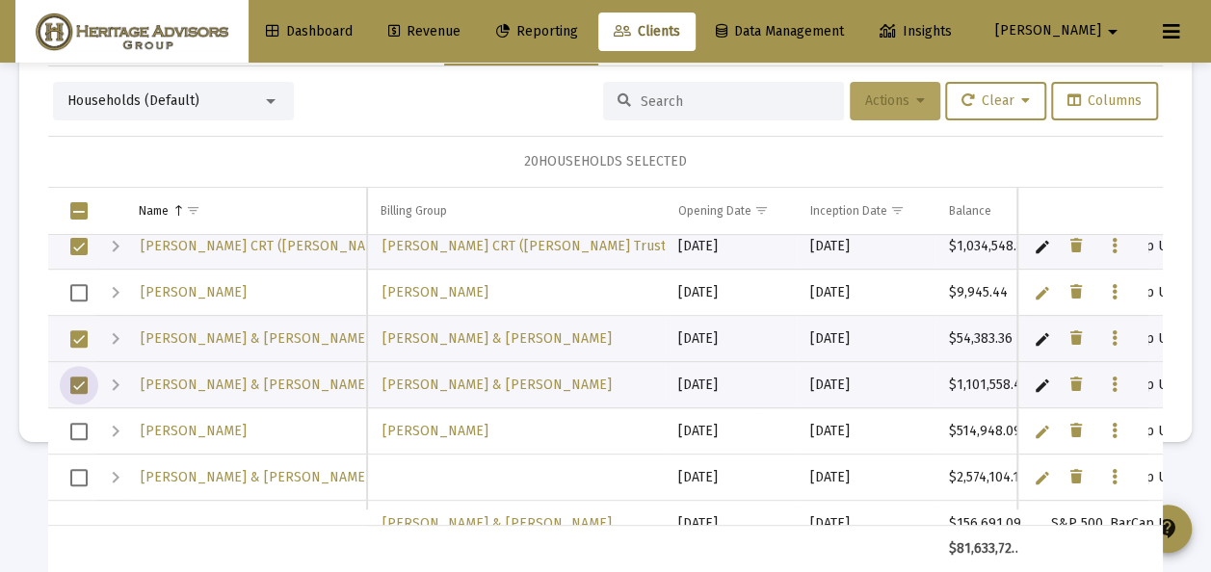
click at [867, 94] on span "Actions" at bounding box center [895, 100] width 60 height 16
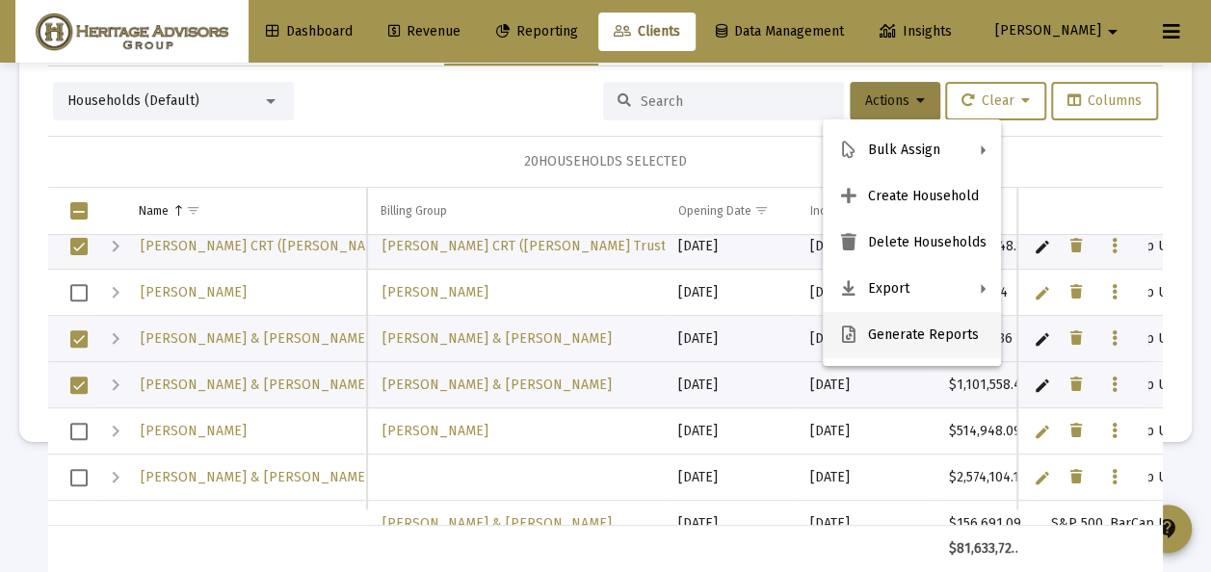
click at [865, 330] on button "Generate Reports" at bounding box center [912, 335] width 178 height 46
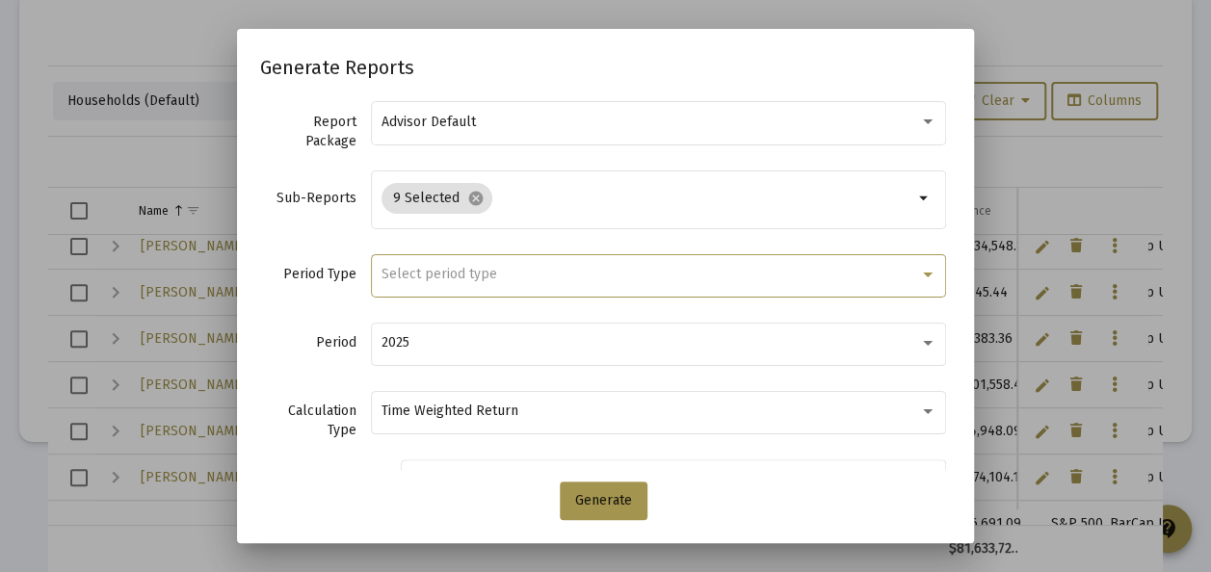
click at [460, 280] on span "Select period type" at bounding box center [439, 274] width 116 height 16
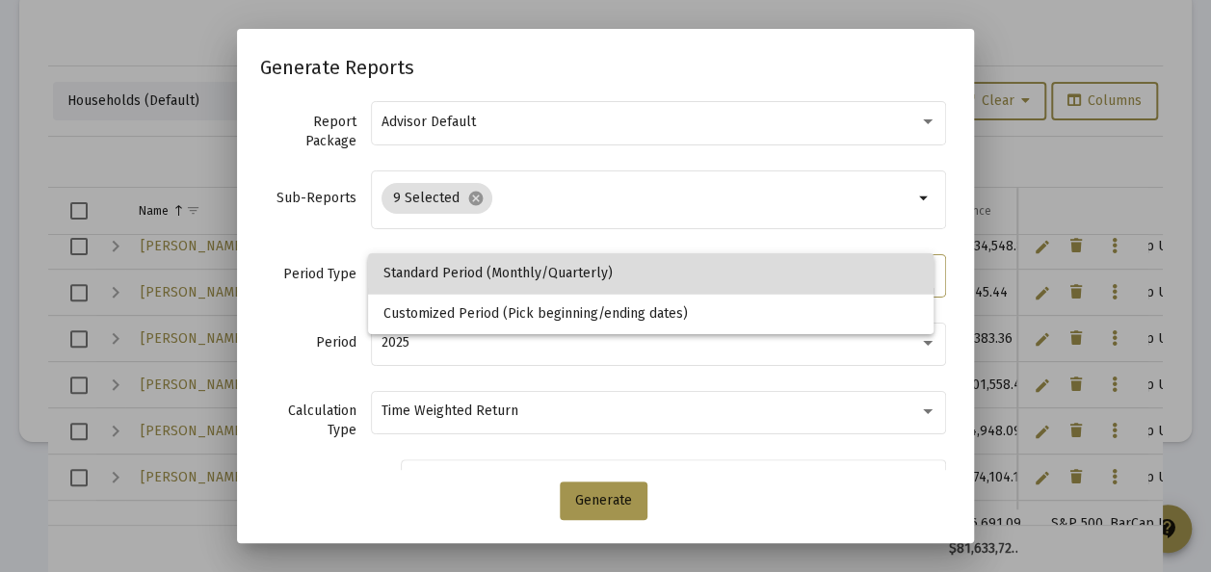
click at [457, 275] on span "Standard Period (Monthly/Quarterly)" at bounding box center [650, 273] width 535 height 40
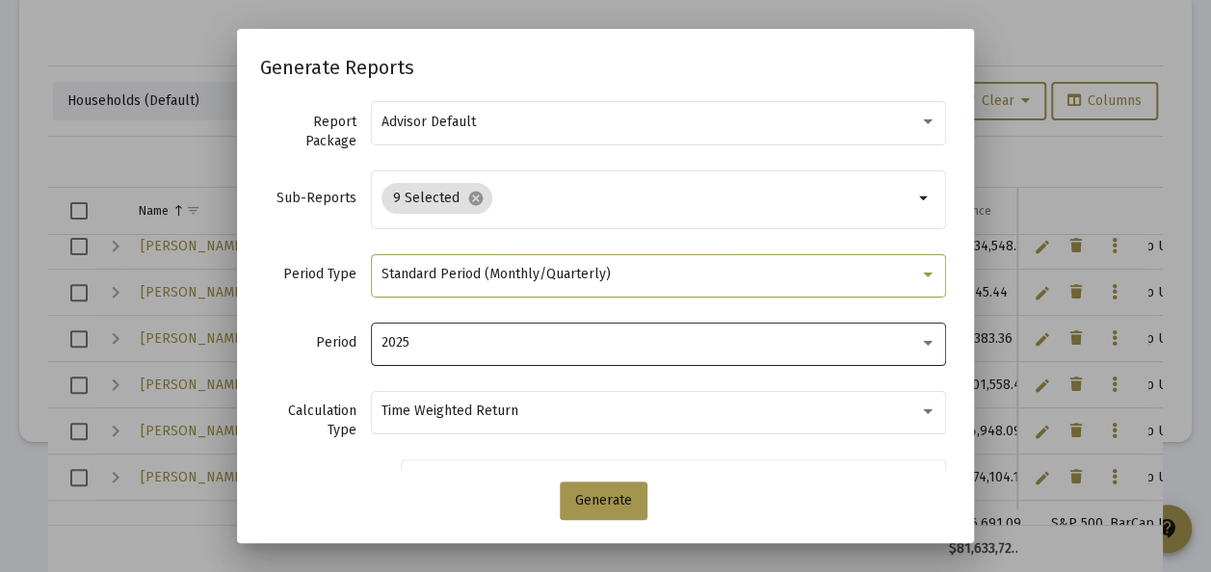
click at [485, 343] on div "2025" at bounding box center [649, 342] width 537 height 15
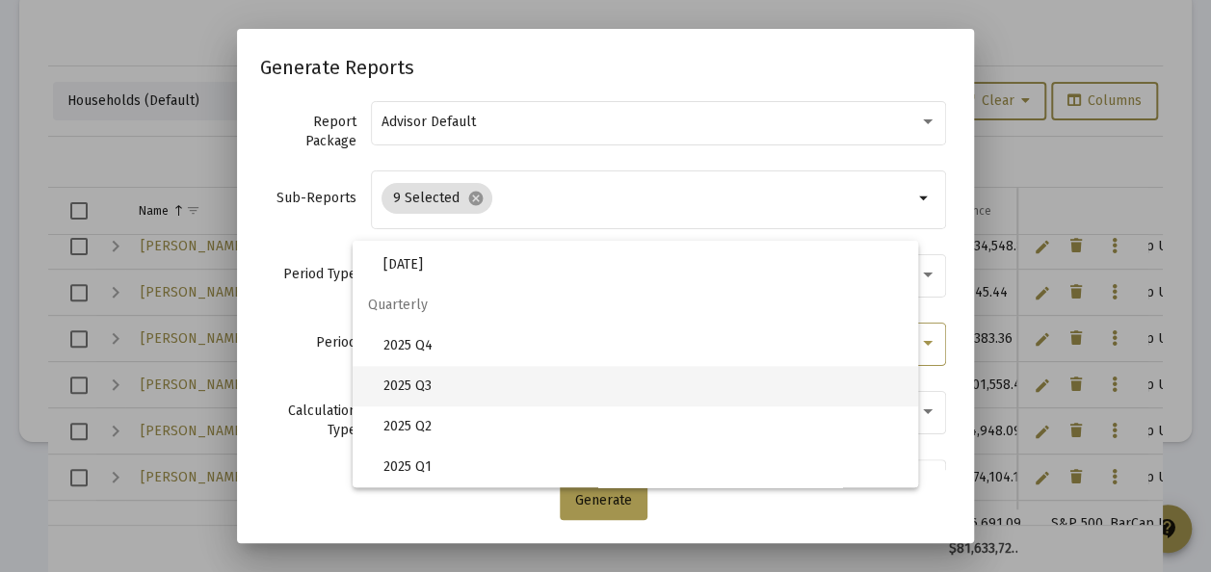
click at [400, 379] on span "2025 Q3" at bounding box center [642, 386] width 519 height 40
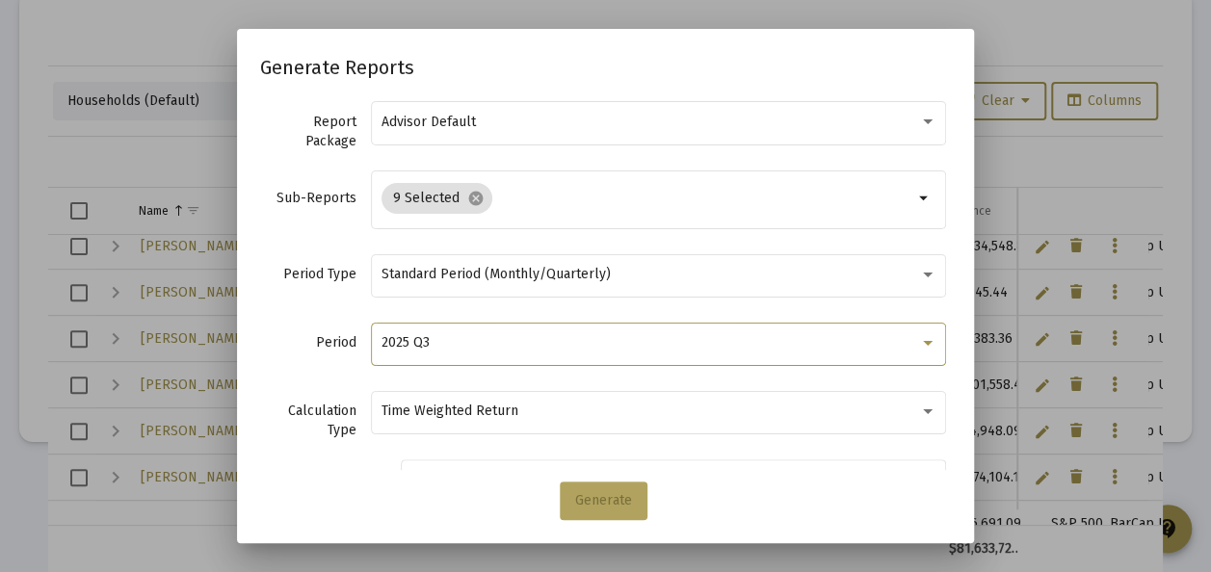
click at [597, 493] on span "Generate" at bounding box center [603, 500] width 57 height 16
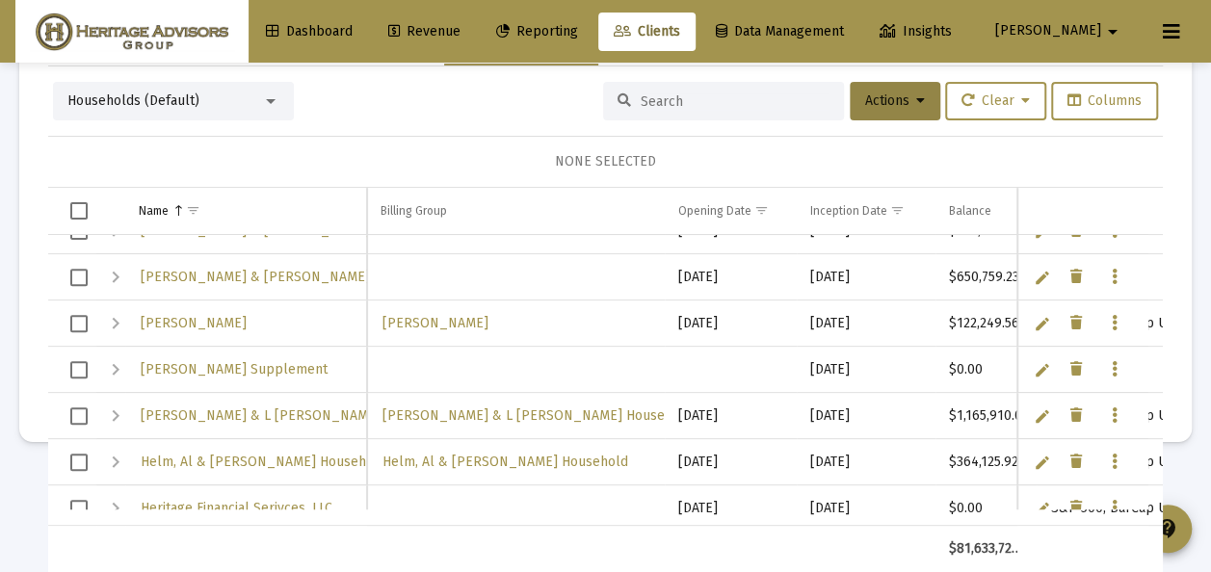
scroll to position [2491, 0]
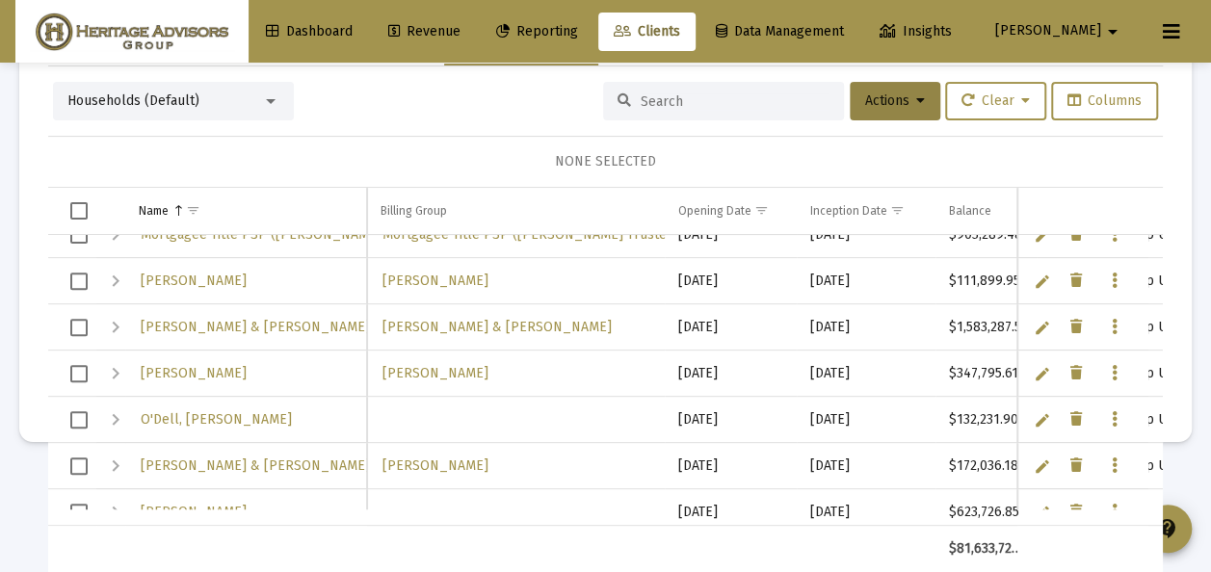
click at [578, 30] on span "Reporting" at bounding box center [537, 31] width 82 height 16
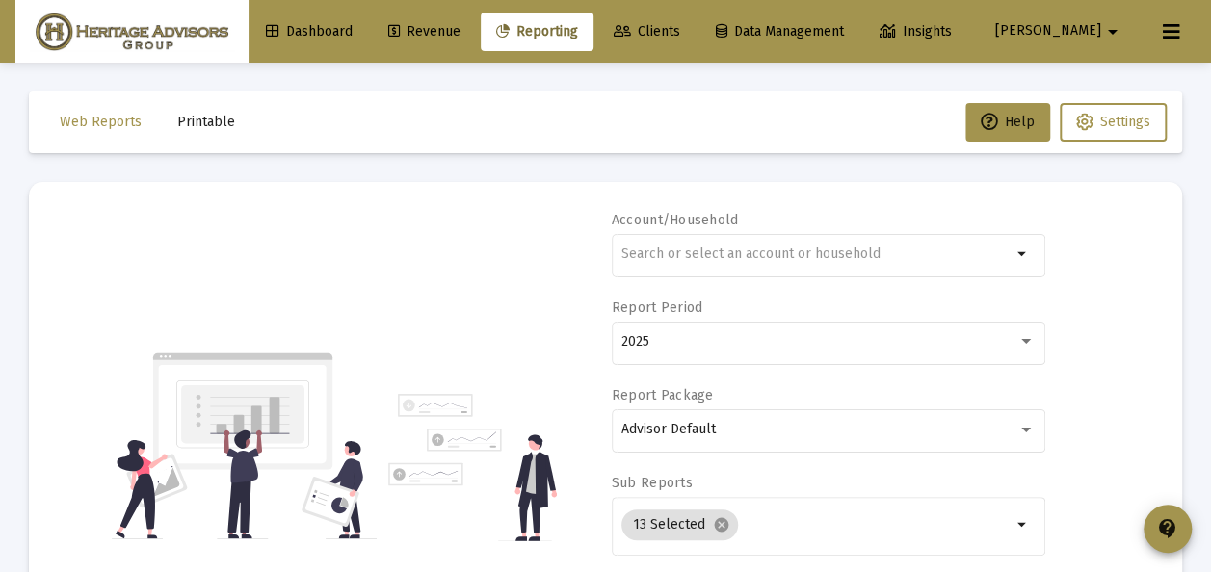
click at [209, 118] on span "Printable" at bounding box center [206, 122] width 58 height 16
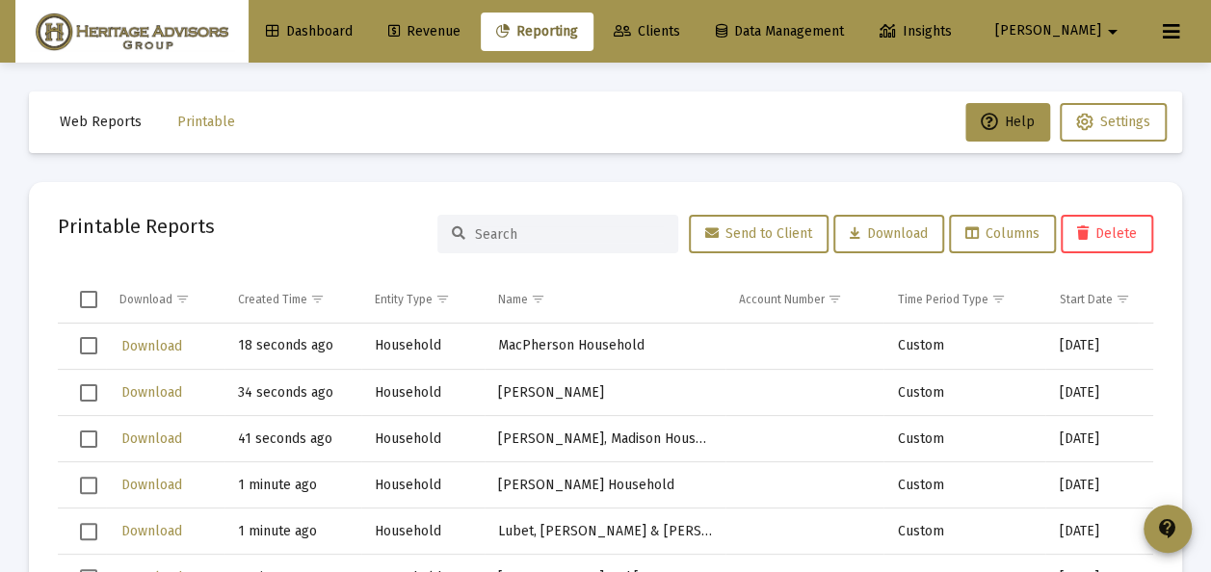
click at [680, 29] on span "Clients" at bounding box center [647, 31] width 66 height 16
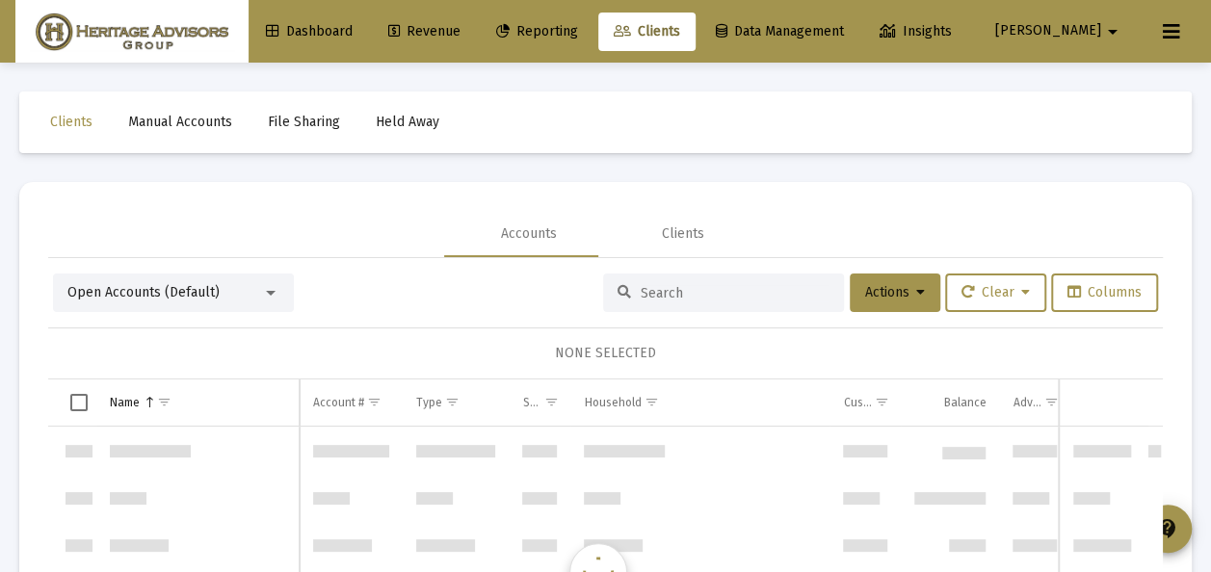
scroll to position [3699, 0]
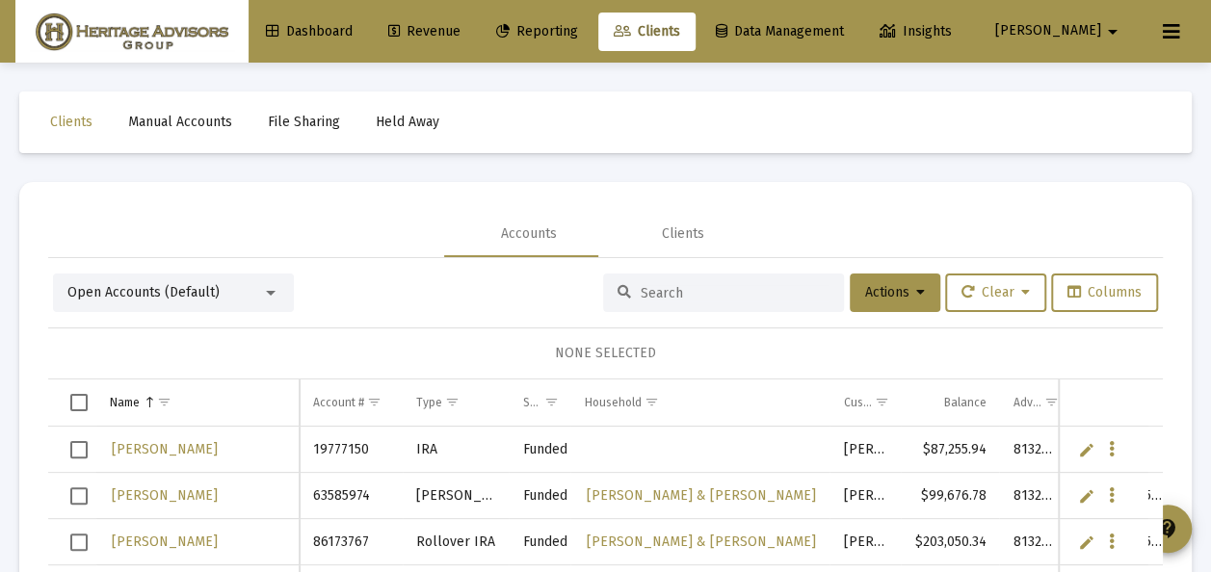
click at [271, 291] on div at bounding box center [271, 293] width 10 height 5
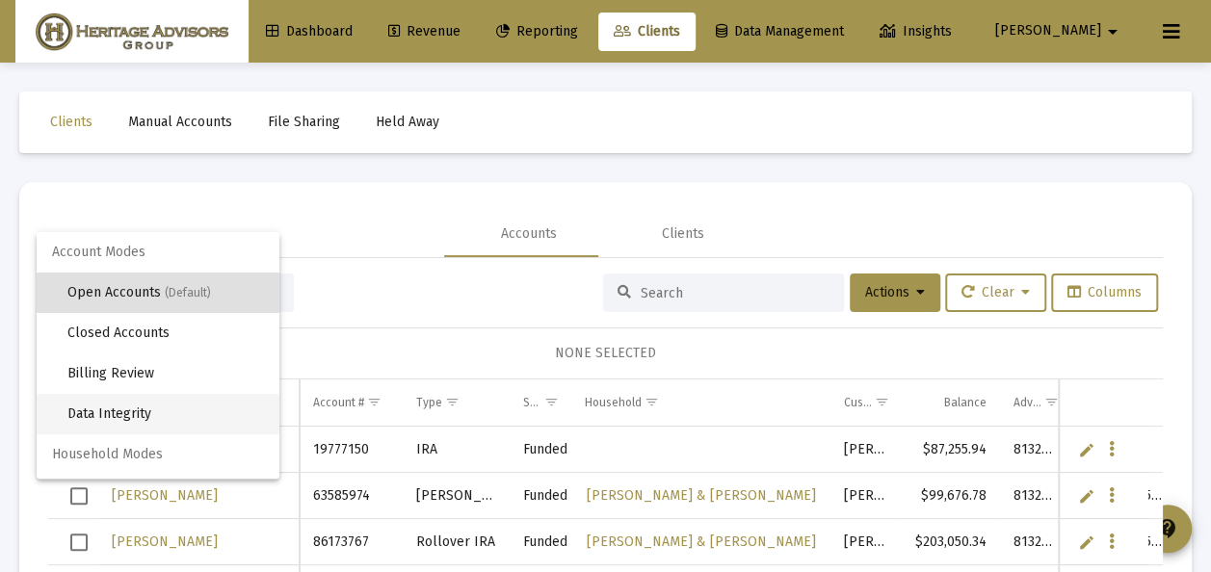
scroll to position [37, 0]
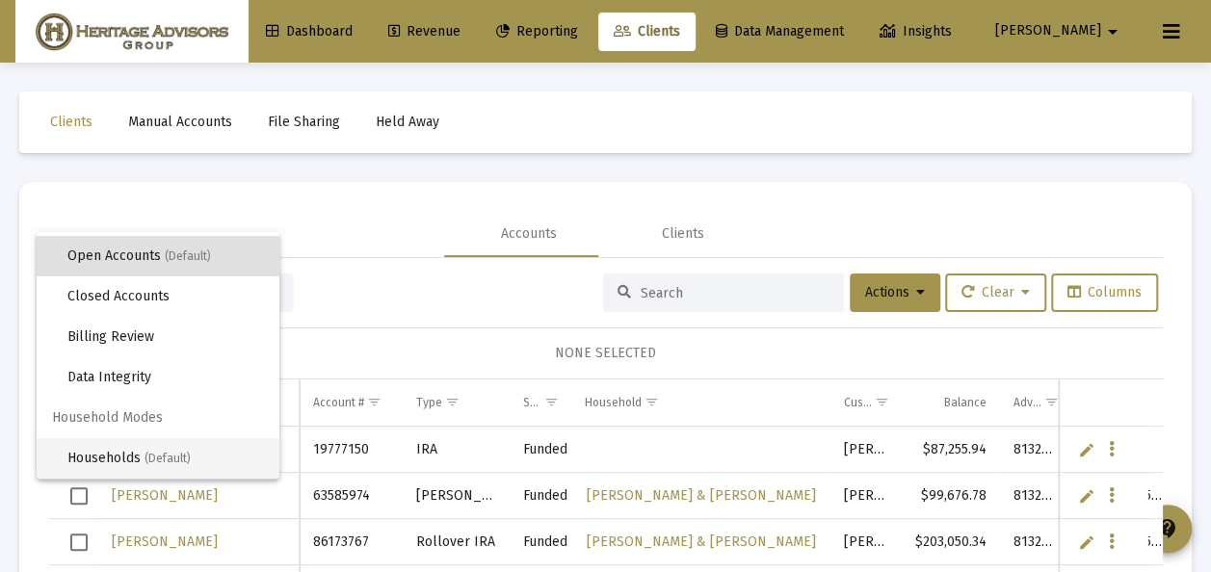
click at [107, 457] on span "Households (Default)" at bounding box center [165, 458] width 196 height 40
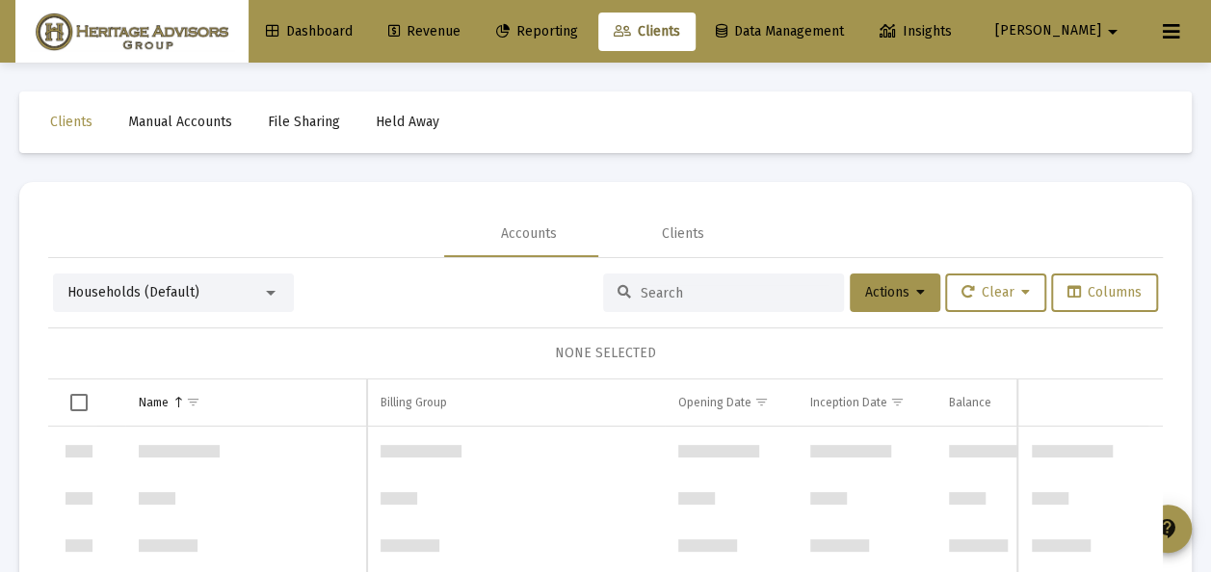
scroll to position [5548, 0]
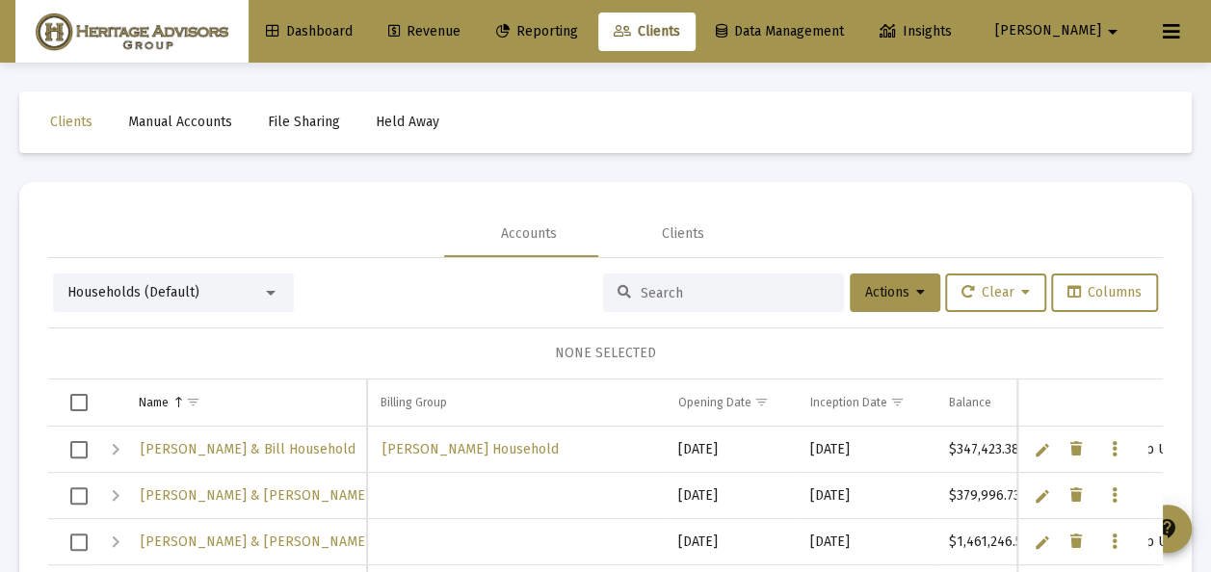
click at [578, 33] on span "Reporting" at bounding box center [537, 31] width 82 height 16
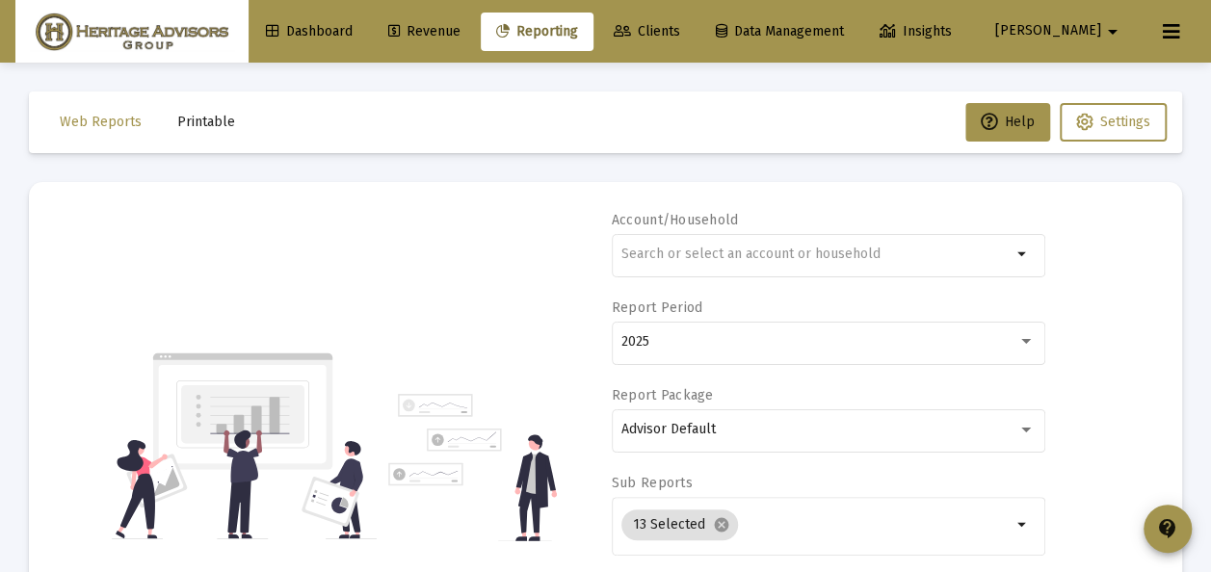
click at [217, 123] on span "Printable" at bounding box center [206, 122] width 58 height 16
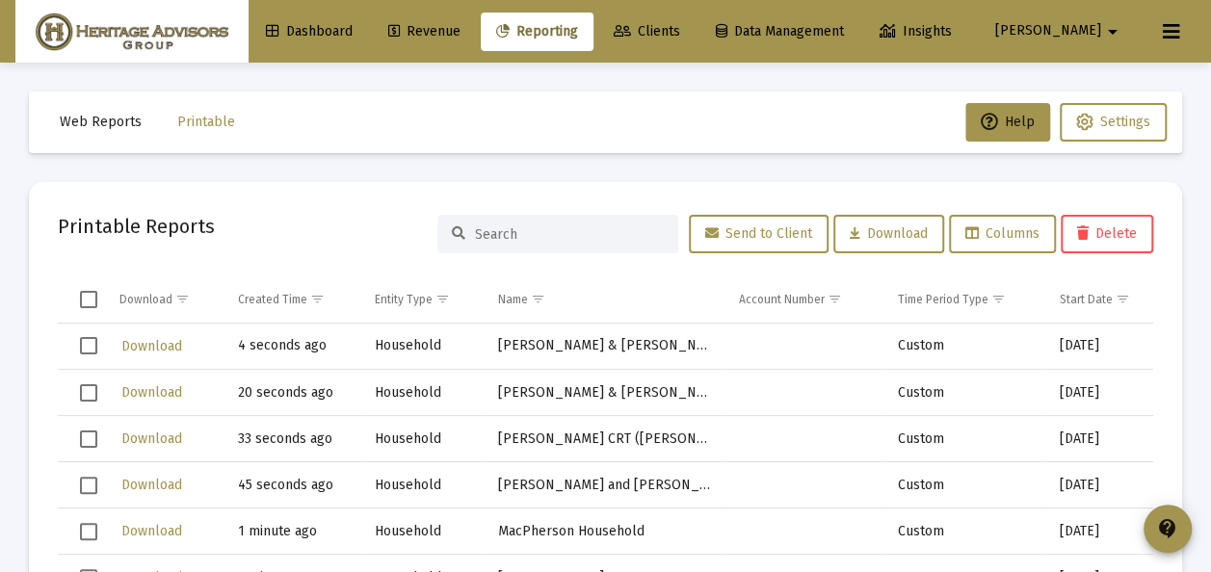
click at [680, 36] on span "Clients" at bounding box center [647, 31] width 66 height 16
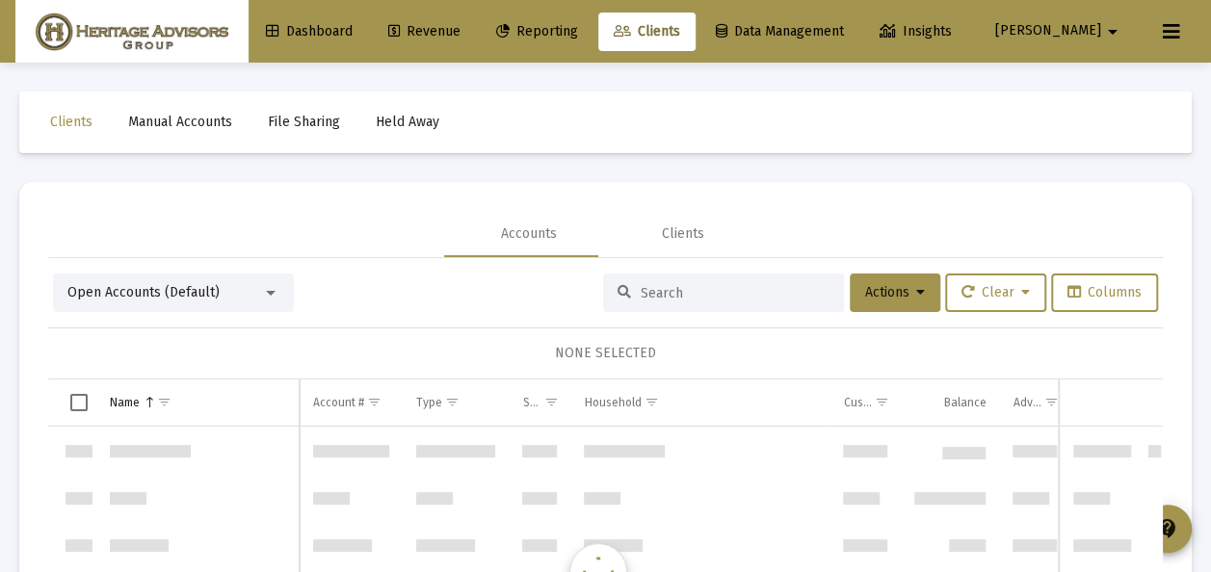
scroll to position [3699, 0]
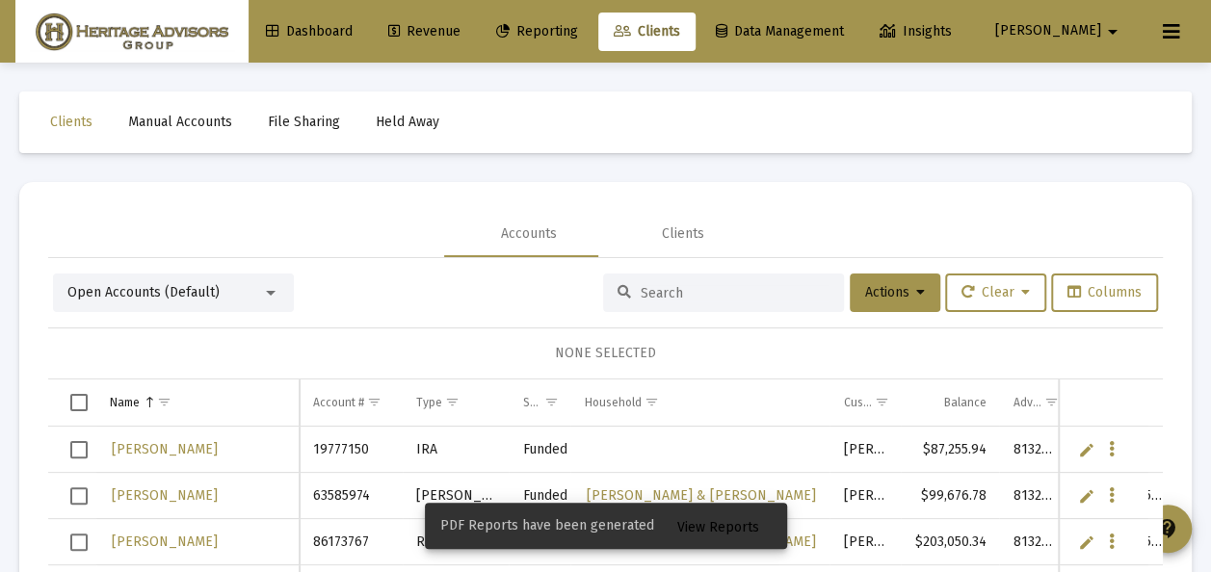
click at [688, 532] on span "View Reports" at bounding box center [718, 527] width 82 height 16
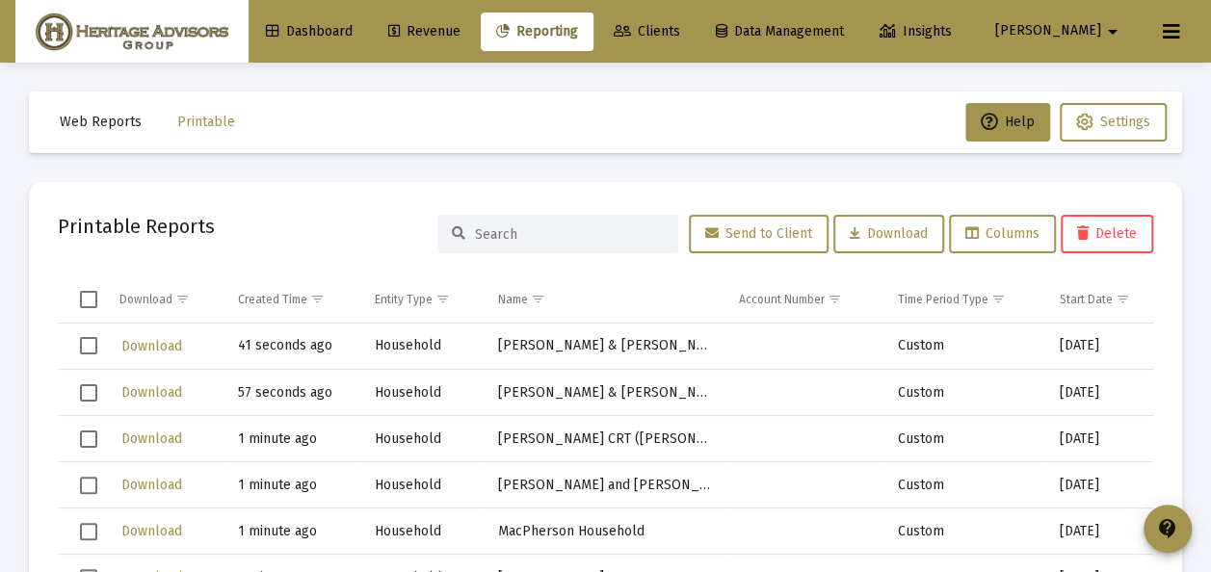
click at [86, 343] on span "Select row" at bounding box center [88, 345] width 17 height 17
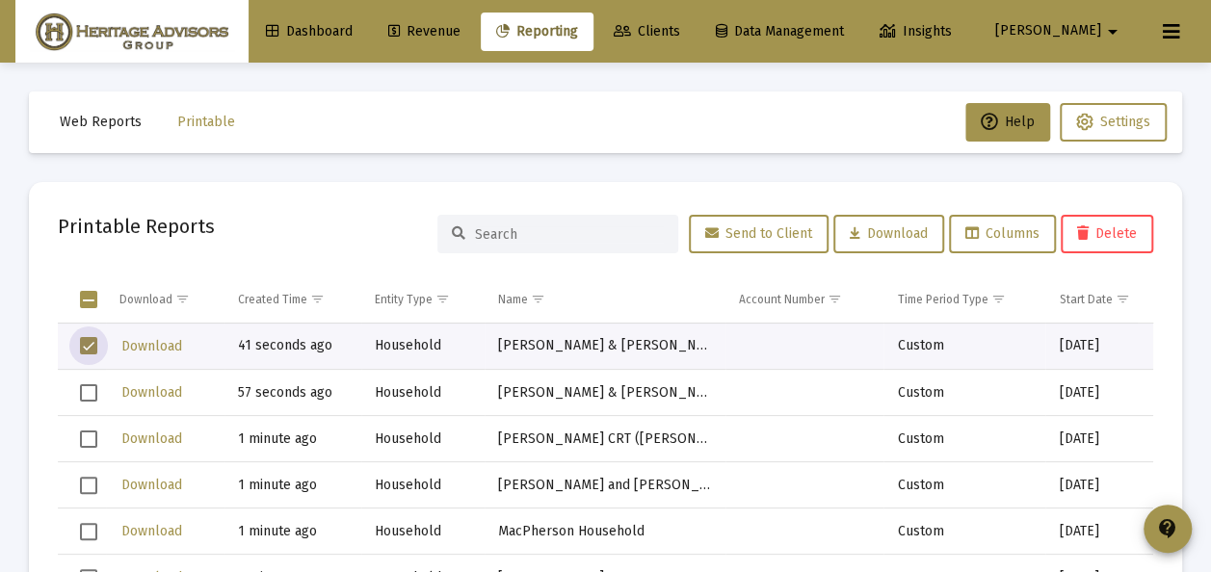
click at [89, 389] on span "Select row" at bounding box center [88, 392] width 17 height 17
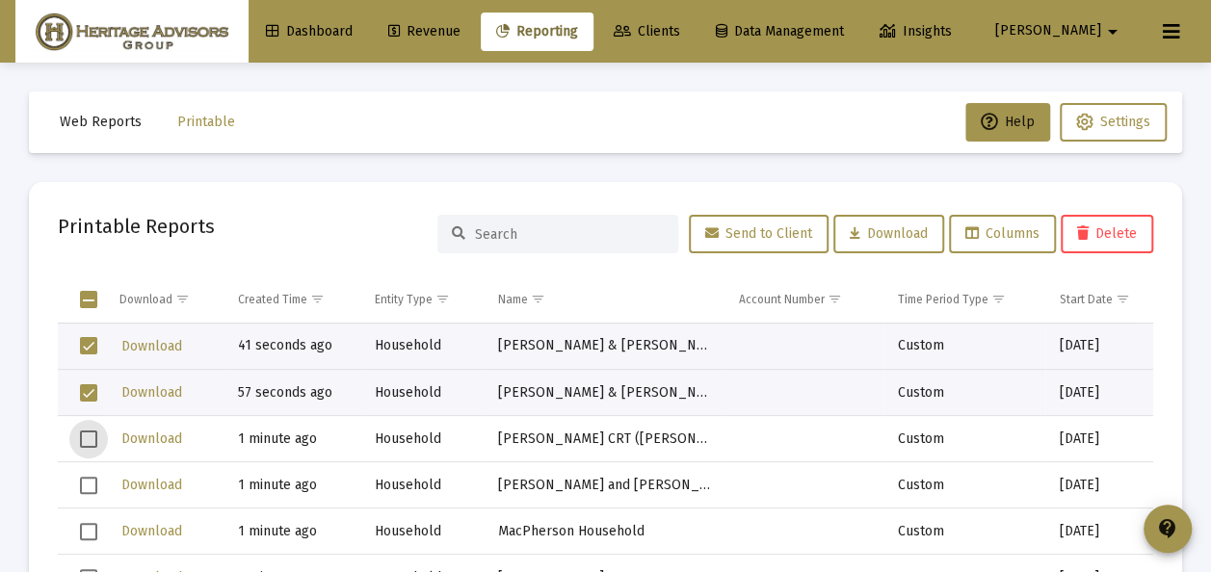
click at [89, 437] on span "Select row" at bounding box center [88, 439] width 17 height 17
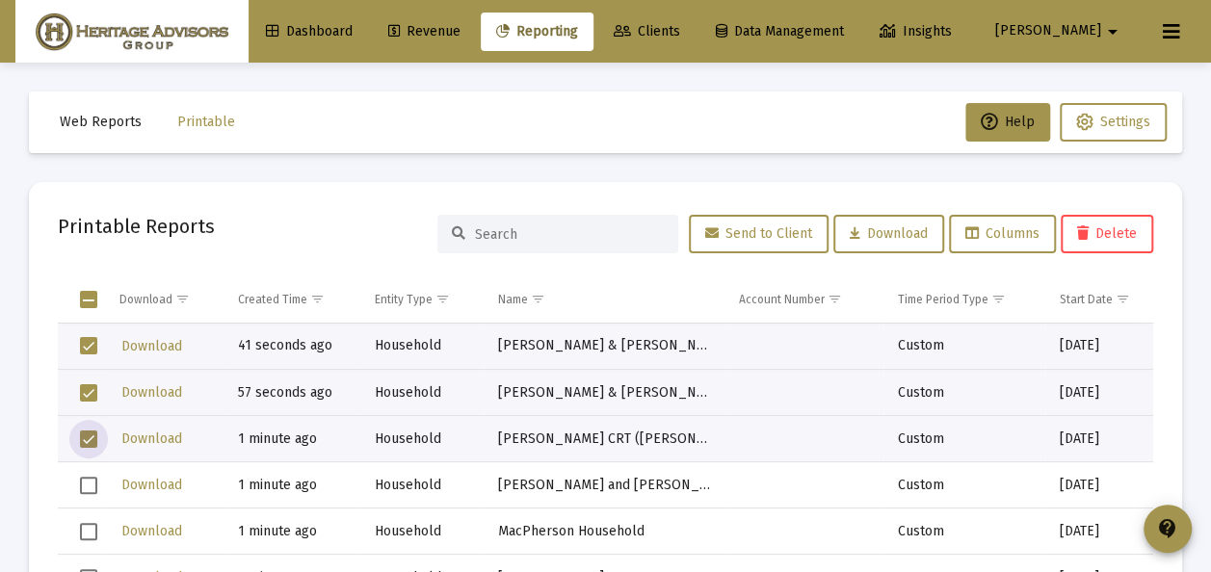
click at [90, 480] on span "Select row" at bounding box center [88, 485] width 17 height 17
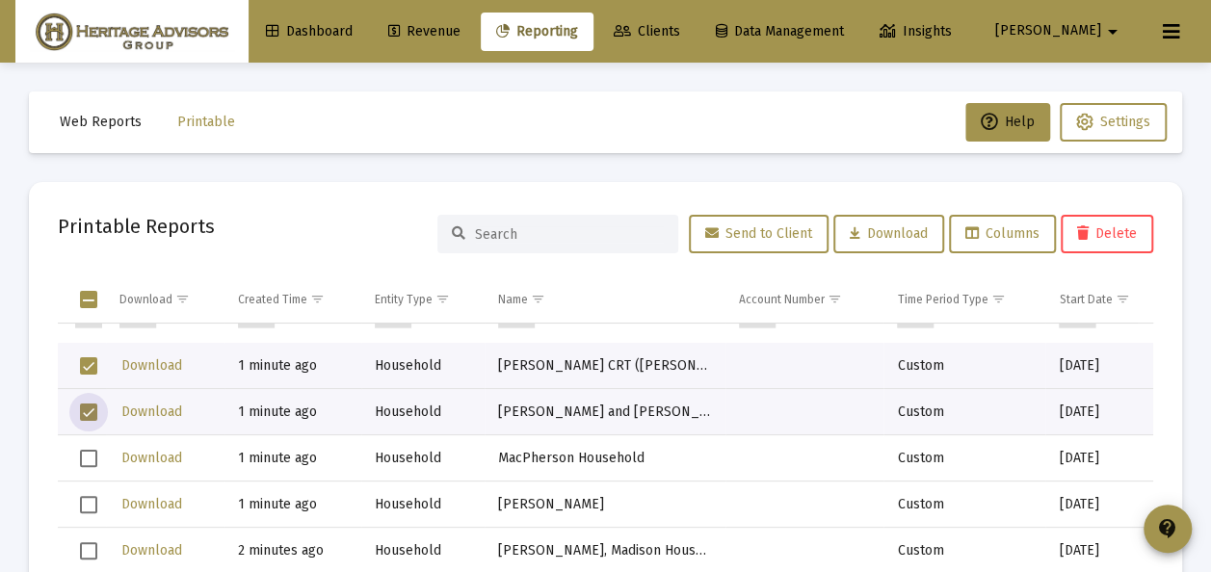
scroll to position [96, 0]
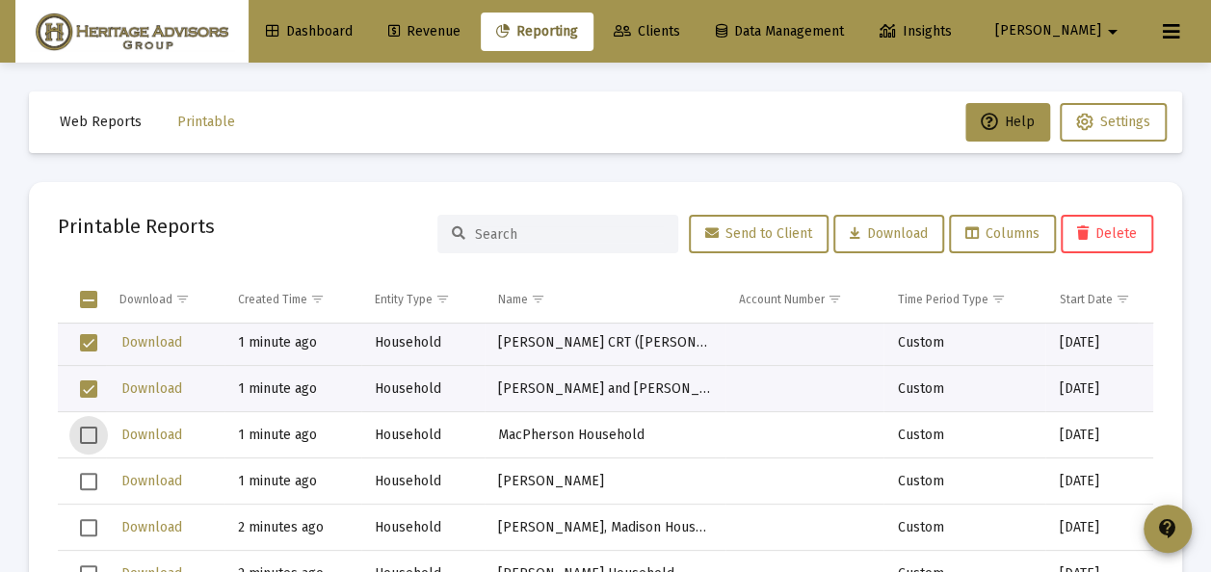
click at [96, 433] on span "Select row" at bounding box center [88, 435] width 17 height 17
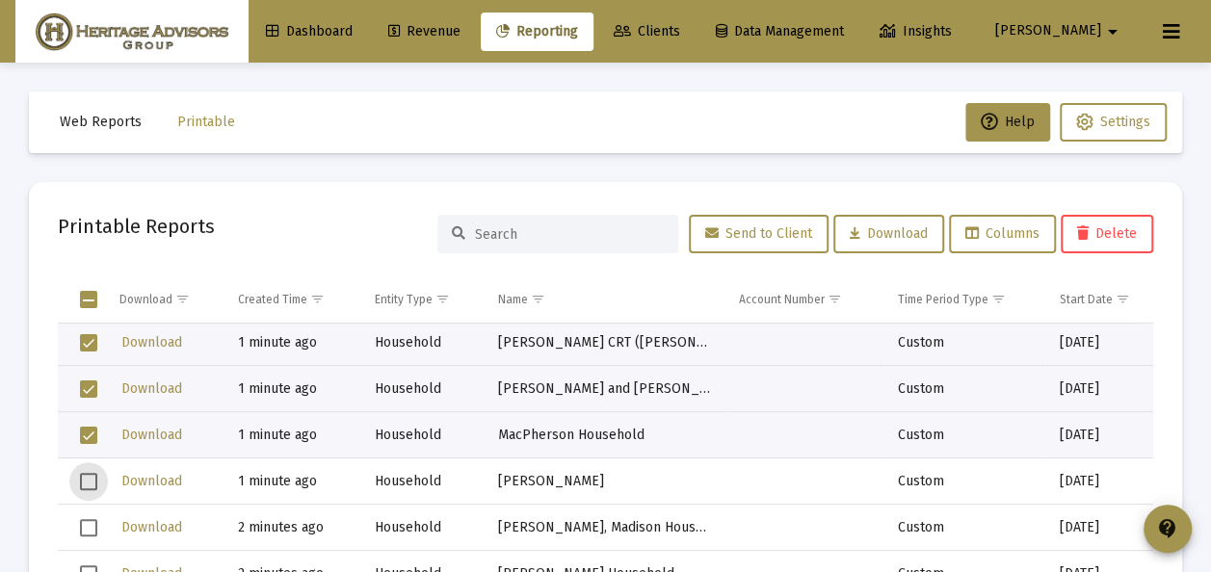
click at [88, 481] on span "Select row" at bounding box center [88, 481] width 17 height 17
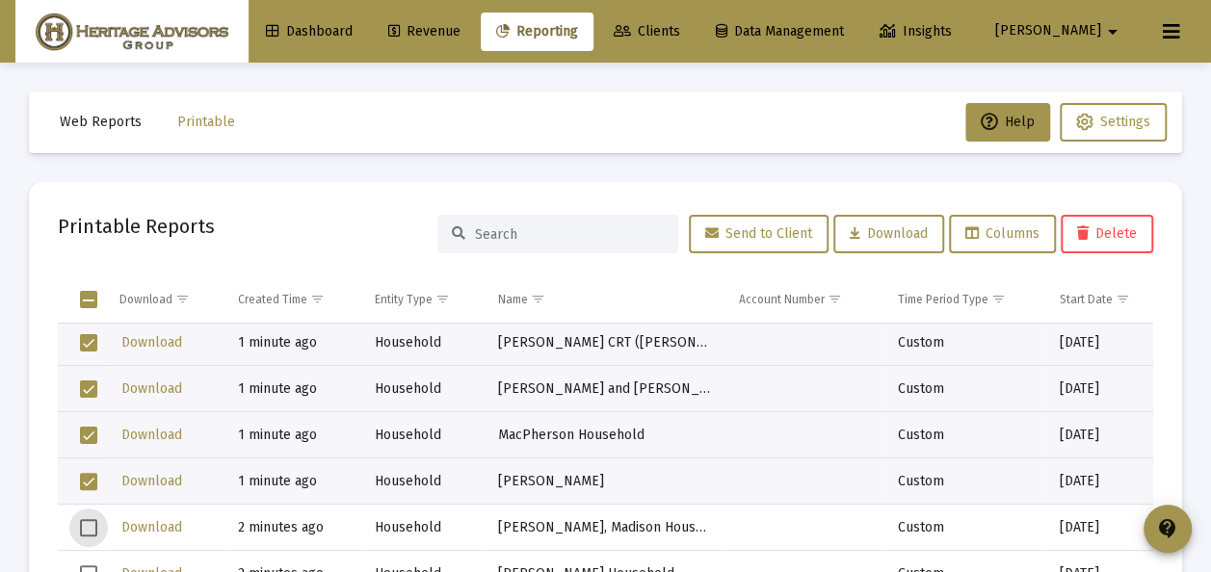
click at [92, 527] on span "Select row" at bounding box center [88, 527] width 17 height 17
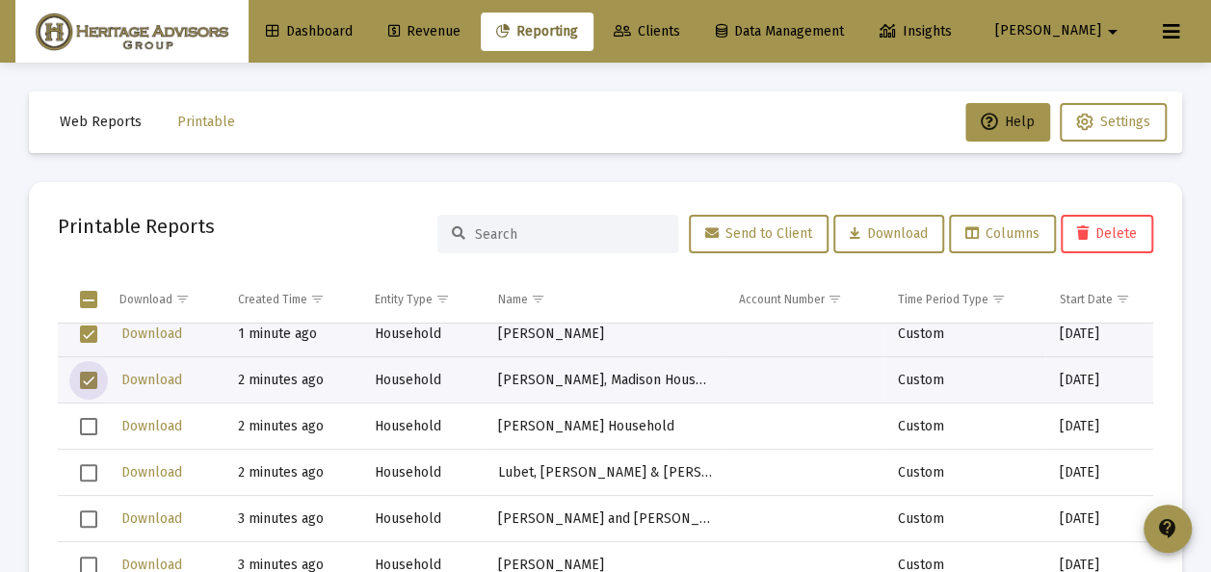
scroll to position [289, 0]
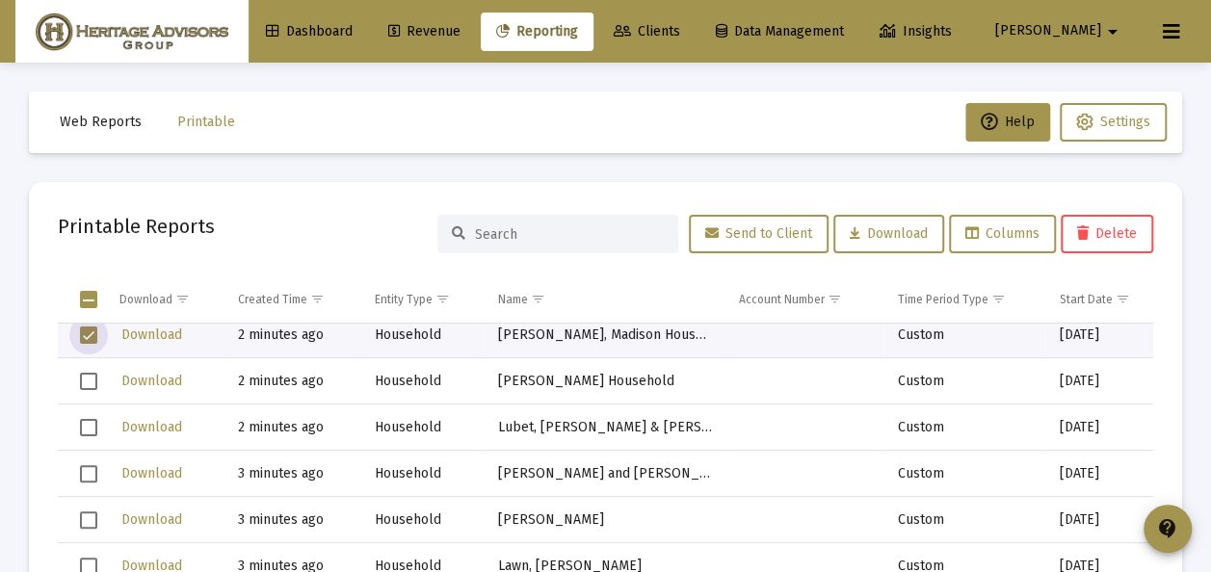
click at [89, 381] on span "Select row" at bounding box center [88, 381] width 17 height 17
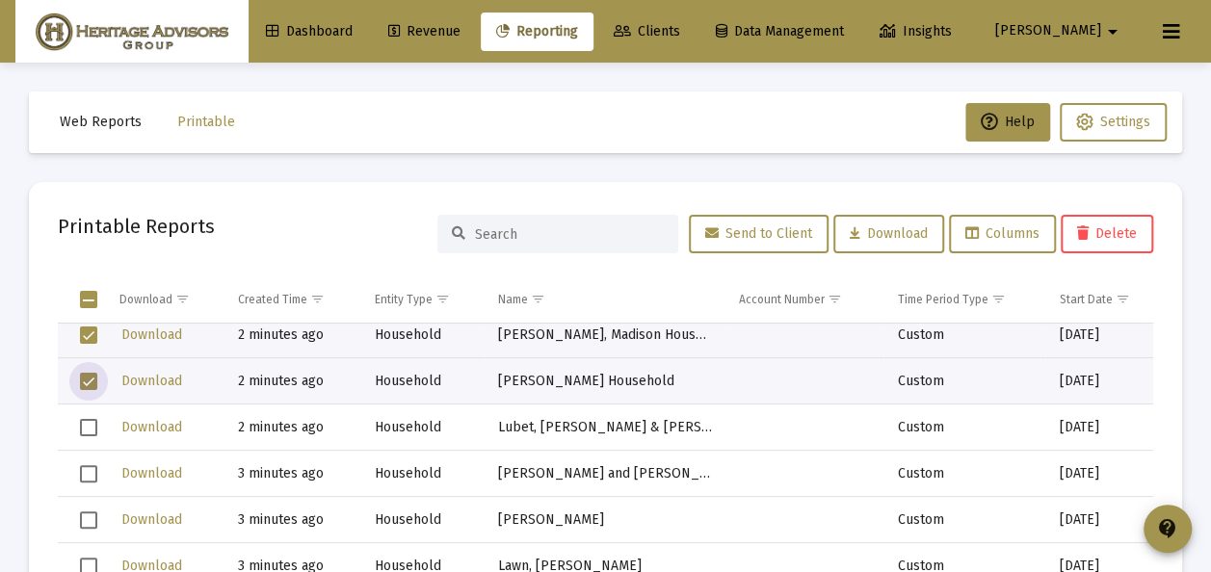
click at [83, 422] on span "Select row" at bounding box center [88, 427] width 17 height 17
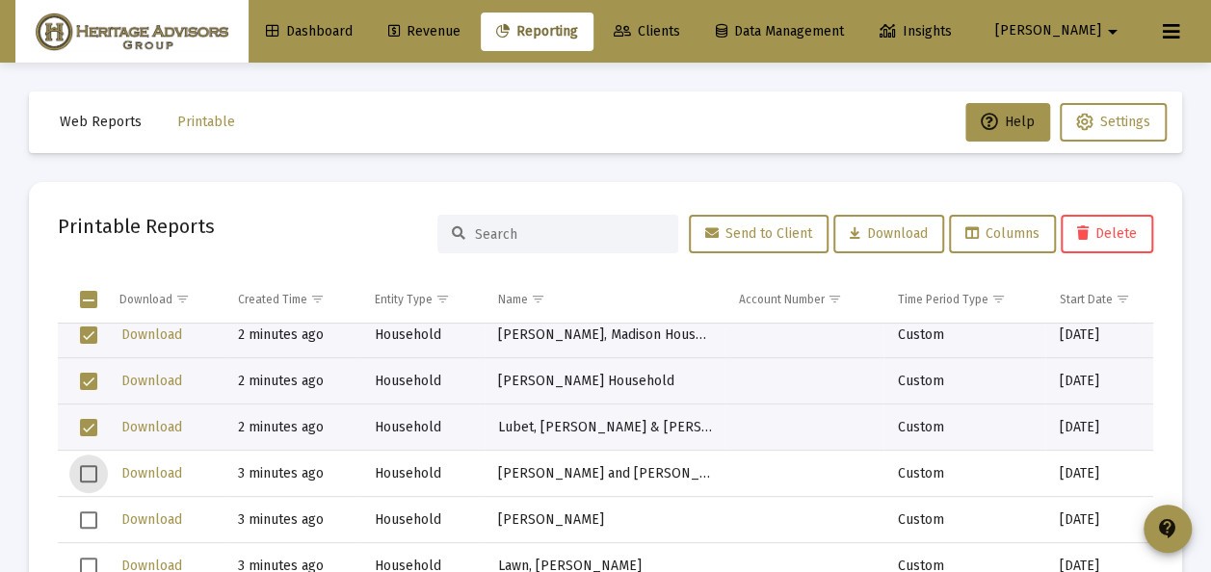
click at [87, 472] on span "Select row" at bounding box center [88, 473] width 17 height 17
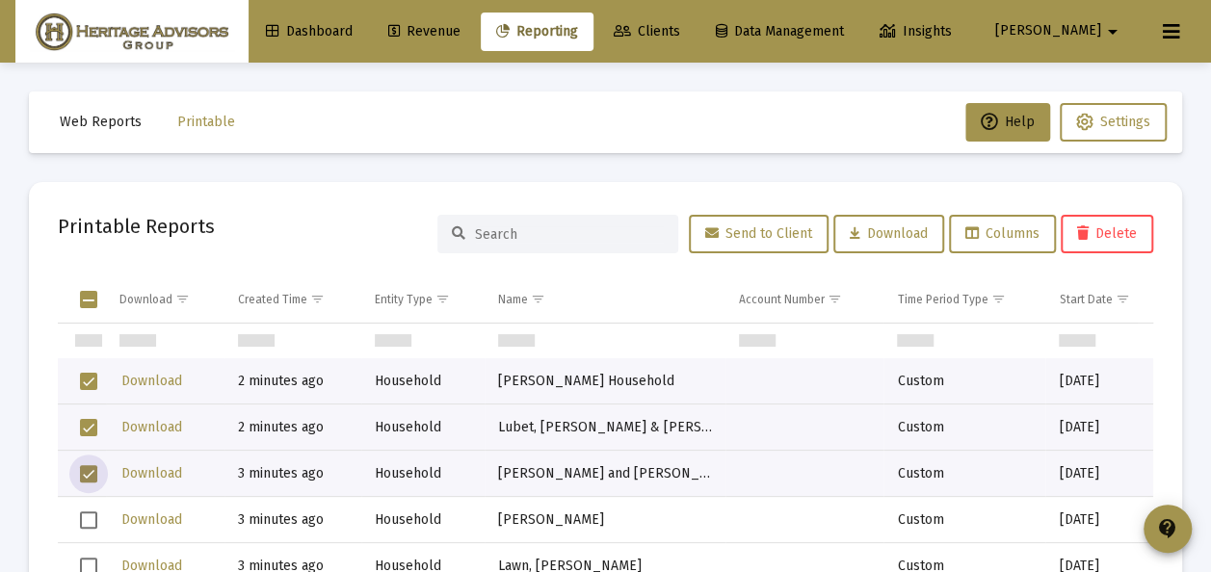
scroll to position [385, 0]
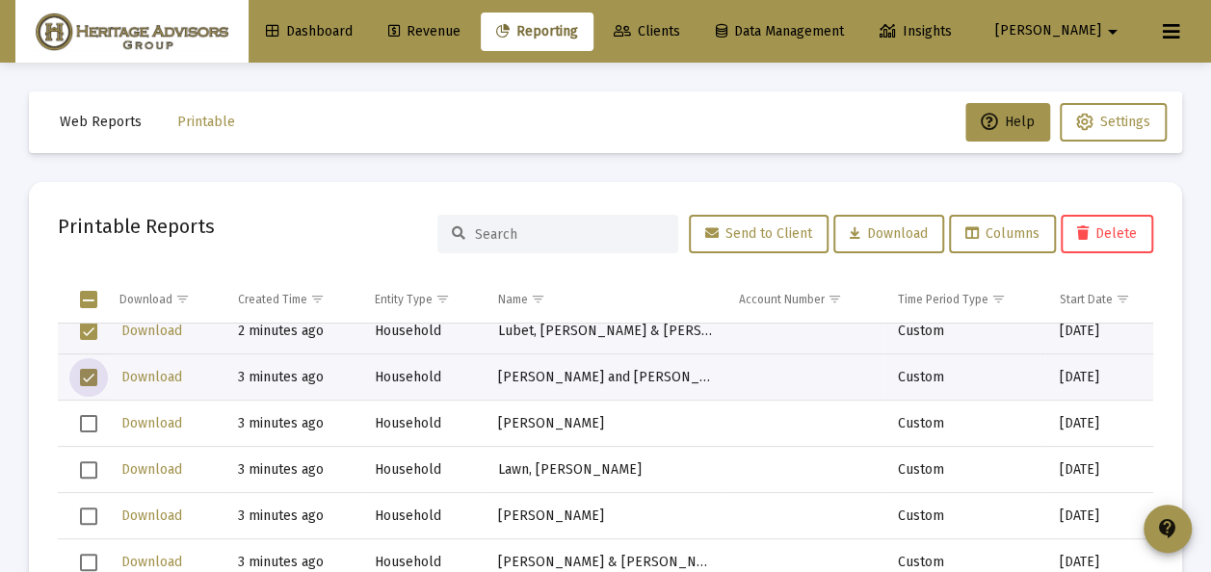
drag, startPoint x: 87, startPoint y: 422, endPoint x: 88, endPoint y: 439, distance: 17.4
click at [88, 422] on span "Select row" at bounding box center [88, 423] width 17 height 17
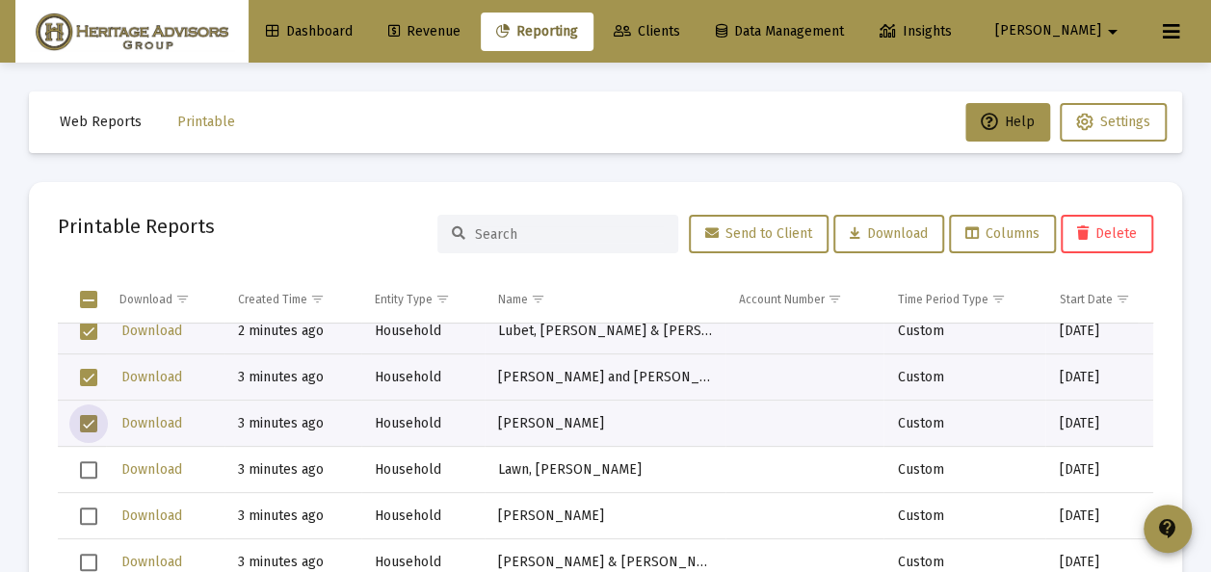
click at [90, 466] on span "Select row" at bounding box center [88, 469] width 17 height 17
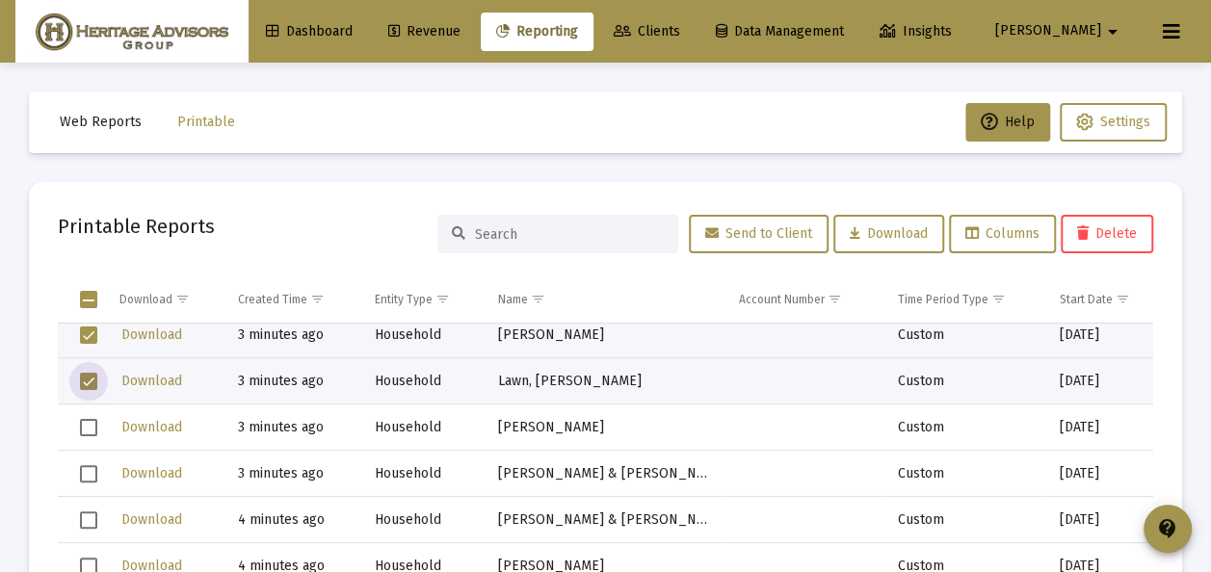
scroll to position [482, 0]
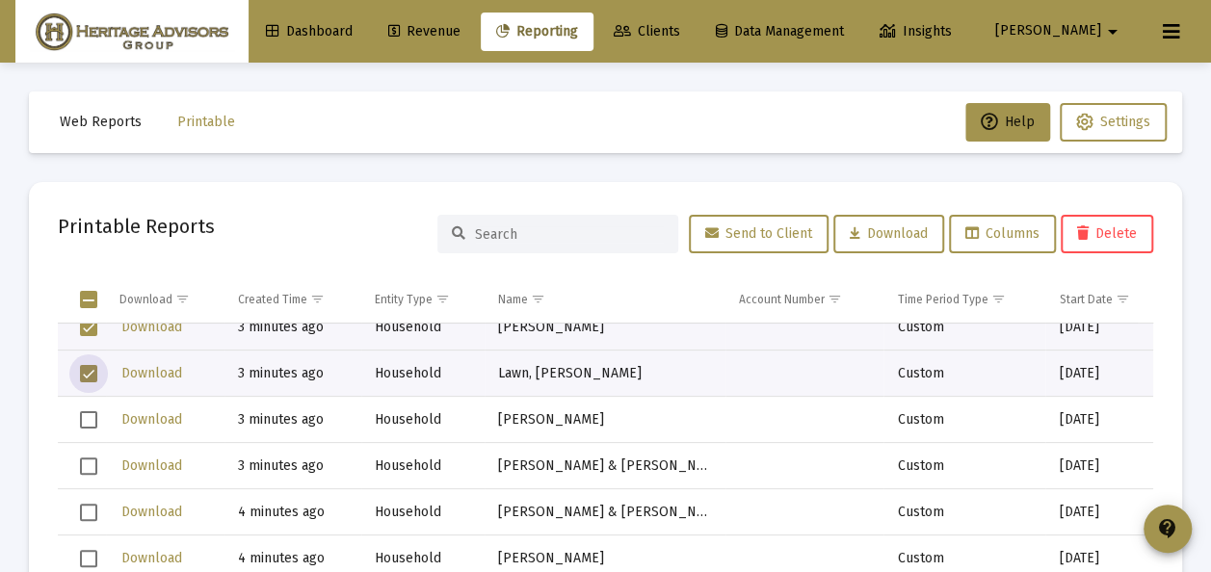
click at [85, 424] on span "Select row" at bounding box center [88, 419] width 17 height 17
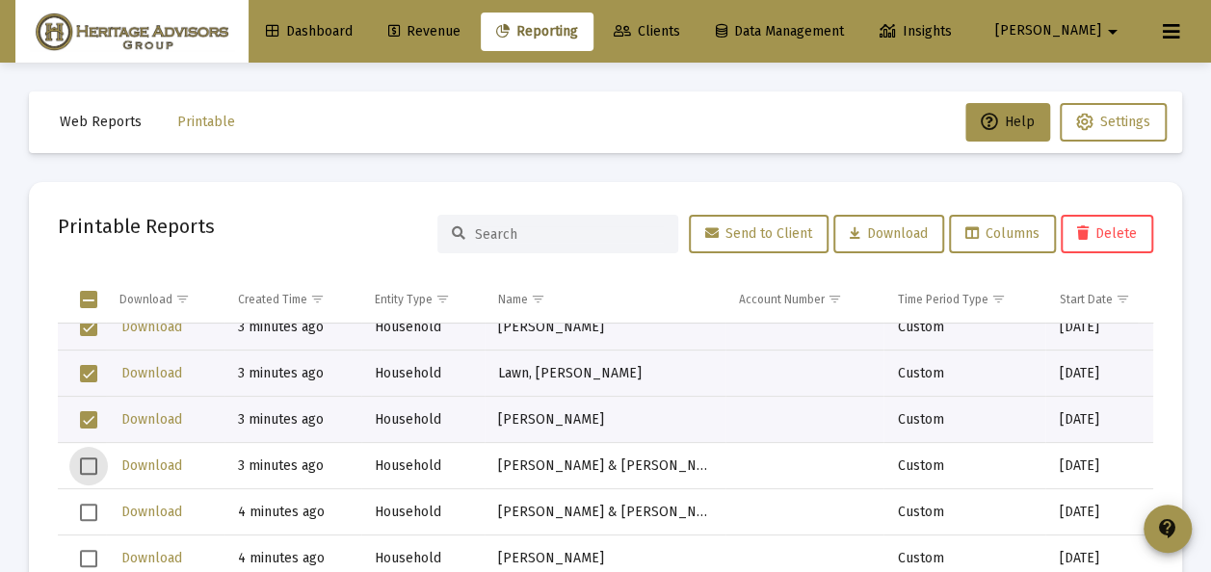
click at [85, 465] on span "Select row" at bounding box center [88, 465] width 17 height 17
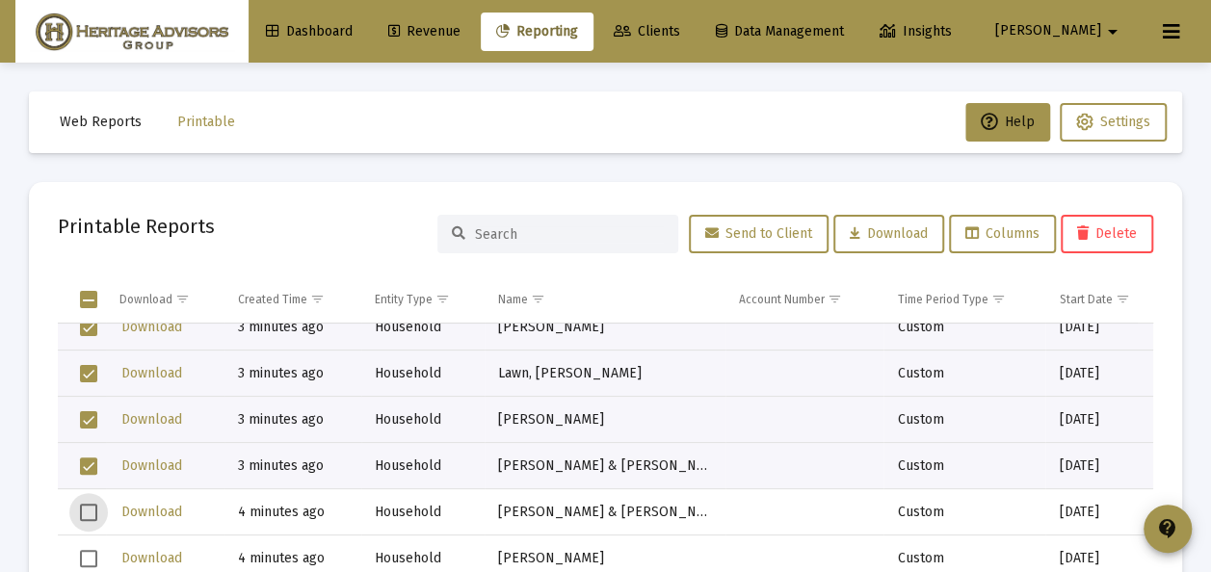
click at [93, 506] on span "Select row" at bounding box center [88, 512] width 17 height 17
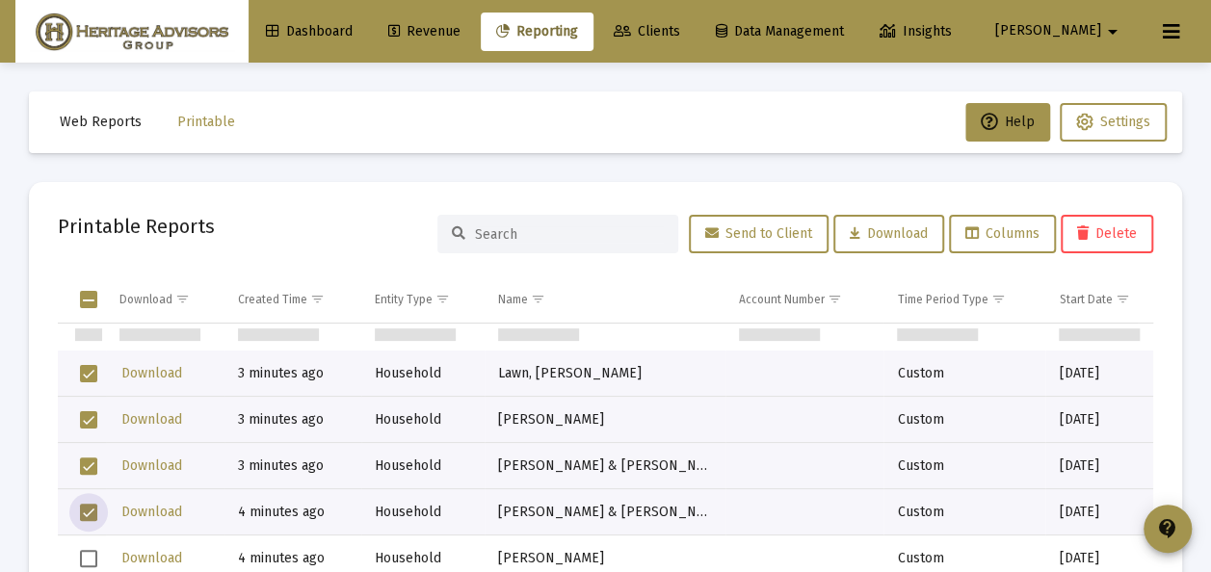
scroll to position [578, 0]
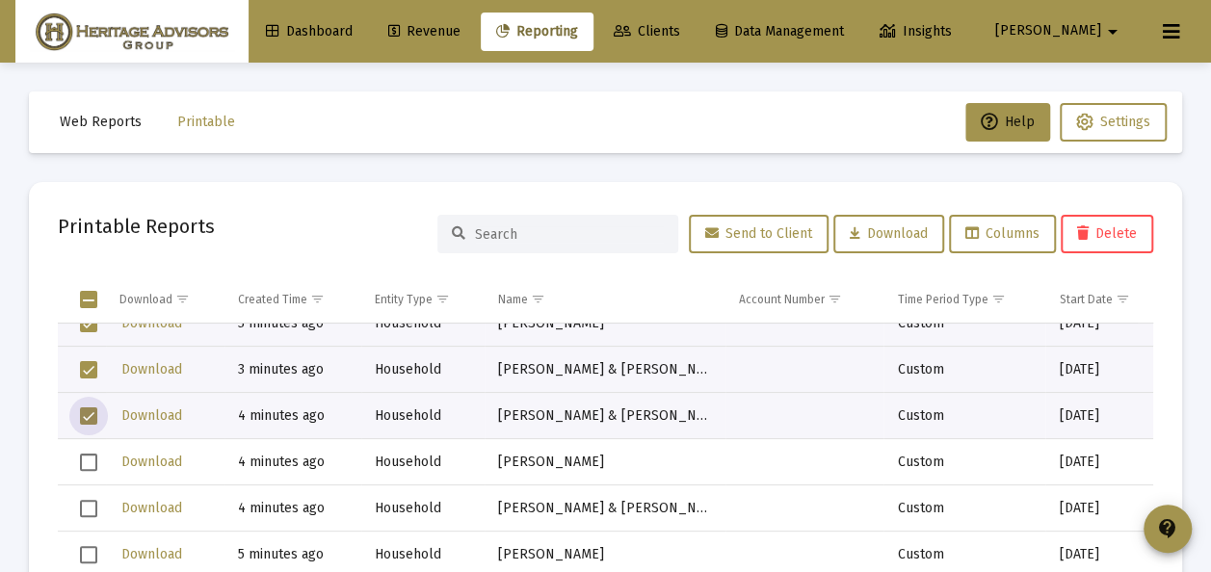
click at [93, 456] on span "Select row" at bounding box center [88, 462] width 17 height 17
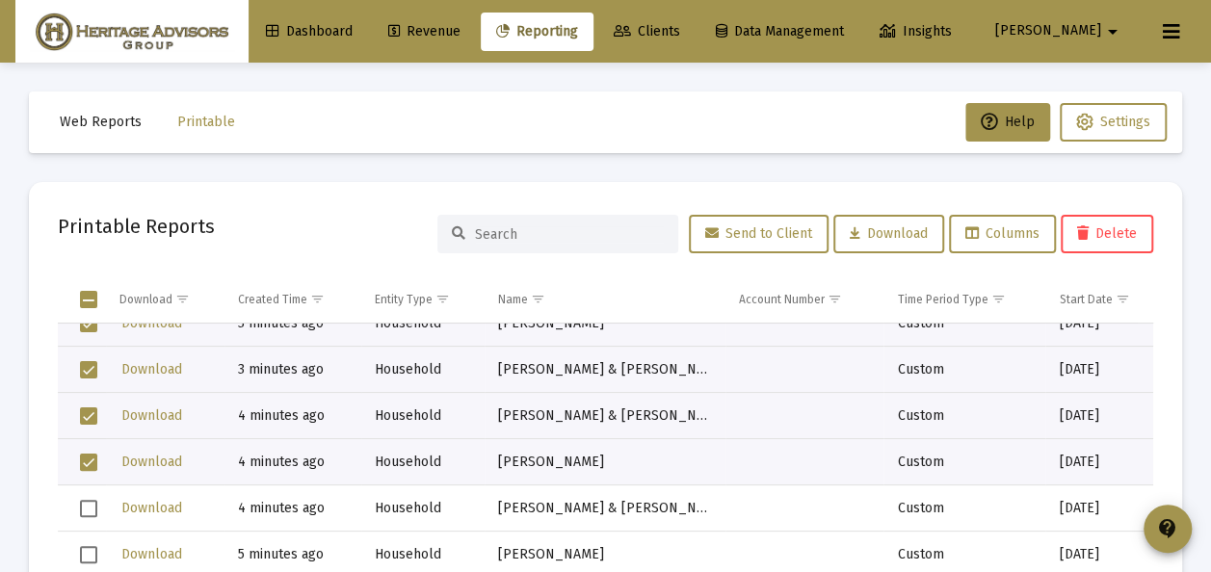
click at [91, 497] on td "Data grid" at bounding box center [82, 508] width 48 height 46
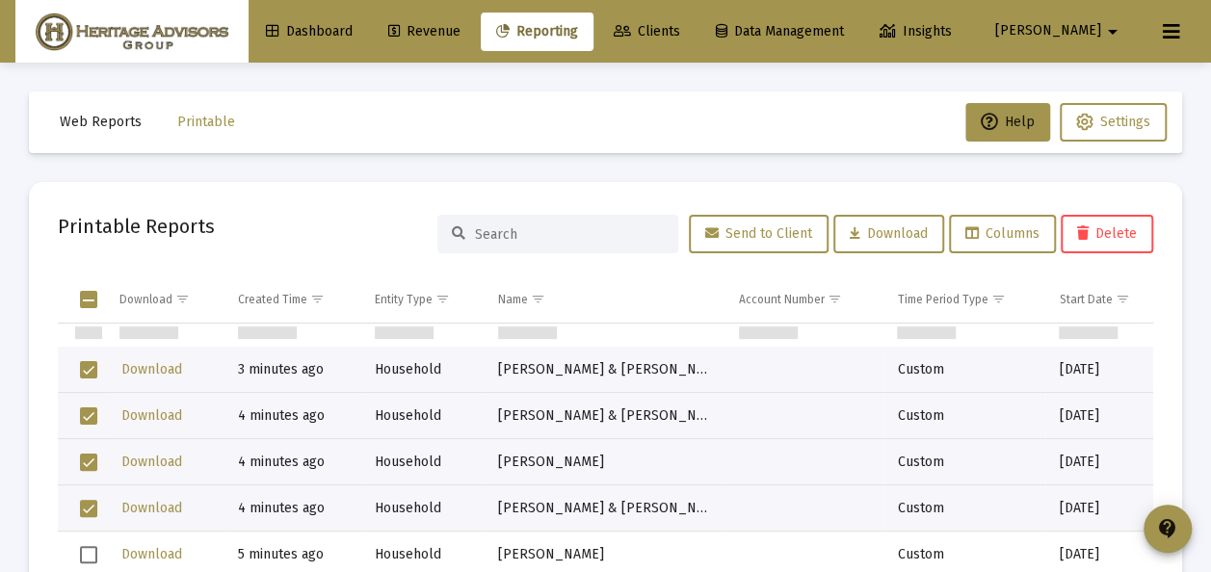
scroll to position [674, 0]
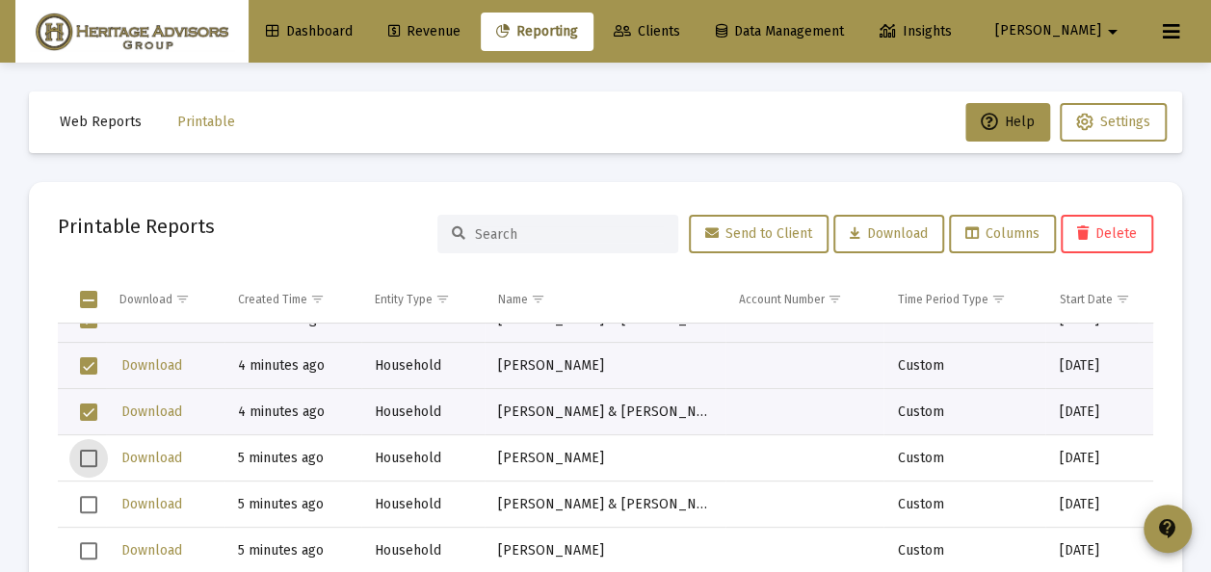
click at [83, 455] on span "Select row" at bounding box center [88, 458] width 17 height 17
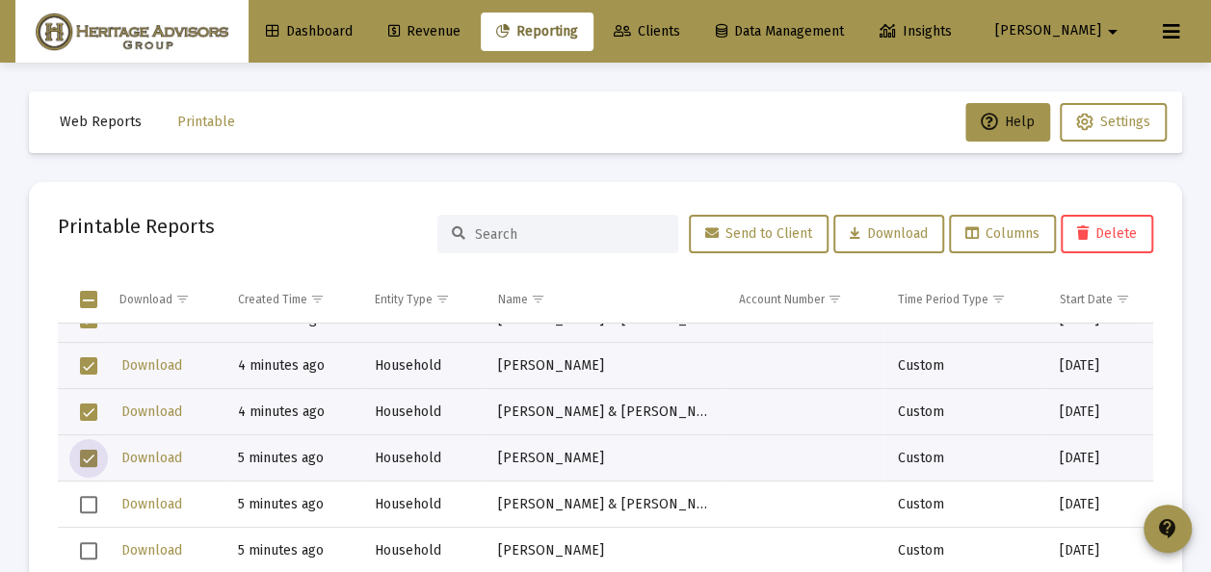
click at [90, 500] on span "Select row" at bounding box center [88, 504] width 17 height 17
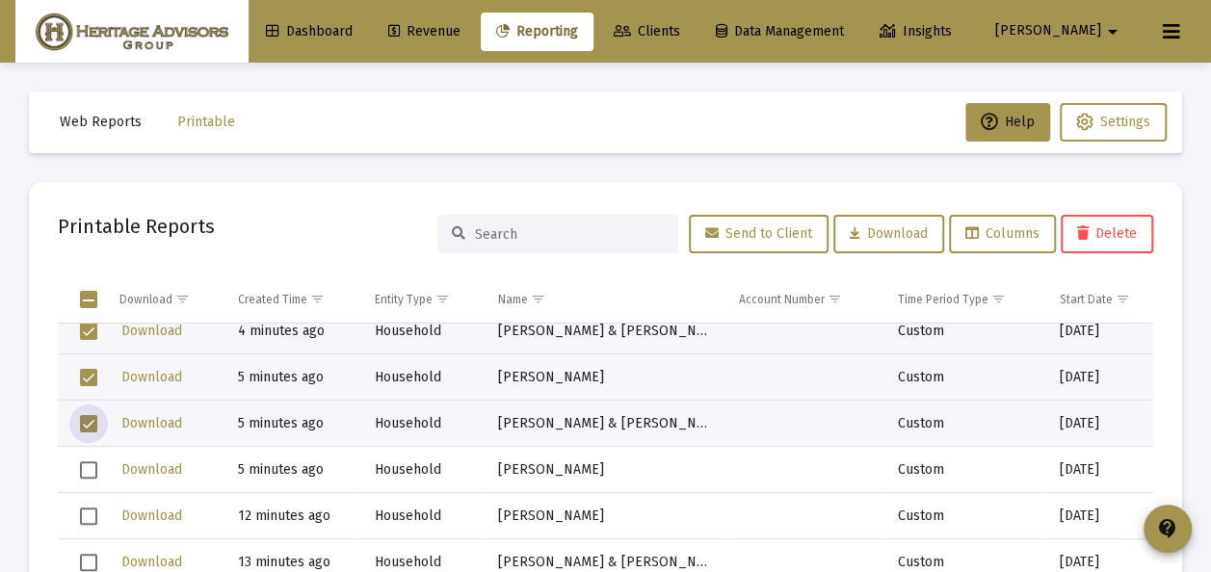
scroll to position [771, 0]
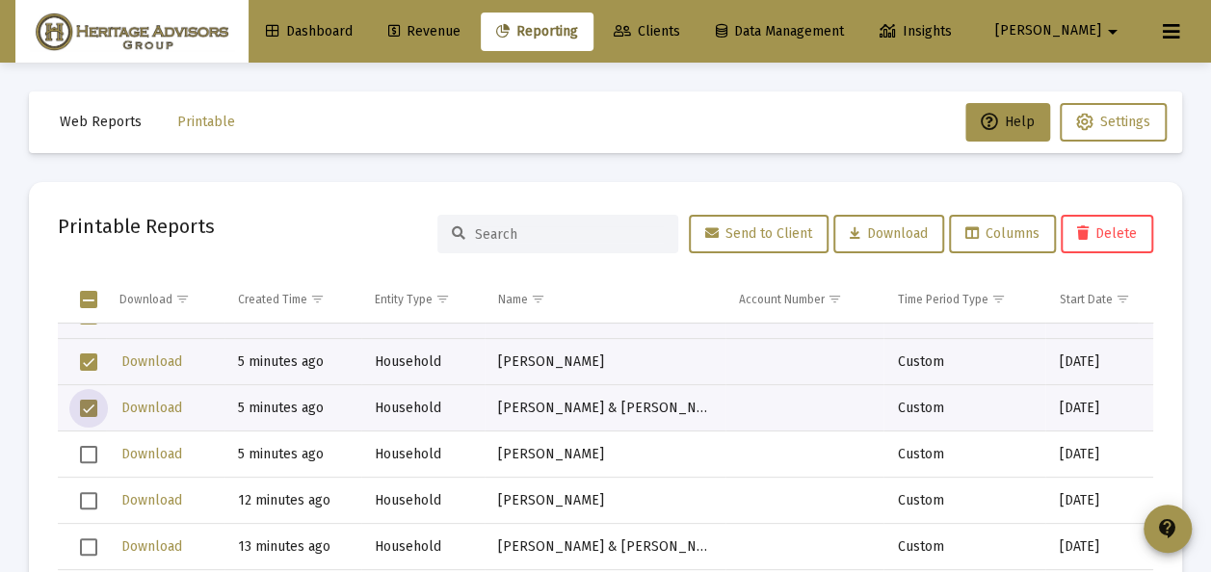
click at [87, 457] on span "Select row" at bounding box center [88, 454] width 17 height 17
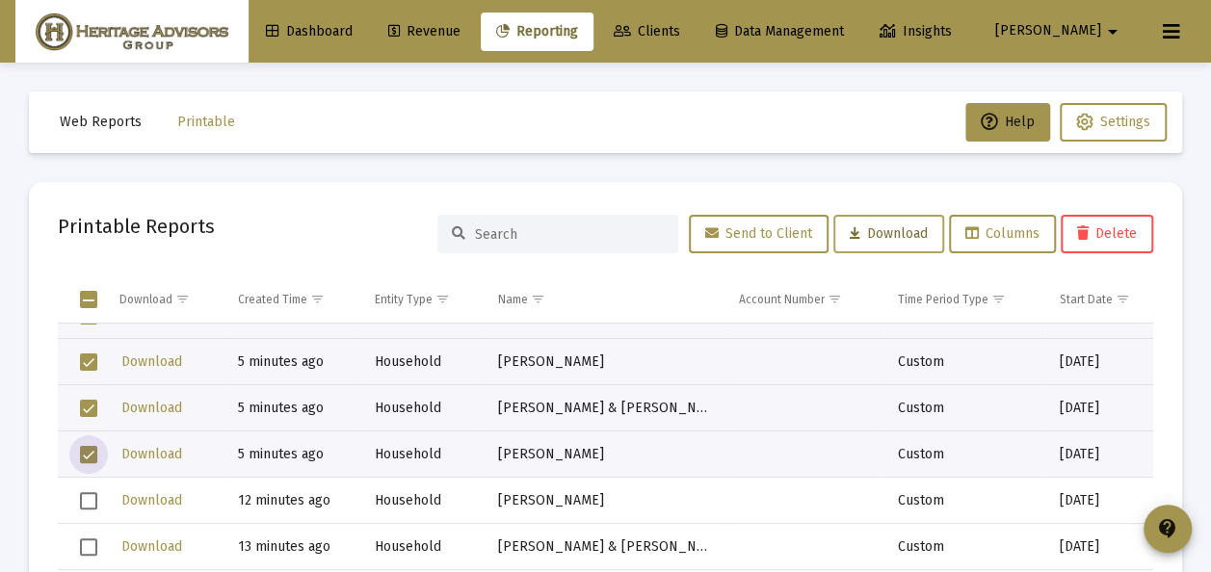
click at [870, 231] on span "Download" at bounding box center [889, 233] width 78 height 16
click at [510, 182] on mat-card "Printable Reports Send to Client Download Columns Delete Download Created Time …" at bounding box center [605, 436] width 1153 height 509
click at [89, 297] on span "Select all" at bounding box center [88, 299] width 17 height 17
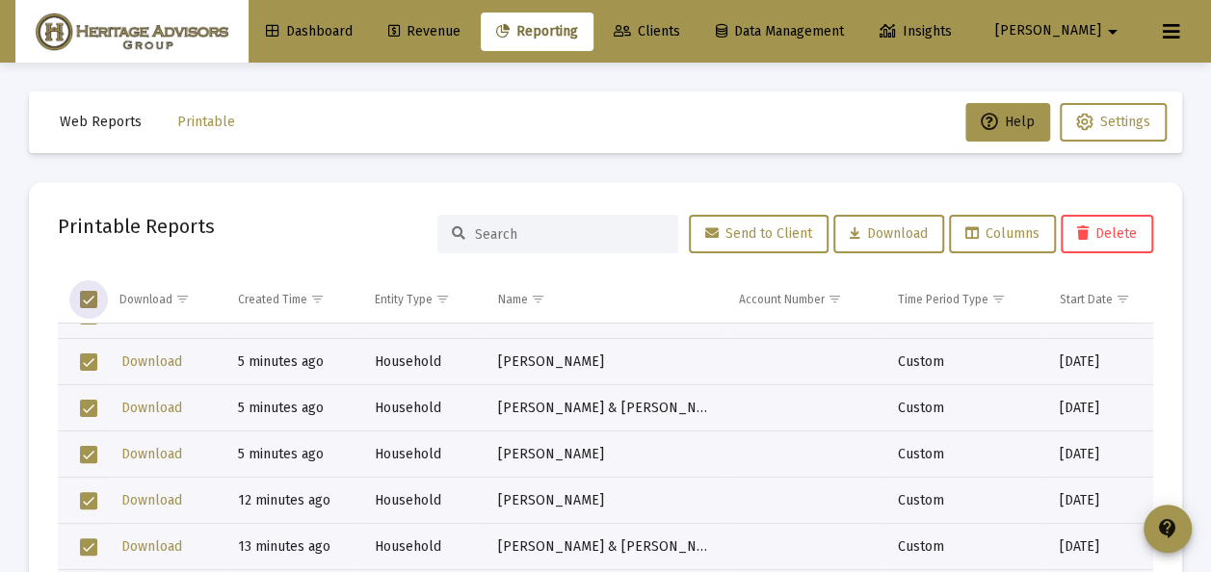
click at [86, 297] on span "Select all" at bounding box center [88, 299] width 17 height 17
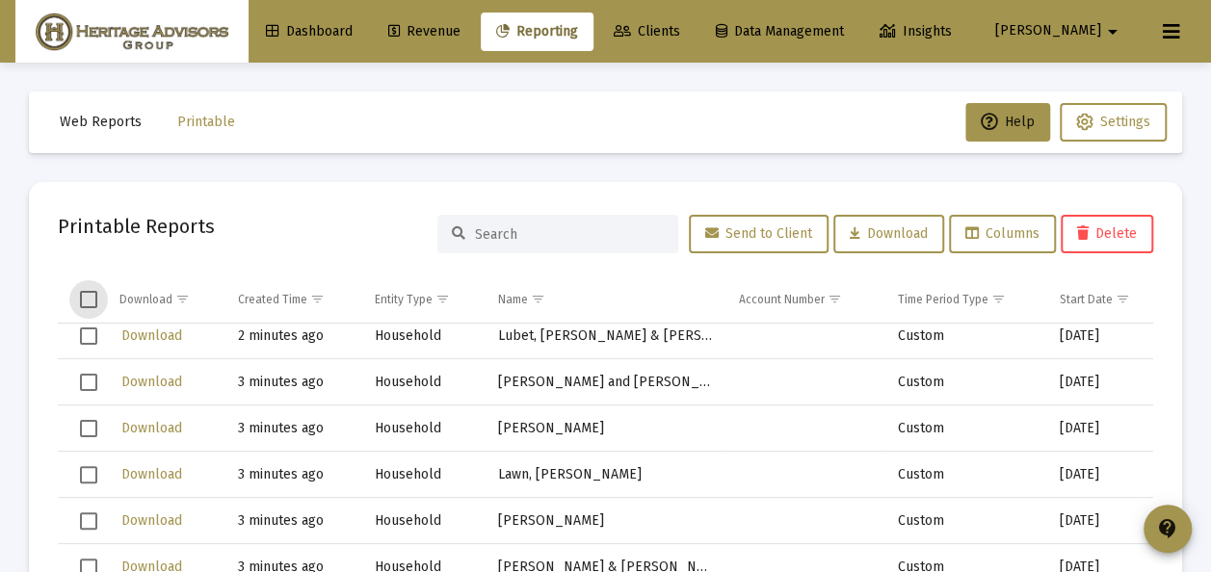
scroll to position [289, 0]
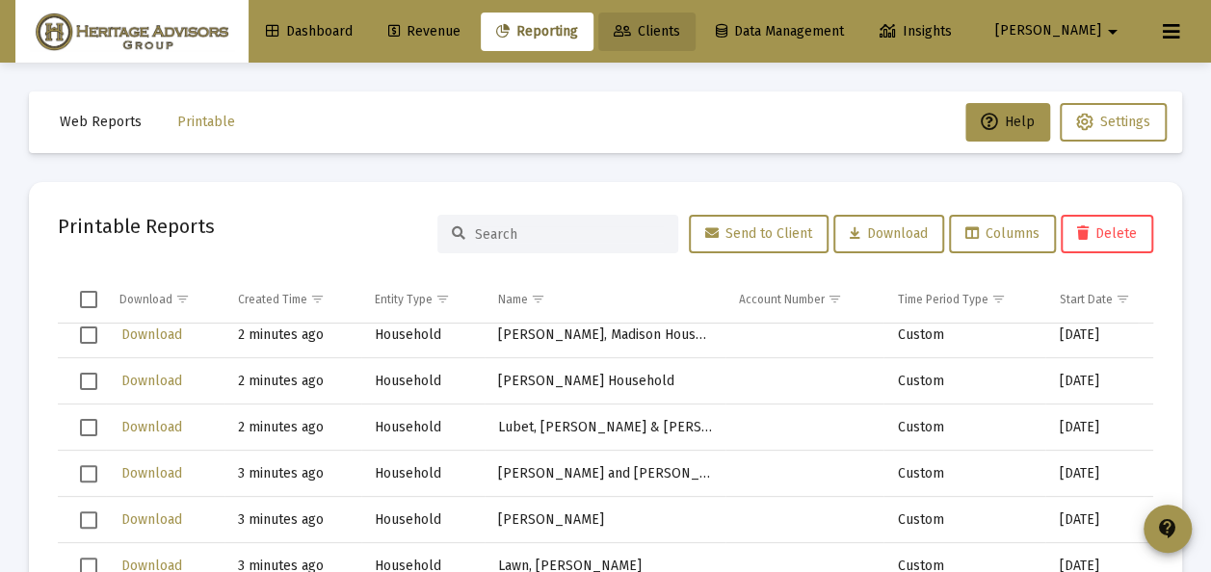
click at [680, 32] on span "Clients" at bounding box center [647, 31] width 66 height 16
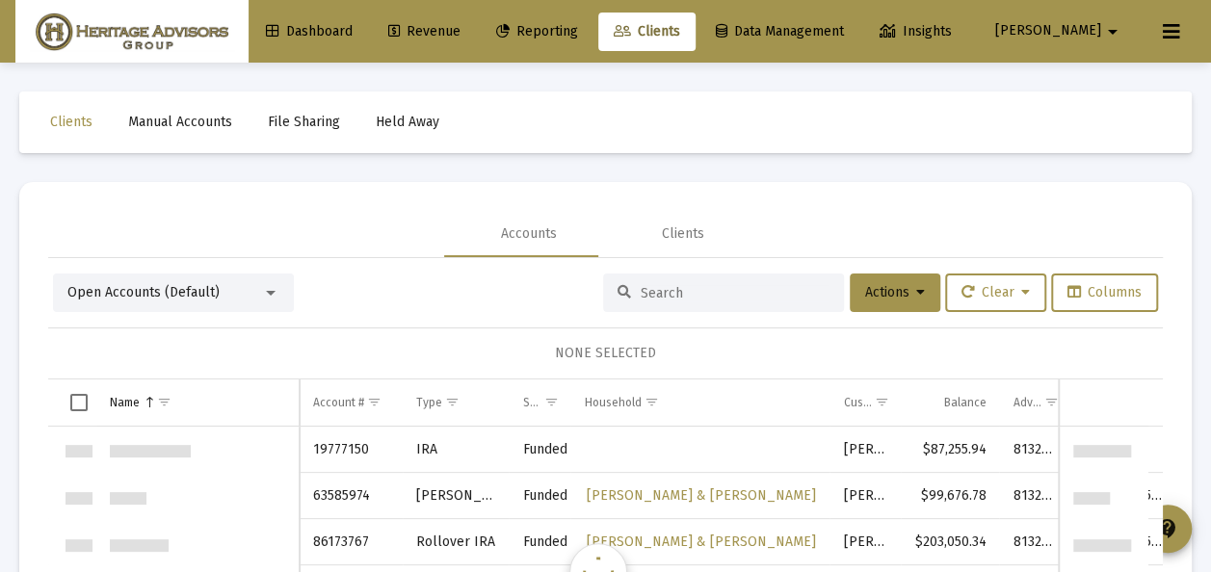
scroll to position [3699, 0]
click at [260, 287] on div "Open Accounts (Default)" at bounding box center [164, 292] width 195 height 19
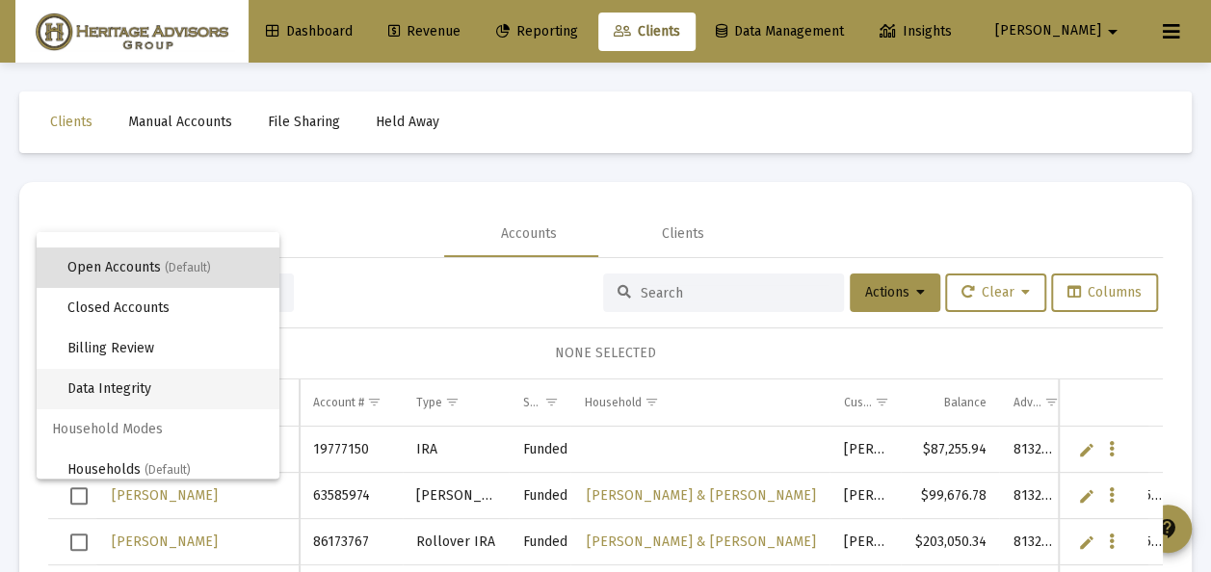
scroll to position [37, 0]
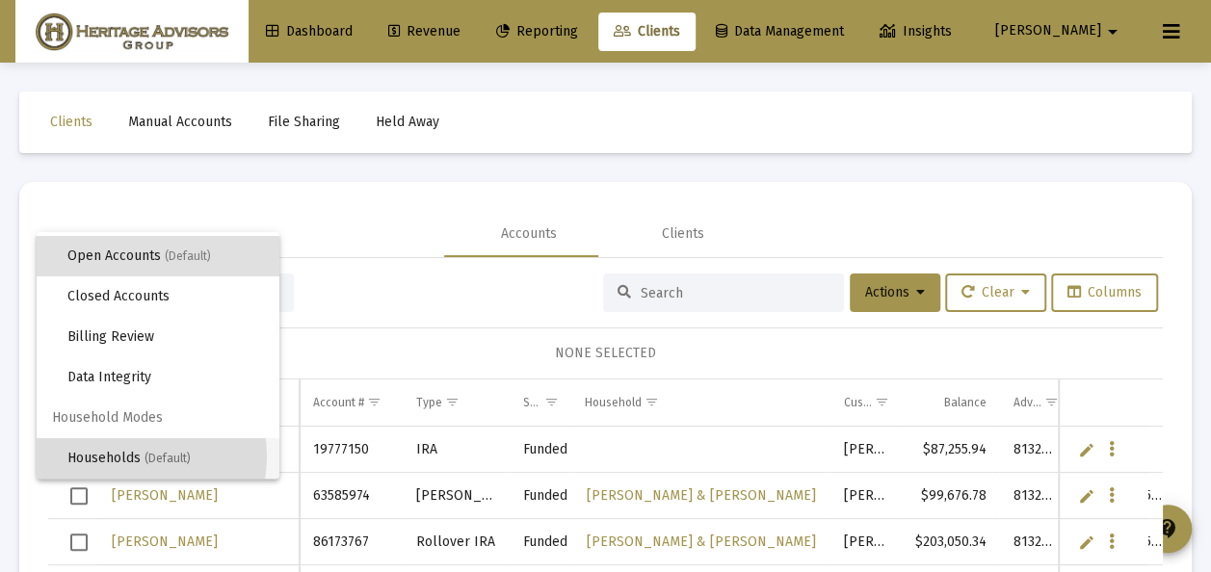
click at [132, 457] on span "Households (Default)" at bounding box center [165, 458] width 196 height 40
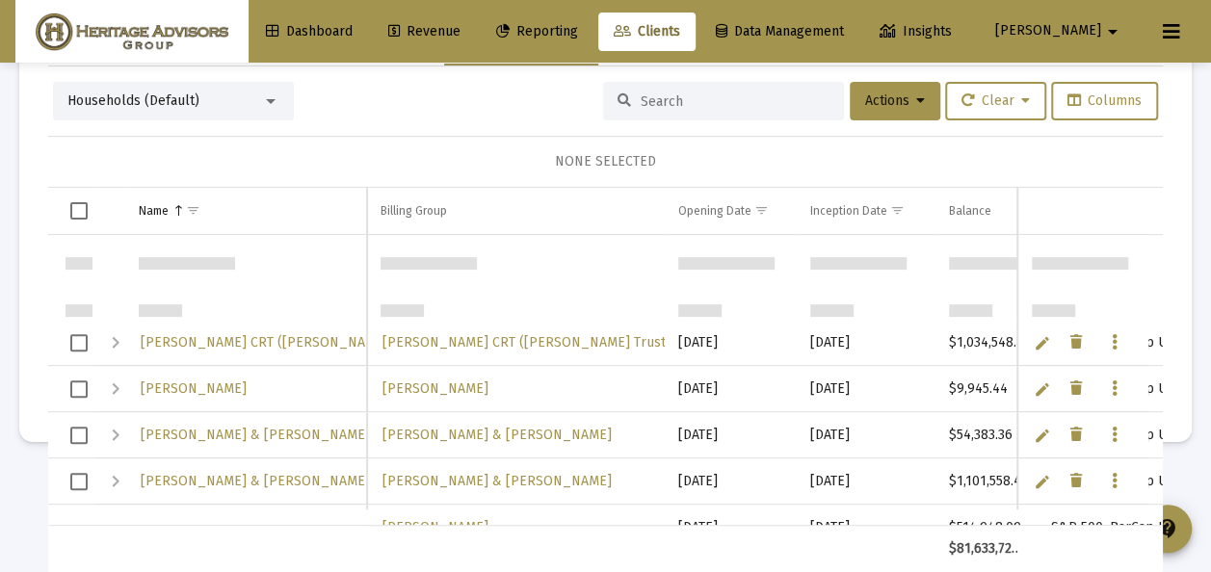
scroll to position [4681, 0]
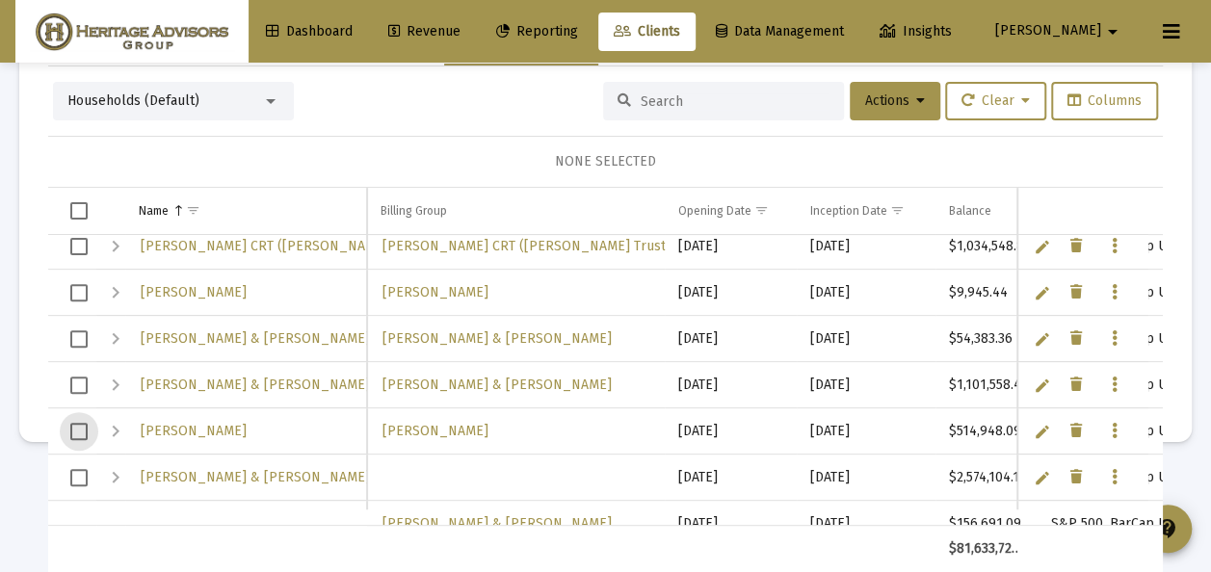
click at [78, 426] on span "Select row" at bounding box center [78, 431] width 17 height 17
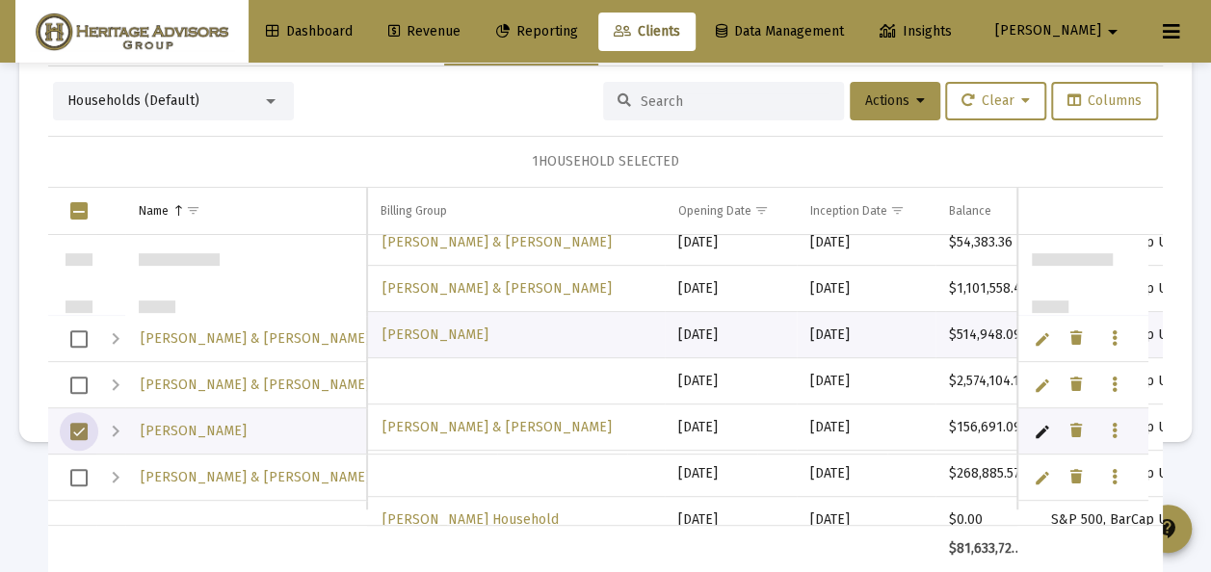
scroll to position [4777, 0]
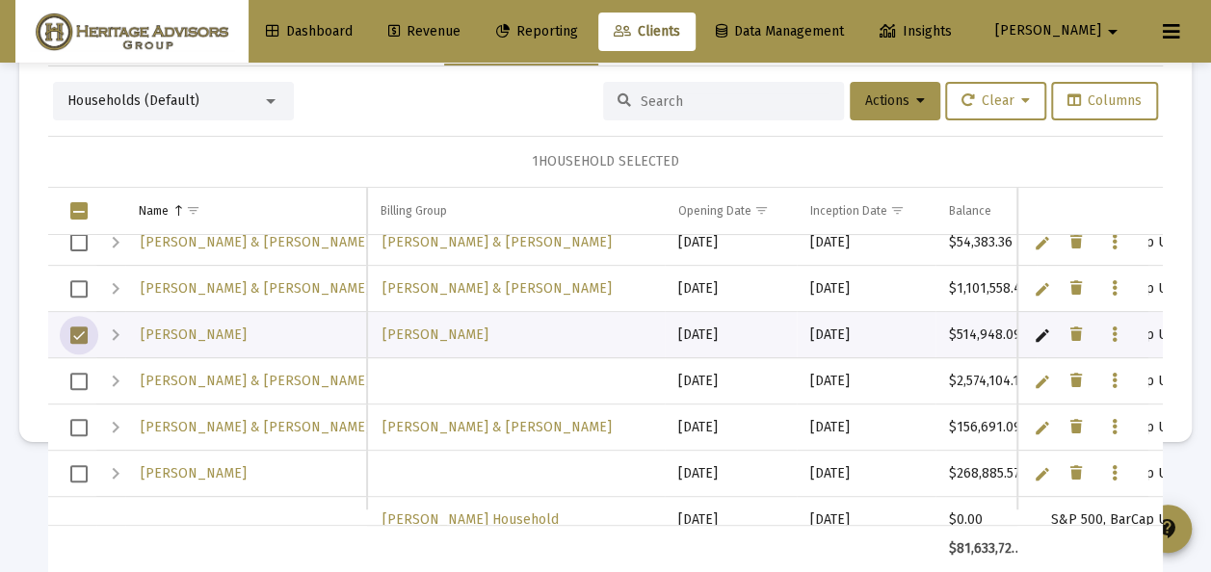
click at [74, 377] on span "Select row" at bounding box center [78, 381] width 17 height 17
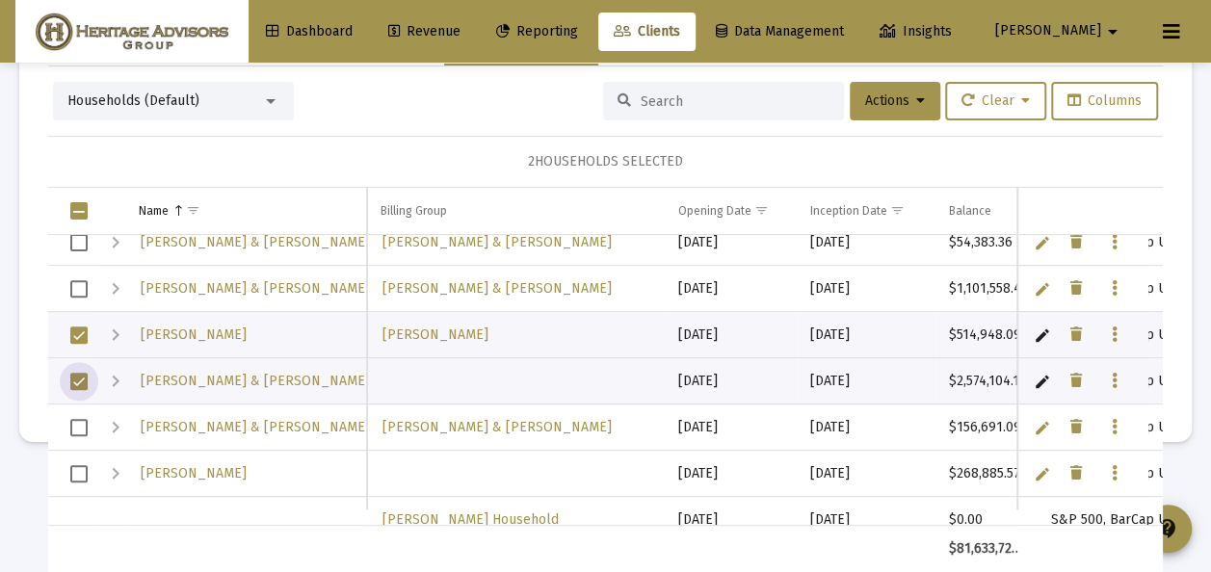
click at [81, 423] on span "Select row" at bounding box center [78, 427] width 17 height 17
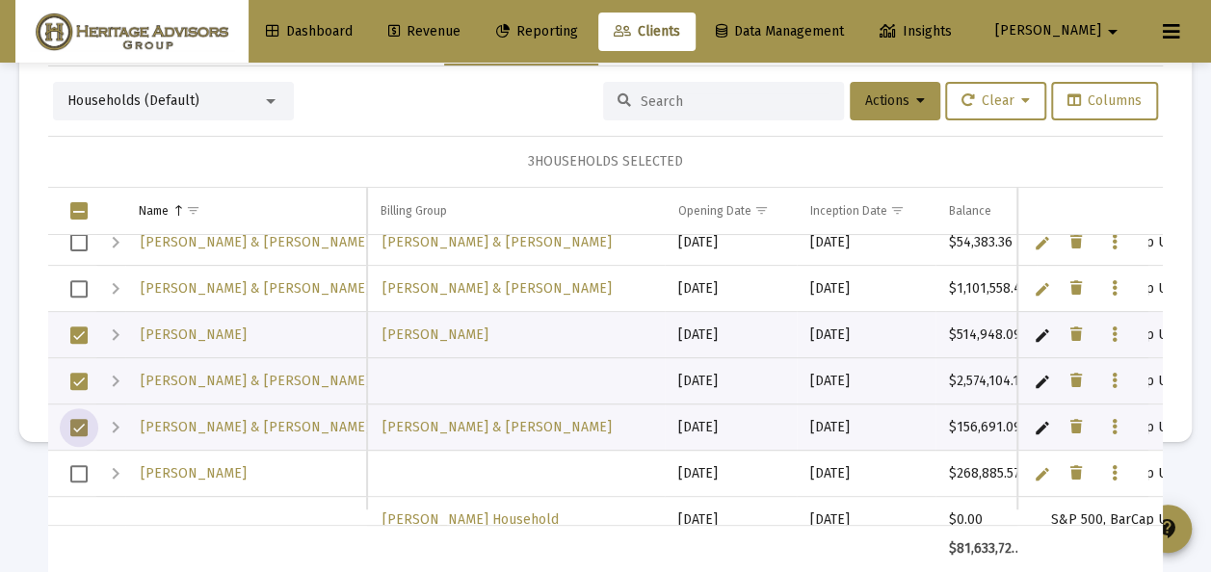
click at [85, 470] on span "Select row" at bounding box center [78, 473] width 17 height 17
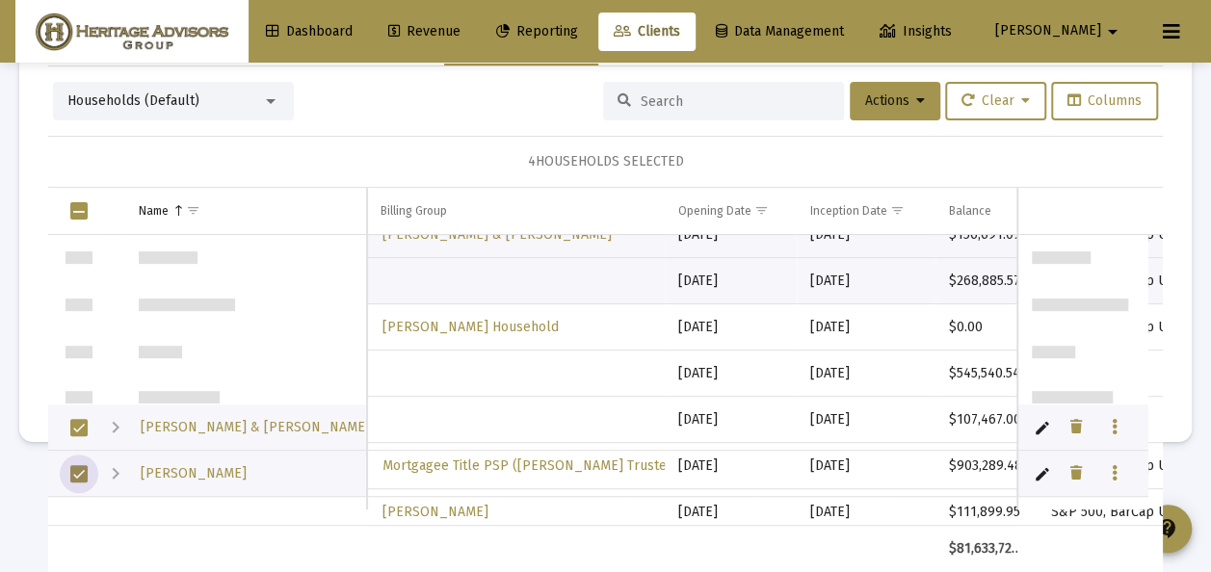
scroll to position [4970, 0]
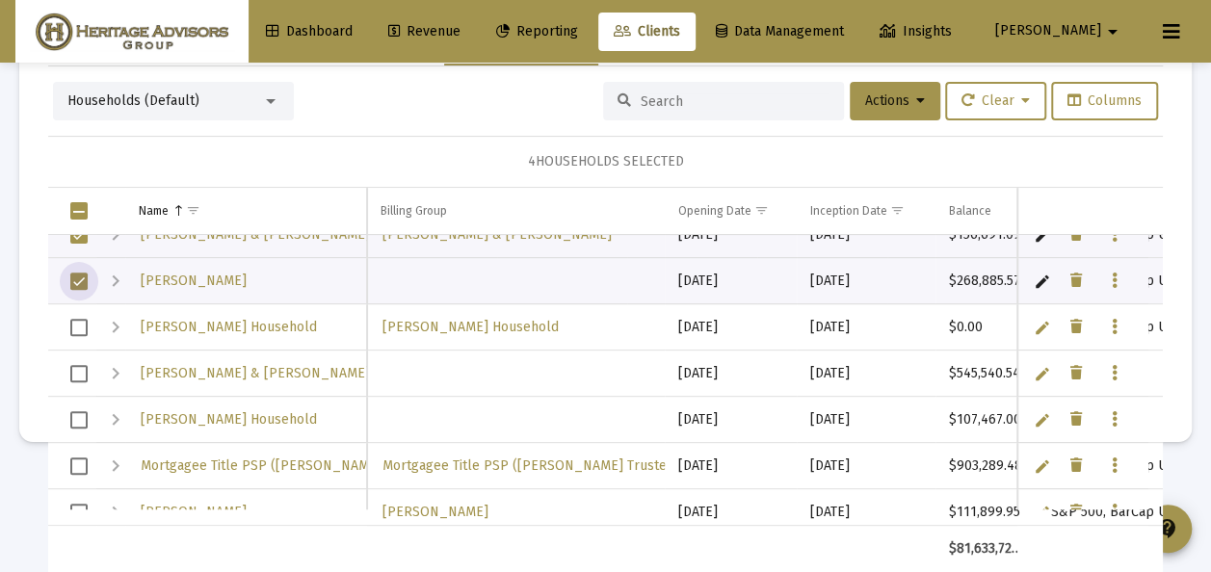
click at [79, 370] on span "Select row" at bounding box center [78, 373] width 17 height 17
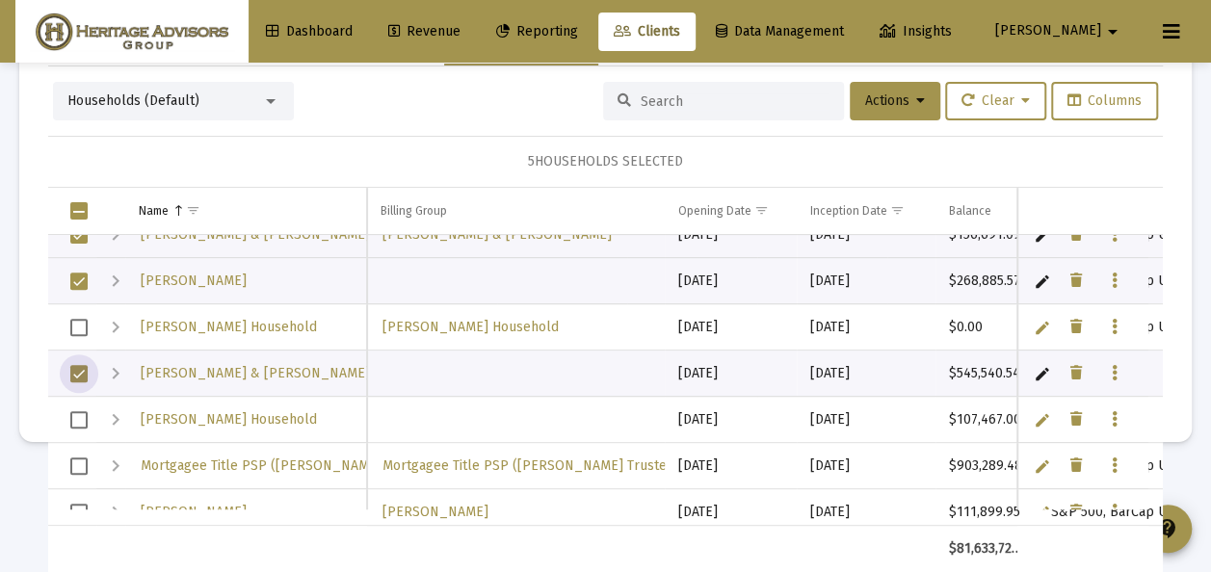
click at [77, 412] on span "Select row" at bounding box center [78, 419] width 17 height 17
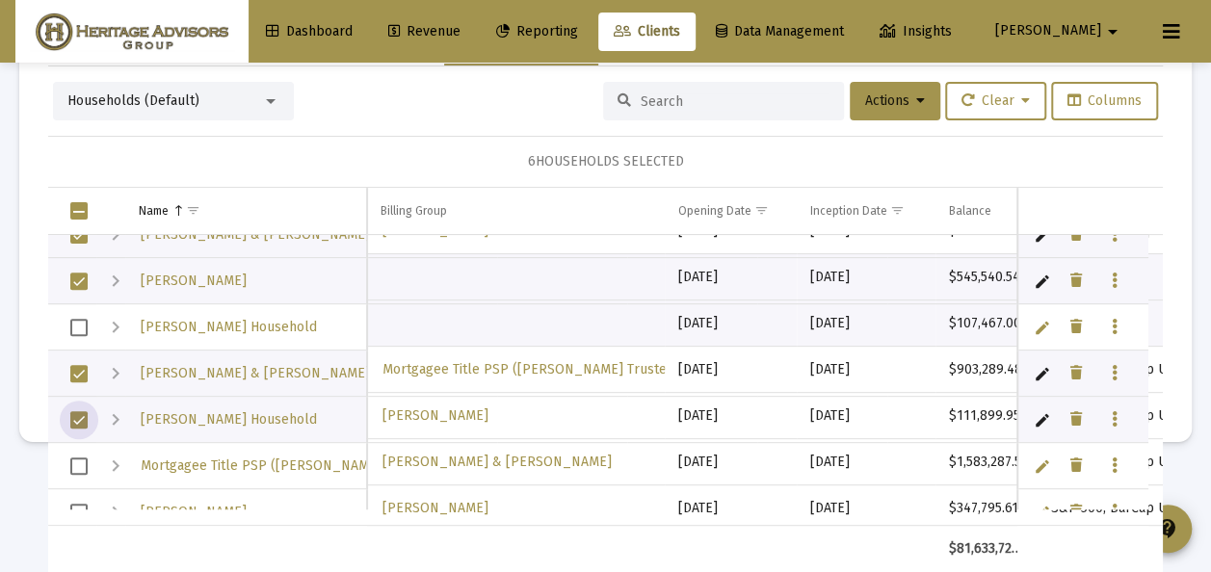
scroll to position [5066, 0]
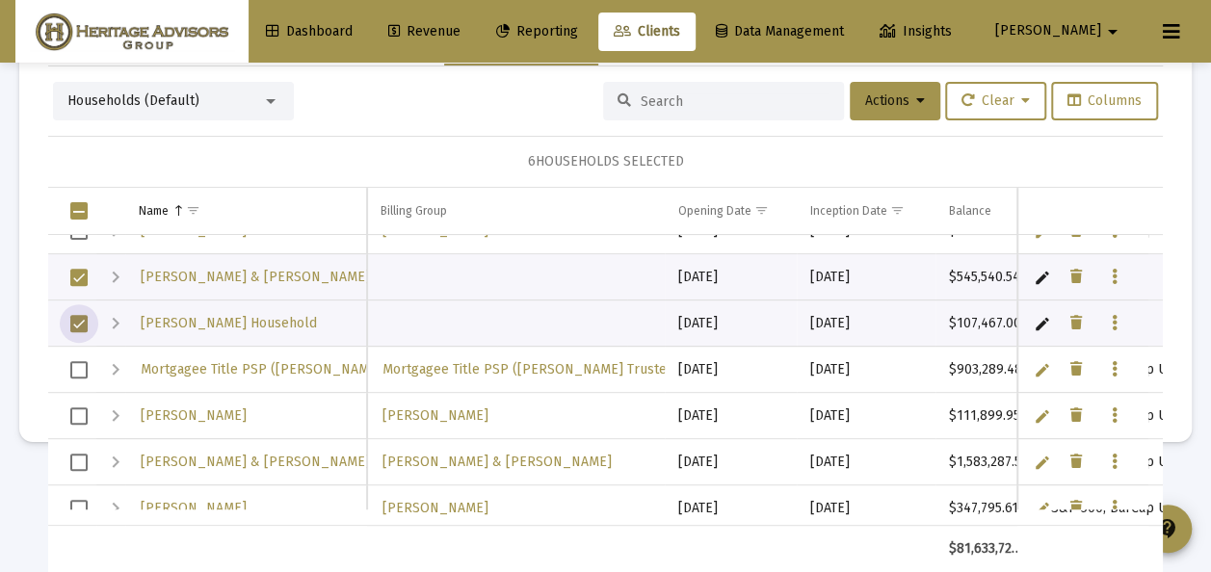
click at [77, 368] on span "Select row" at bounding box center [78, 369] width 17 height 17
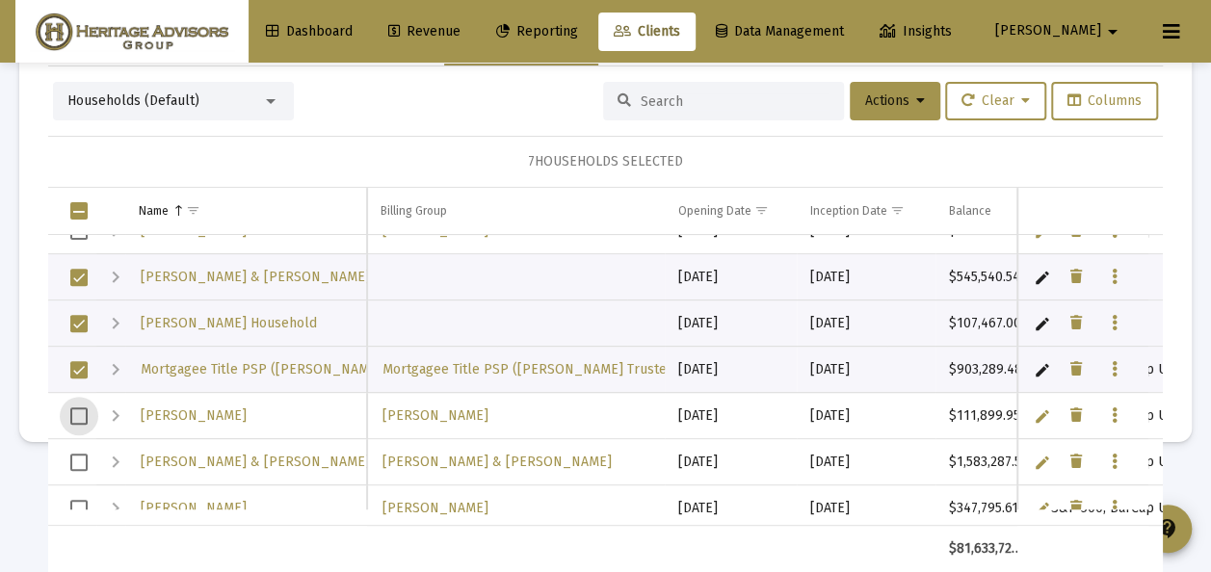
click at [81, 407] on span "Select row" at bounding box center [78, 415] width 17 height 17
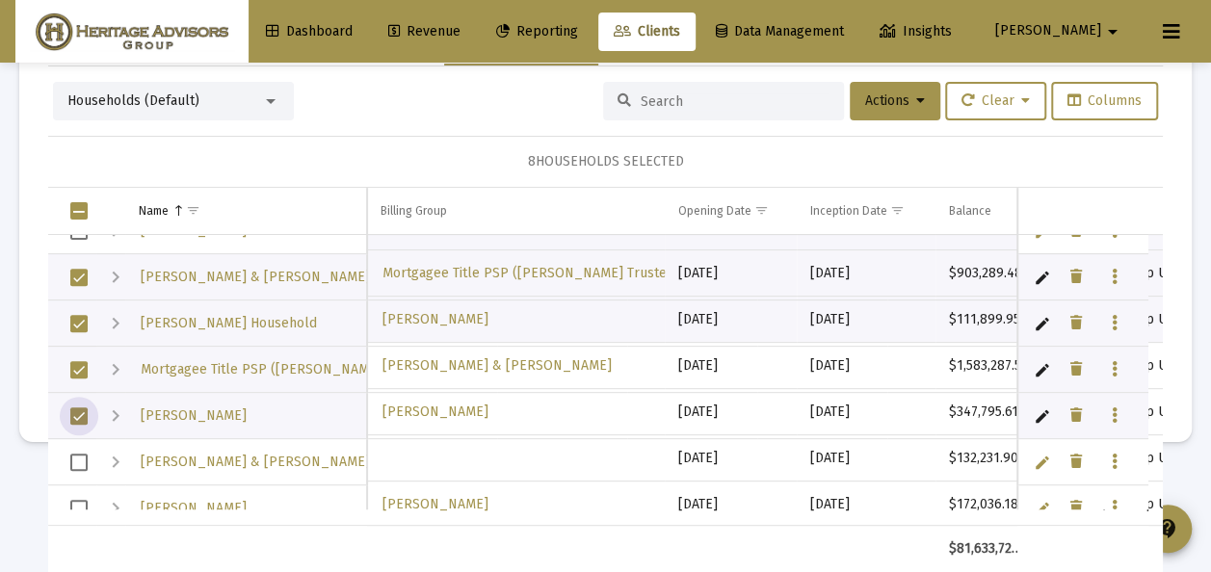
scroll to position [0, 0]
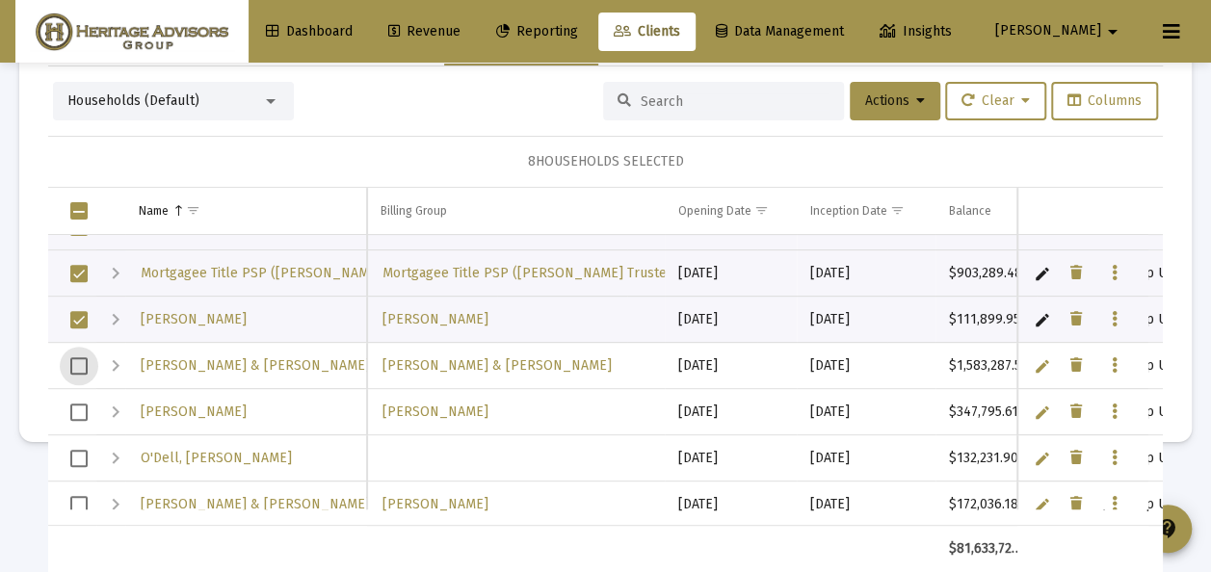
click at [81, 363] on span "Select row" at bounding box center [78, 365] width 17 height 17
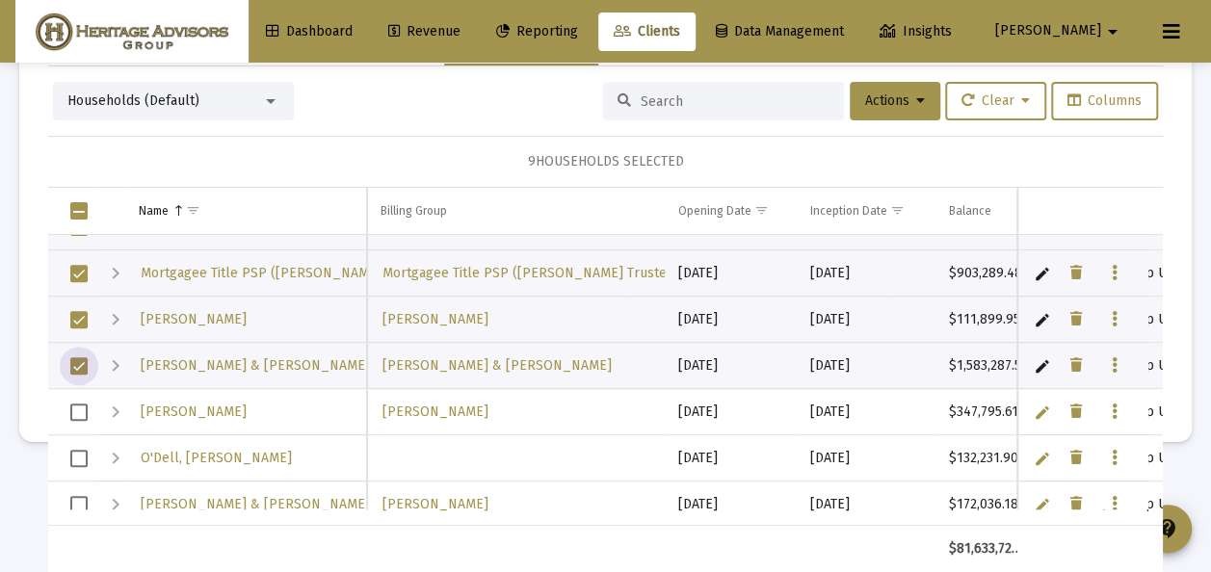
click at [79, 408] on span "Select row" at bounding box center [78, 412] width 17 height 17
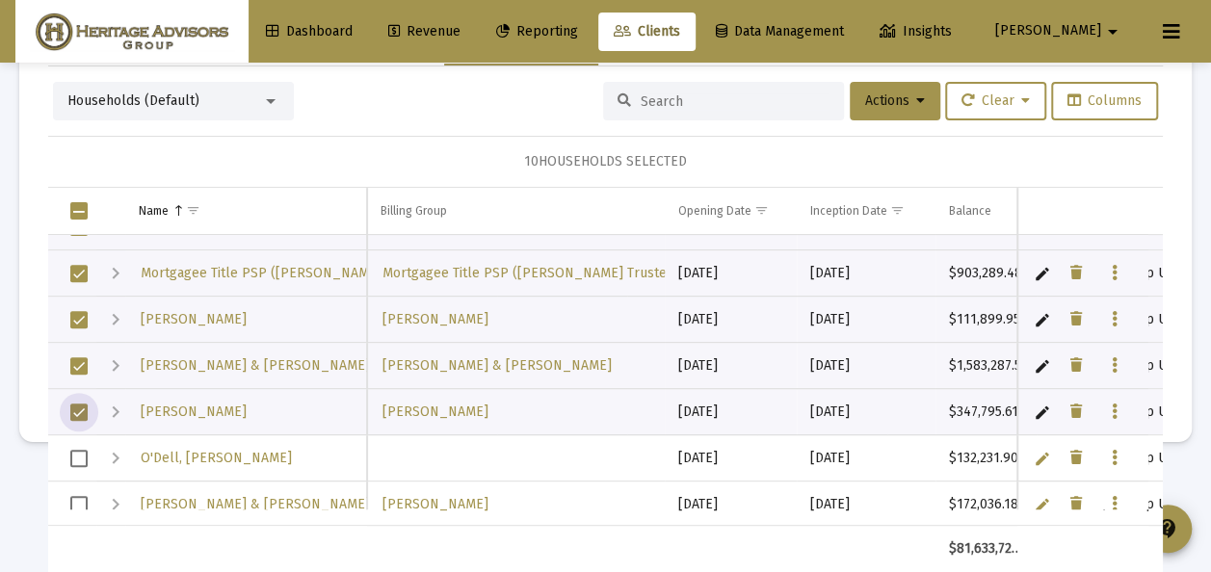
click at [75, 454] on span "Select row" at bounding box center [78, 458] width 17 height 17
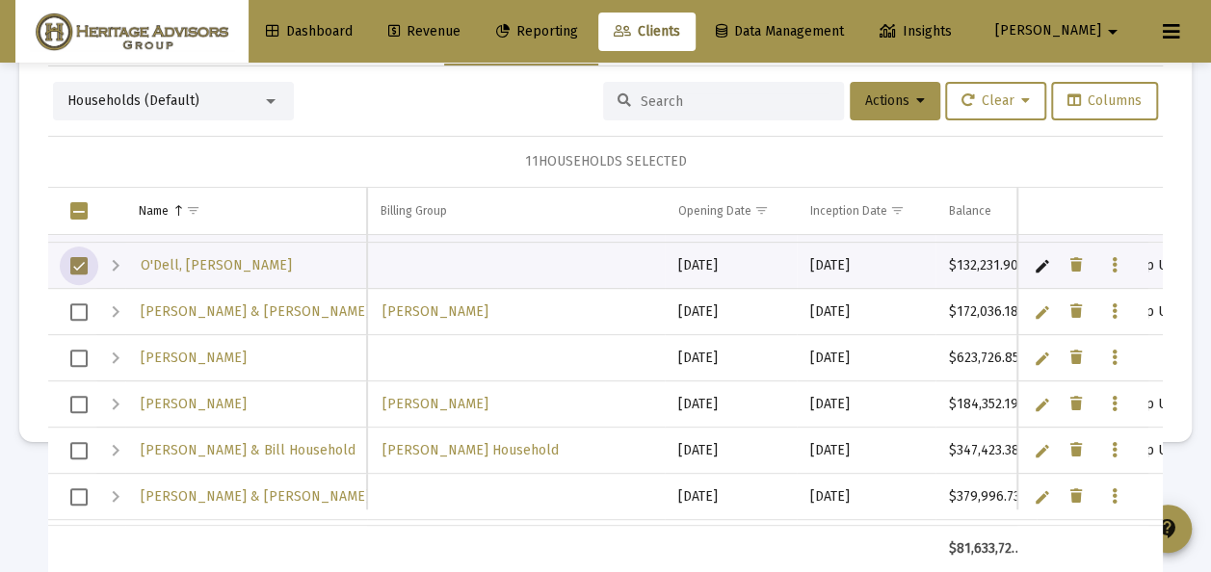
click at [82, 310] on span "Select row" at bounding box center [78, 311] width 17 height 17
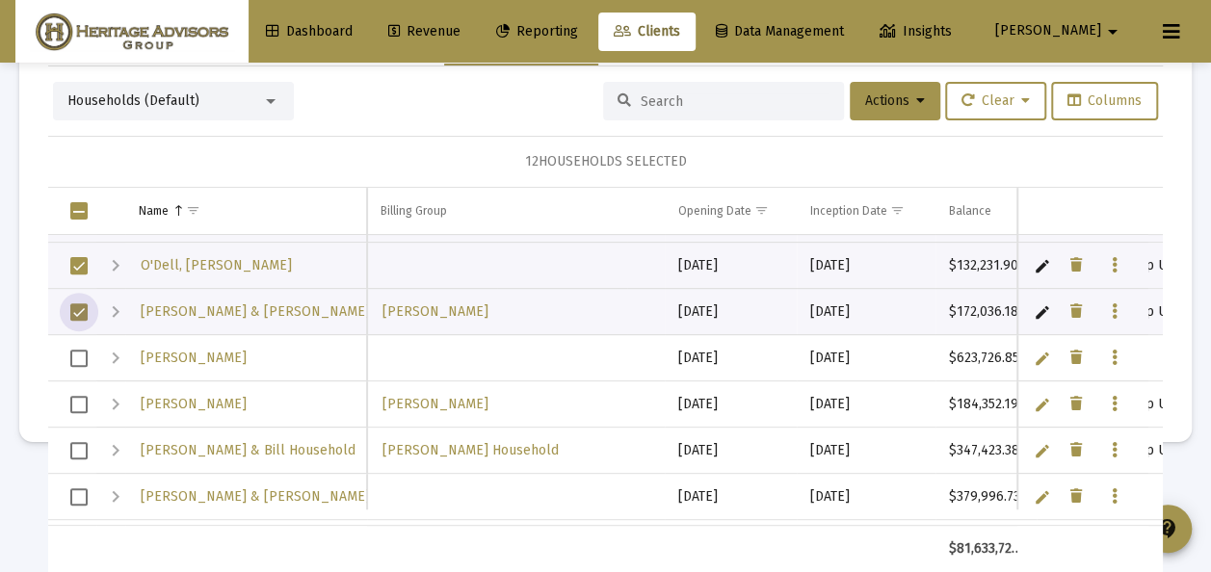
click at [82, 354] on span "Select row" at bounding box center [78, 358] width 17 height 17
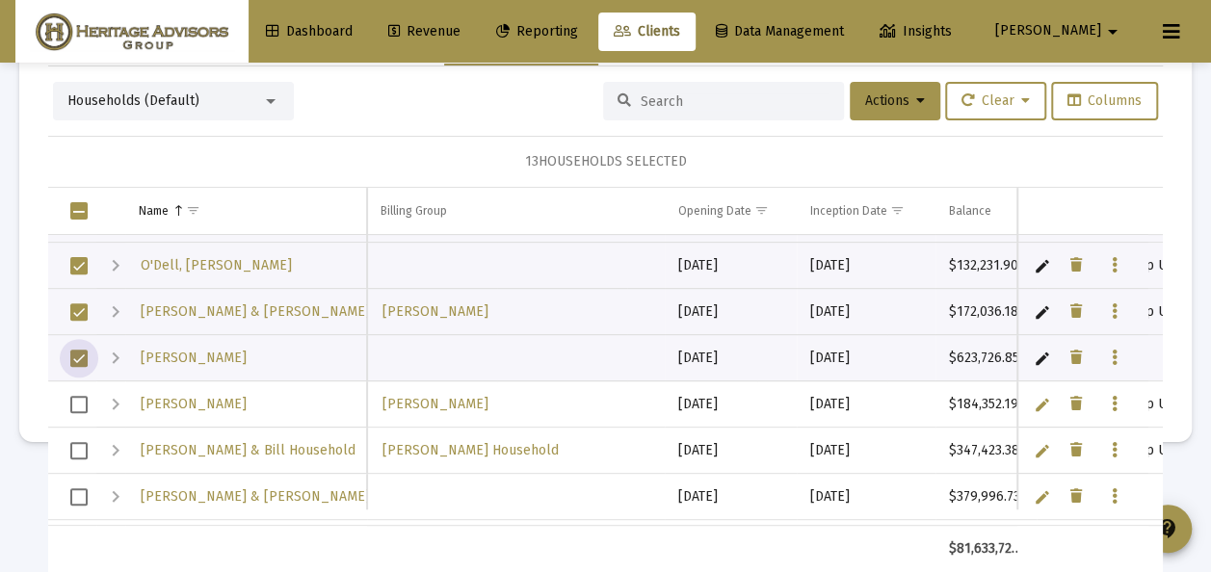
click at [79, 399] on span "Select row" at bounding box center [78, 404] width 17 height 17
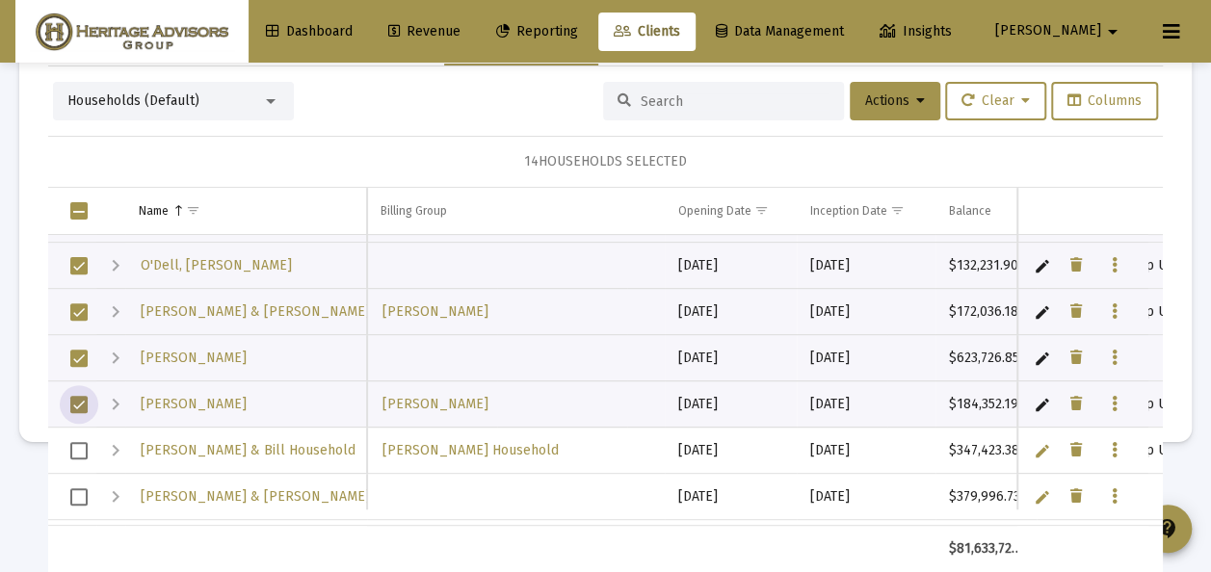
click at [83, 445] on span "Select row" at bounding box center [78, 450] width 17 height 17
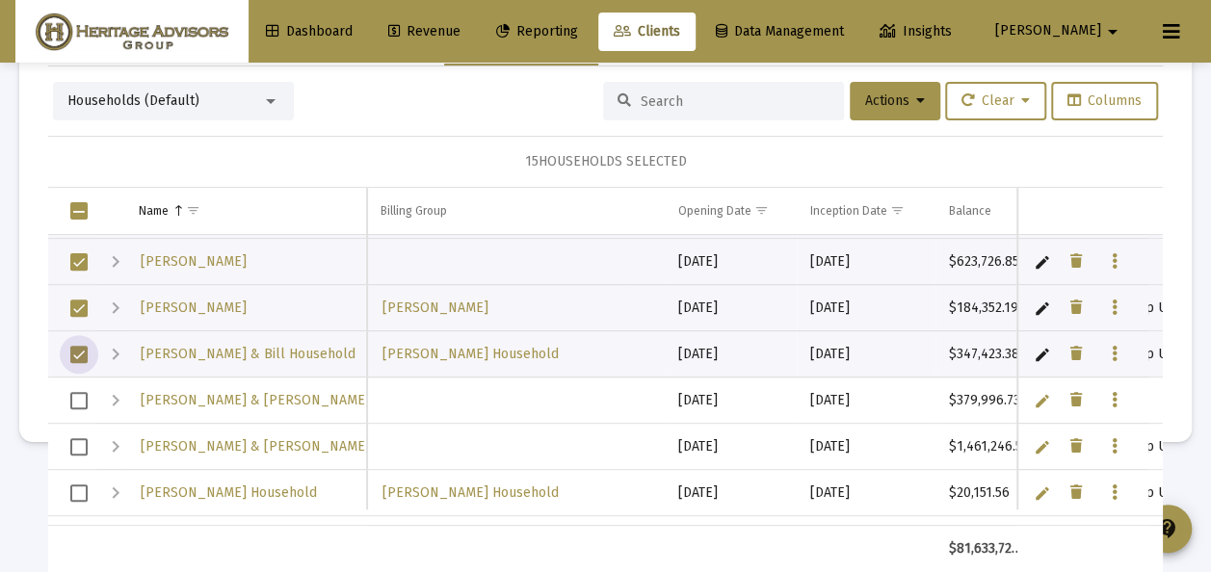
click at [83, 395] on span "Select row" at bounding box center [78, 400] width 17 height 17
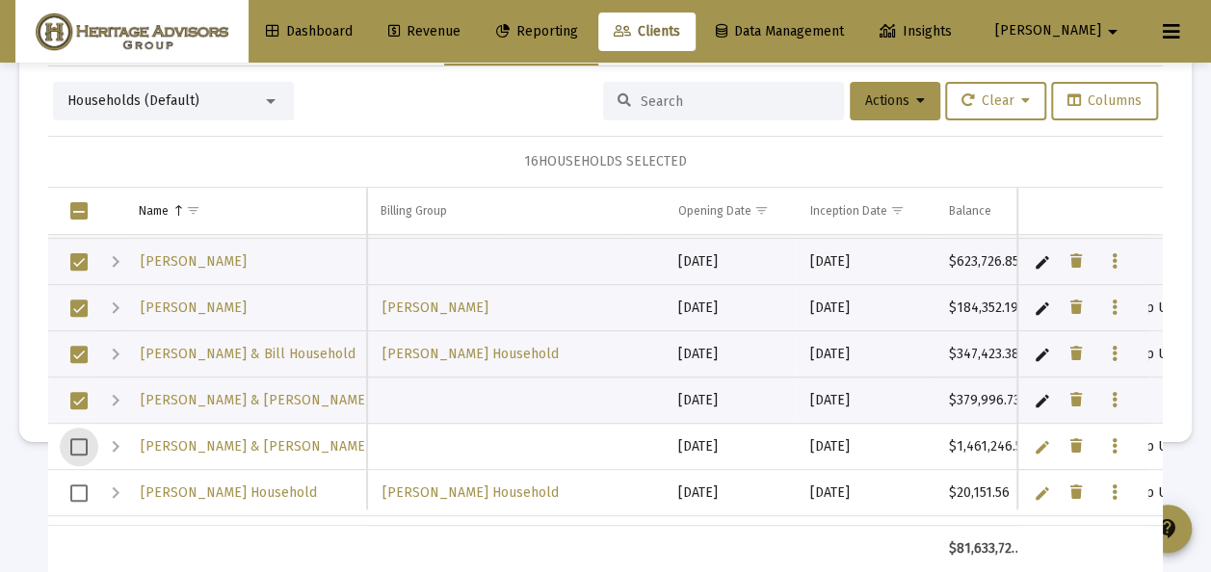
click at [83, 439] on span "Select row" at bounding box center [78, 446] width 17 height 17
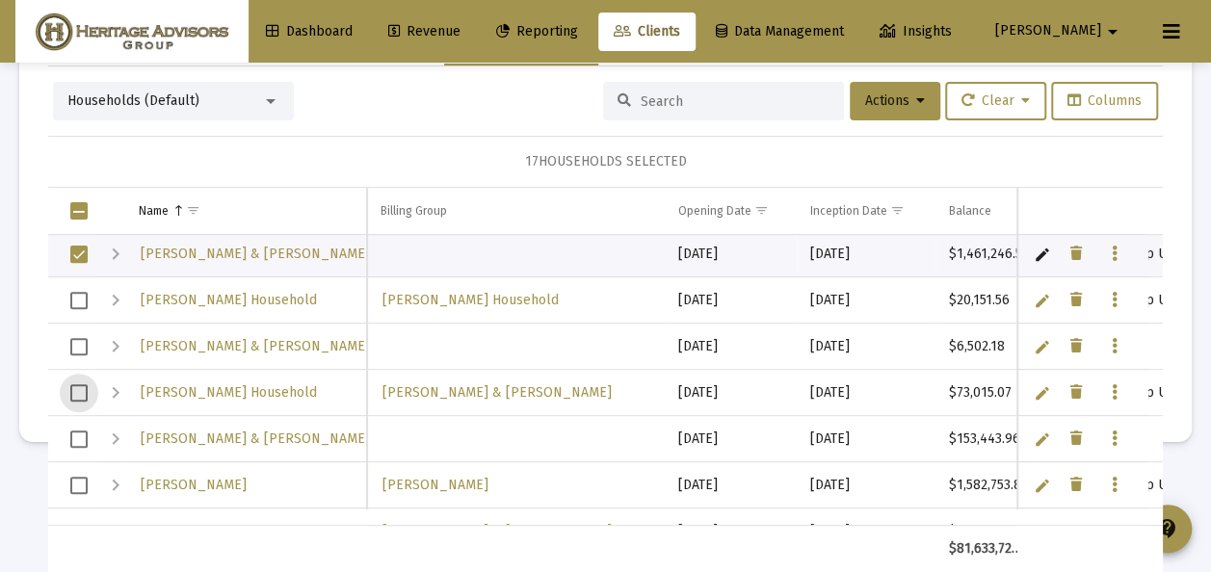
click at [79, 387] on span "Select row" at bounding box center [78, 392] width 17 height 17
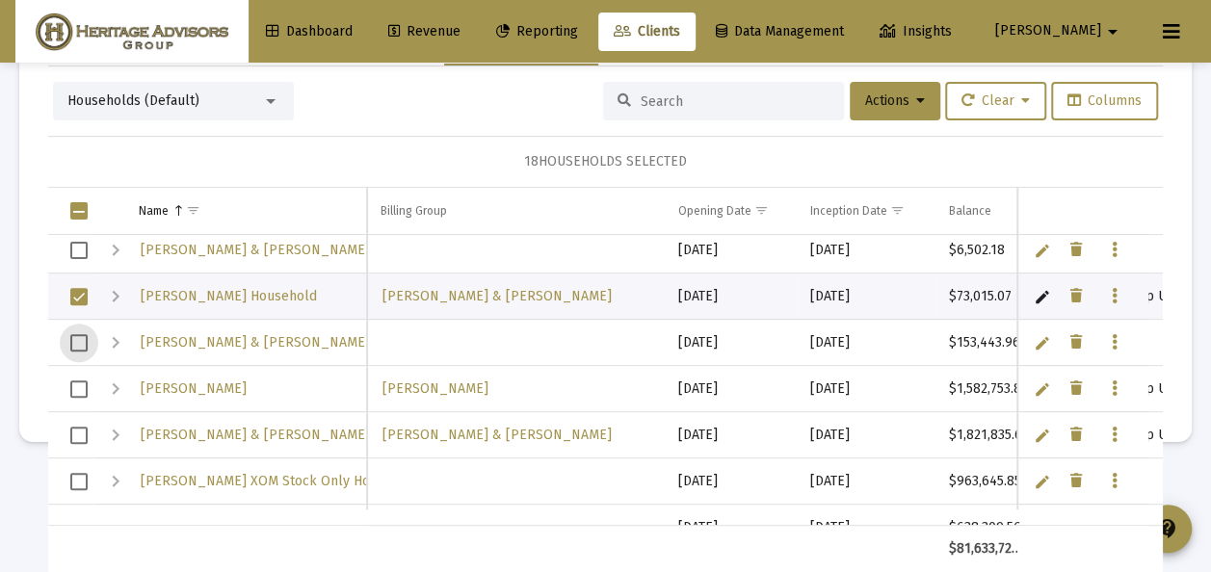
click at [81, 341] on span "Select row" at bounding box center [78, 342] width 17 height 17
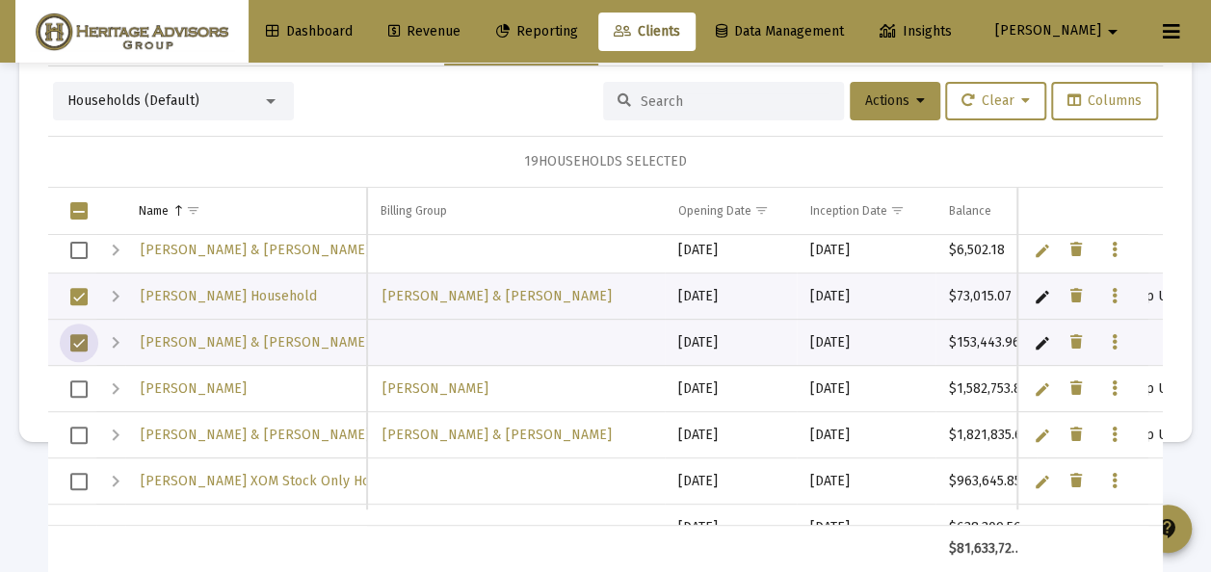
click at [85, 430] on span "Select row" at bounding box center [78, 435] width 17 height 17
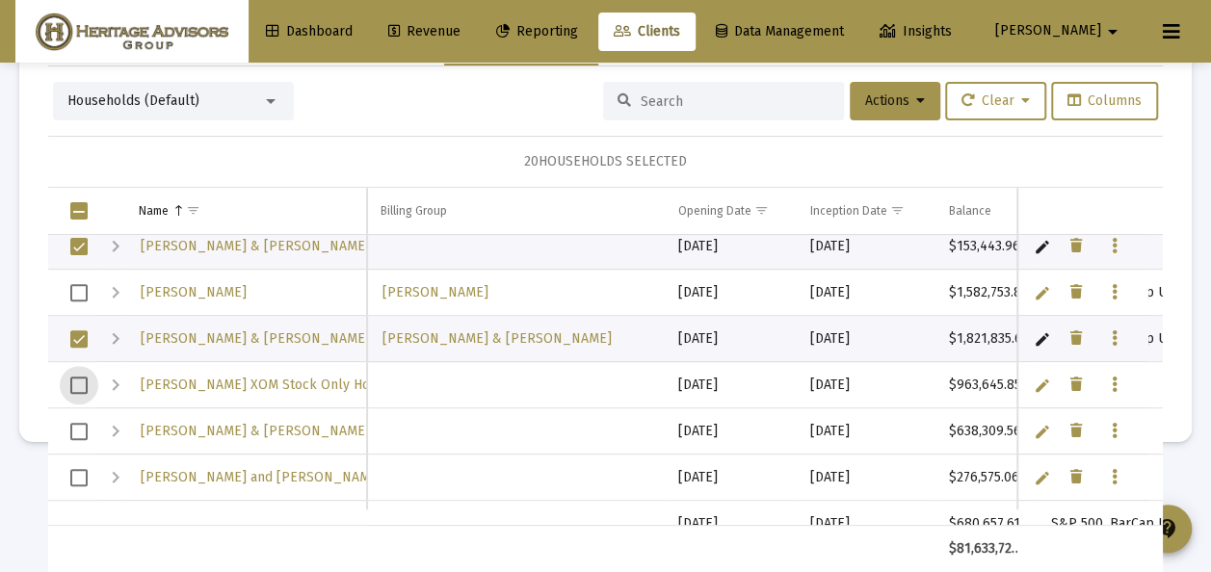
click at [79, 386] on span "Select row" at bounding box center [78, 385] width 17 height 17
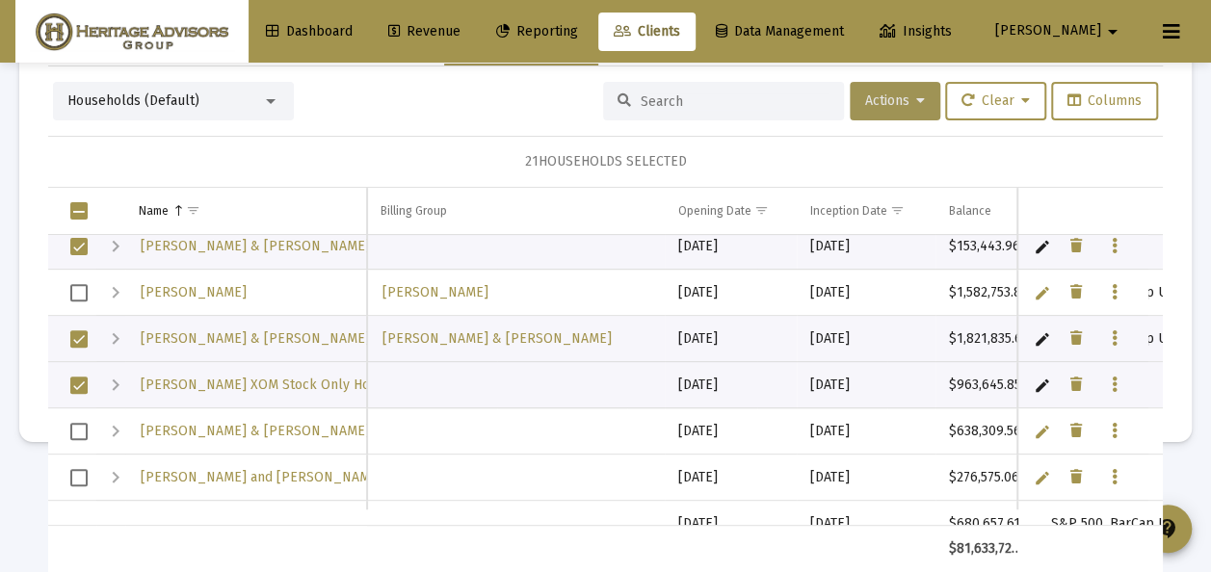
click at [878, 92] on span "Actions" at bounding box center [895, 100] width 60 height 16
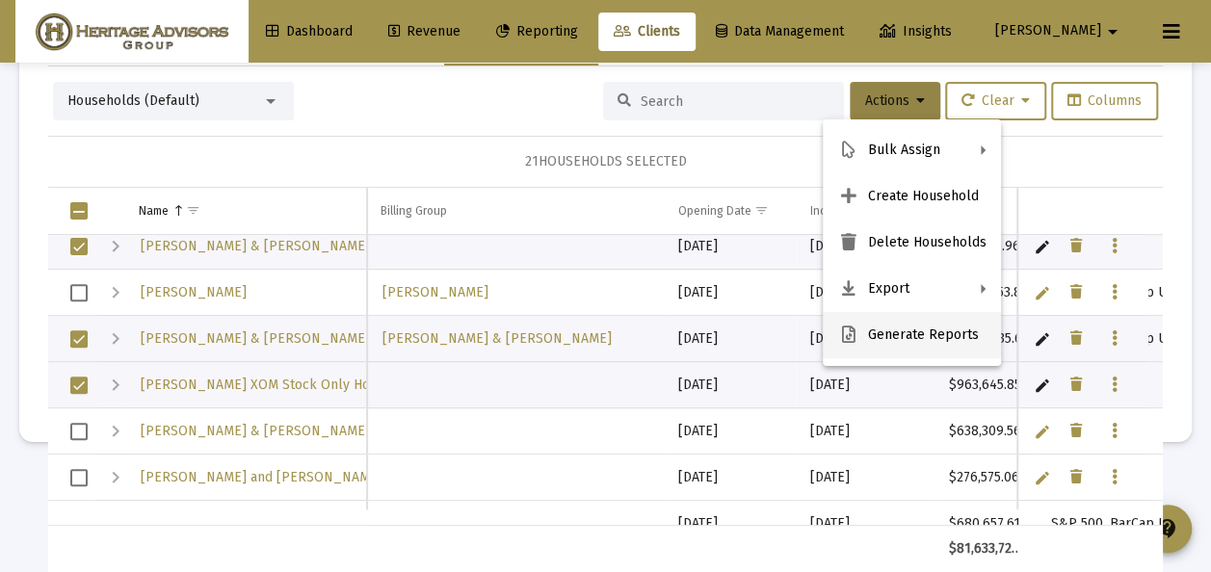
click at [888, 337] on button "Generate Reports" at bounding box center [912, 335] width 178 height 46
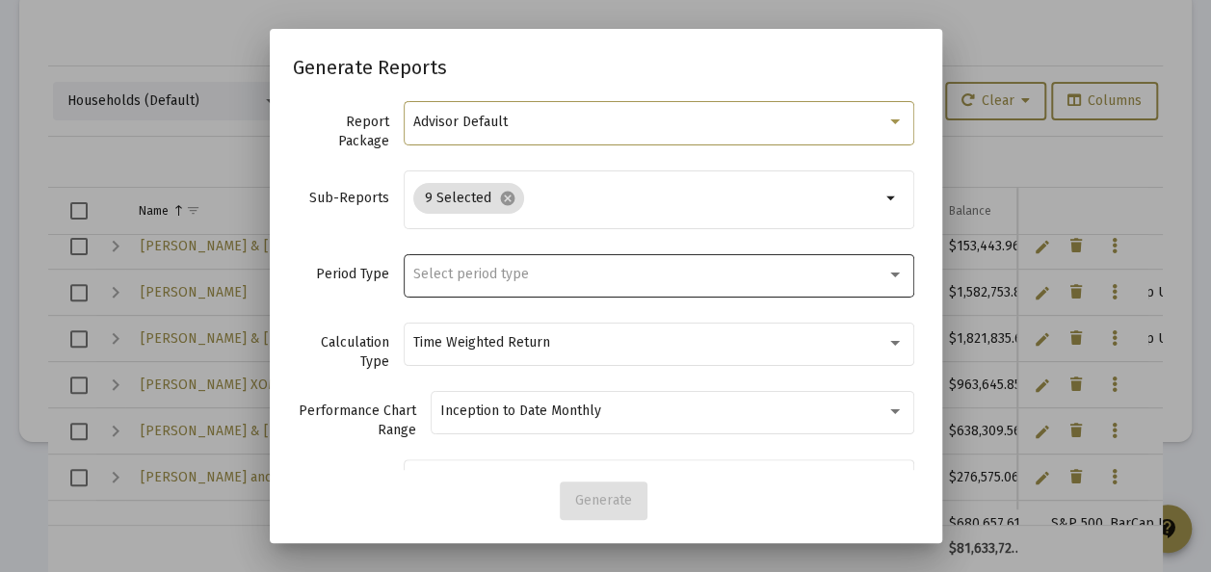
click at [467, 279] on span "Select period type" at bounding box center [471, 274] width 116 height 16
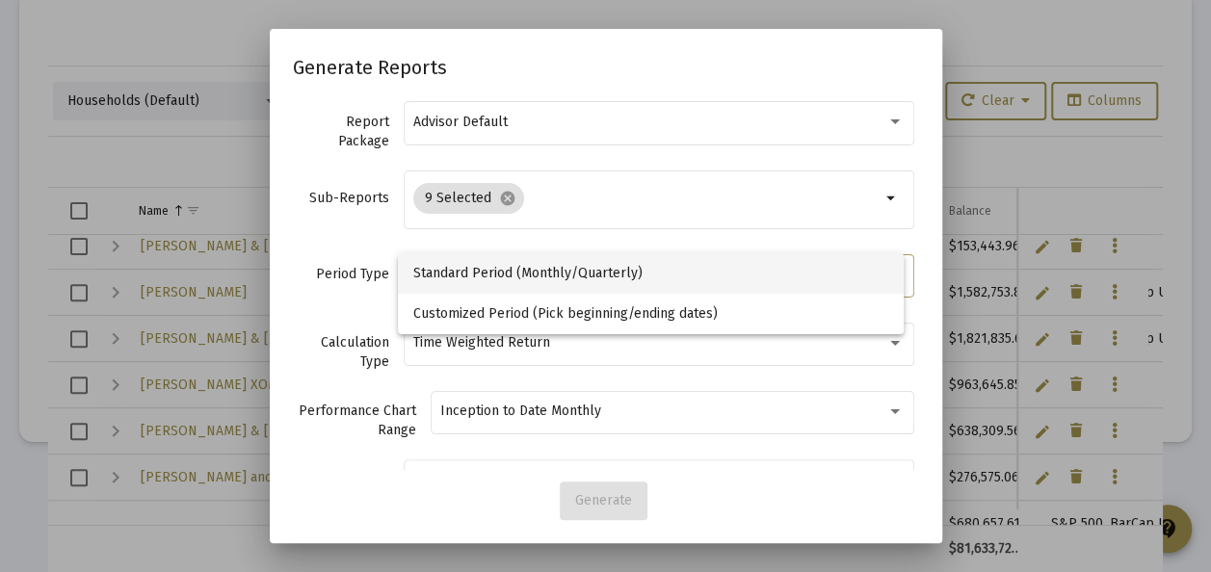
click at [465, 277] on span "Standard Period (Monthly/Quarterly)" at bounding box center [651, 273] width 476 height 40
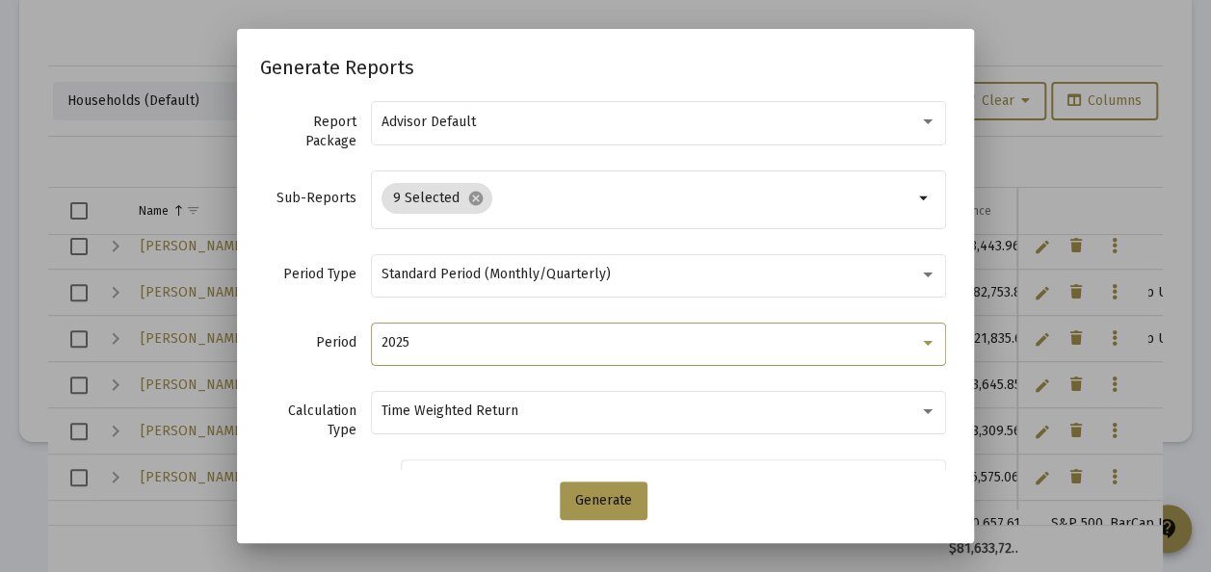
click at [441, 338] on div "2025" at bounding box center [649, 342] width 537 height 15
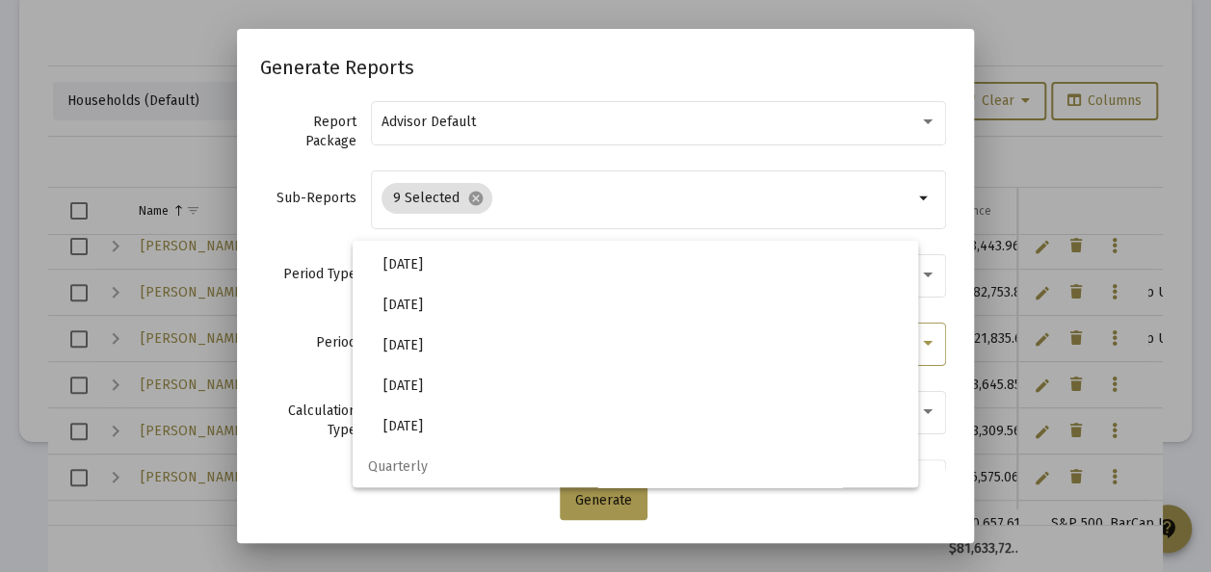
scroll to position [643, 0]
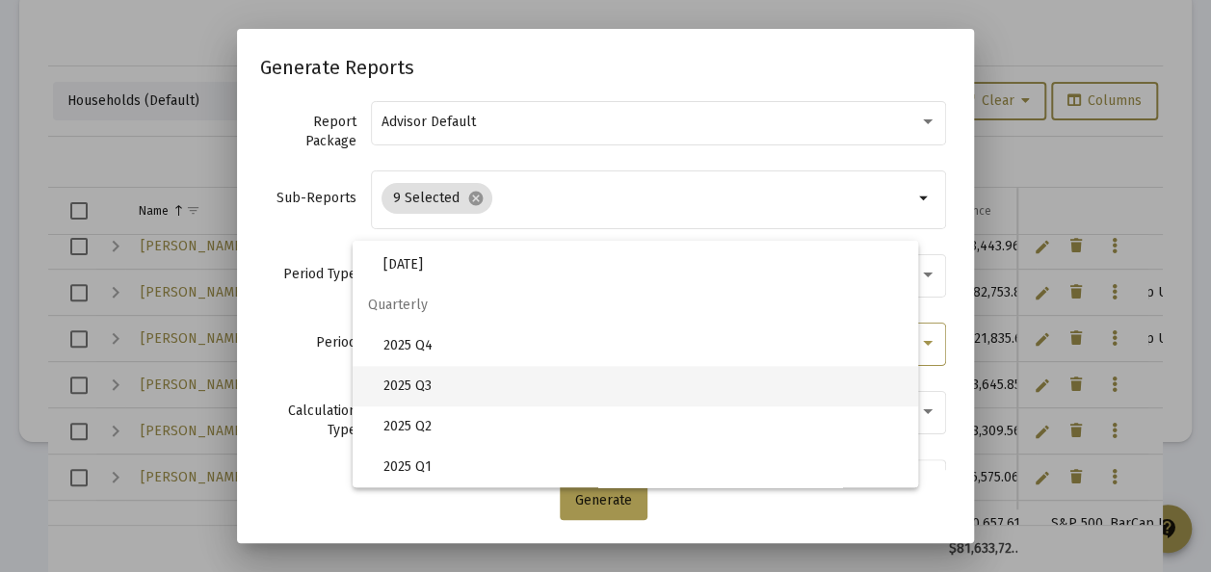
click at [418, 383] on span "2025 Q3" at bounding box center [642, 386] width 519 height 40
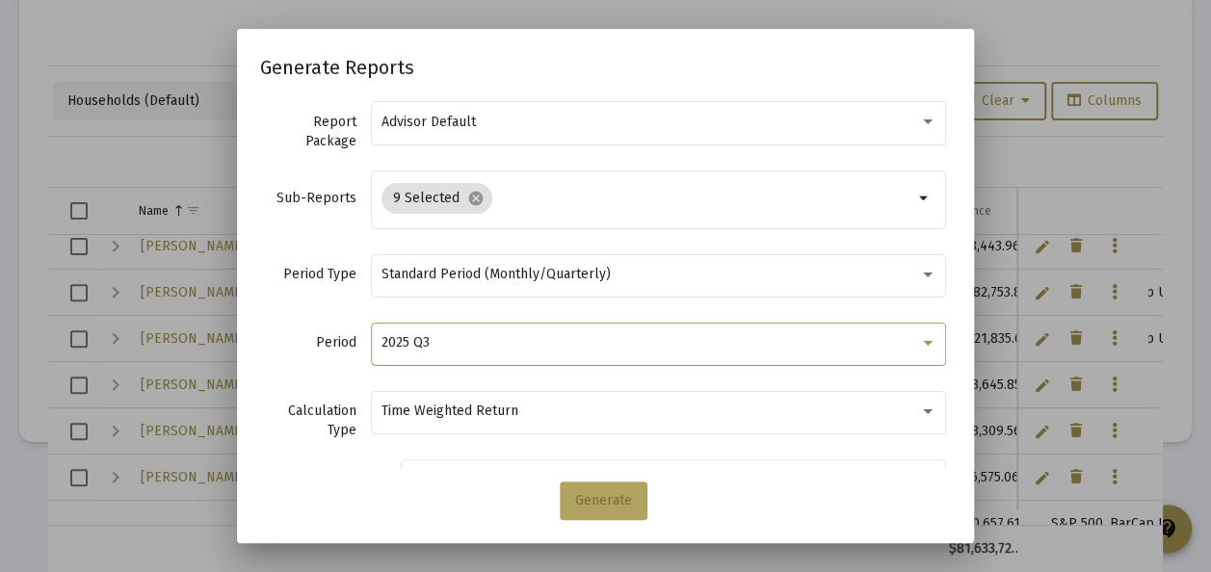
click at [616, 500] on span "Generate" at bounding box center [603, 500] width 57 height 16
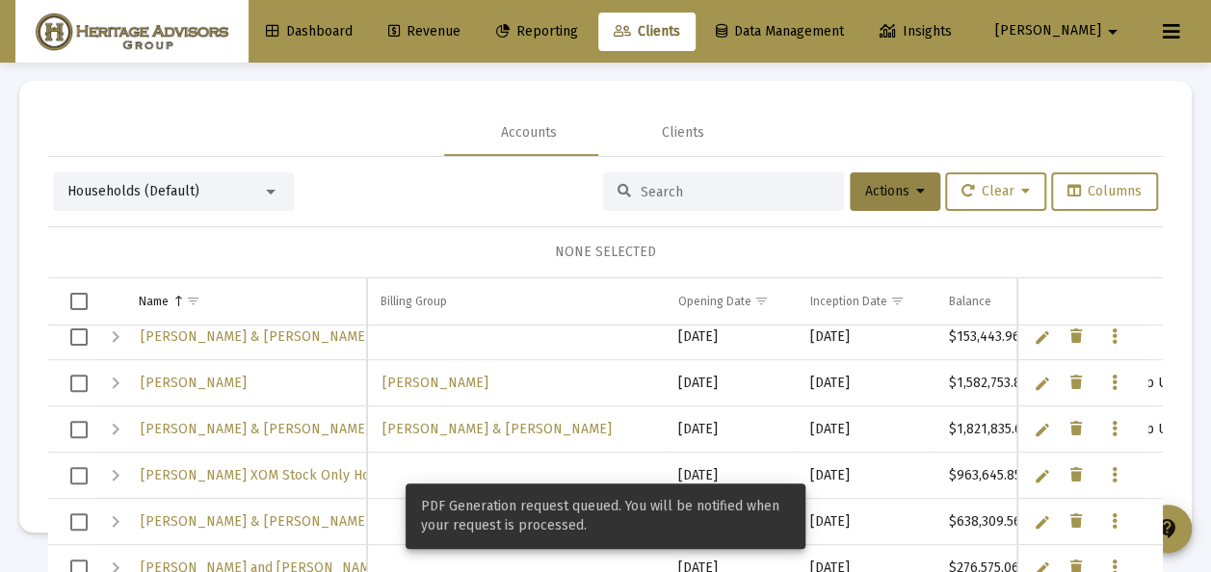
scroll to position [91, 0]
